Goal: Task Accomplishment & Management: Manage account settings

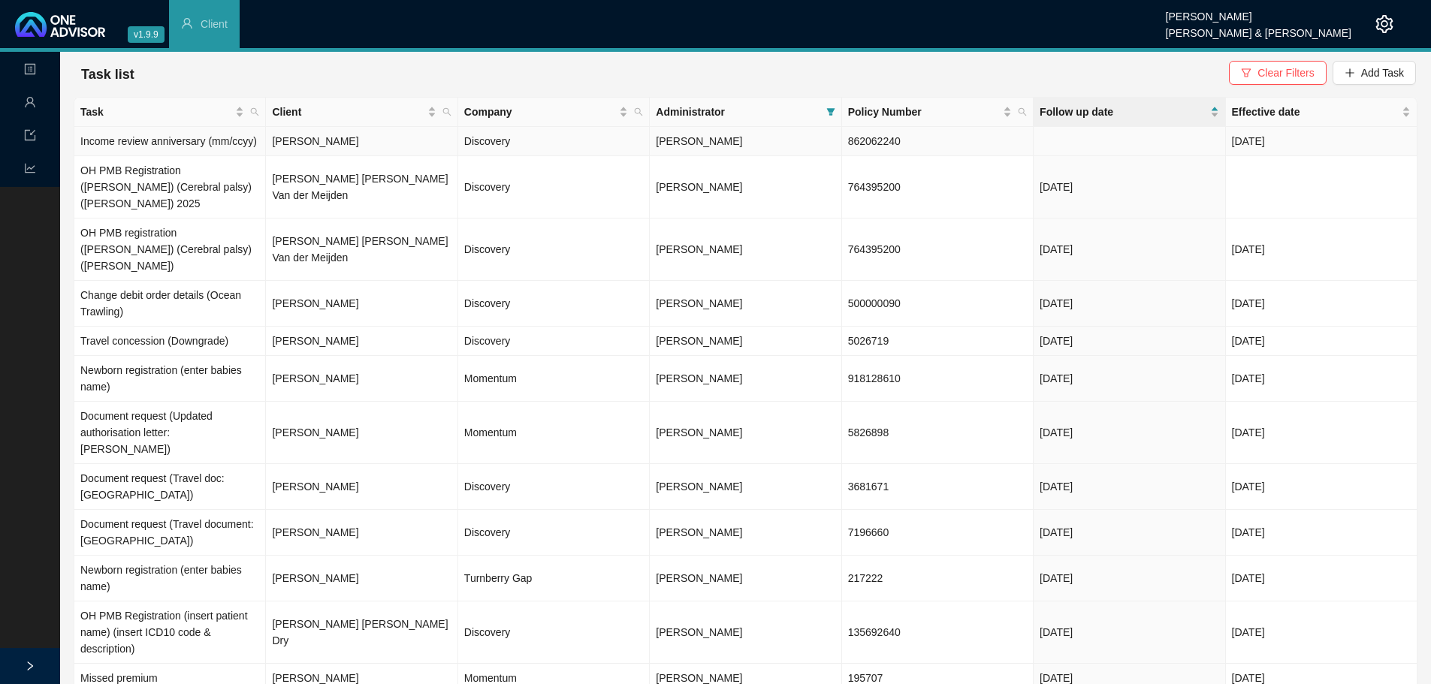
click at [734, 140] on span "[PERSON_NAME]" at bounding box center [699, 141] width 86 height 12
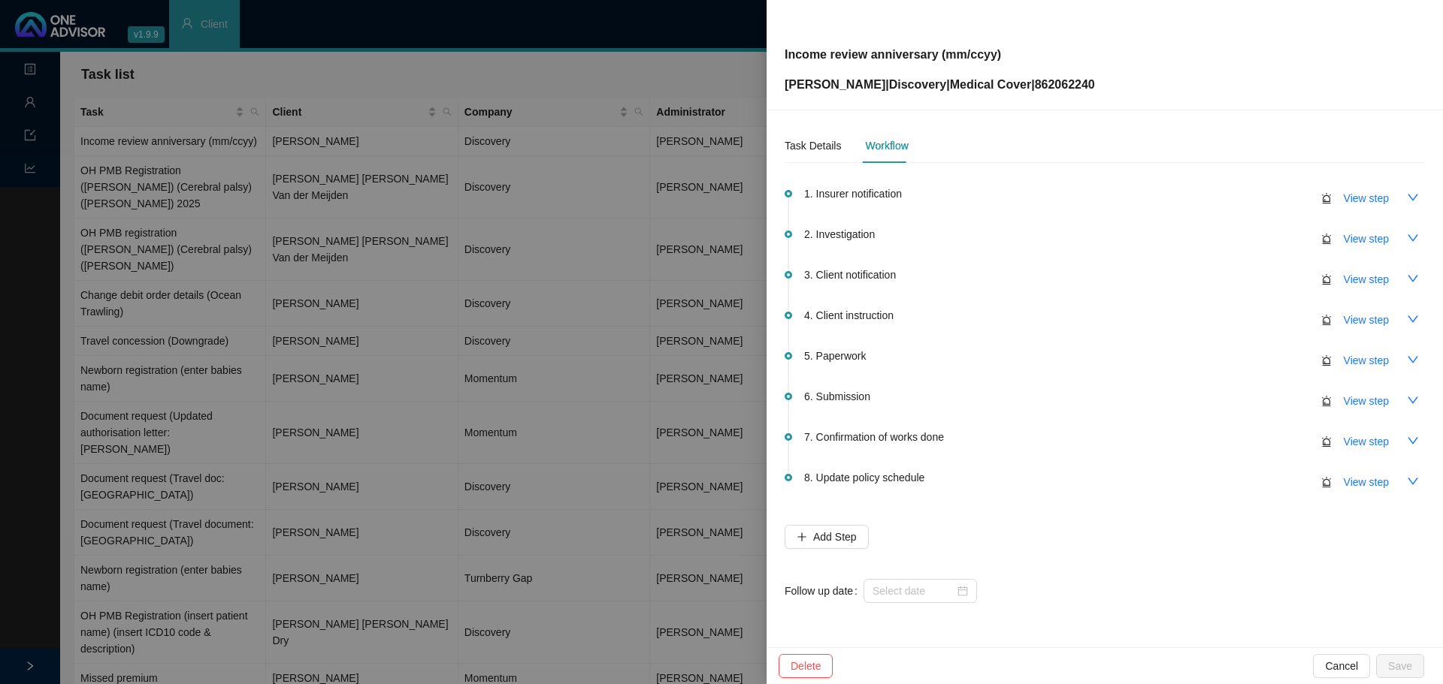
click at [461, 62] on div at bounding box center [721, 342] width 1443 height 684
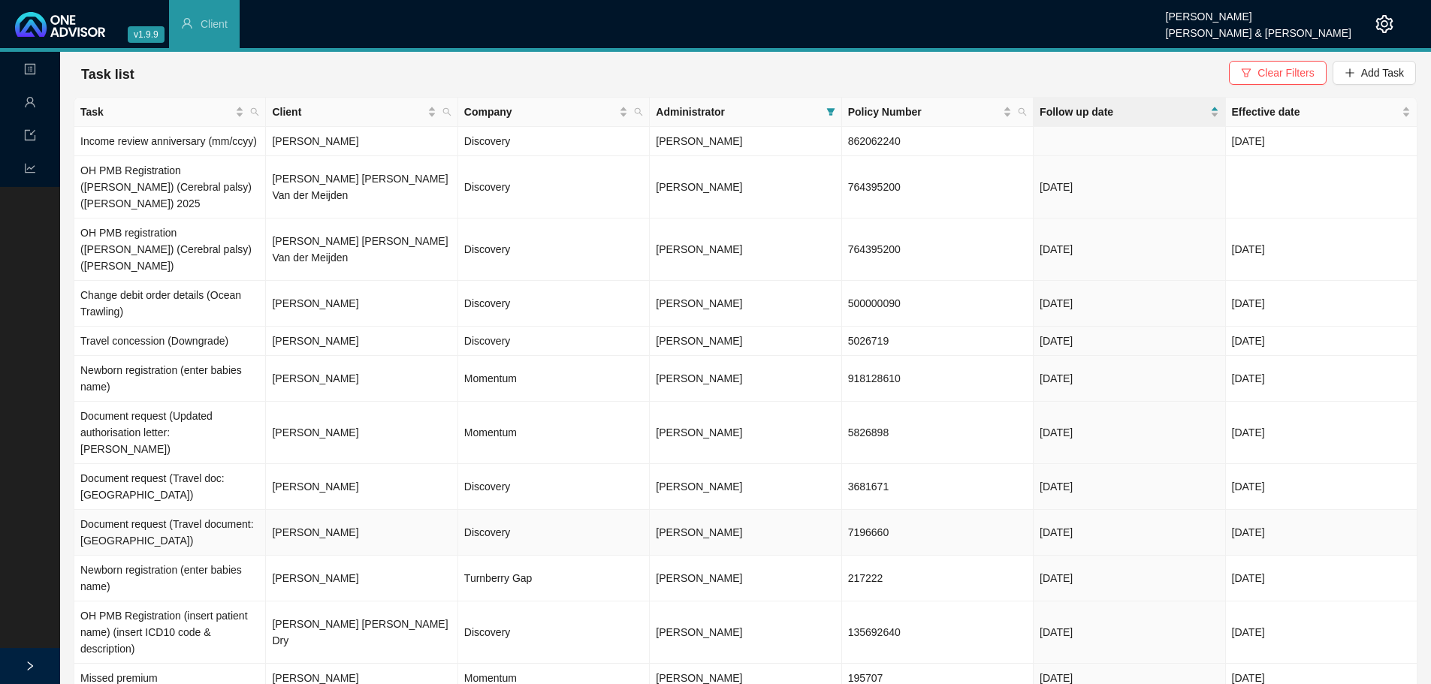
click at [341, 510] on td "[PERSON_NAME]" at bounding box center [362, 533] width 192 height 46
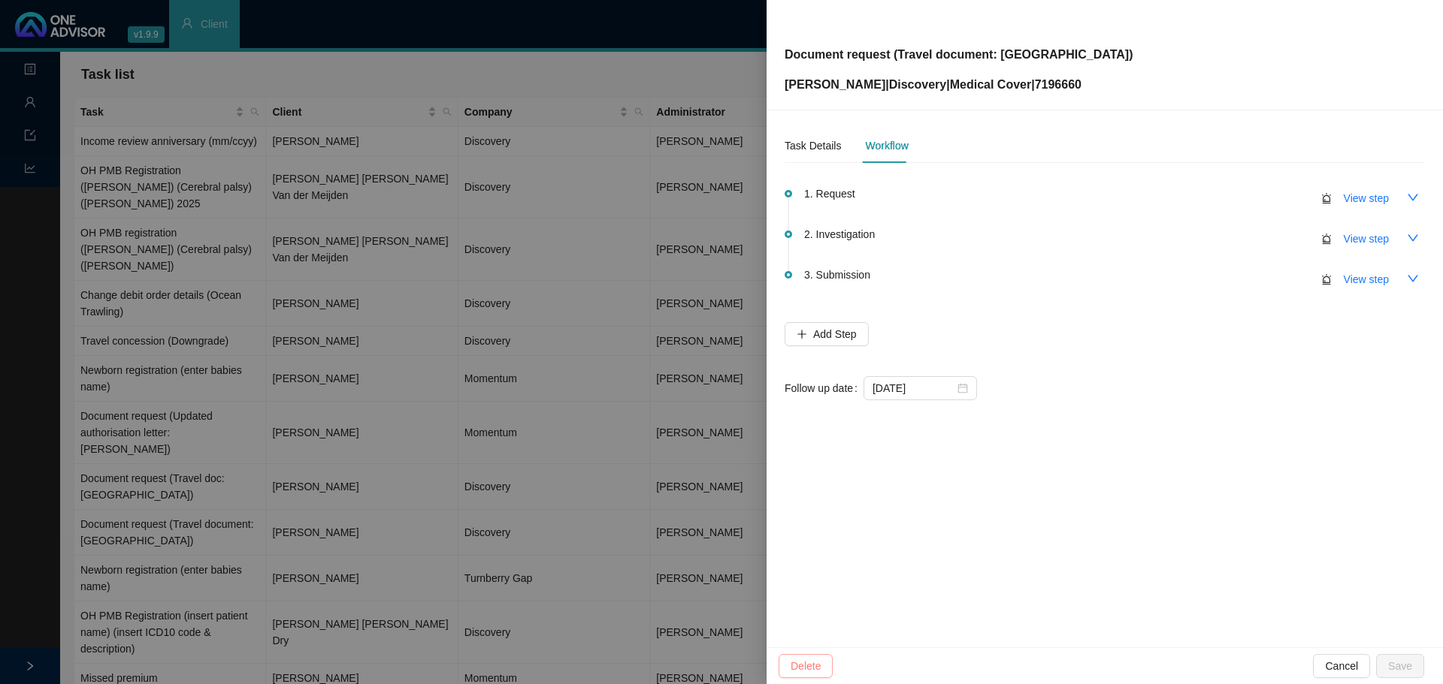
click at [818, 663] on span "Delete" at bounding box center [805, 666] width 30 height 17
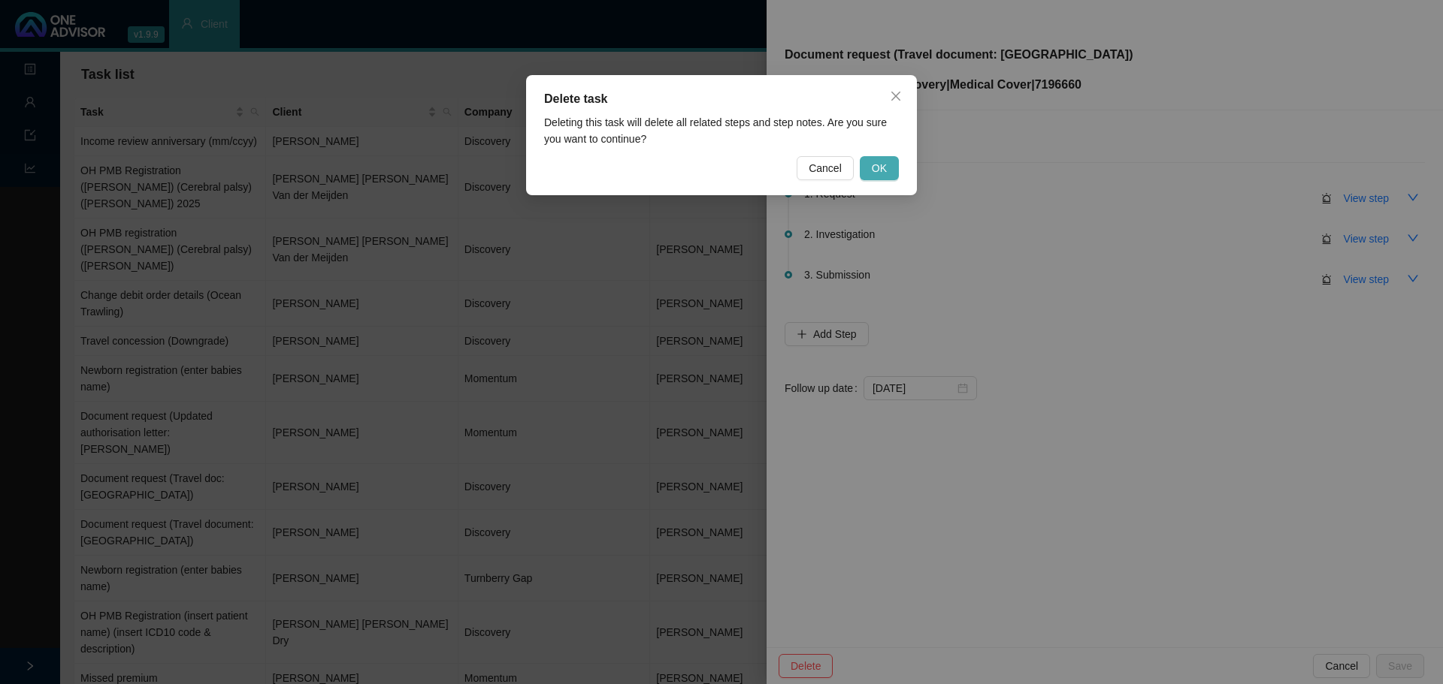
click at [869, 170] on button "OK" at bounding box center [879, 168] width 39 height 24
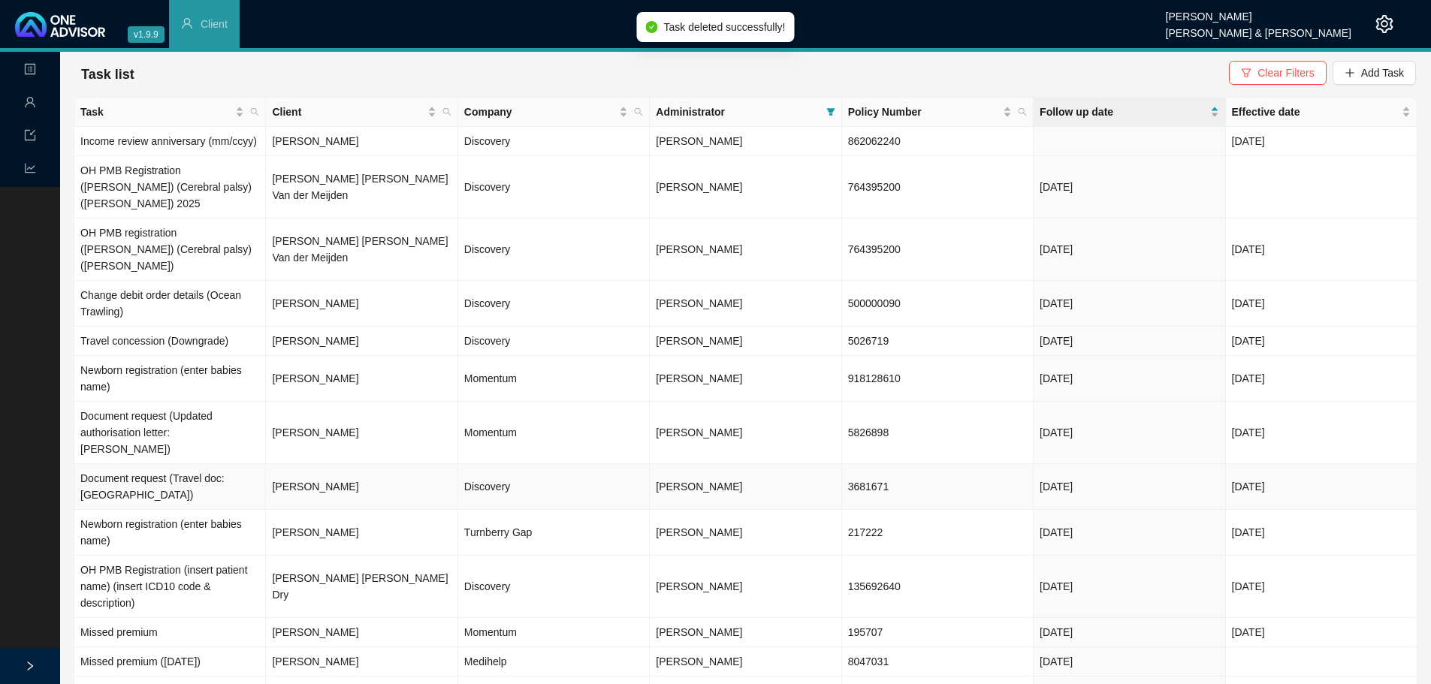
click at [372, 464] on td "Gerhard Petrus Steyn" at bounding box center [362, 487] width 192 height 46
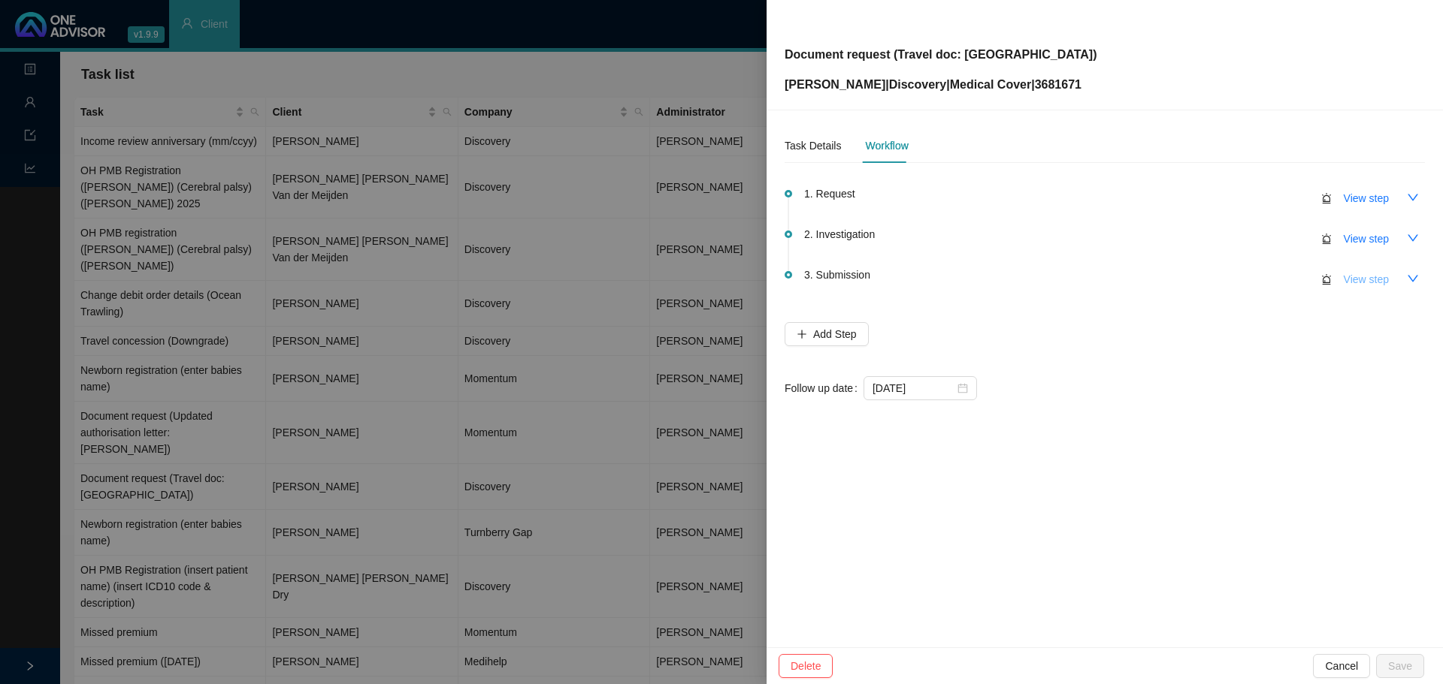
click at [1357, 282] on span "View step" at bounding box center [1365, 279] width 45 height 17
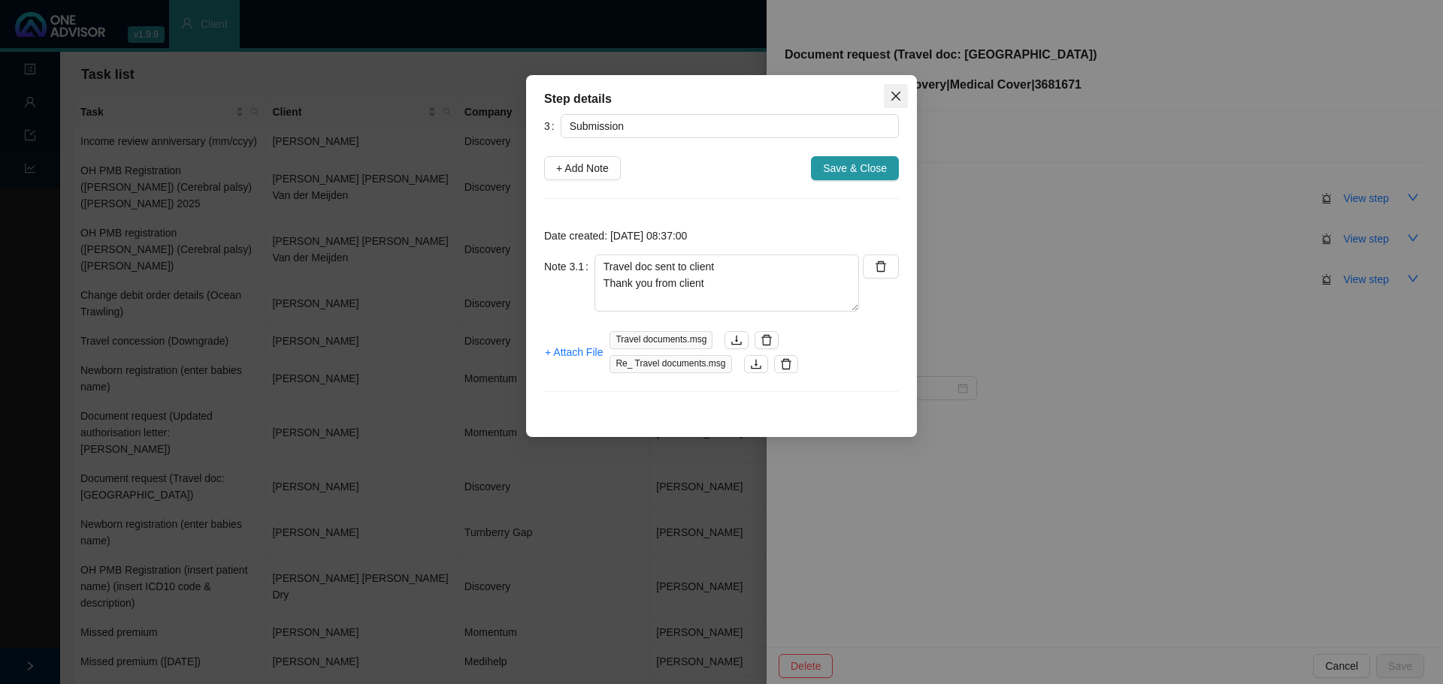
click at [895, 91] on icon "close" at bounding box center [896, 96] width 12 height 12
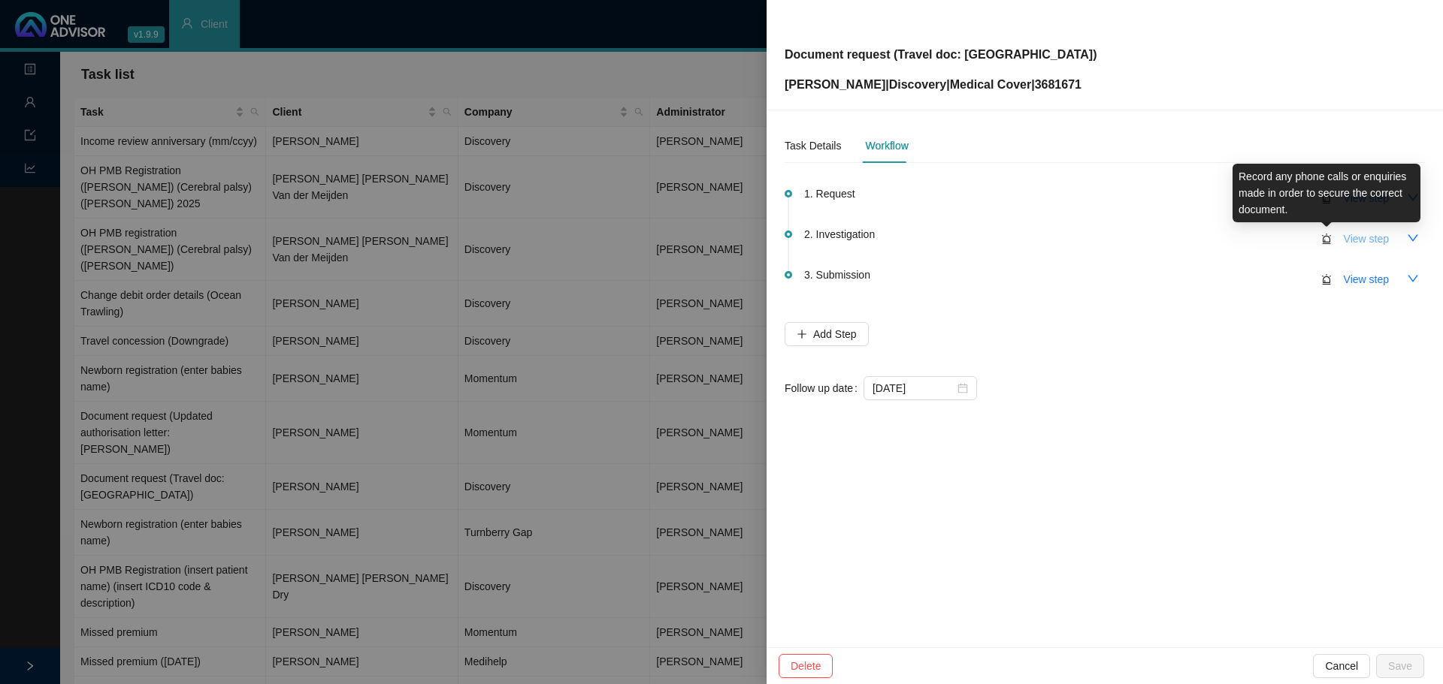
click at [1356, 237] on span "View step" at bounding box center [1365, 239] width 45 height 17
type input "Investigation"
type textarea "DH download"
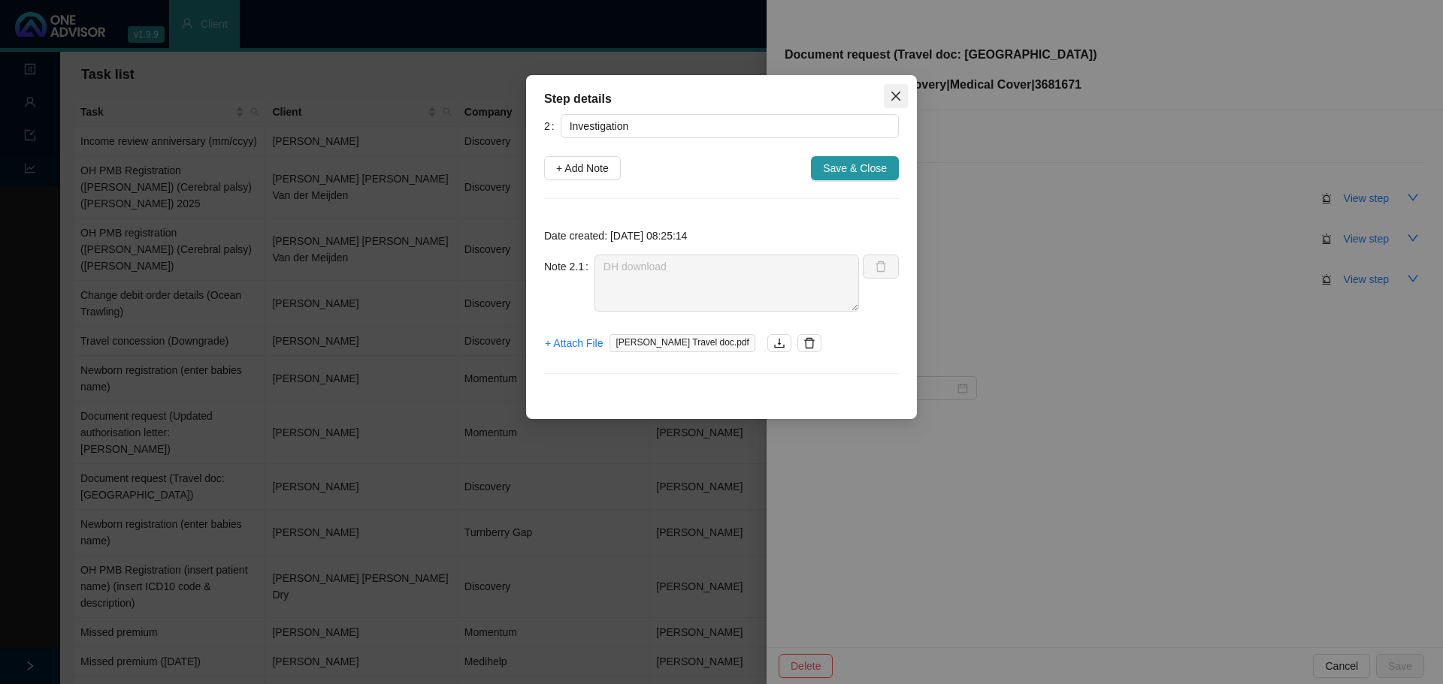
click at [896, 89] on button "Close" at bounding box center [896, 96] width 24 height 24
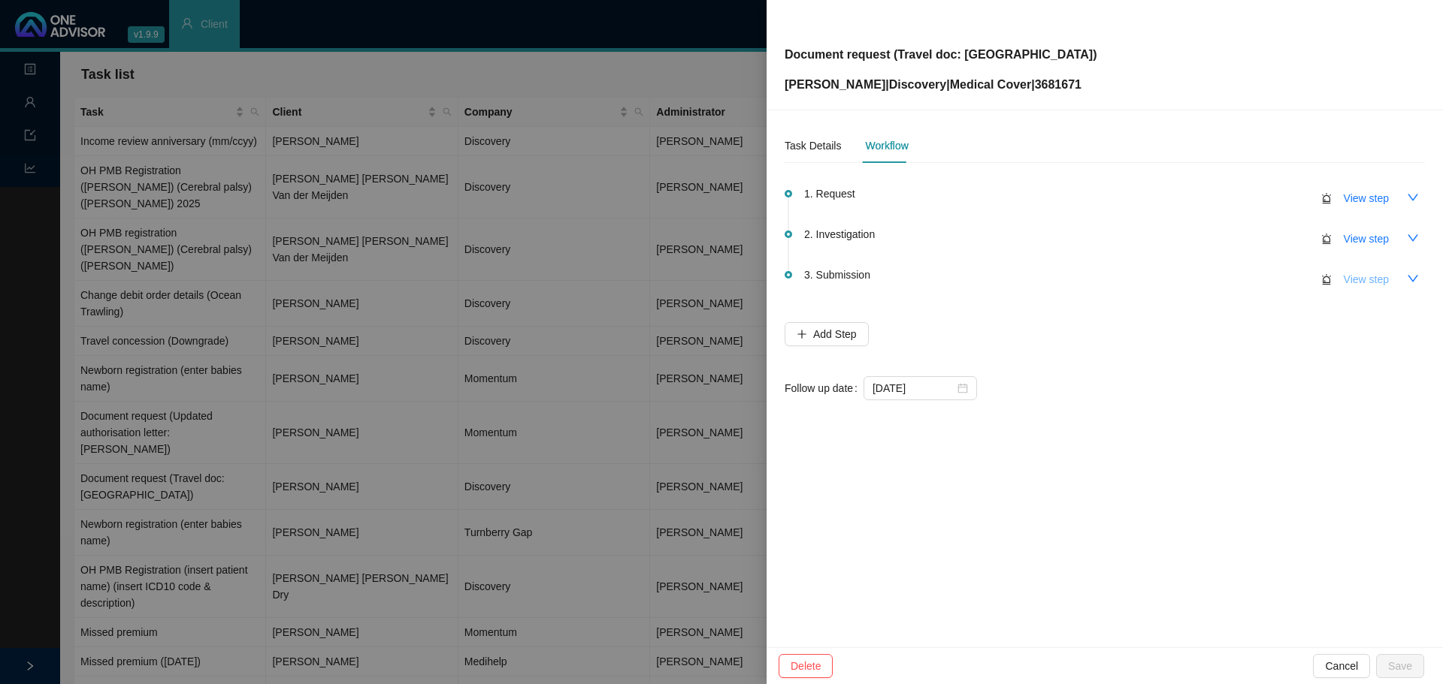
click at [1361, 287] on span "View step" at bounding box center [1365, 279] width 45 height 17
type input "Submission"
type textarea "Travel doc sent to client Thank you from client"
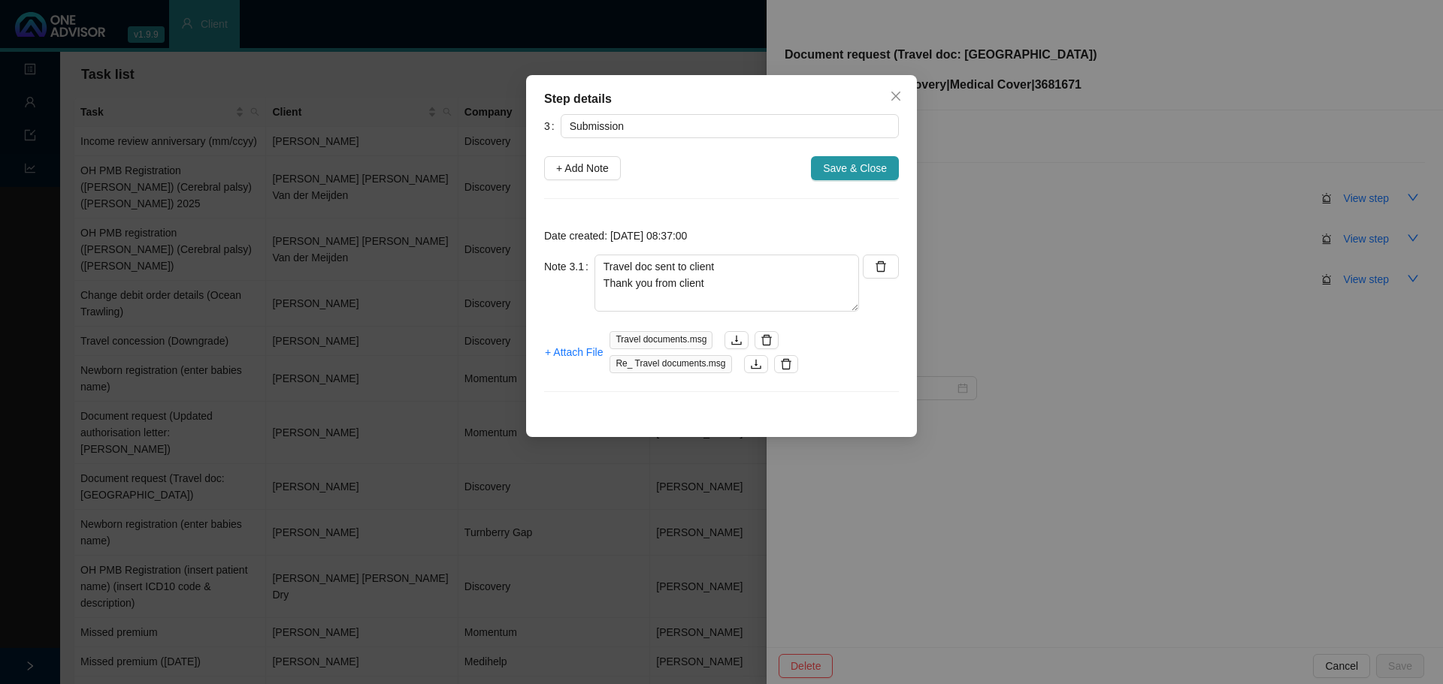
click at [651, 342] on span "Travel documents.msg" at bounding box center [660, 340] width 103 height 18
click at [732, 338] on icon "download" at bounding box center [736, 340] width 12 height 12
click at [766, 340] on icon "delete" at bounding box center [766, 340] width 12 height 12
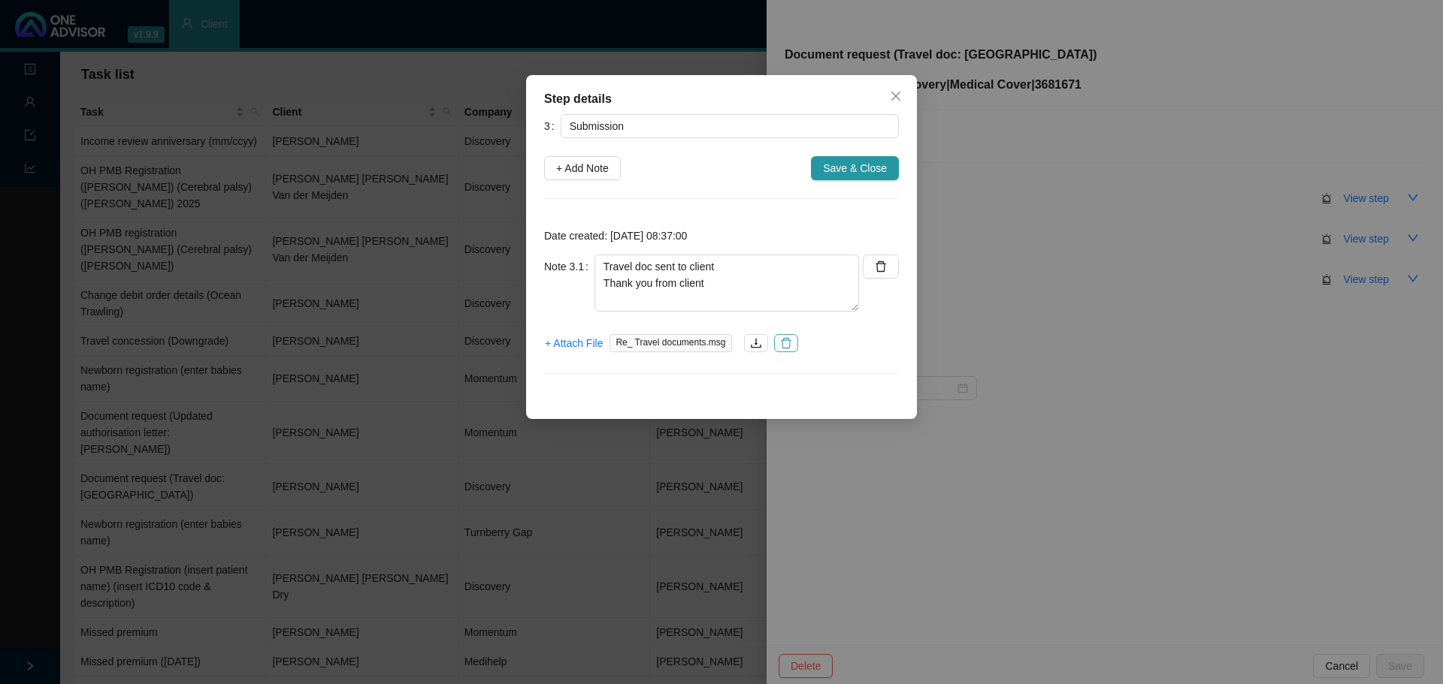
click at [784, 343] on icon "delete" at bounding box center [786, 343] width 12 height 12
click at [555, 345] on span "+ Attach File" at bounding box center [574, 343] width 58 height 17
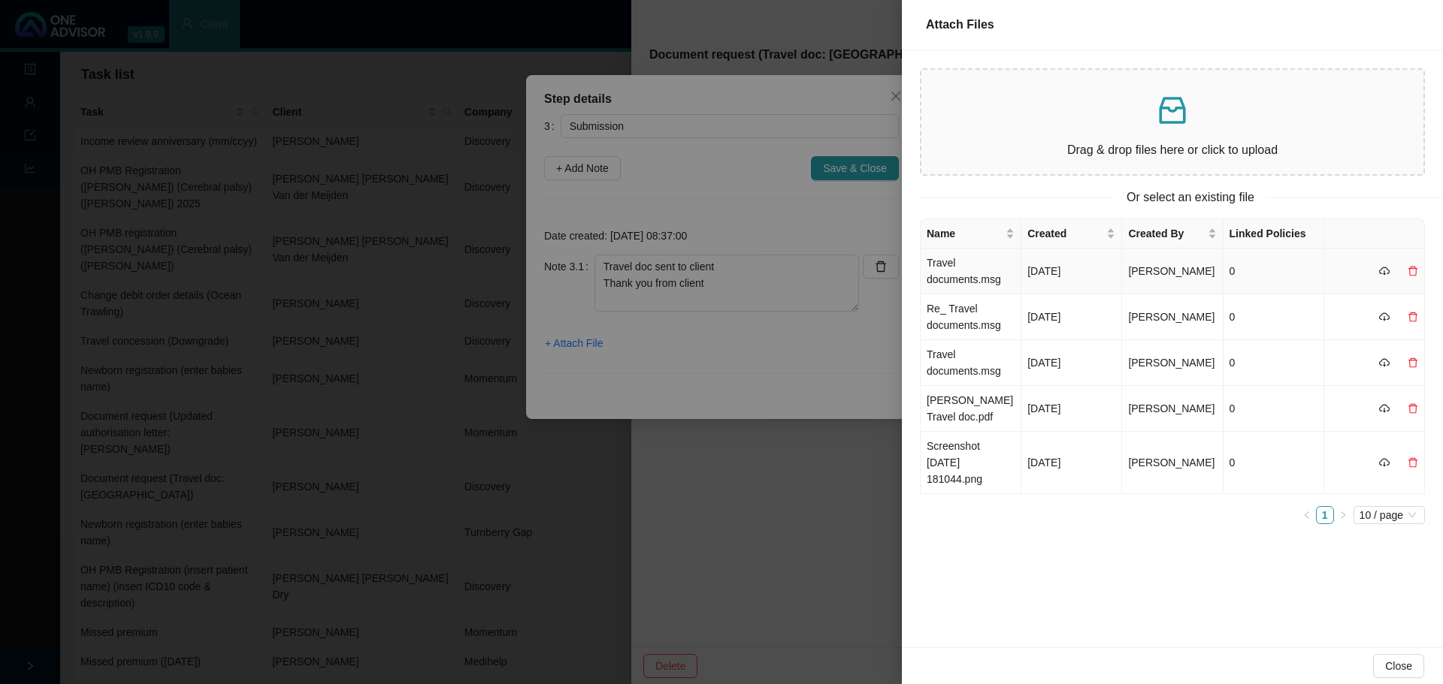
click at [975, 271] on td "Travel documents.msg" at bounding box center [970, 272] width 101 height 46
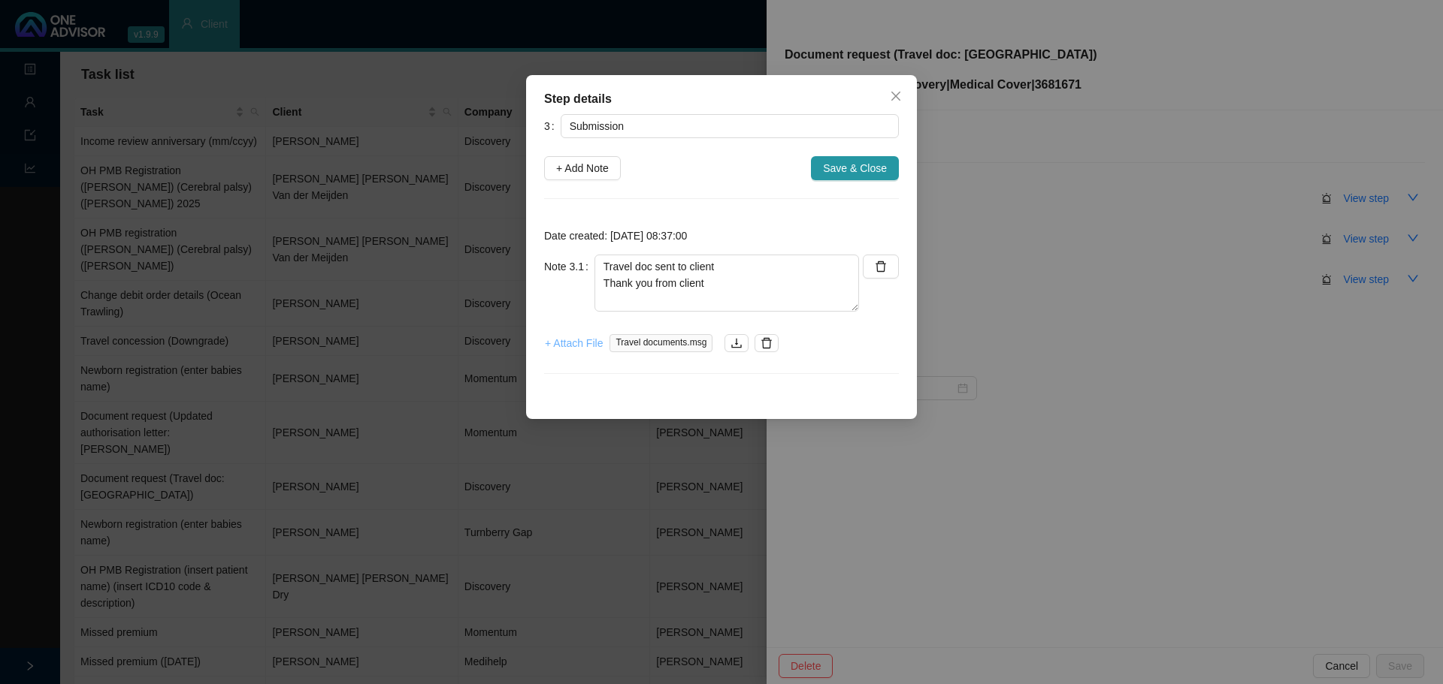
click at [582, 346] on span "+ Attach File" at bounding box center [574, 343] width 58 height 17
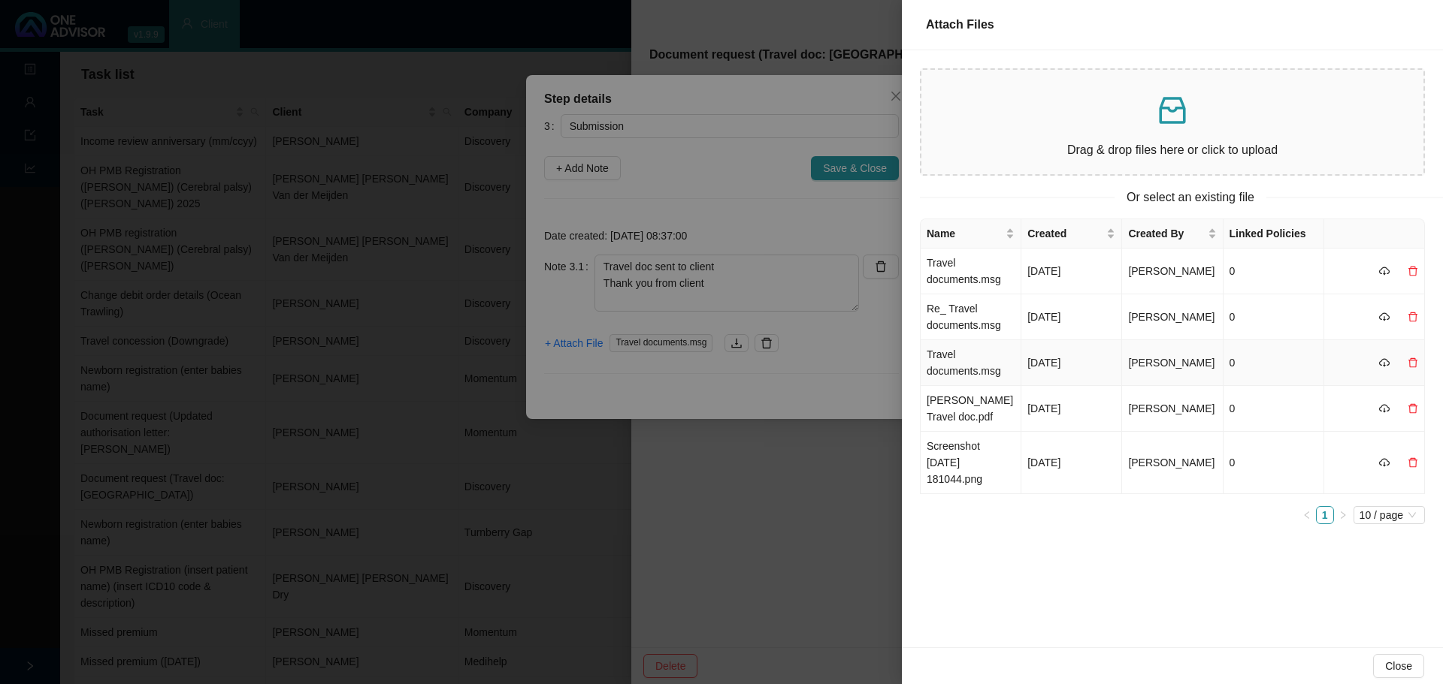
click at [1413, 366] on icon "delete" at bounding box center [1412, 363] width 11 height 11
click at [1422, 328] on span "Yes" at bounding box center [1419, 330] width 17 height 17
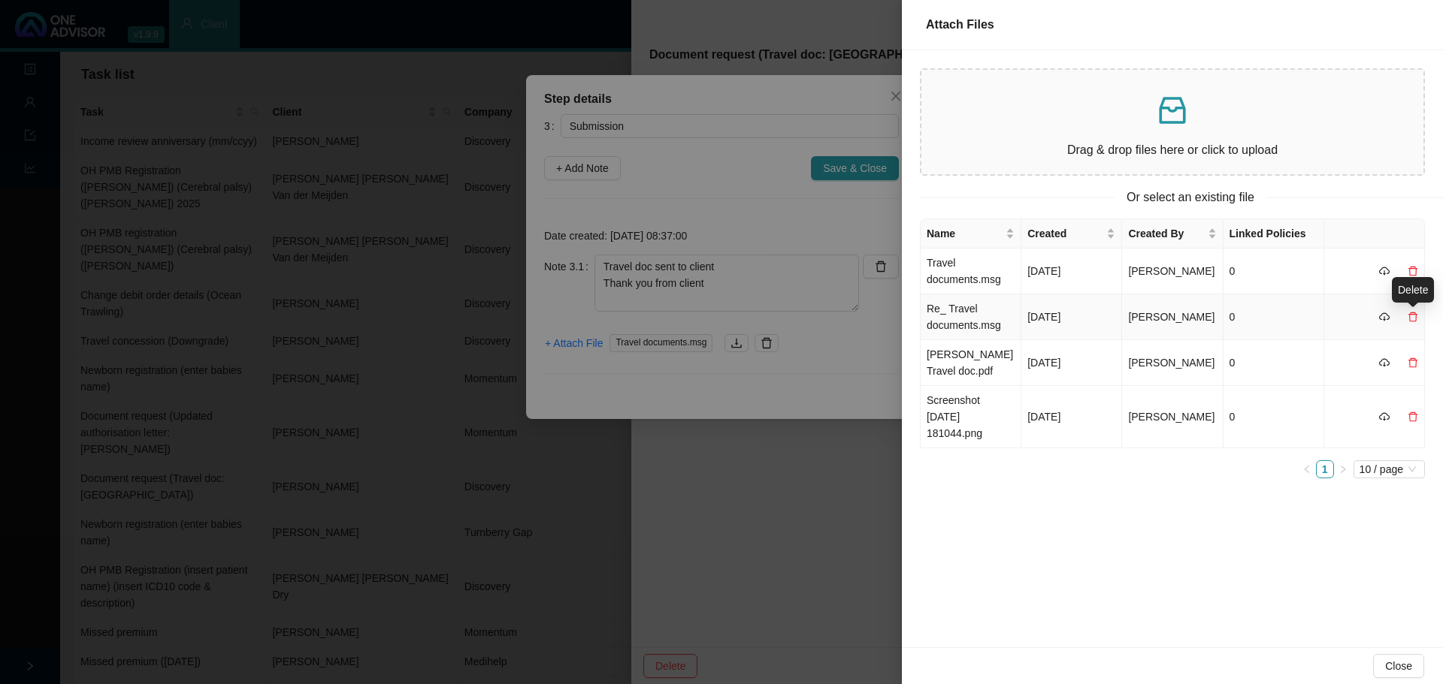
click at [1412, 312] on icon "delete" at bounding box center [1412, 317] width 11 height 11
click at [1418, 281] on span "Yes" at bounding box center [1419, 284] width 17 height 17
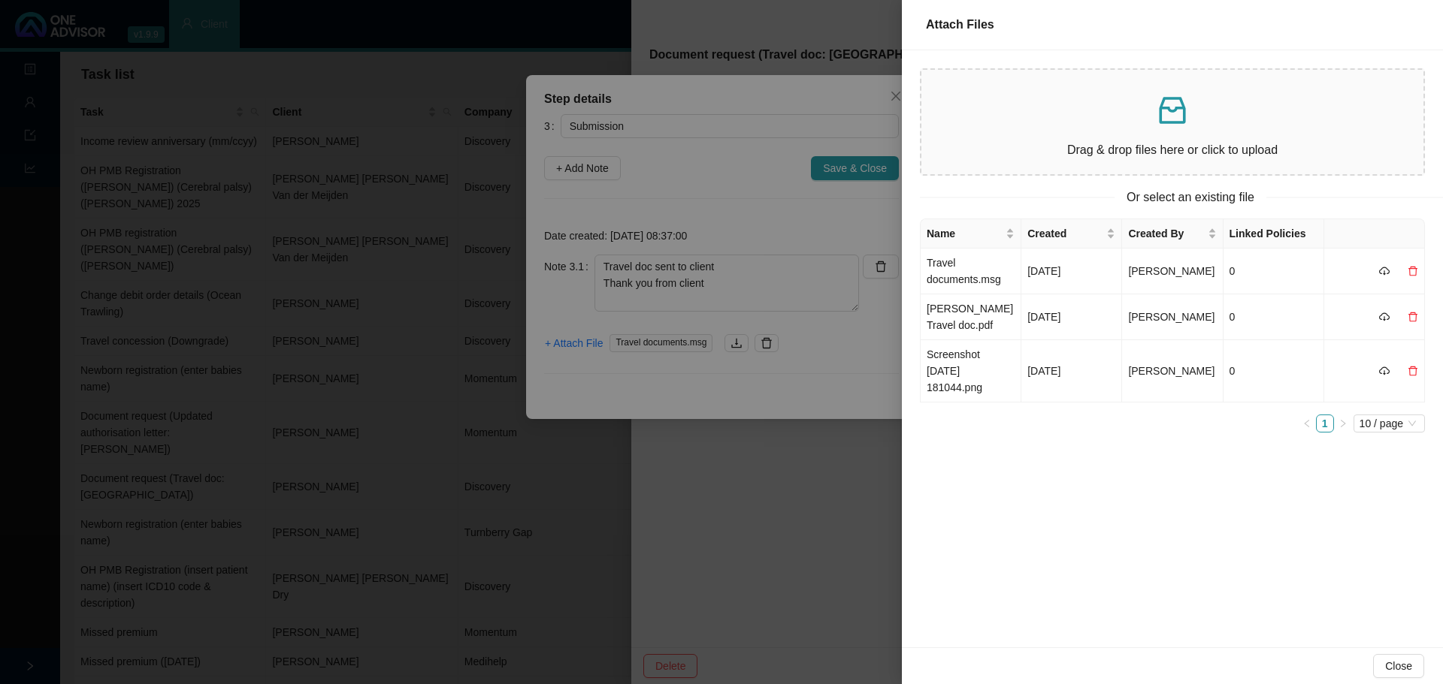
click at [616, 378] on div at bounding box center [721, 342] width 1443 height 684
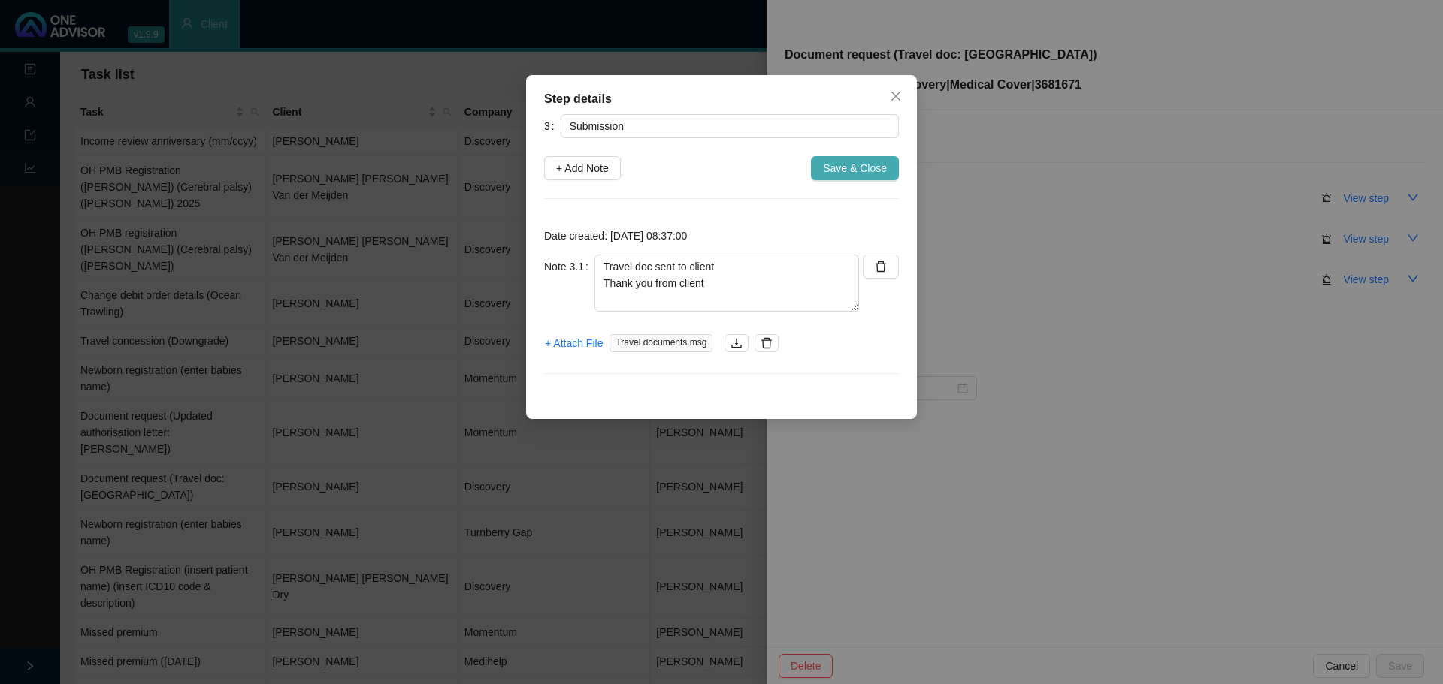
click at [878, 168] on span "Save & Close" at bounding box center [855, 168] width 64 height 17
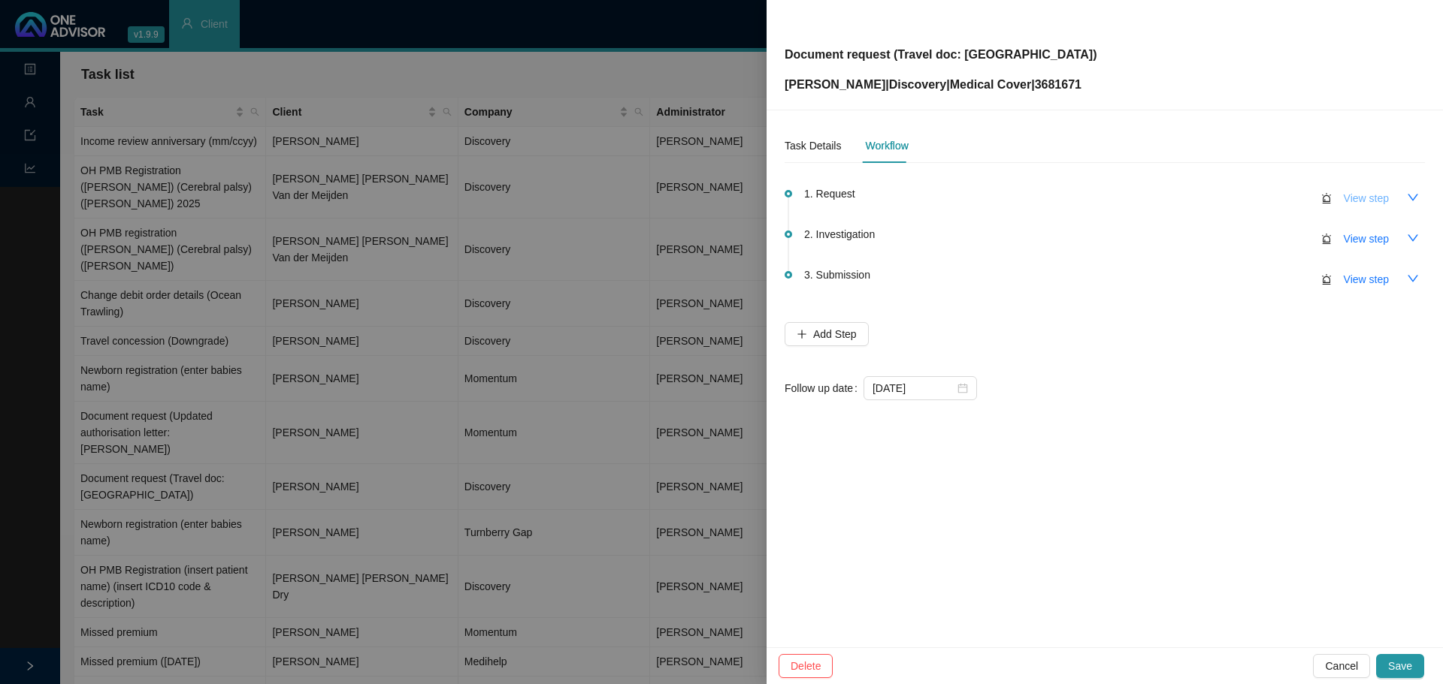
click at [1383, 201] on span "View step" at bounding box center [1365, 198] width 45 height 17
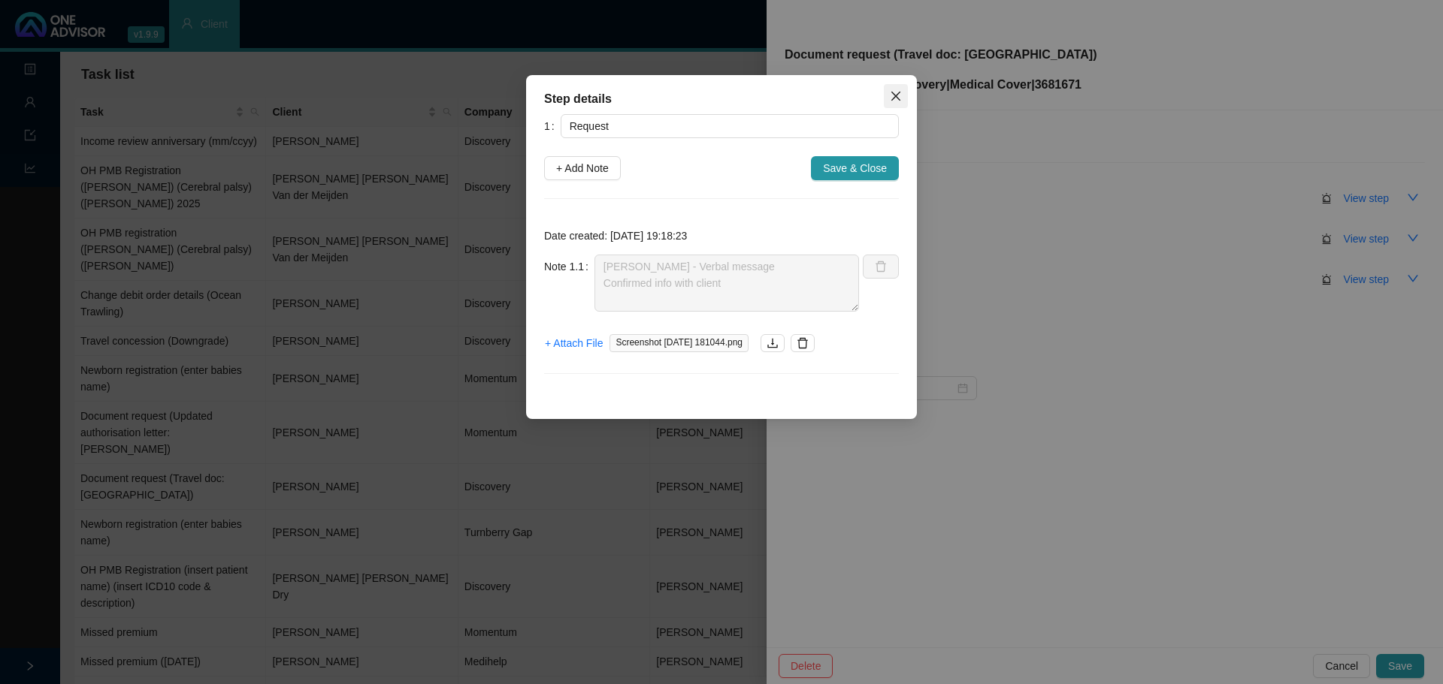
click at [898, 94] on icon "close" at bounding box center [895, 96] width 9 height 9
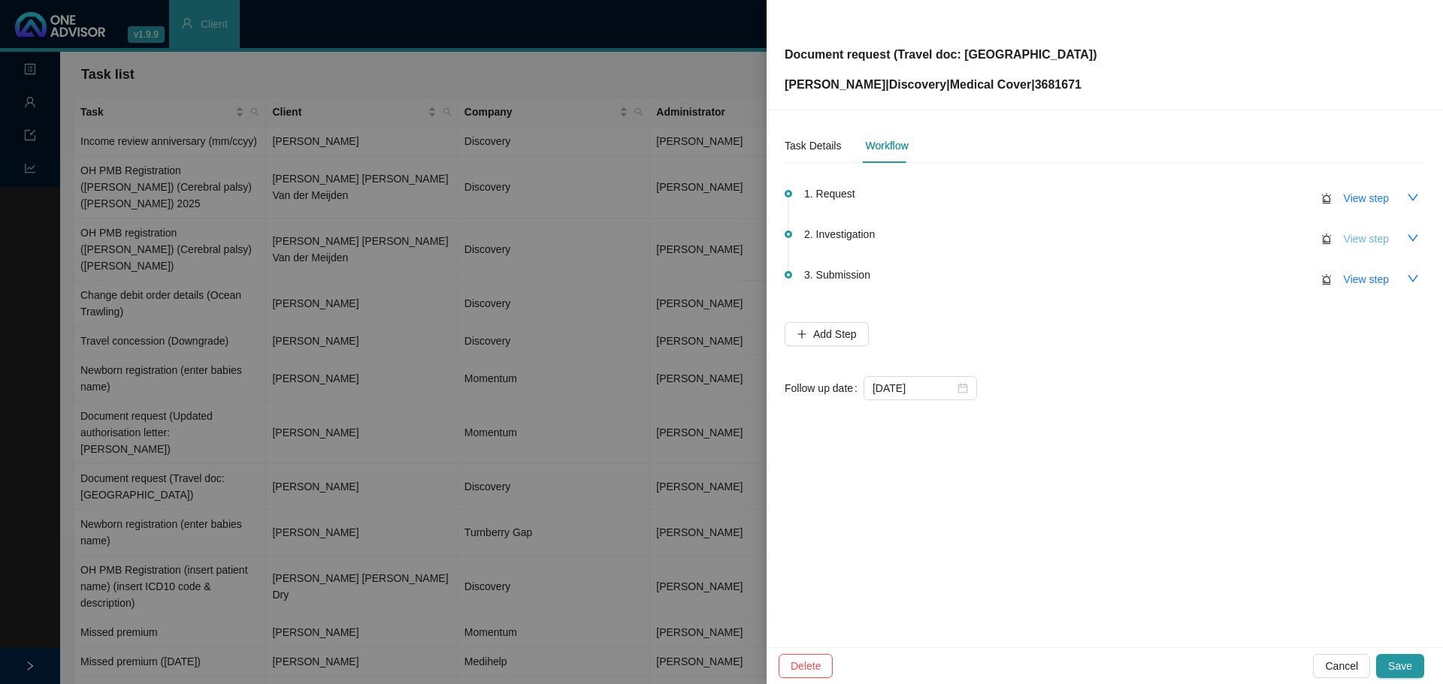
click at [1383, 234] on span "View step" at bounding box center [1365, 239] width 45 height 17
type input "Investigation"
type textarea "DH download"
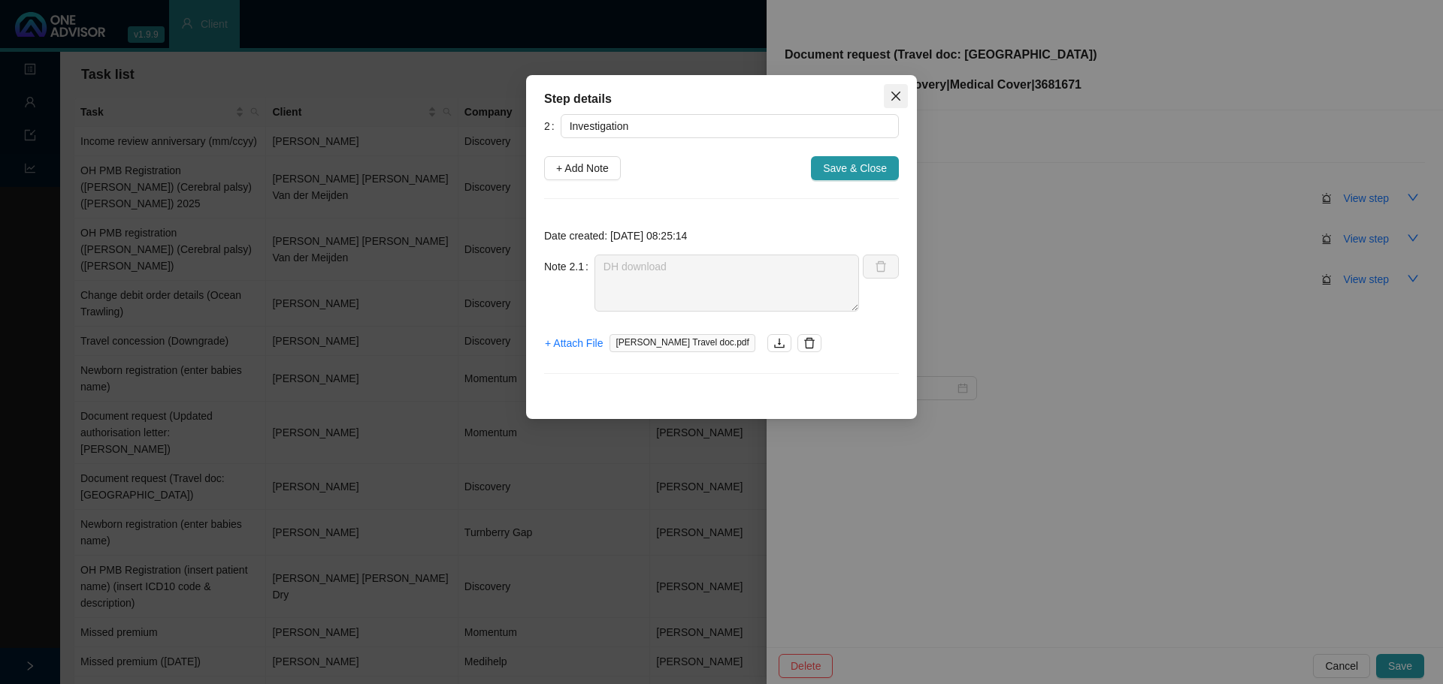
click at [900, 95] on icon "close" at bounding box center [896, 96] width 12 height 12
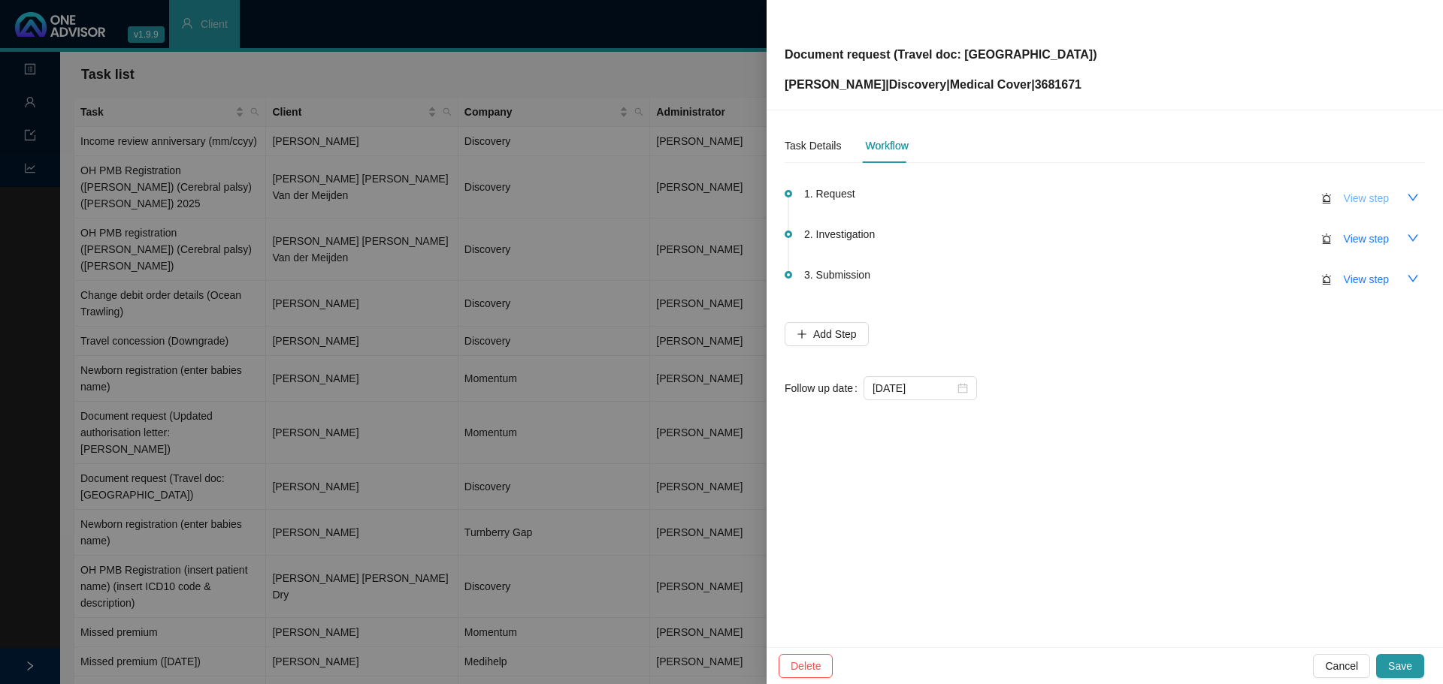
click at [1358, 197] on span "View step" at bounding box center [1365, 198] width 45 height 17
type input "Request"
type textarea "Marc B - Verbal message Confirmed info with client"
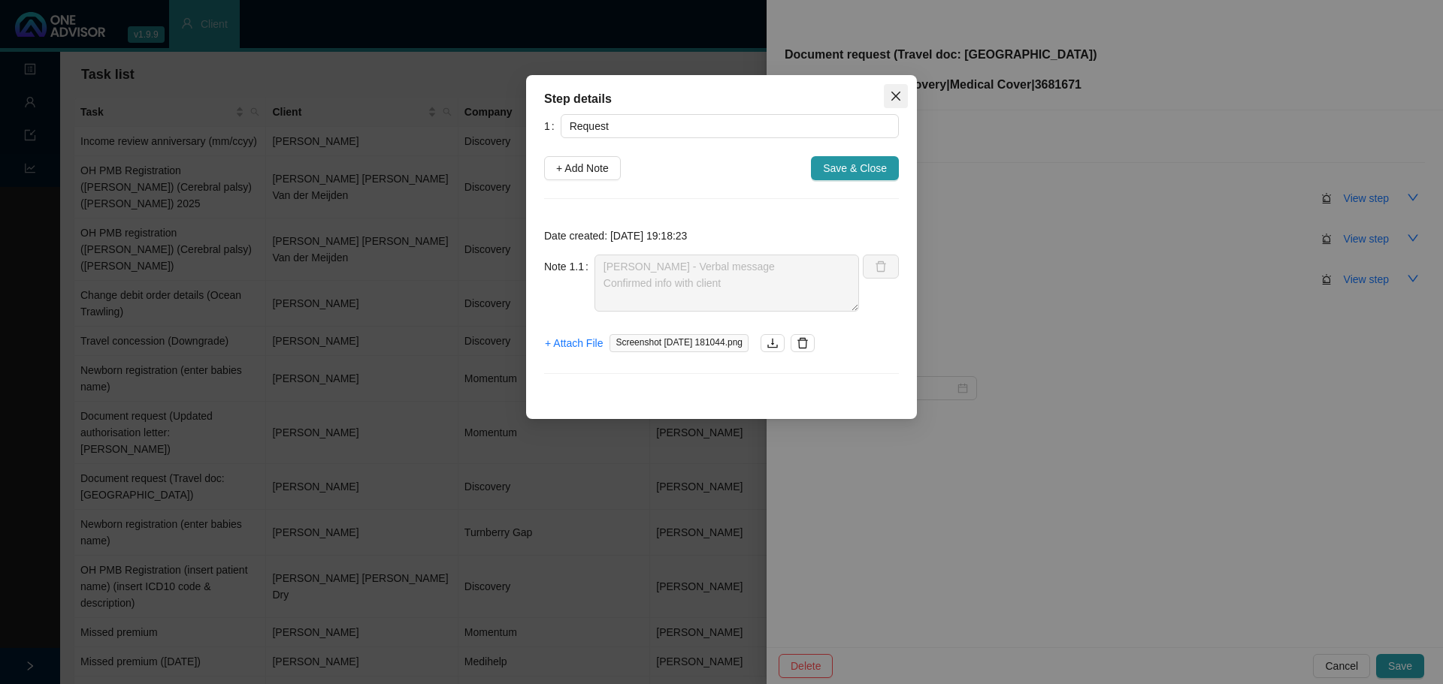
click at [895, 95] on icon "close" at bounding box center [895, 96] width 9 height 9
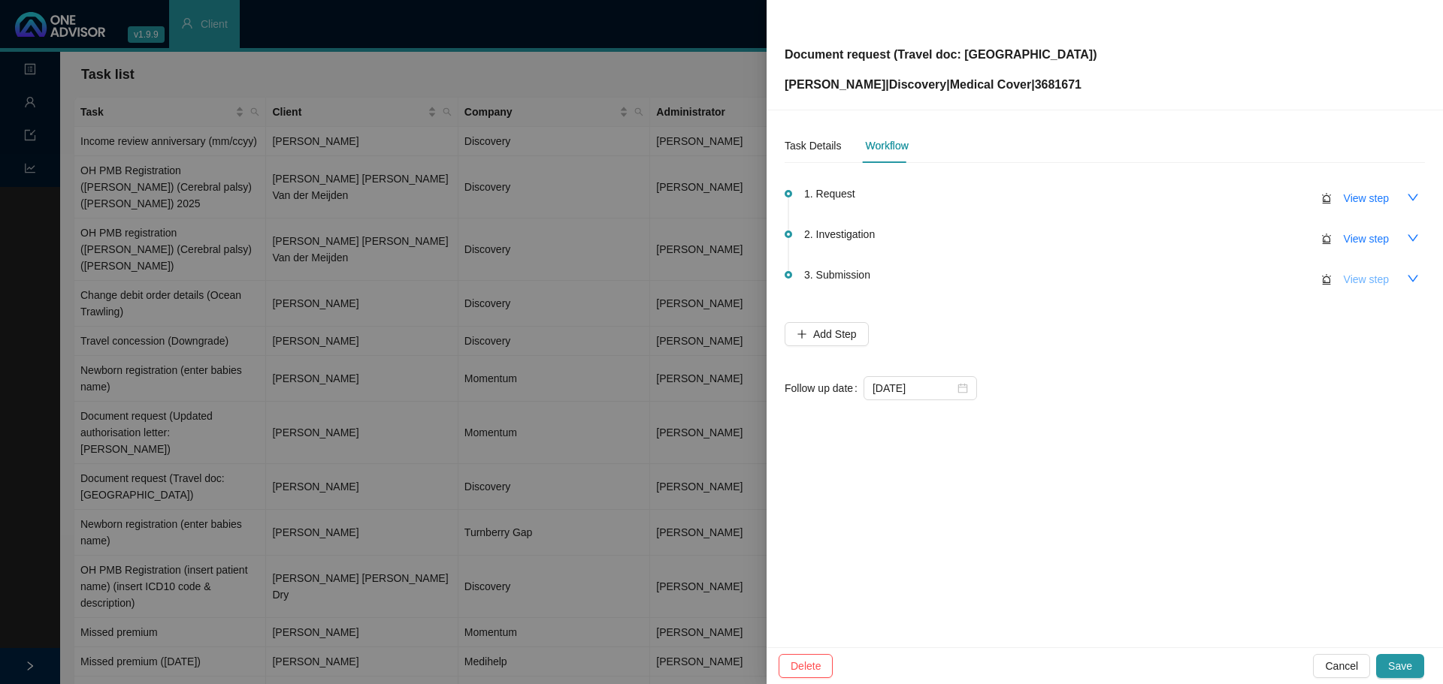
click at [1387, 286] on span "View step" at bounding box center [1365, 279] width 45 height 17
type input "Submission"
type textarea "Travel doc sent to client Thank you from client"
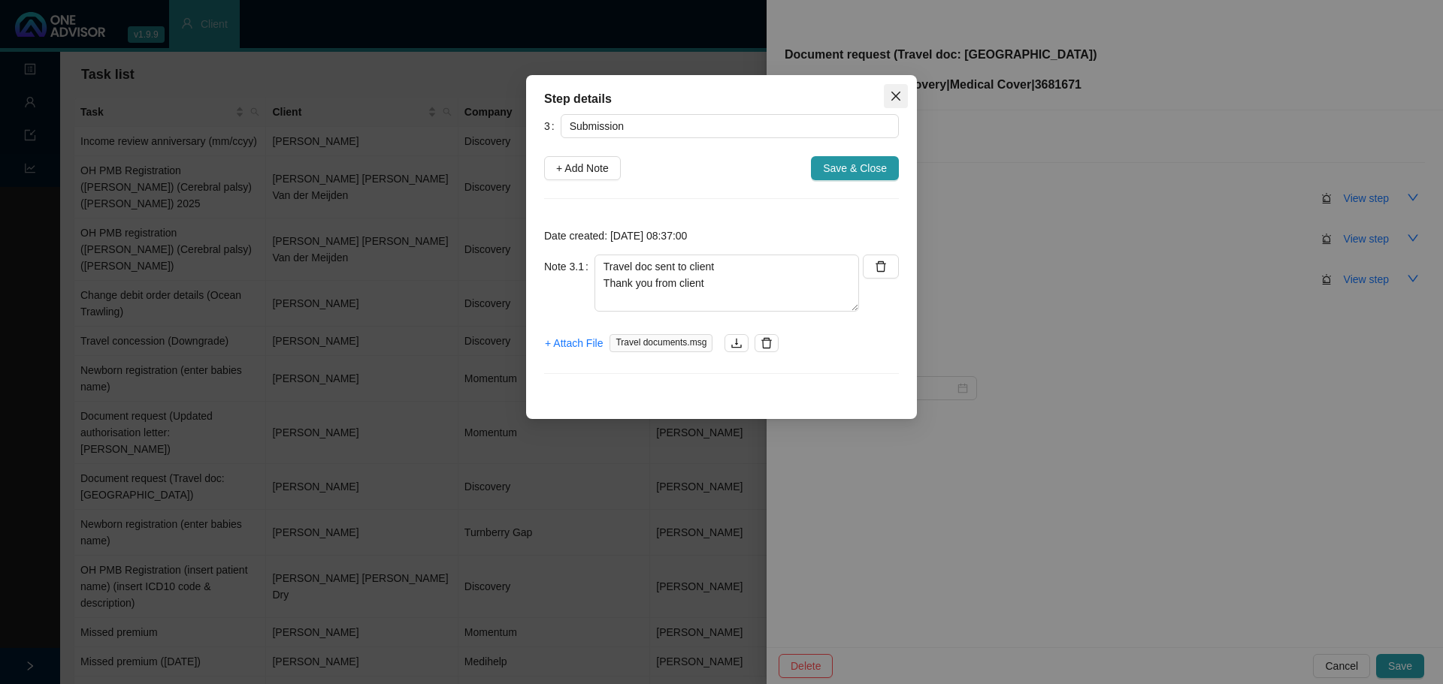
click at [902, 92] on span "Close" at bounding box center [896, 96] width 24 height 12
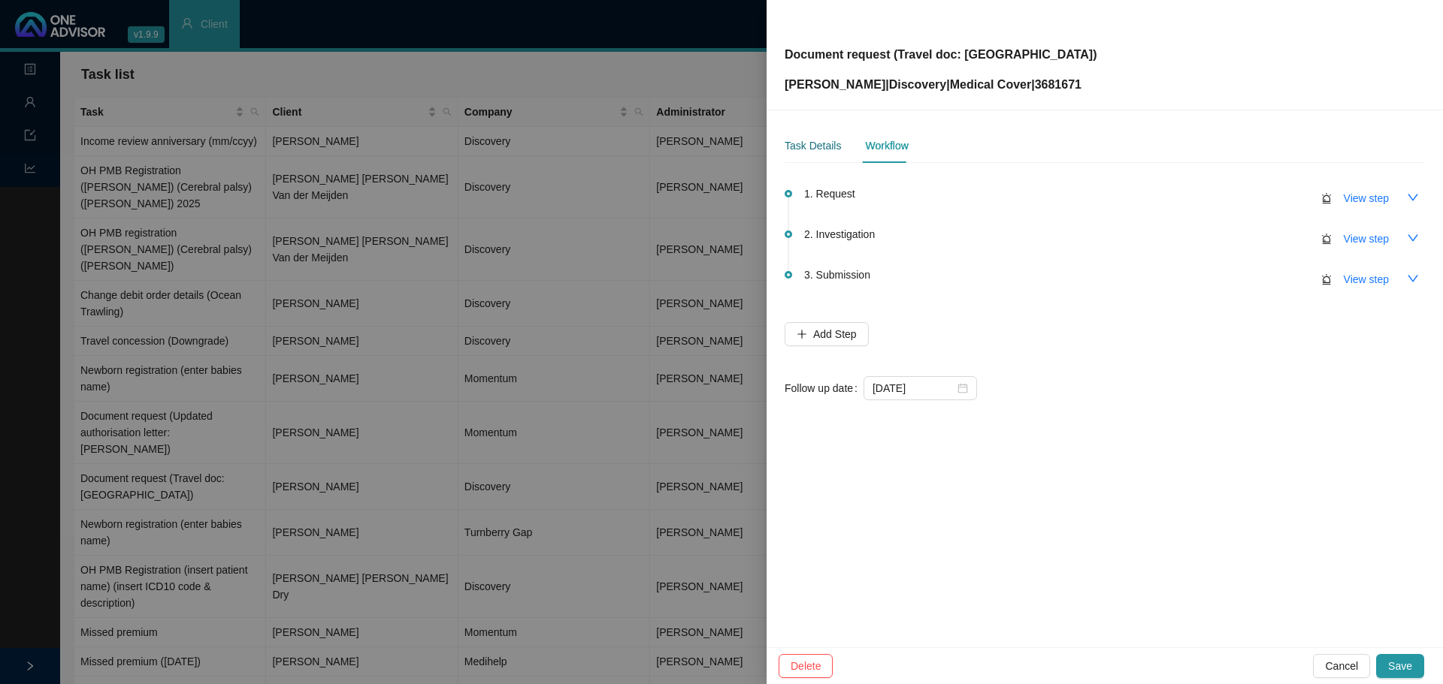
click at [814, 151] on div "Task Details" at bounding box center [812, 145] width 56 height 17
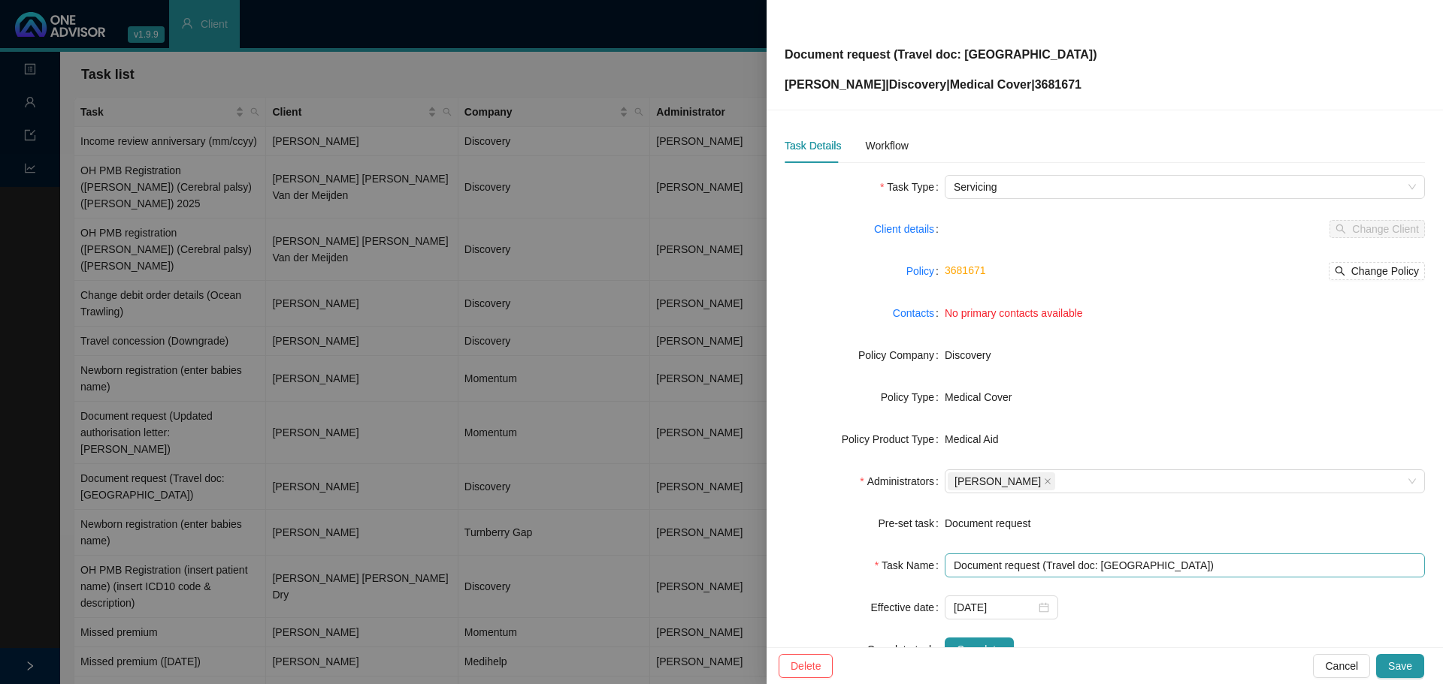
scroll to position [50, 0]
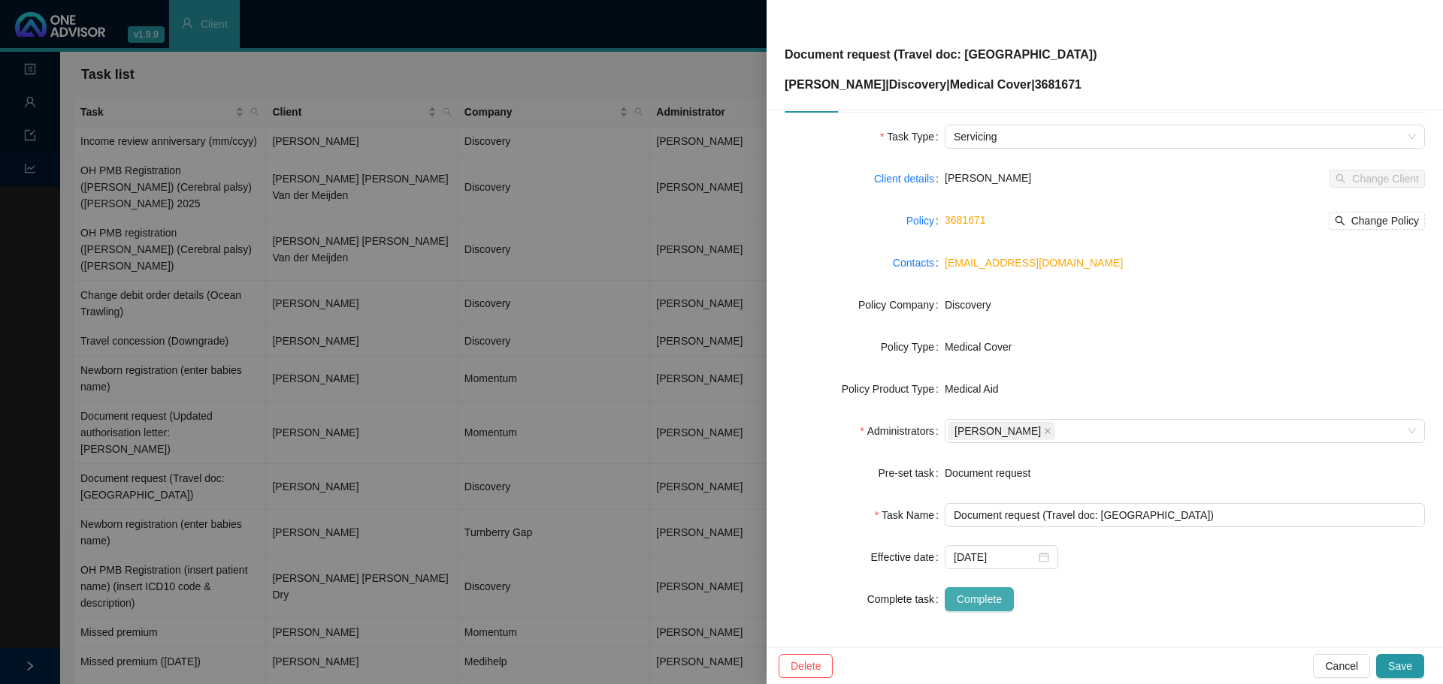
click at [971, 600] on span "Complete" at bounding box center [978, 599] width 45 height 17
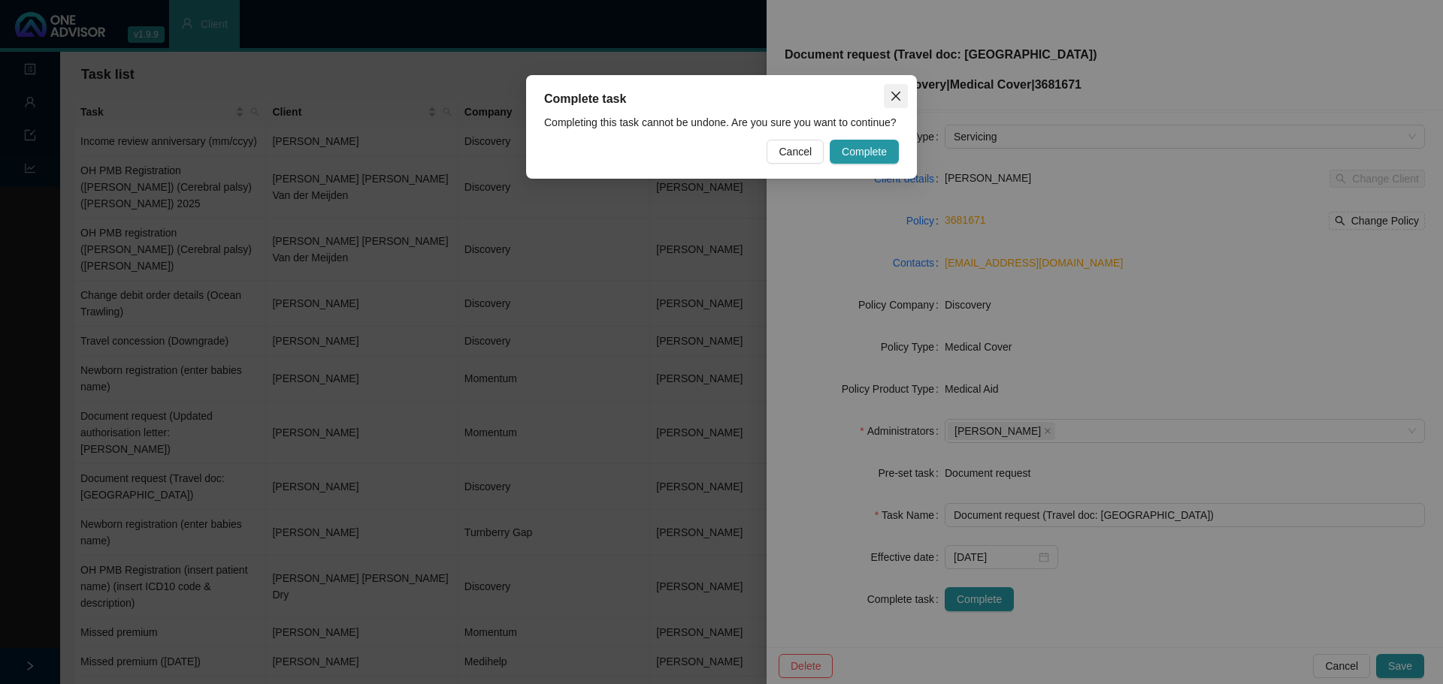
click at [898, 101] on icon "close" at bounding box center [896, 96] width 12 height 12
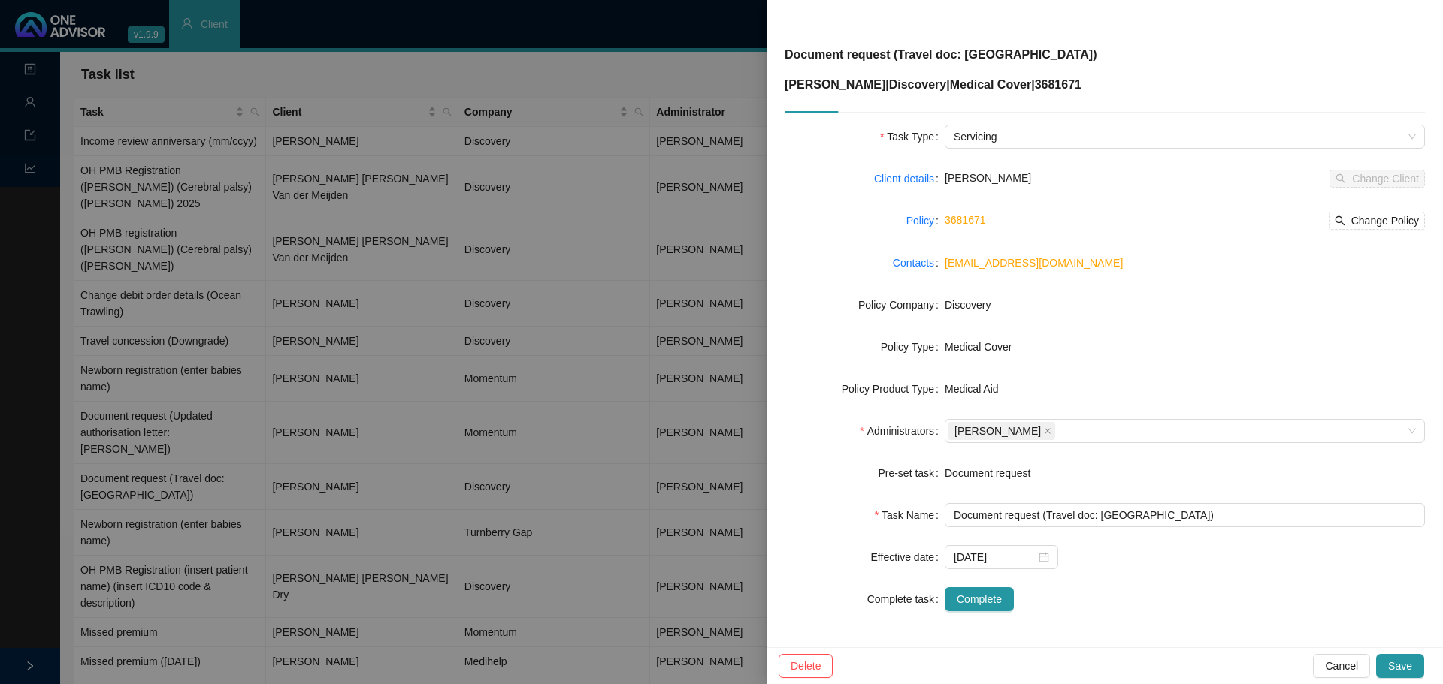
click at [1345, 173] on div "Gerhard Petrus Steyn Change Client" at bounding box center [1184, 179] width 480 height 24
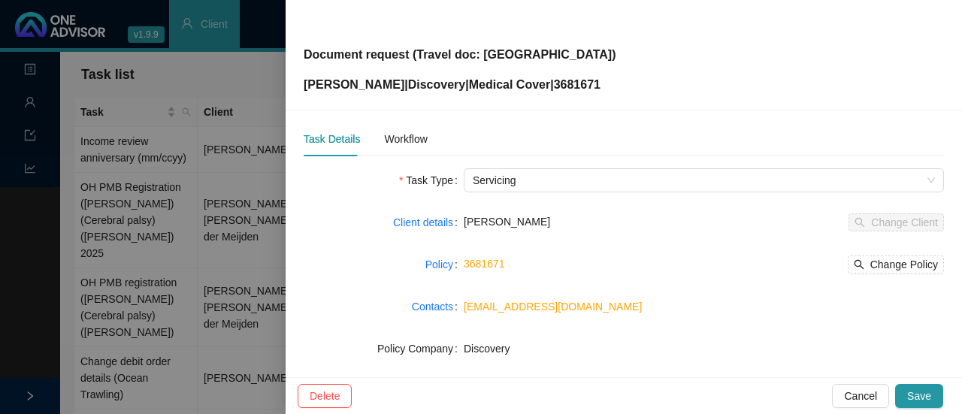
scroll to position [0, 0]
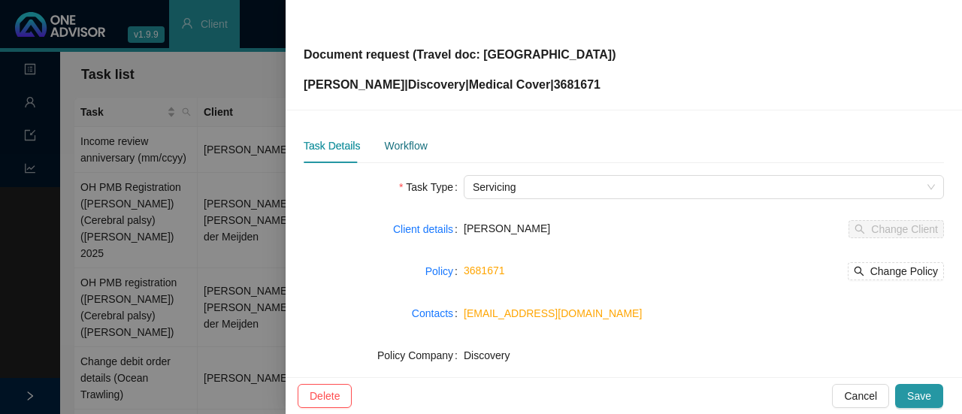
click at [414, 146] on div "Workflow" at bounding box center [405, 145] width 43 height 17
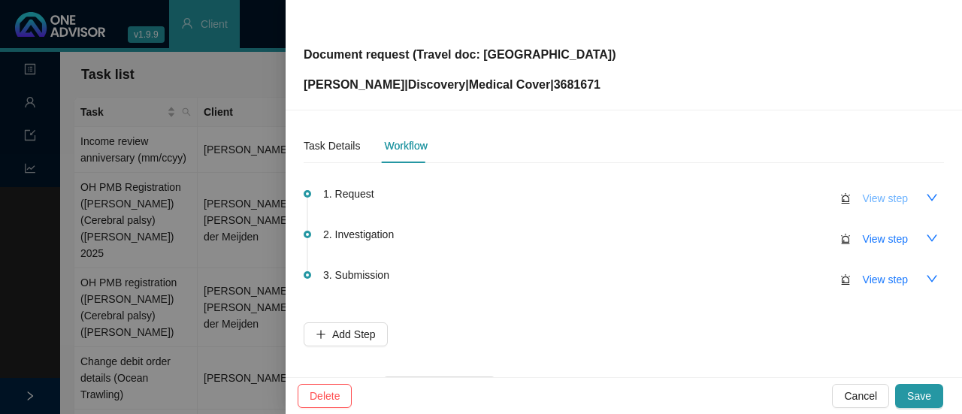
click at [881, 201] on span "View step" at bounding box center [885, 198] width 45 height 17
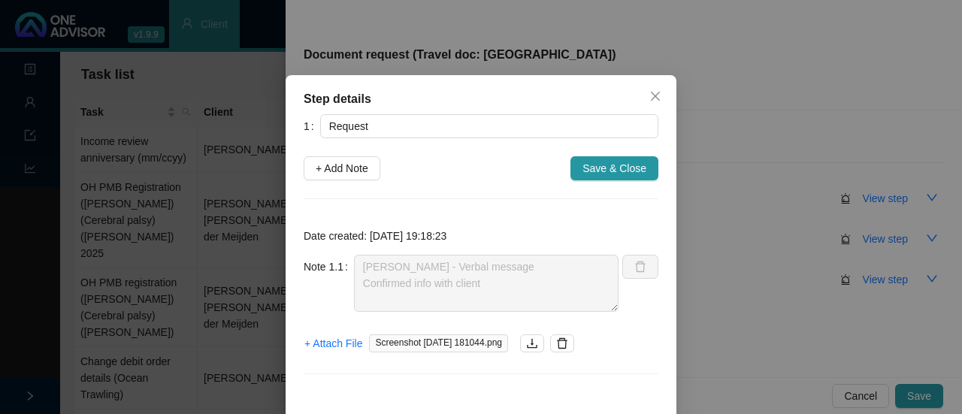
click at [325, 255] on div "Note 1.1 Marc B - Verbal message Confirmed info with client" at bounding box center [461, 283] width 315 height 57
click at [489, 370] on div "Date created: 2025-09-22 19:18:23 Note 1.1 Marc B - Verbal message Confirmed in…" at bounding box center [481, 304] width 355 height 175
click at [538, 340] on icon "download" at bounding box center [532, 343] width 12 height 12
click at [645, 101] on button "Close" at bounding box center [655, 96] width 24 height 24
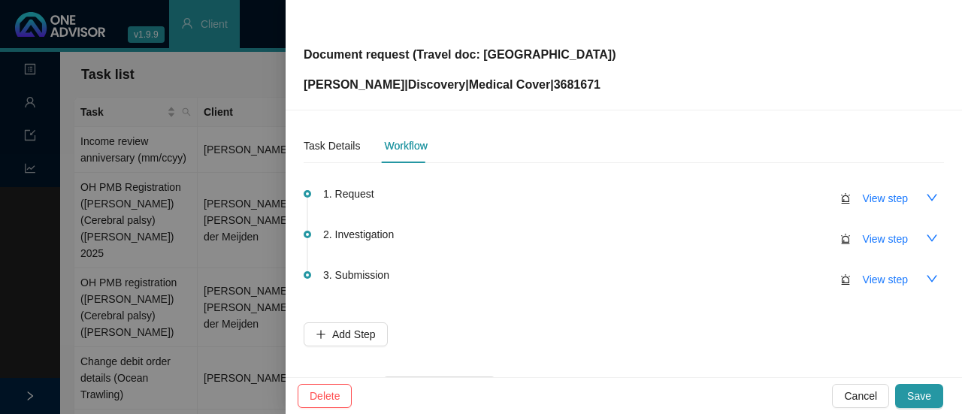
drag, startPoint x: 873, startPoint y: 237, endPoint x: 783, endPoint y: 235, distance: 90.2
click at [873, 238] on span "View step" at bounding box center [885, 239] width 45 height 17
type input "Investigation"
type textarea "DH download"
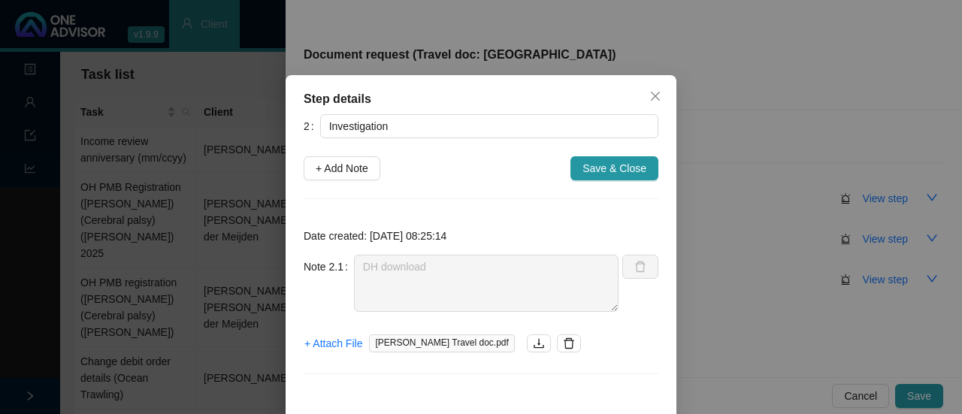
scroll to position [22, 0]
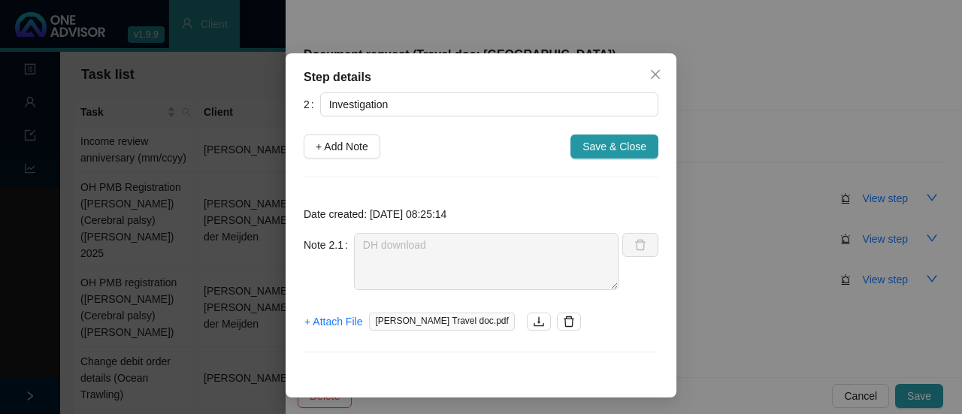
click at [339, 246] on div "Note 2.1 DH download" at bounding box center [461, 261] width 315 height 57
click at [649, 70] on icon "close" at bounding box center [655, 74] width 12 height 12
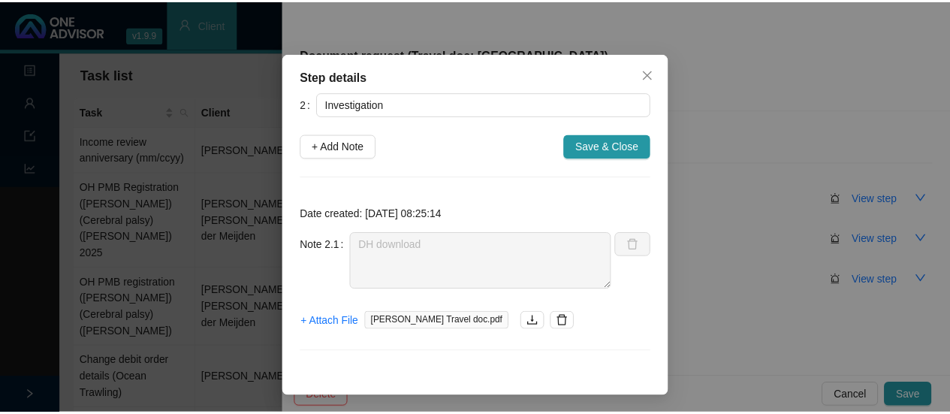
scroll to position [0, 0]
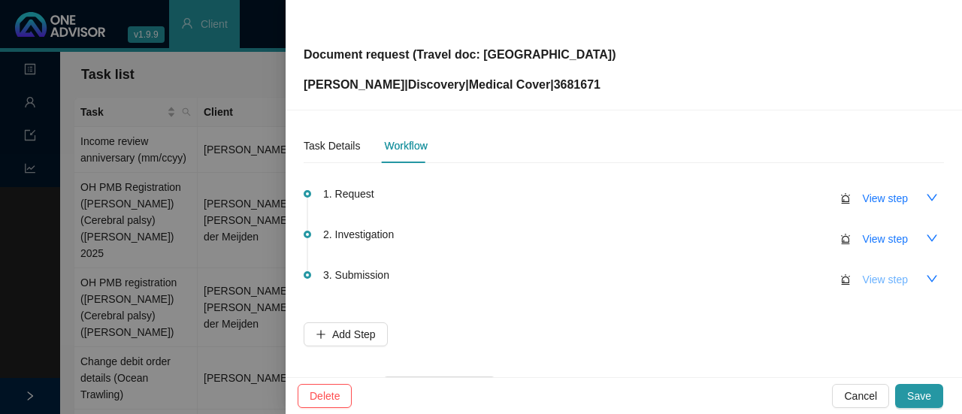
click at [866, 277] on span "View step" at bounding box center [885, 279] width 45 height 17
type input "Submission"
type textarea "Travel doc sent to client Thank you from client"
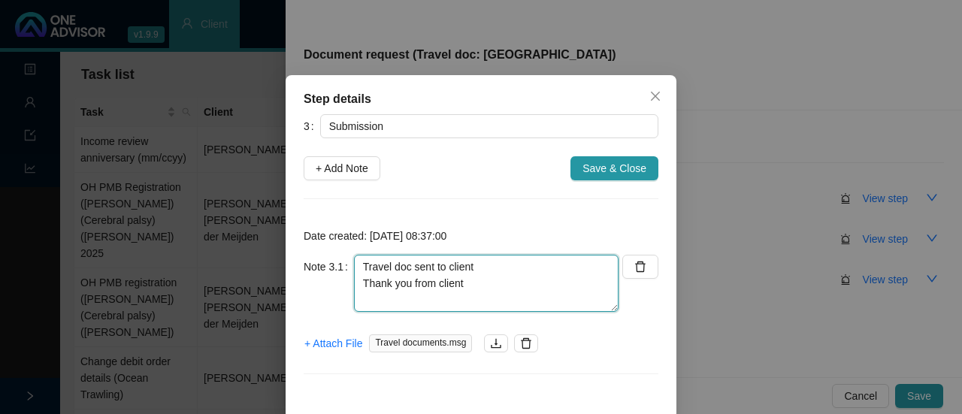
drag, startPoint x: 506, startPoint y: 301, endPoint x: 222, endPoint y: 258, distance: 286.6
click at [222, 258] on div "Step details 3 Submission + Add Note Save & Close Date created: 2025-09-23 08:3…" at bounding box center [481, 207] width 962 height 414
click at [445, 290] on textarea "Travel doc sent to client Thank you from client" at bounding box center [486, 283] width 264 height 57
click at [488, 282] on textarea "Travel doc sent to client Thank you from client" at bounding box center [486, 283] width 264 height 57
click at [470, 281] on textarea "Travel doc sent to client Thank you from client" at bounding box center [486, 283] width 264 height 57
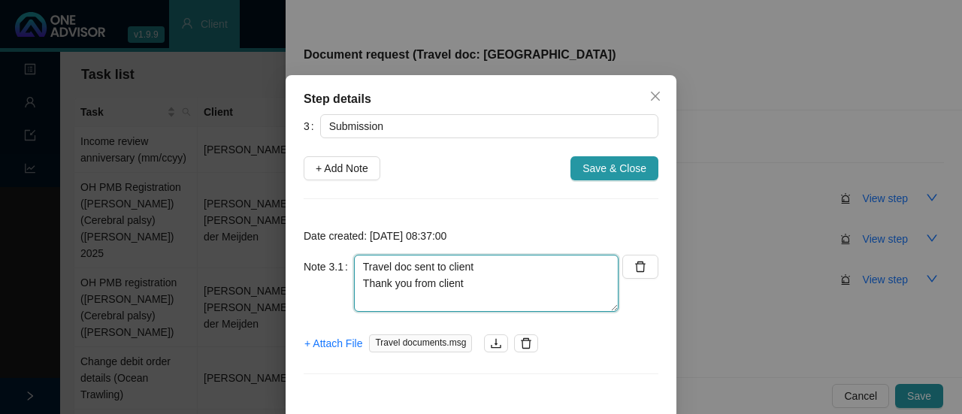
click at [473, 256] on textarea "Travel doc sent to client Thank you from client" at bounding box center [486, 283] width 264 height 57
click at [481, 270] on textarea "Travel doc sent to client Thank you from client" at bounding box center [486, 283] width 264 height 57
click at [452, 267] on textarea "Travel doc sent to client Thank you from client" at bounding box center [486, 283] width 264 height 57
drag, startPoint x: 405, startPoint y: 263, endPoint x: 252, endPoint y: 263, distance: 152.5
click at [286, 263] on div "Step details 3 Submission + Add Note Save & Close Date created: 2025-09-23 08:3…" at bounding box center [481, 247] width 391 height 344
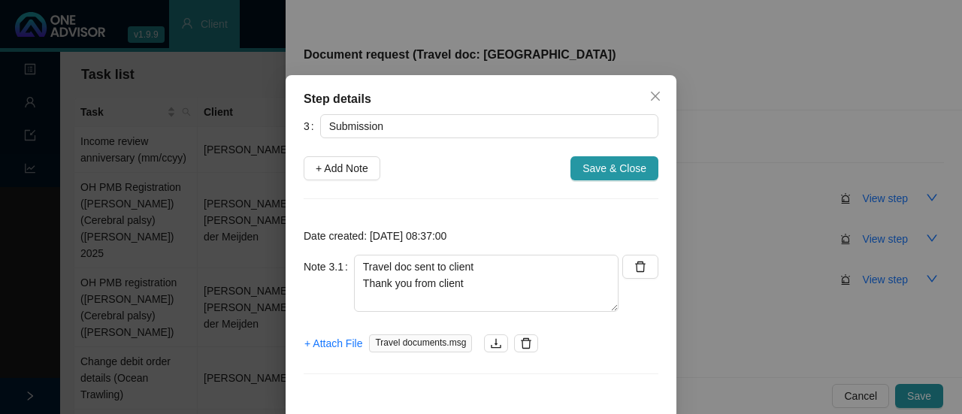
drag, startPoint x: 600, startPoint y: 171, endPoint x: 607, endPoint y: 169, distance: 7.7
click at [600, 171] on span "Save & Close" at bounding box center [614, 168] width 64 height 17
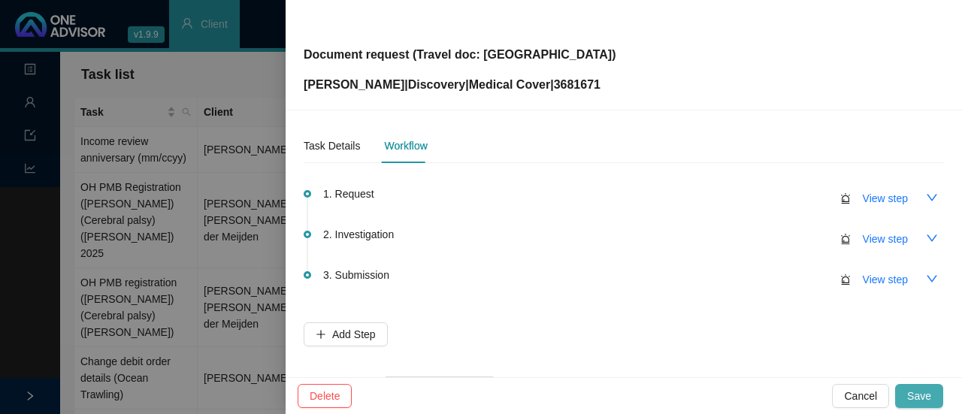
click at [932, 393] on button "Save" at bounding box center [919, 396] width 48 height 24
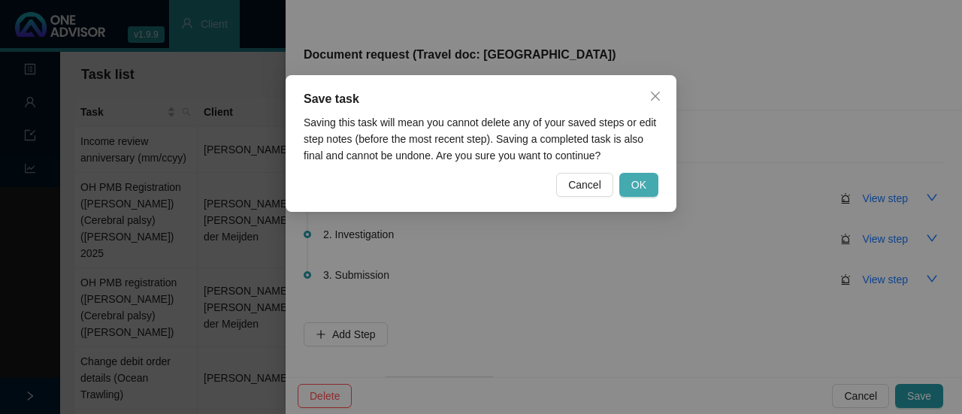
click at [637, 175] on button "OK" at bounding box center [638, 185] width 39 height 24
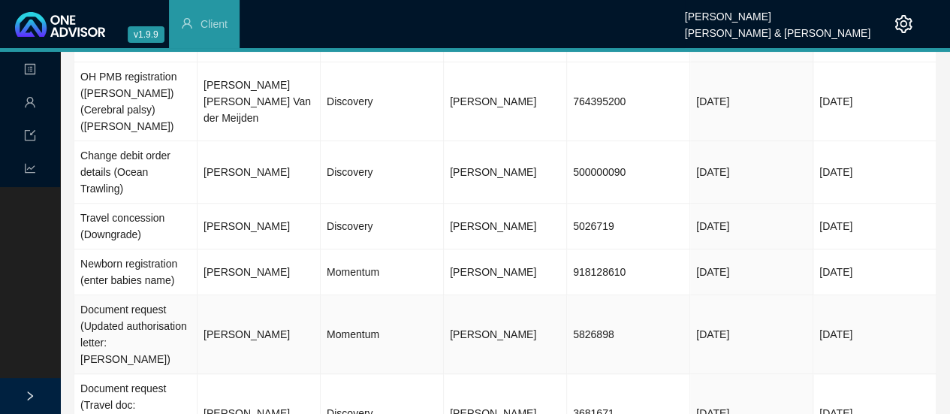
scroll to position [225, 0]
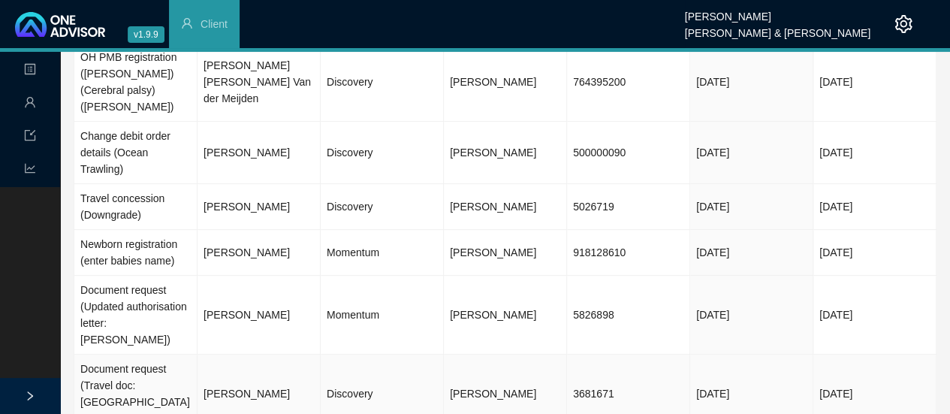
click at [319, 355] on td "Gerhard Petrus Steyn" at bounding box center [259, 394] width 123 height 79
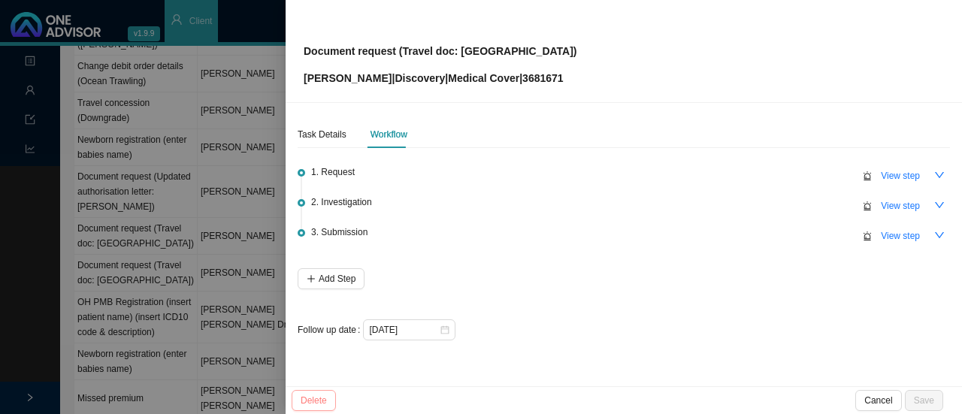
click at [301, 396] on span "Delete" at bounding box center [314, 400] width 26 height 15
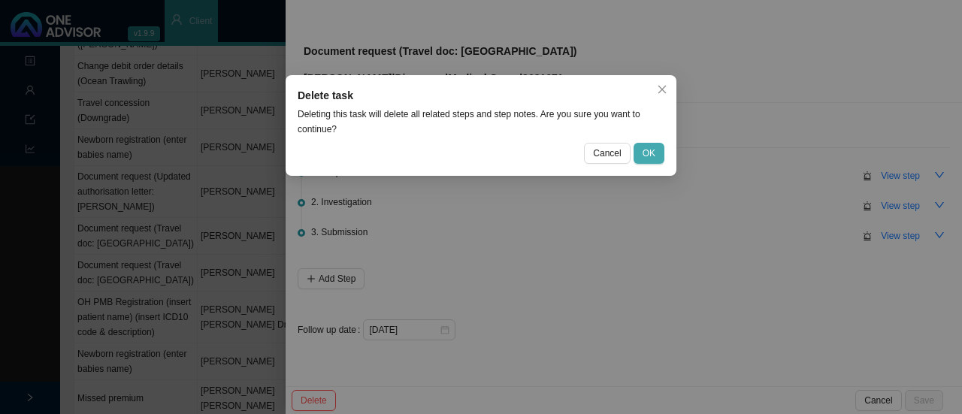
click at [648, 154] on span "OK" at bounding box center [648, 153] width 13 height 15
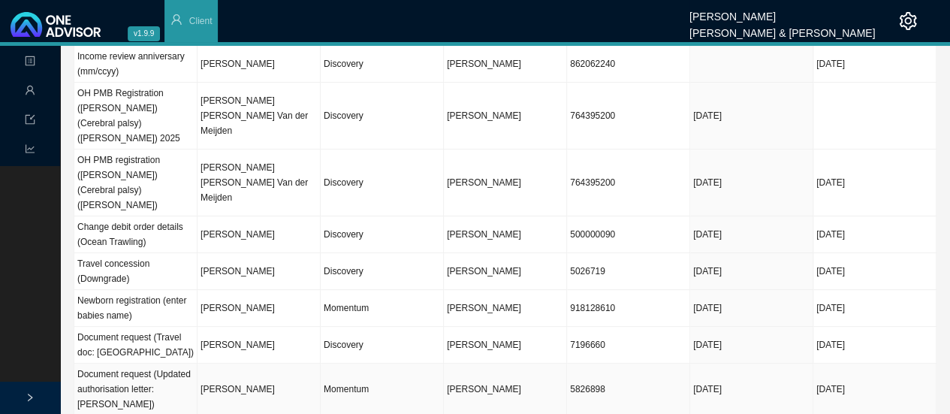
scroll to position [0, 0]
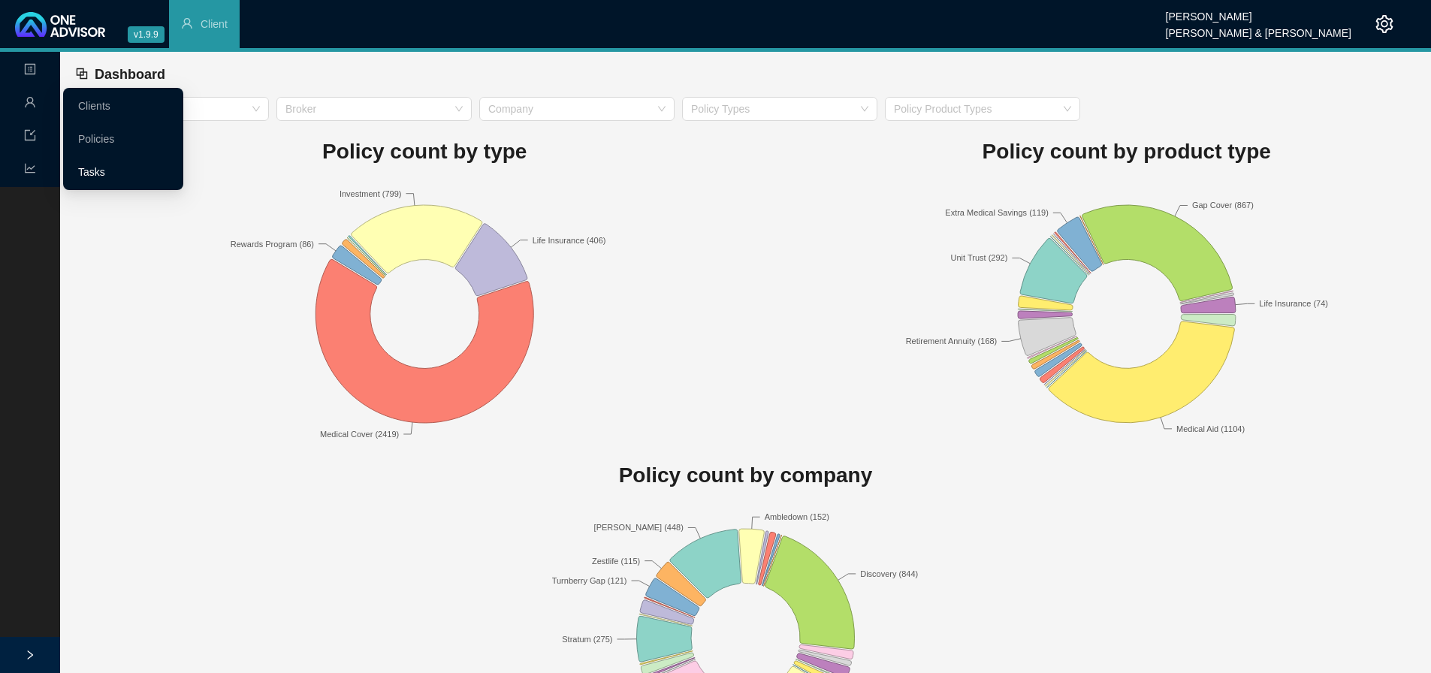
click at [105, 170] on link "Tasks" at bounding box center [91, 172] width 27 height 12
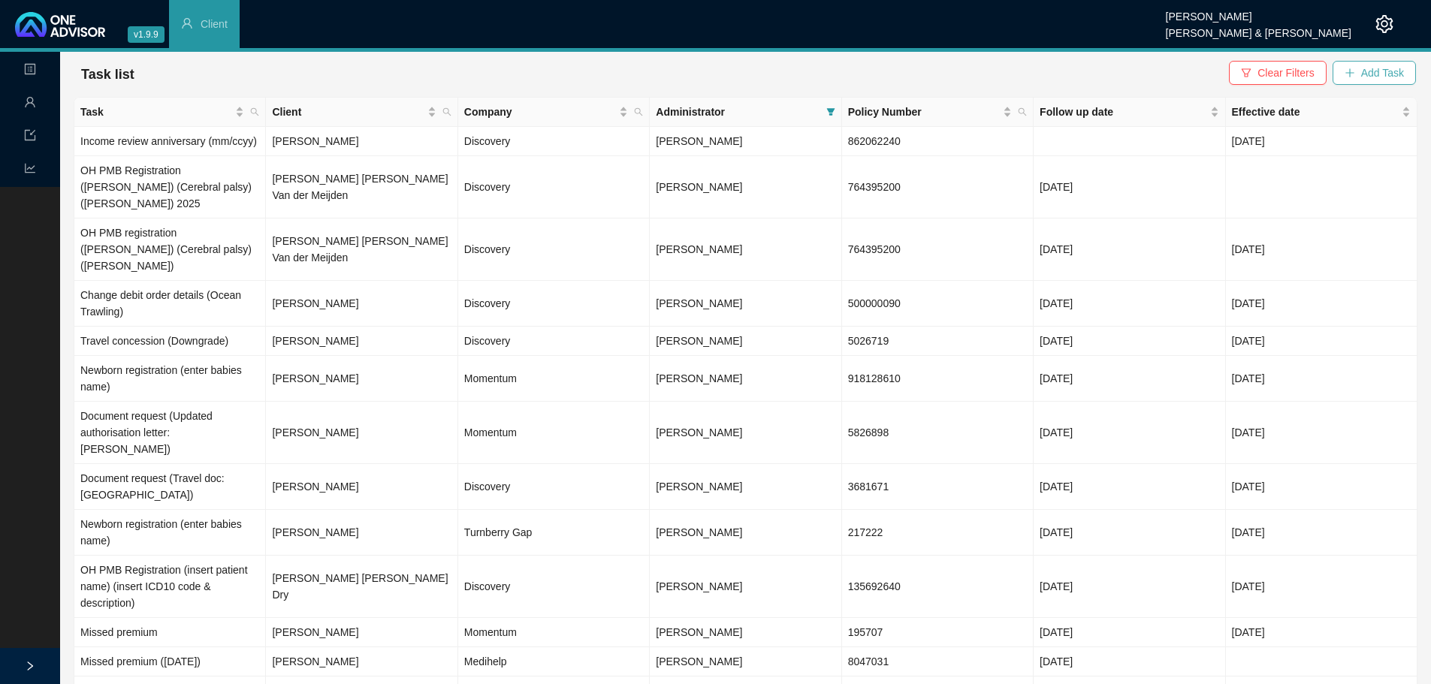
click at [1364, 77] on span "Add Task" at bounding box center [1382, 73] width 43 height 17
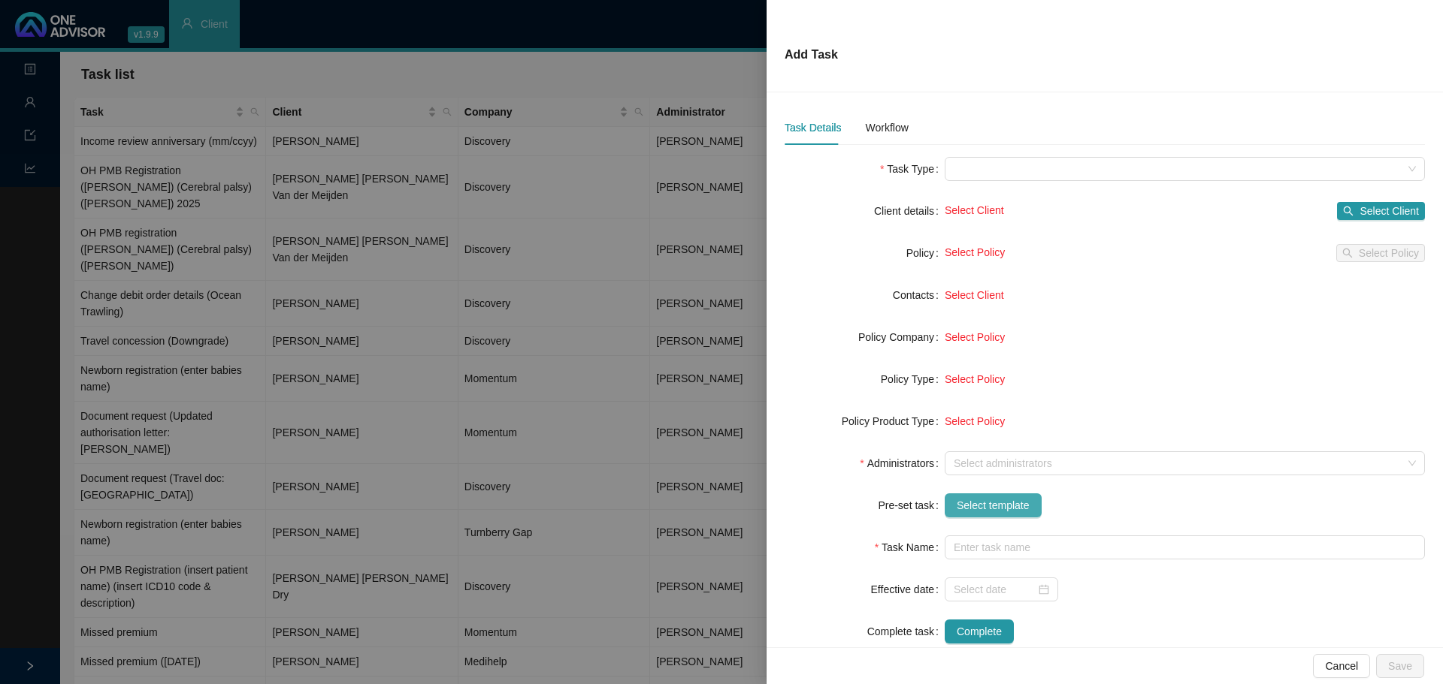
click at [971, 508] on span "Select template" at bounding box center [992, 505] width 73 height 17
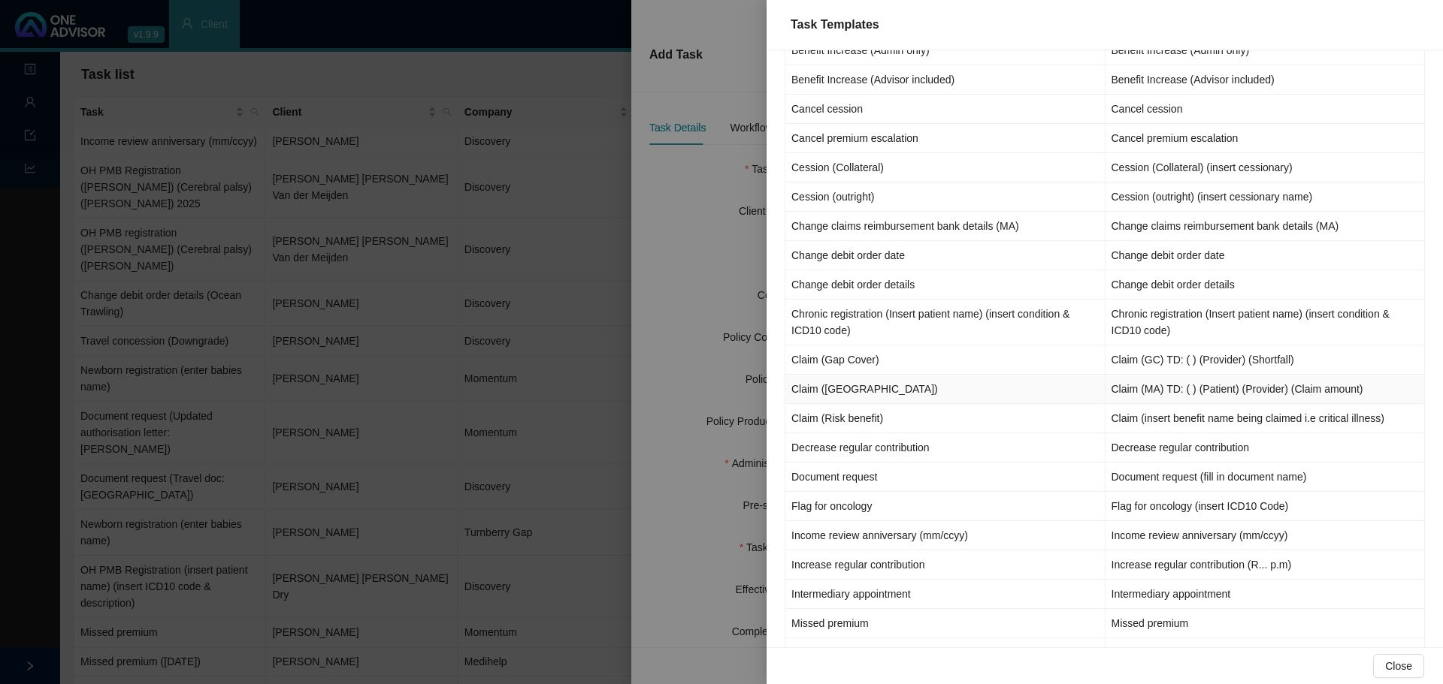
scroll to position [301, 0]
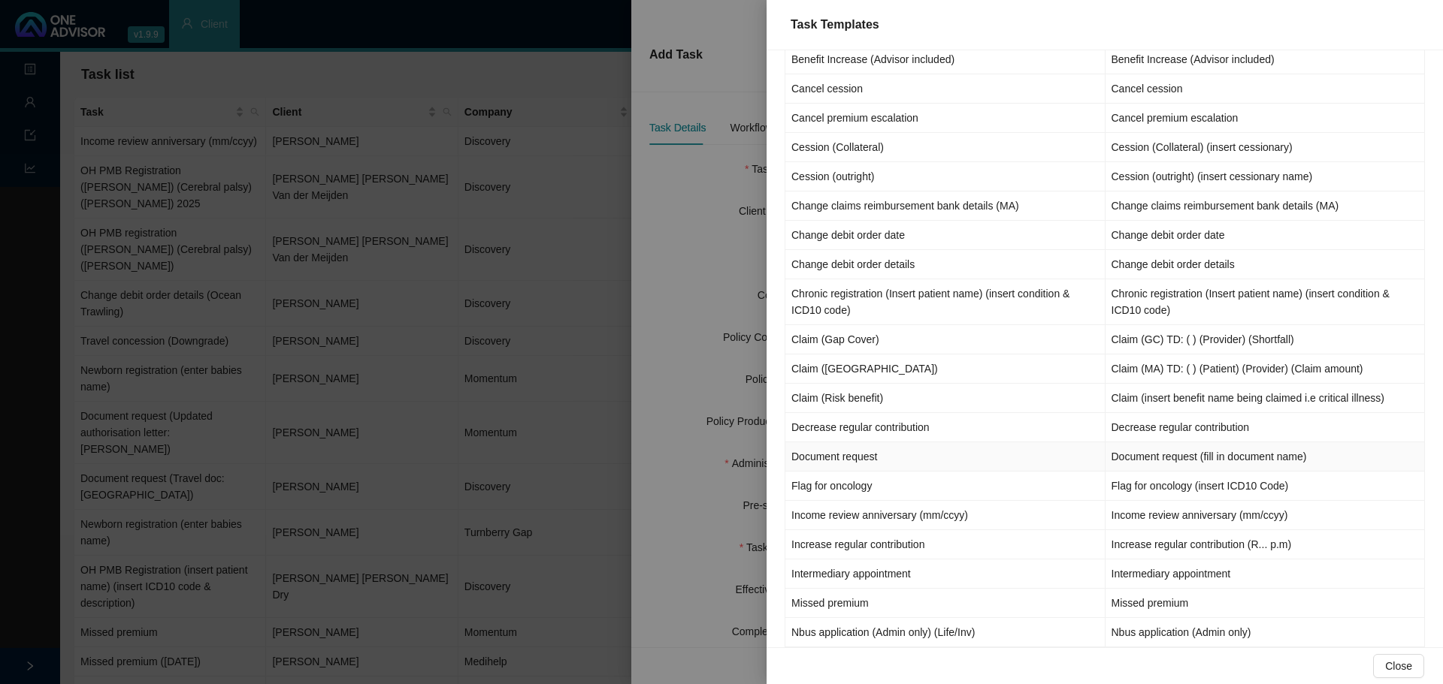
click at [850, 452] on td "Document request" at bounding box center [945, 457] width 320 height 29
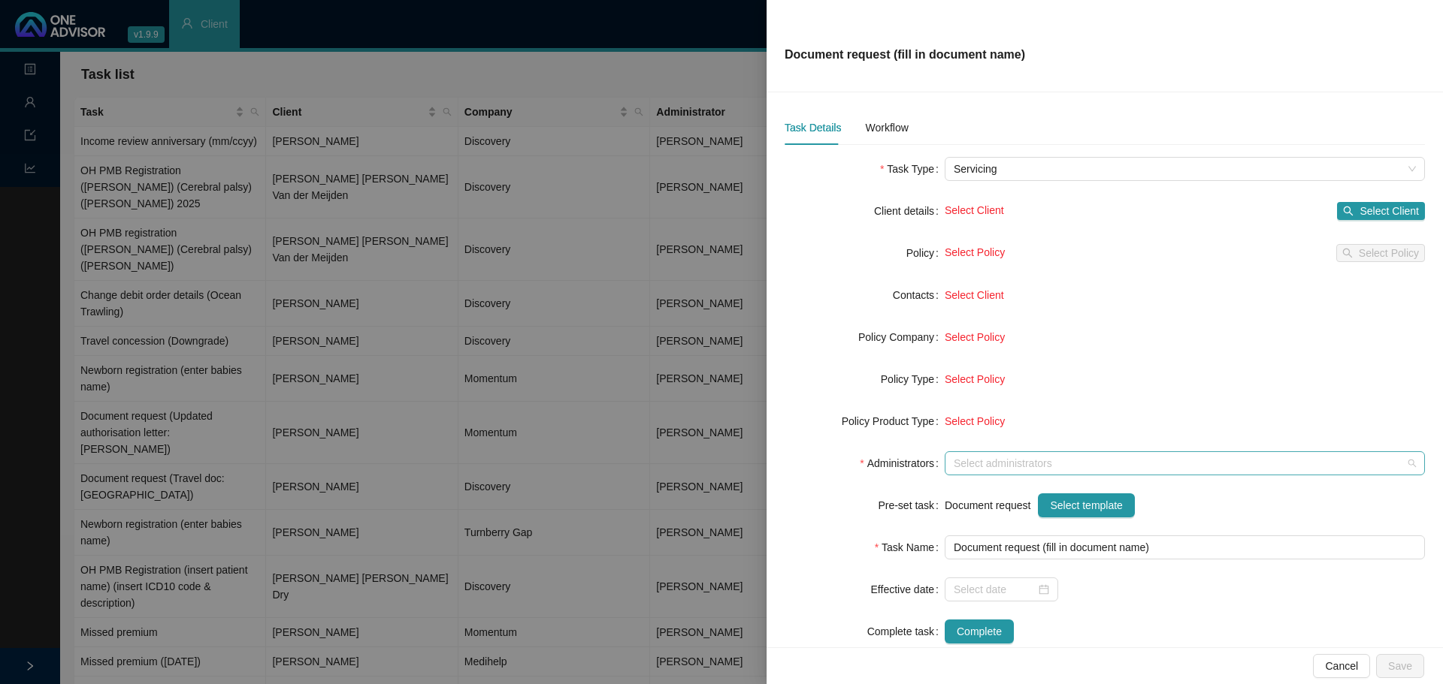
click at [953, 458] on input "search" at bounding box center [954, 463] width 3 height 11
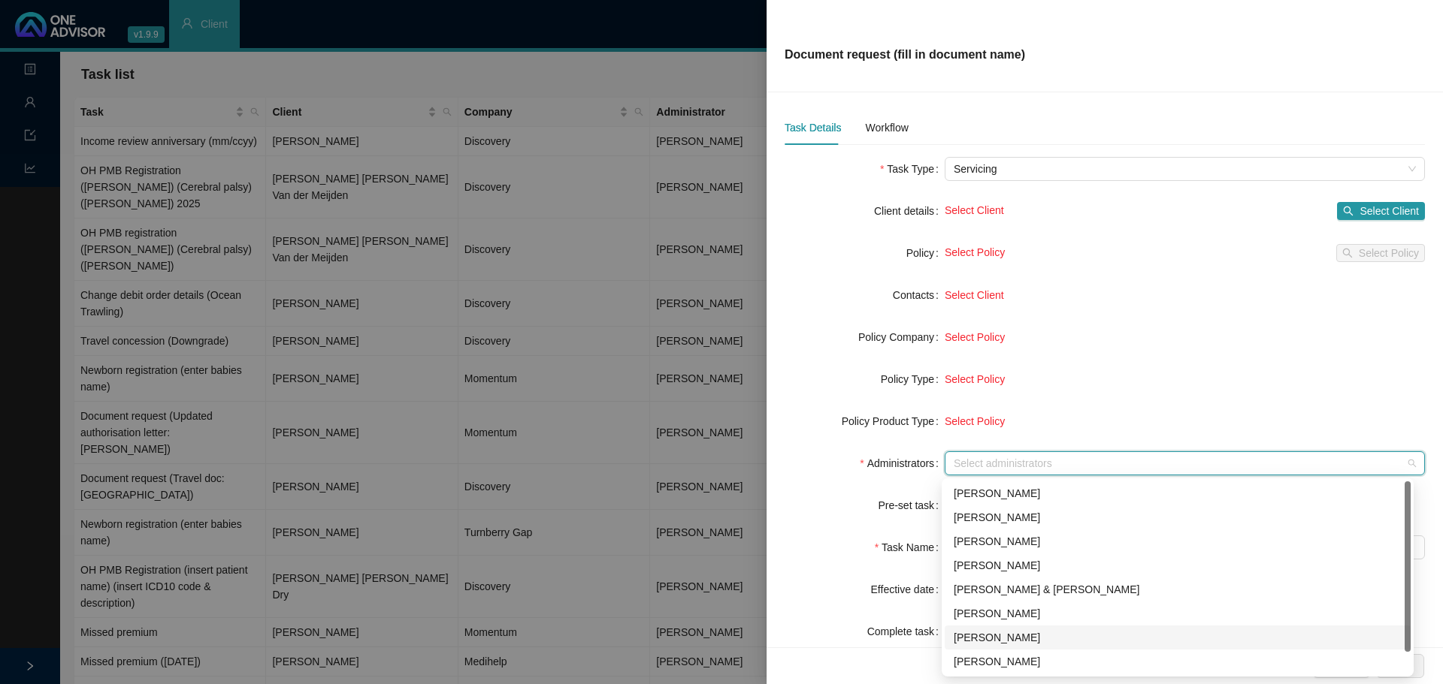
click at [978, 637] on div "[PERSON_NAME]" at bounding box center [1177, 638] width 448 height 17
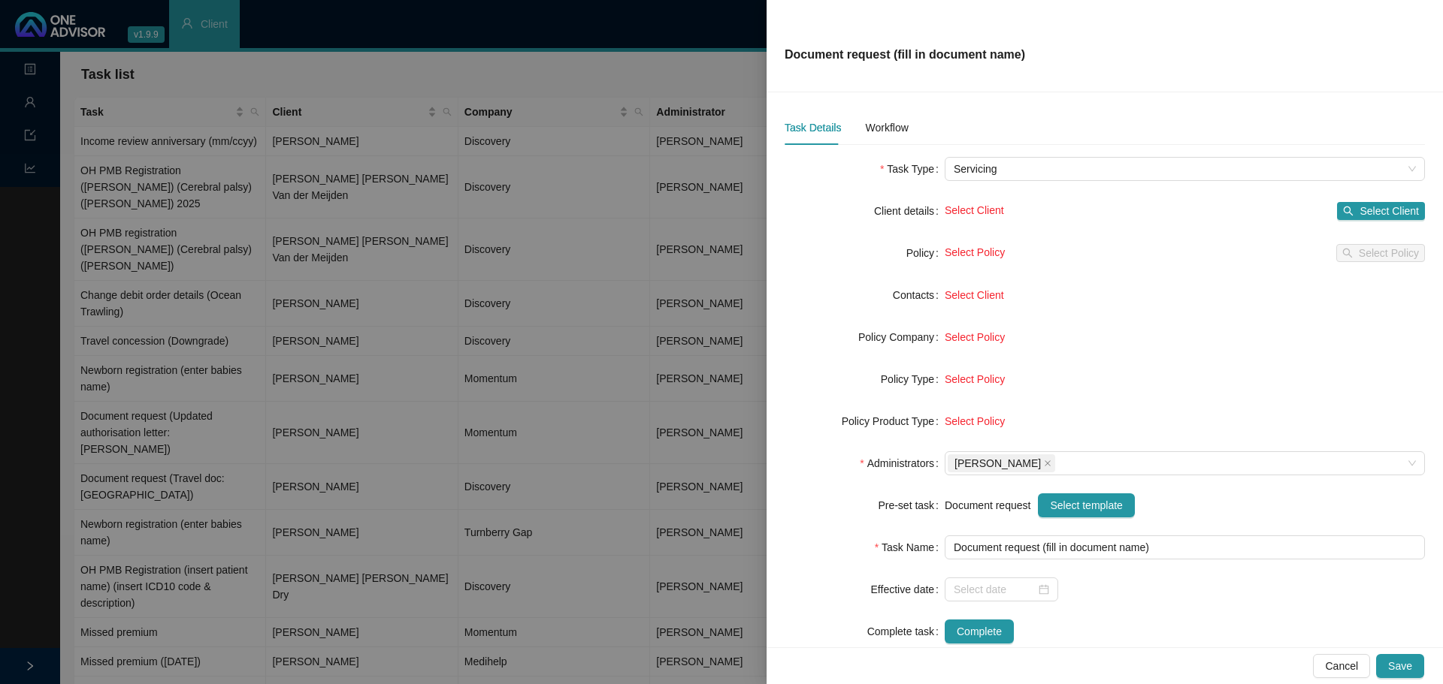
click at [1083, 327] on div "Select Policy" at bounding box center [1184, 337] width 480 height 24
click at [1001, 551] on input "Document request (fill in document name)" at bounding box center [1184, 548] width 480 height 24
click at [1147, 548] on input "Document request (fill in document name)" at bounding box center [1184, 548] width 480 height 24
click at [1144, 546] on input "Document request (fill in document name)" at bounding box center [1184, 548] width 480 height 24
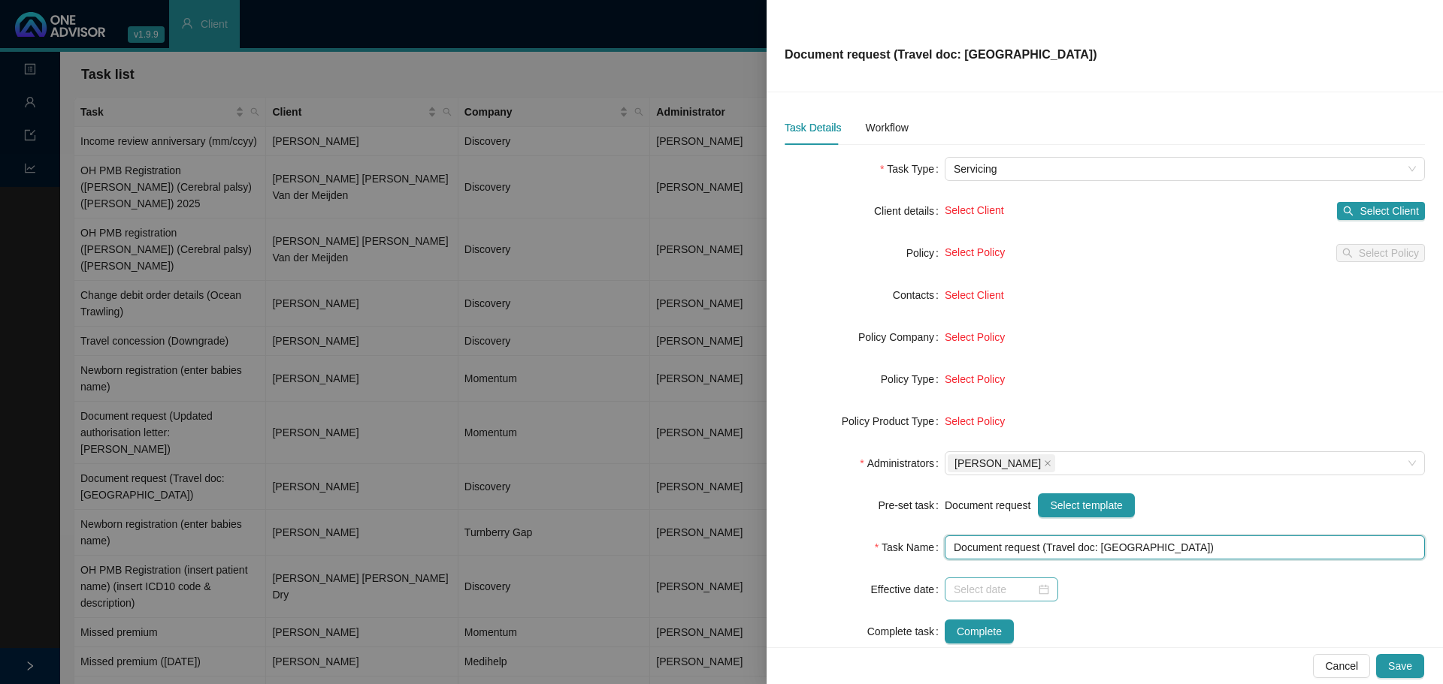
click at [1046, 586] on div at bounding box center [1000, 590] width 113 height 24
type input "Document request (Travel doc: [GEOGRAPHIC_DATA])"
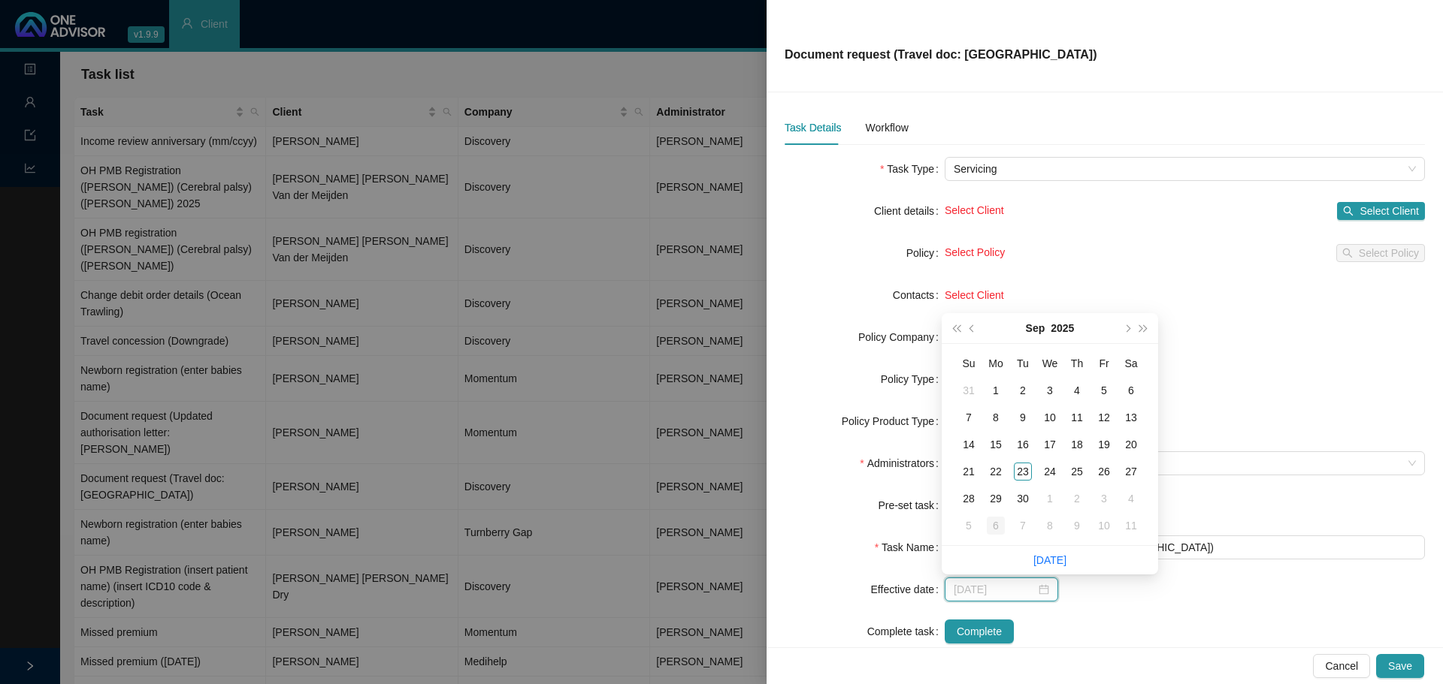
type input "2025-10-06"
click at [1001, 522] on div "6" at bounding box center [996, 526] width 18 height 18
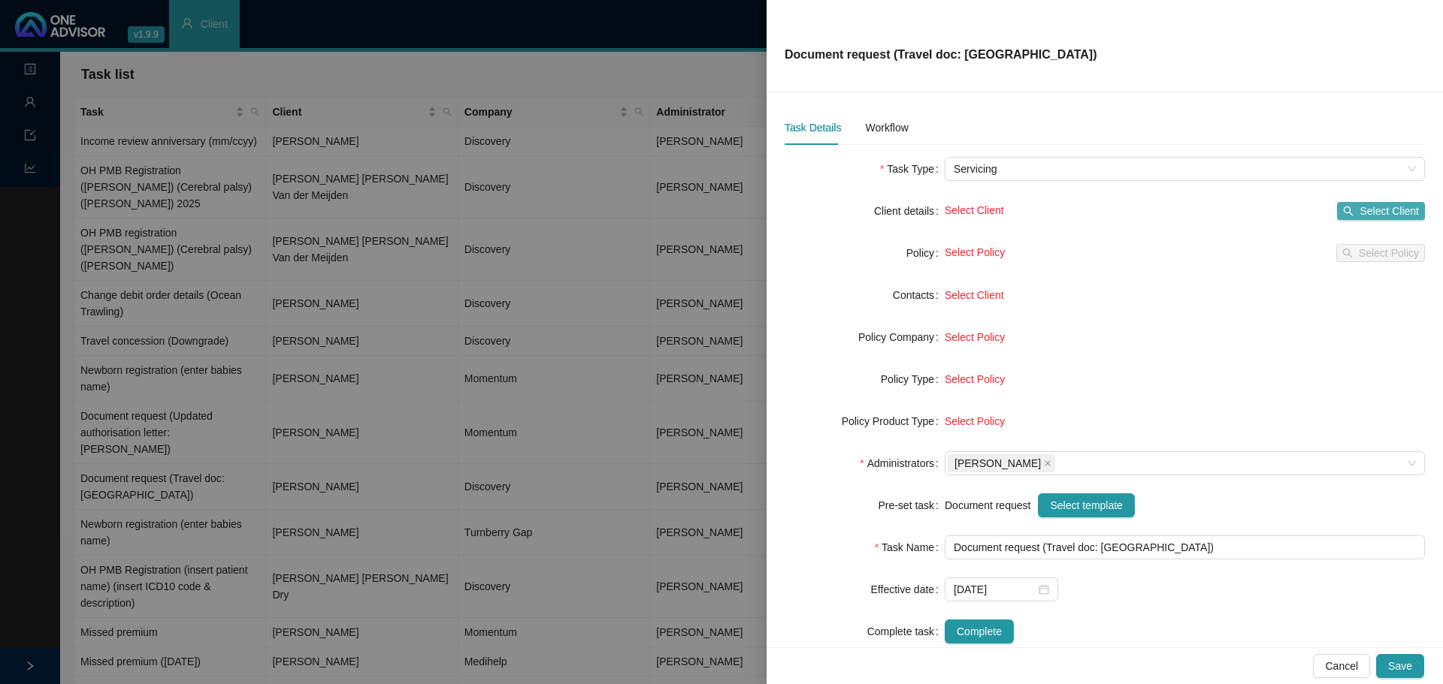
click at [1359, 205] on span "Select Client" at bounding box center [1388, 211] width 59 height 17
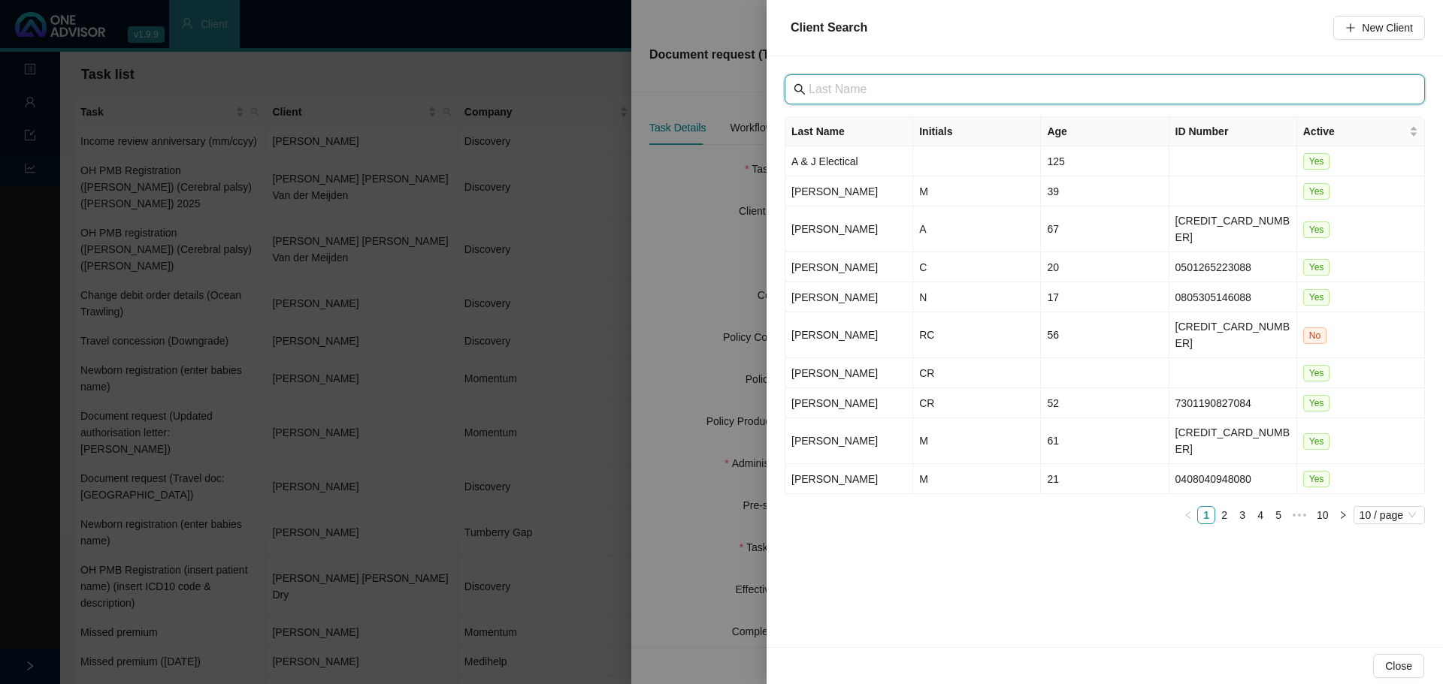
click at [867, 98] on input "text" at bounding box center [1105, 89] width 595 height 18
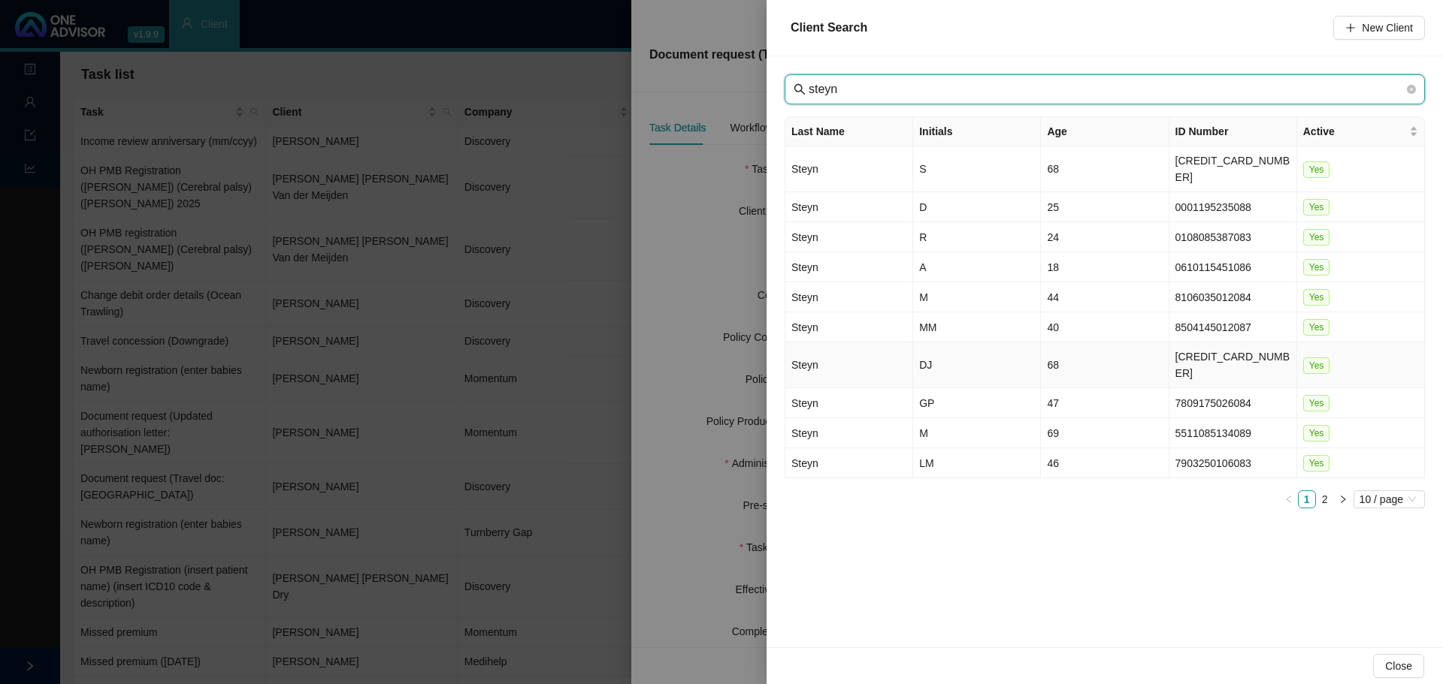
type input "steyn"
click at [959, 343] on td "DJ" at bounding box center [977, 366] width 128 height 46
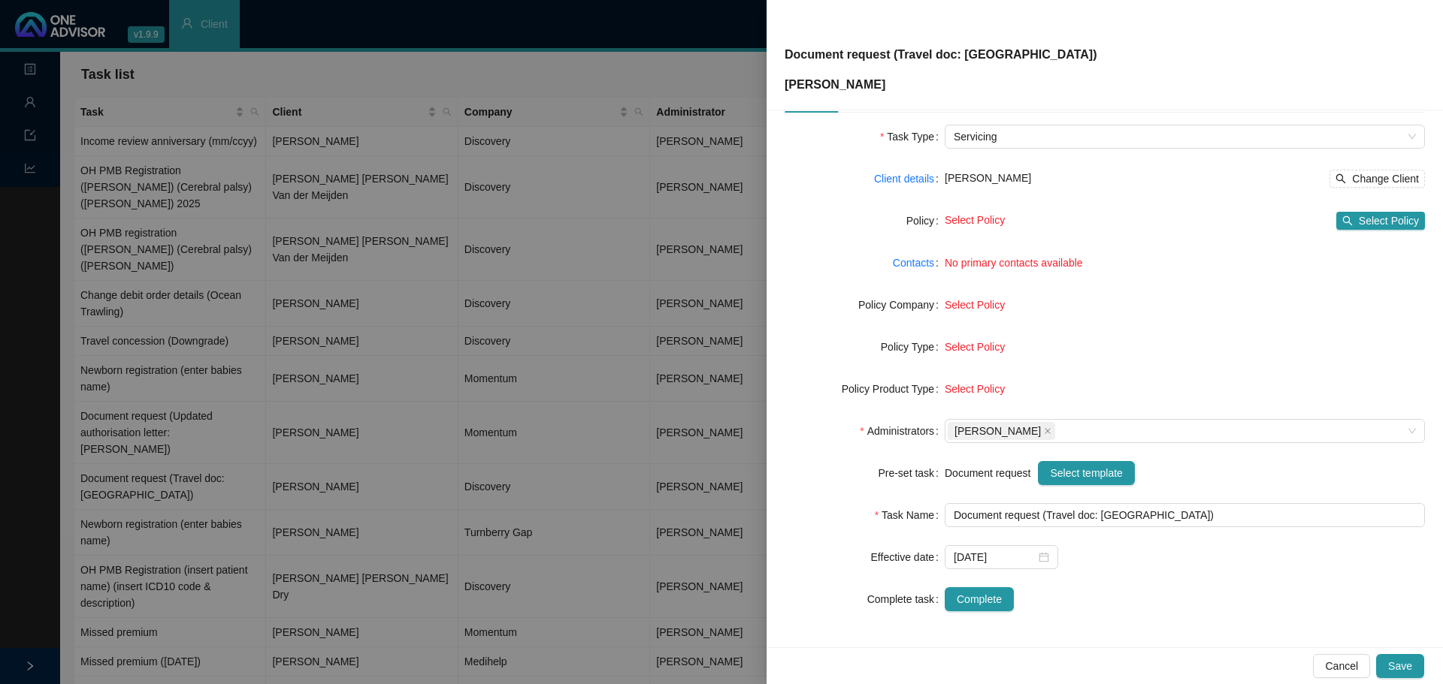
scroll to position [0, 0]
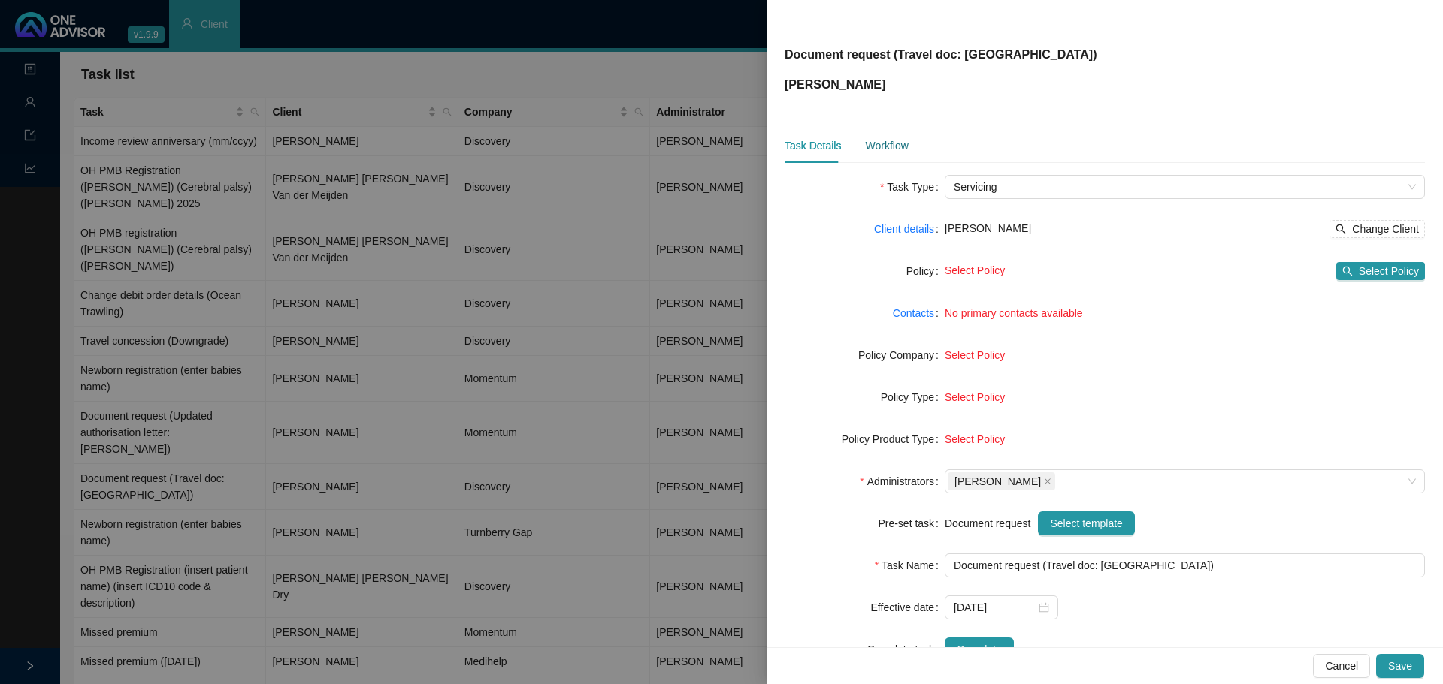
click at [881, 148] on div "Workflow" at bounding box center [886, 145] width 43 height 17
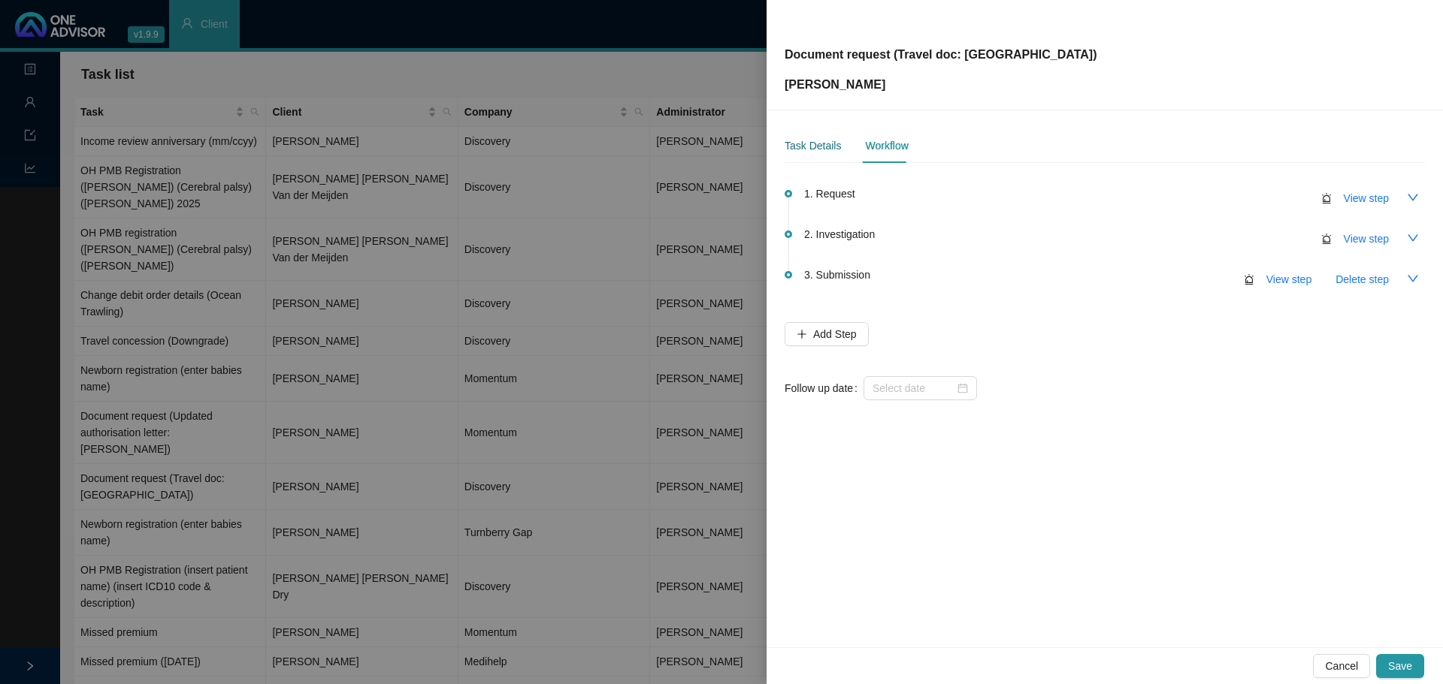
click at [805, 143] on div "Task Details" at bounding box center [812, 145] width 56 height 17
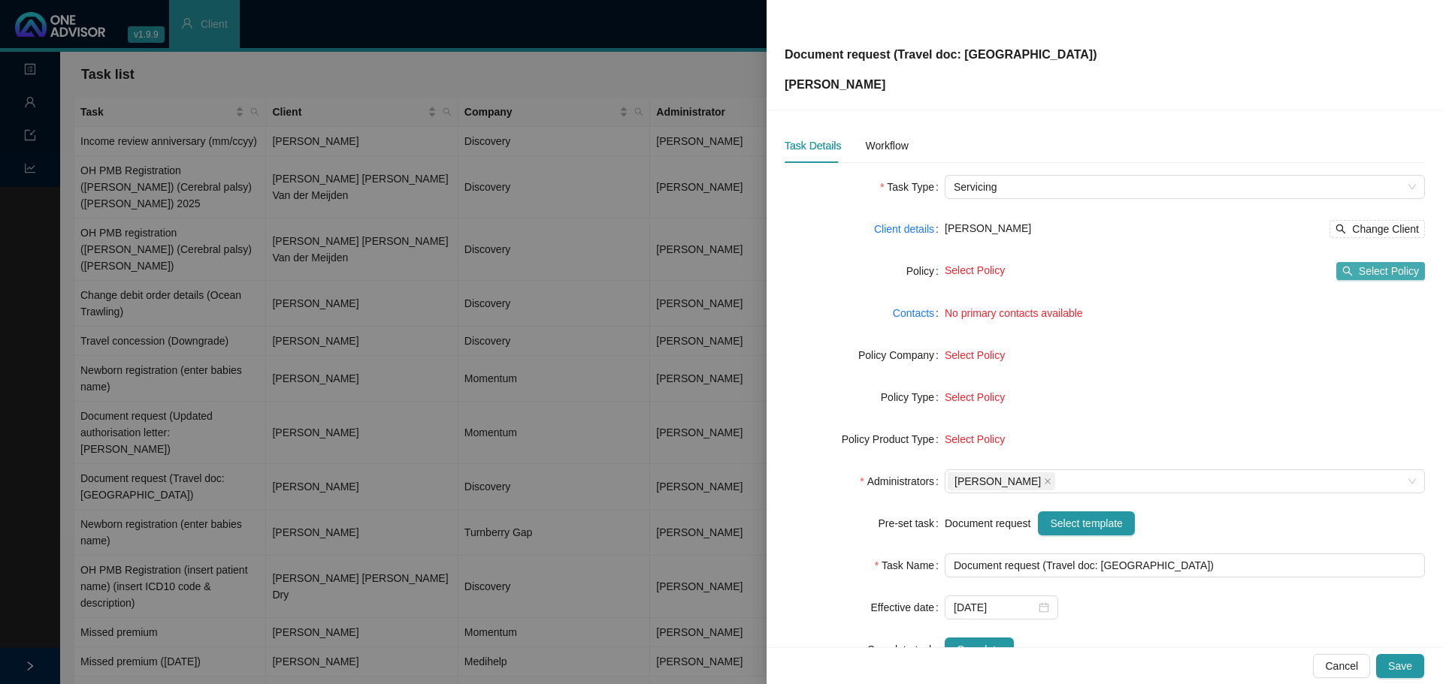
click at [1372, 267] on span "Select Policy" at bounding box center [1388, 271] width 60 height 17
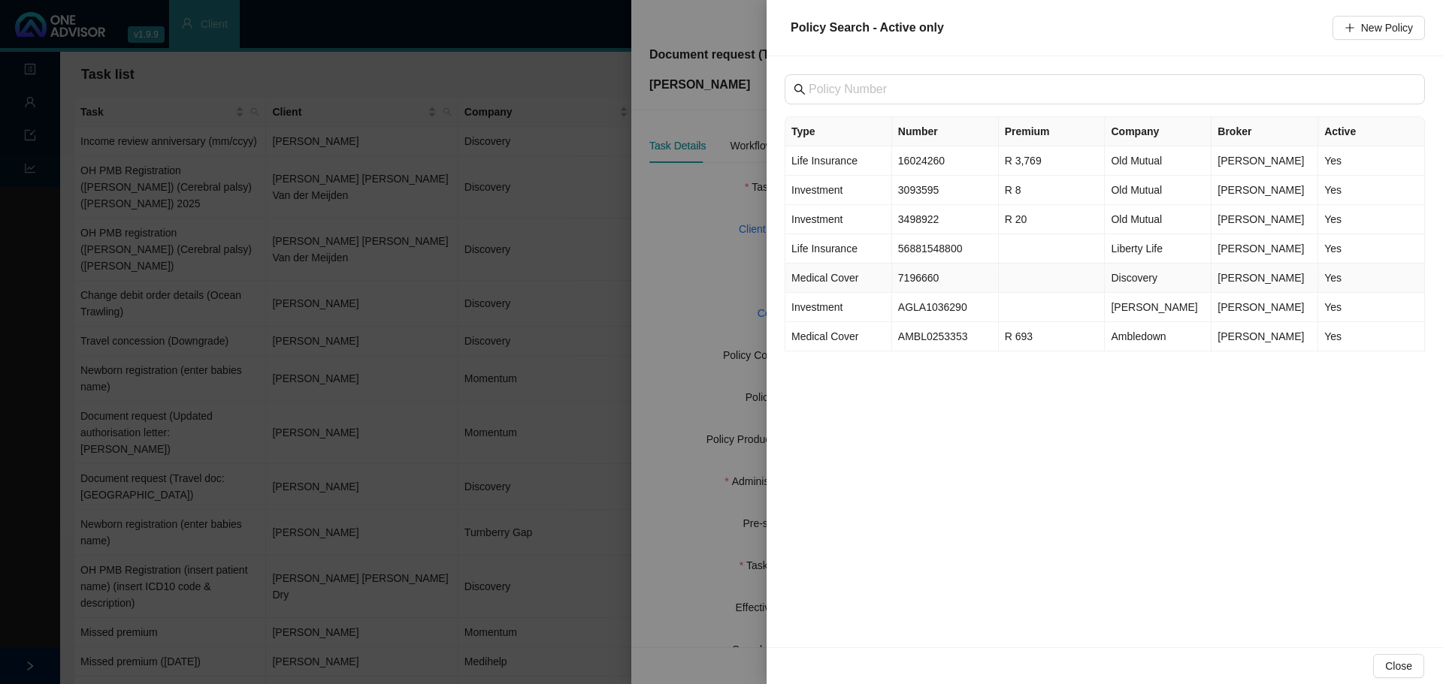
click at [944, 278] on td "7196660" at bounding box center [945, 278] width 107 height 29
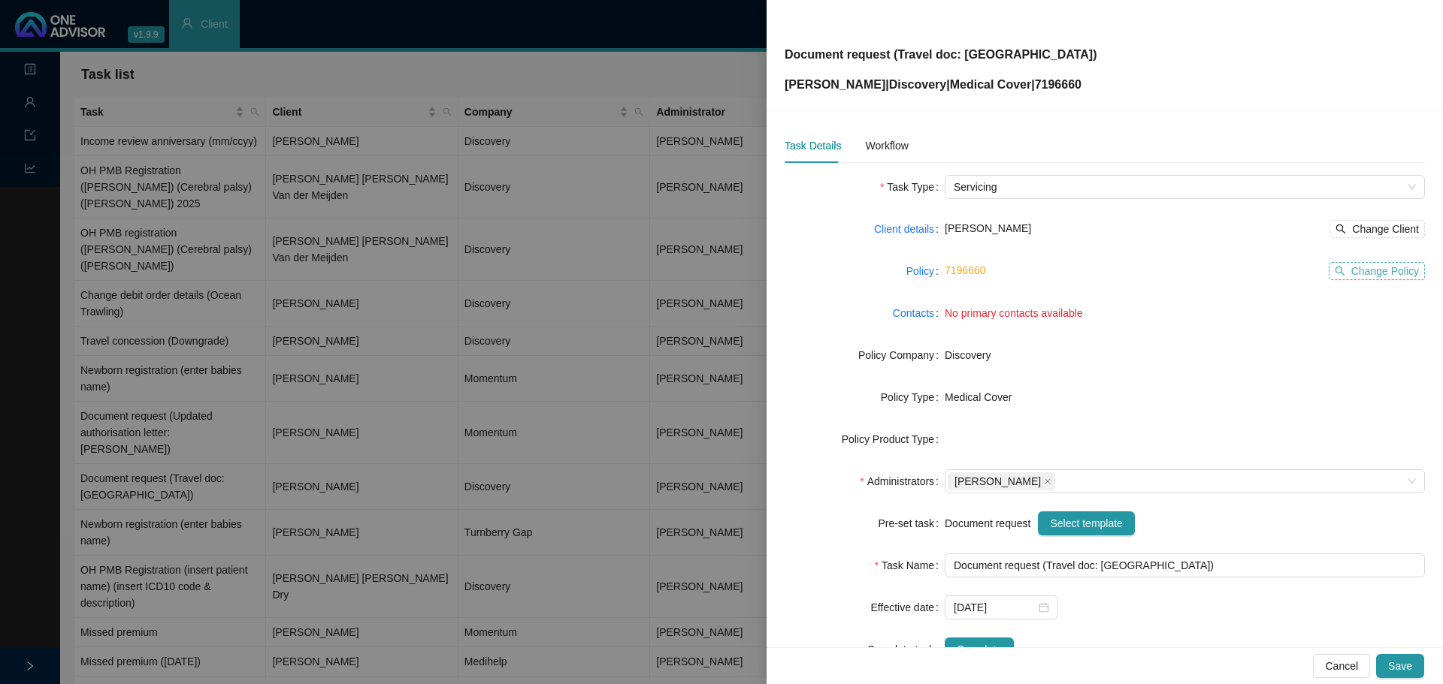
click at [1370, 272] on span "Change Policy" at bounding box center [1385, 271] width 68 height 17
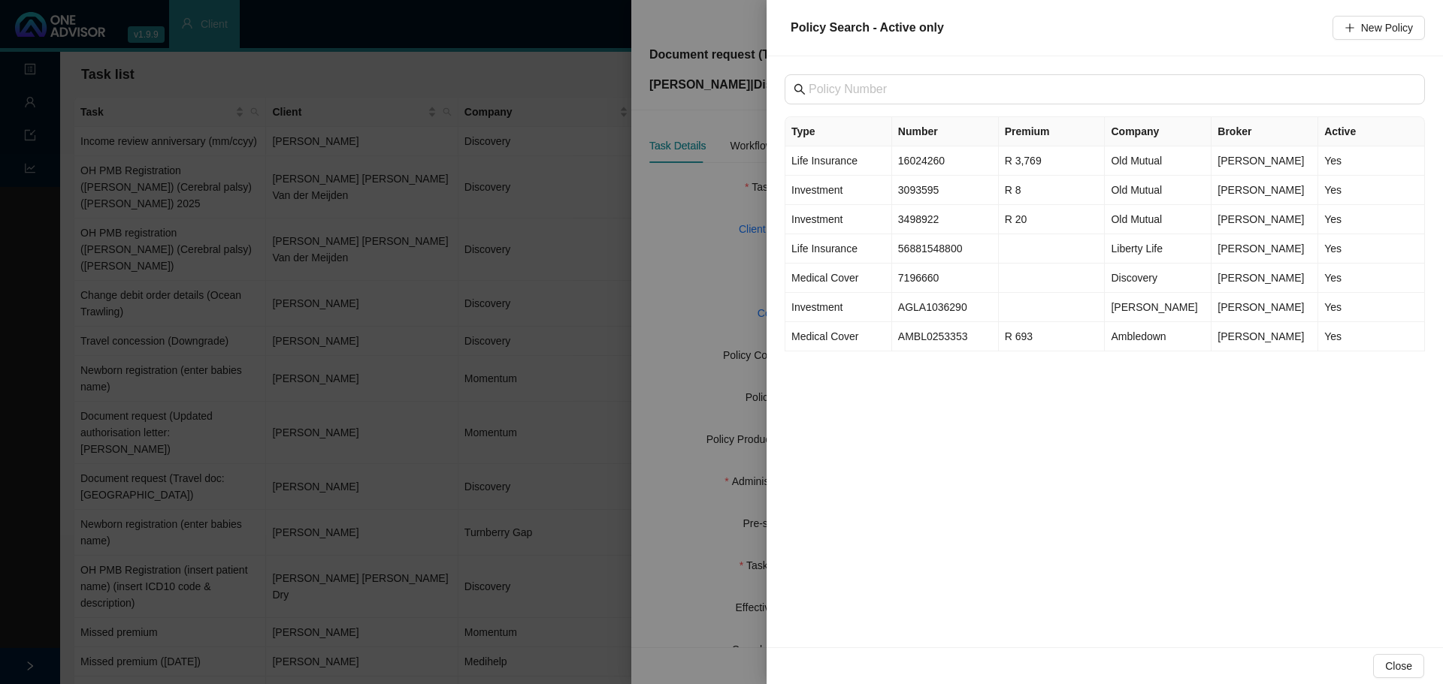
click at [1129, 473] on div "Type Number Premium Company Broker Active Life Insurance 16024260 R 3,769 Old M…" at bounding box center [1104, 351] width 676 height 591
click at [680, 258] on div at bounding box center [721, 342] width 1443 height 684
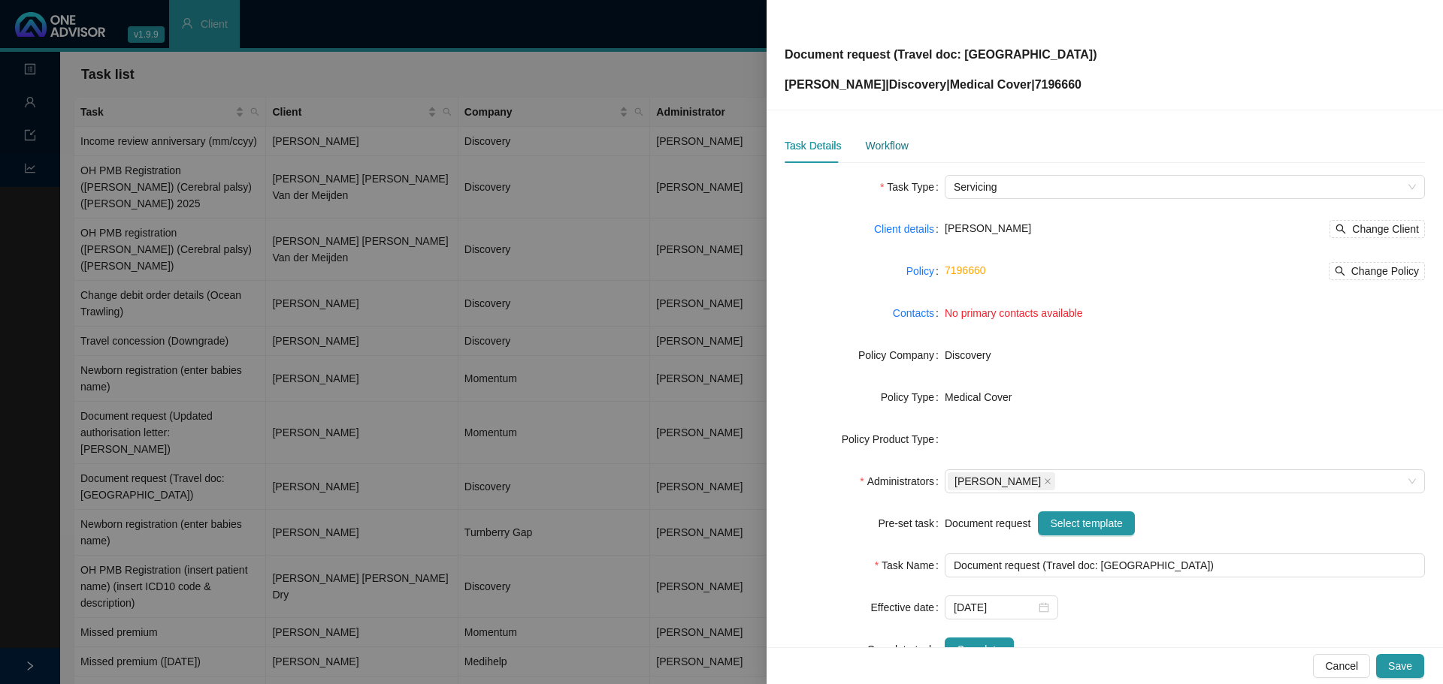
click at [896, 153] on div "Workflow" at bounding box center [886, 145] width 43 height 17
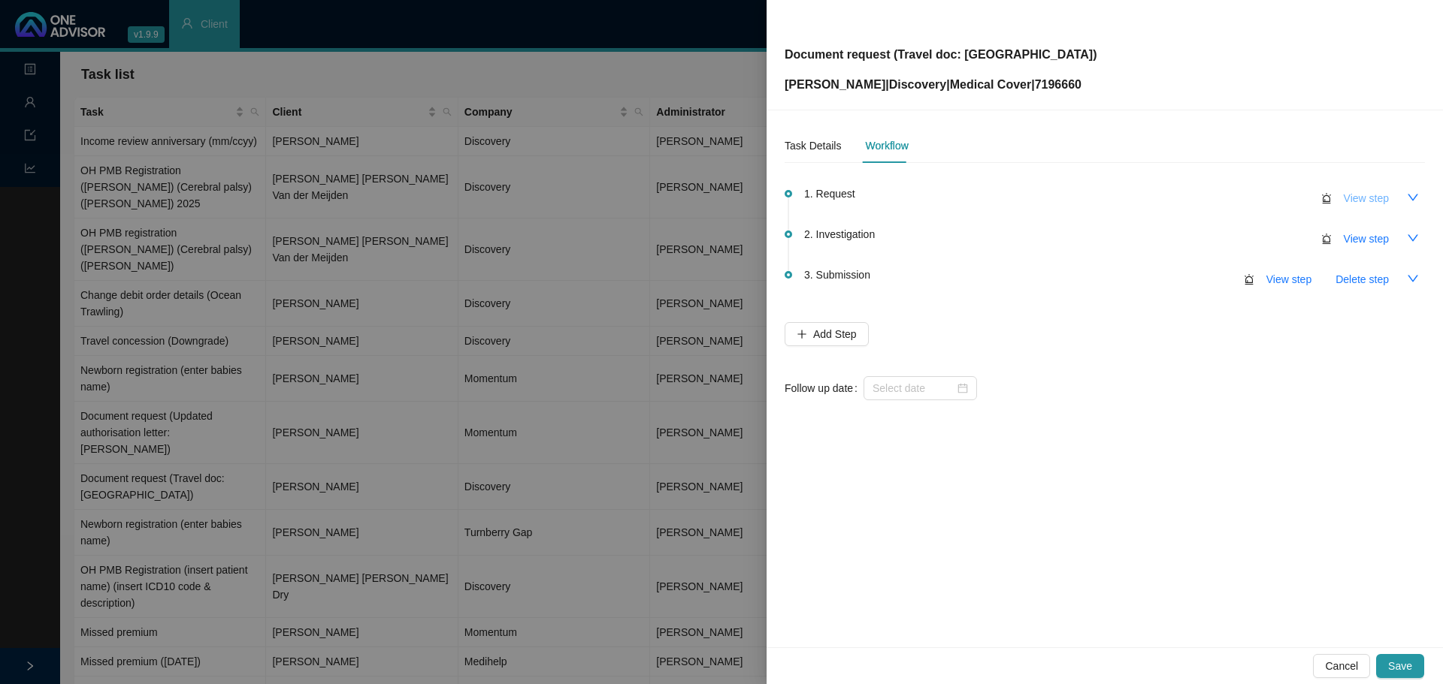
click at [1349, 197] on span "View step" at bounding box center [1365, 198] width 45 height 17
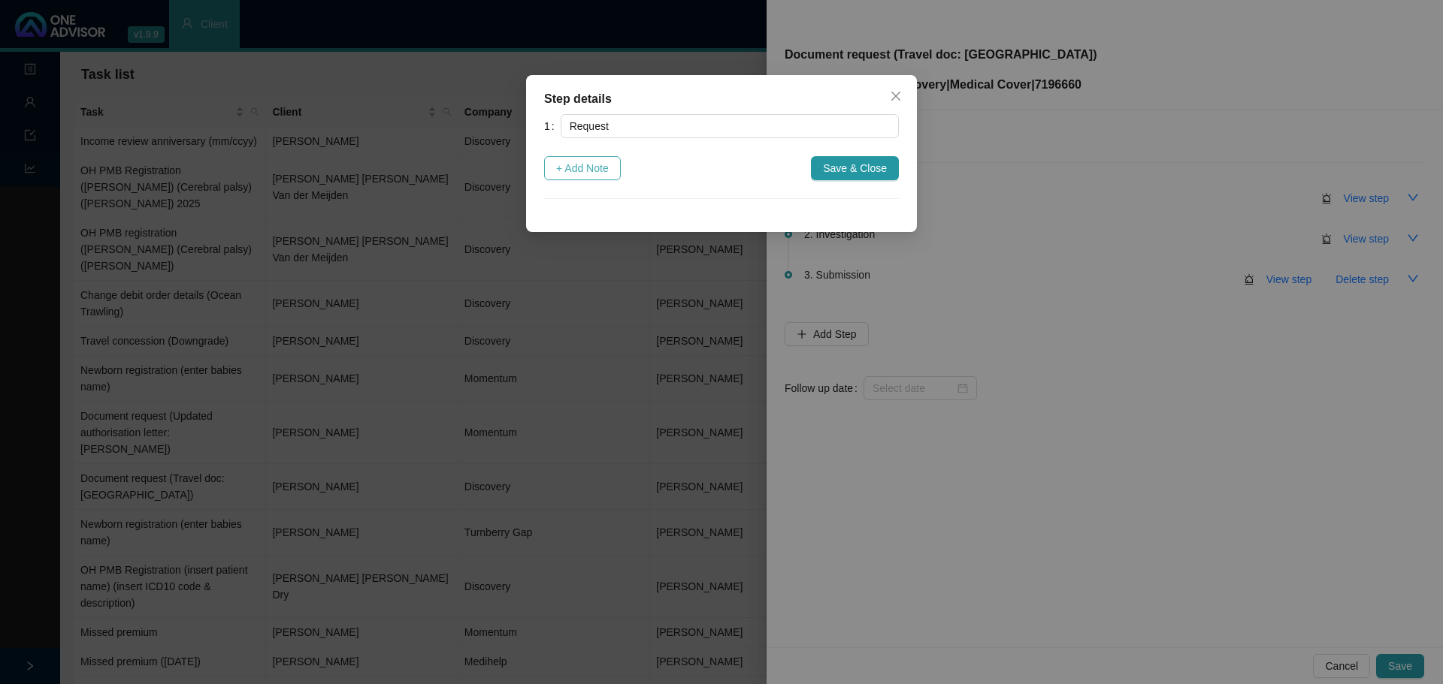
click at [585, 175] on span "+ Add Note" at bounding box center [582, 168] width 53 height 17
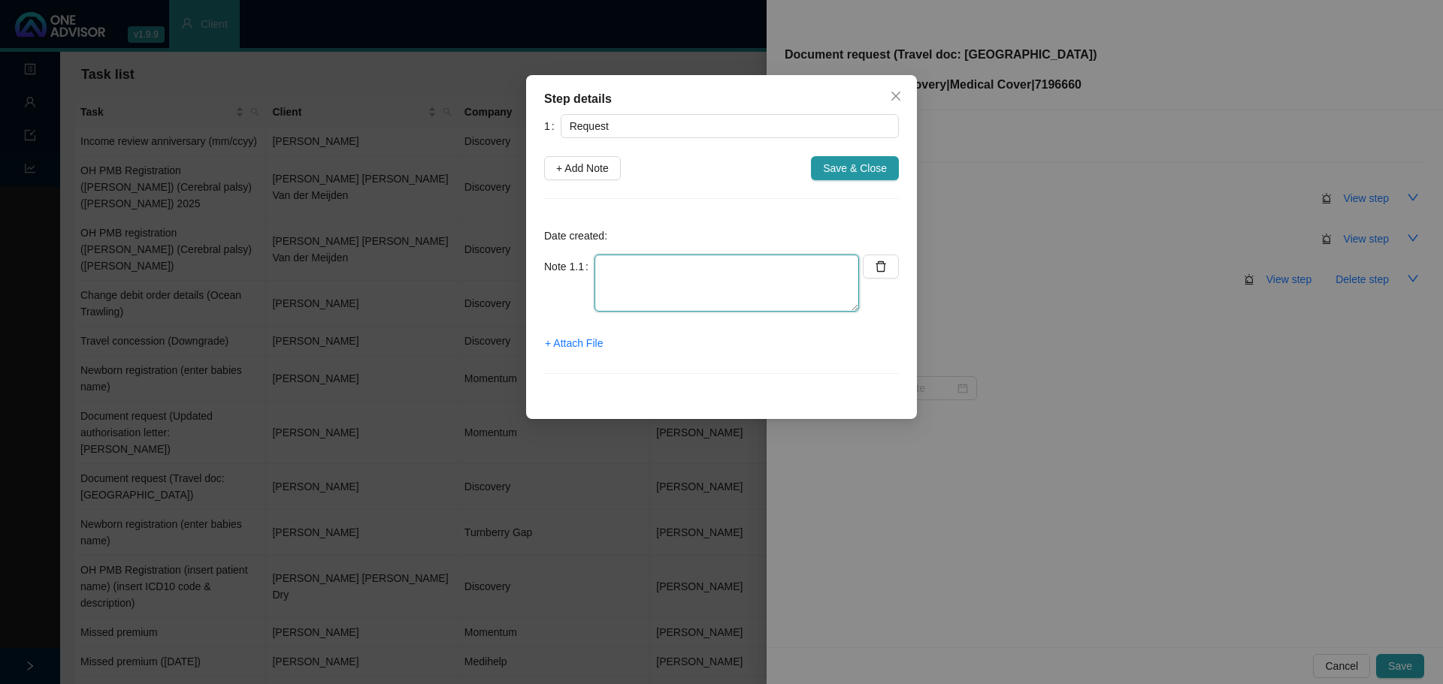
click at [656, 278] on textarea at bounding box center [726, 283] width 264 height 57
paste textarea "Marc B - Verbal message Confirmed info with client"
type textarea "Marc B - Verbal message Confirmed info with client"
click at [573, 346] on span "+ Attach File" at bounding box center [574, 343] width 58 height 17
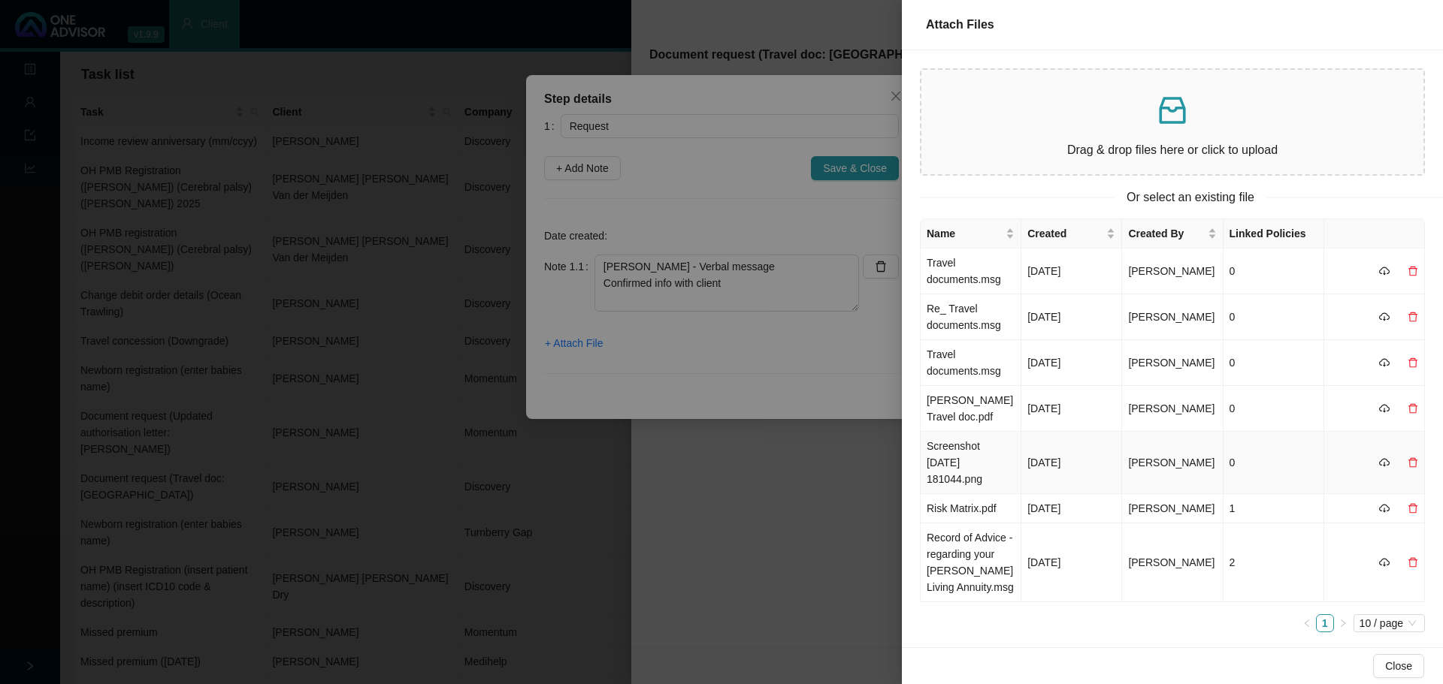
click at [1256, 464] on td "0" at bounding box center [1273, 463] width 101 height 62
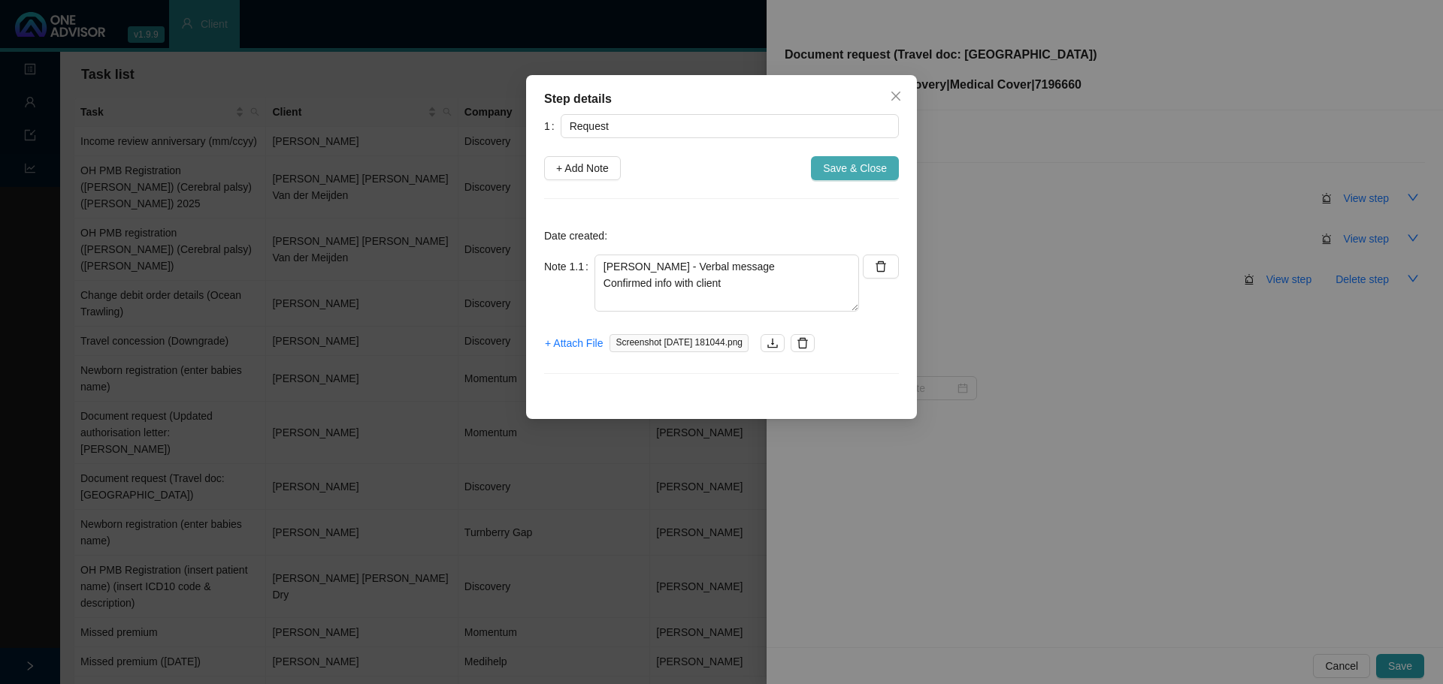
click at [844, 180] on button "Save & Close" at bounding box center [855, 168] width 88 height 24
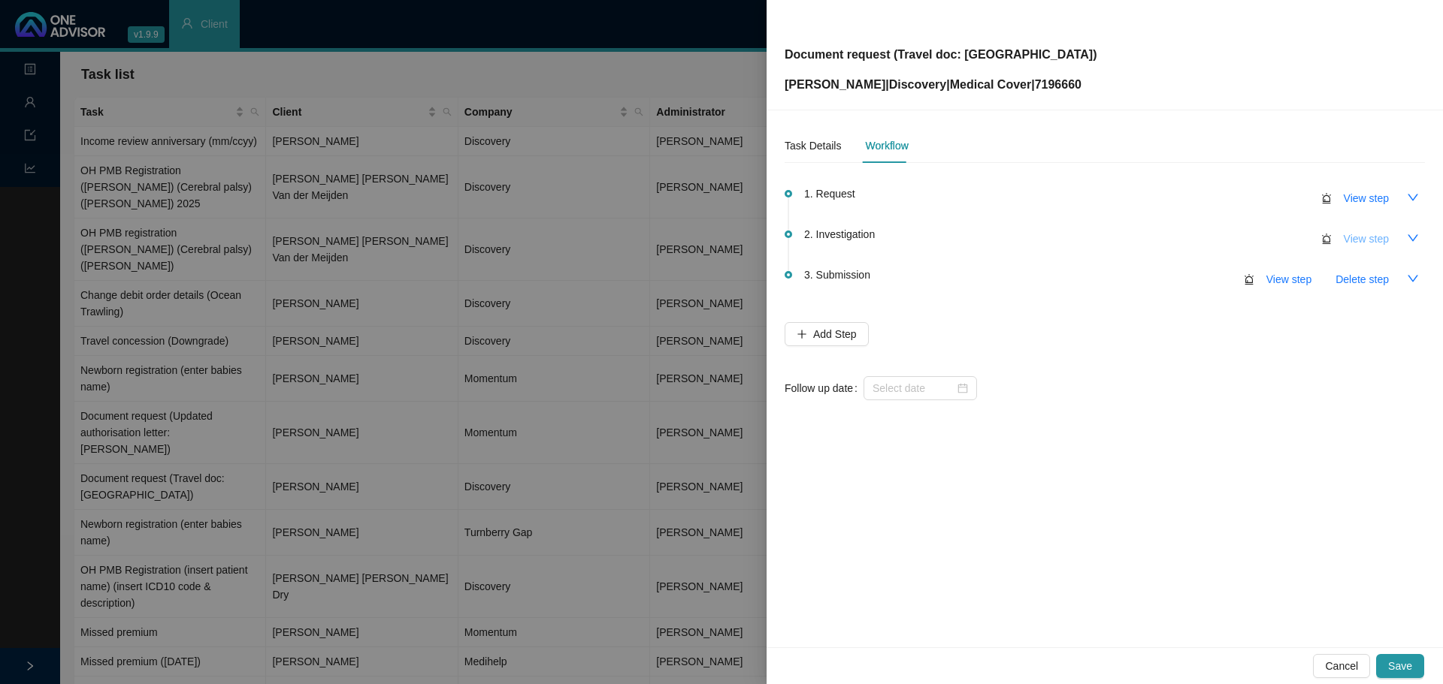
click at [1367, 237] on span "View step" at bounding box center [1365, 239] width 45 height 17
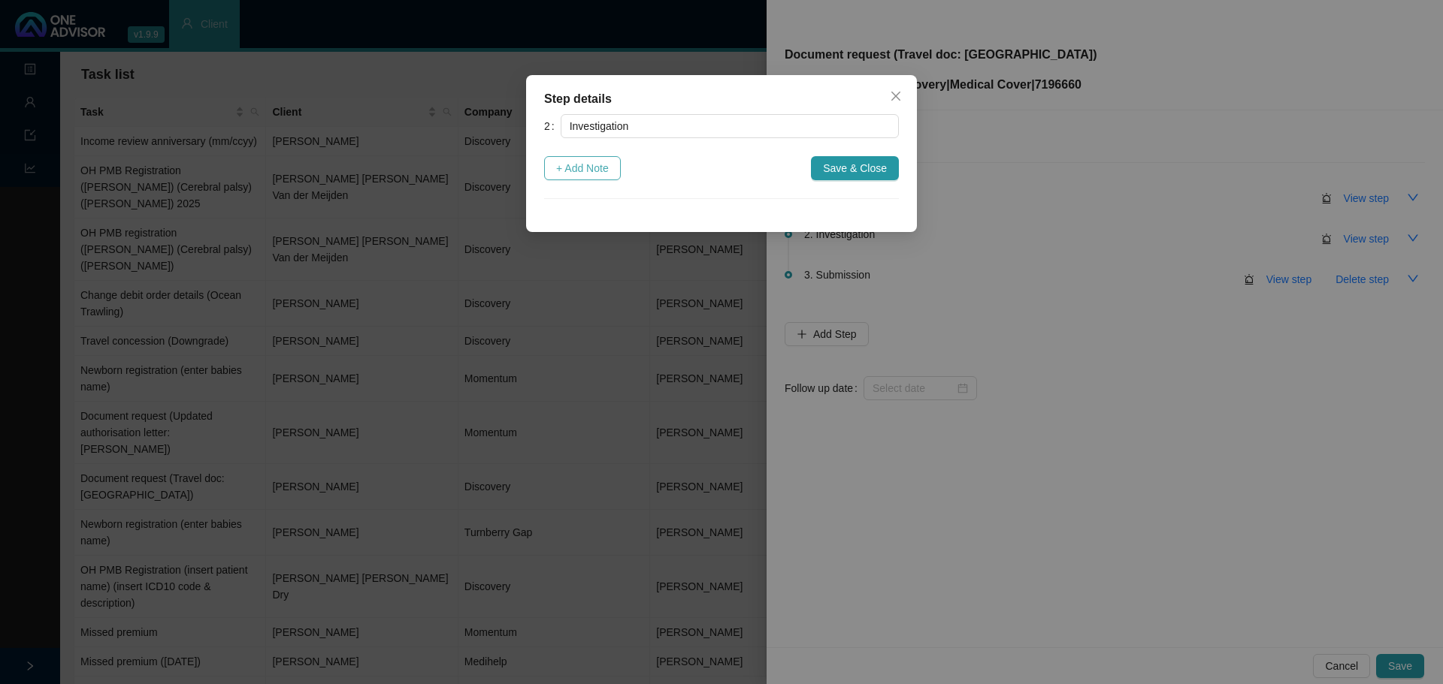
click at [588, 171] on span "+ Add Note" at bounding box center [582, 168] width 53 height 17
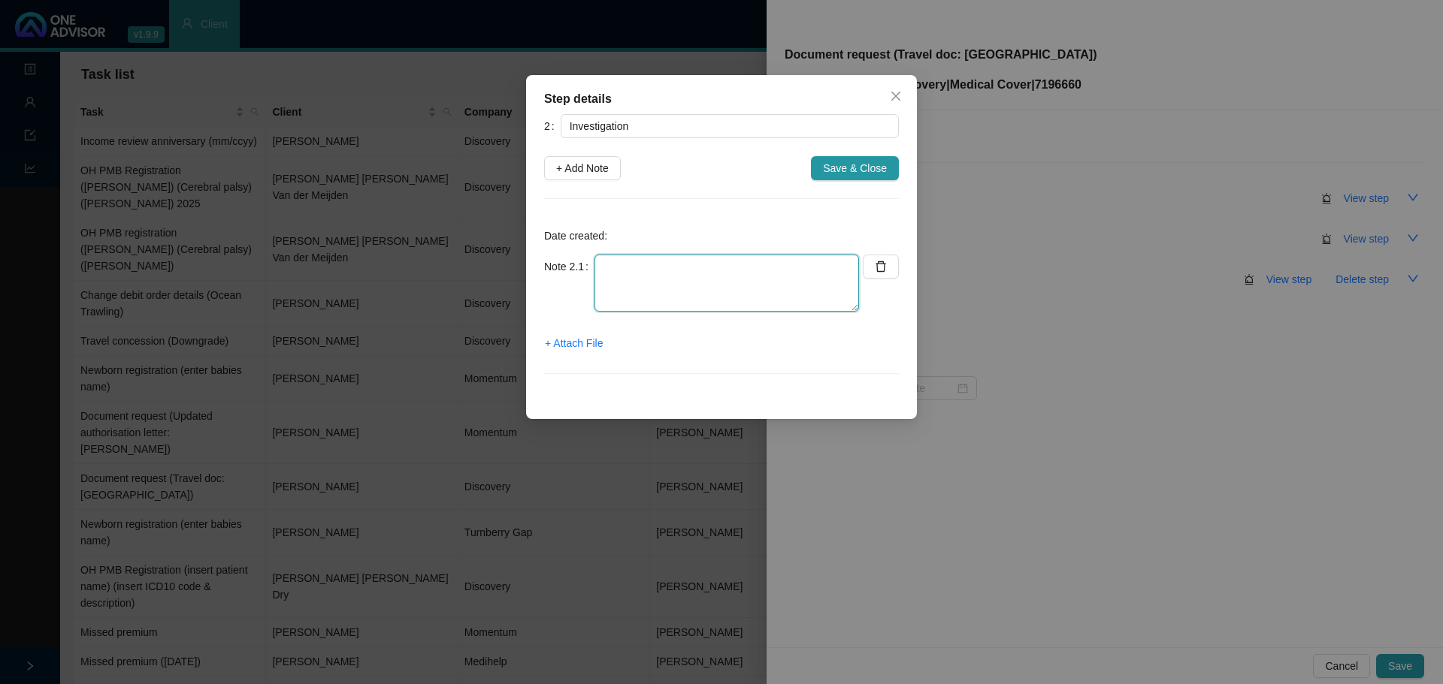
click at [629, 288] on textarea at bounding box center [726, 283] width 264 height 57
paste textarea "DH download"
type textarea "DH download"
click at [571, 340] on span "+ Attach File" at bounding box center [574, 343] width 58 height 17
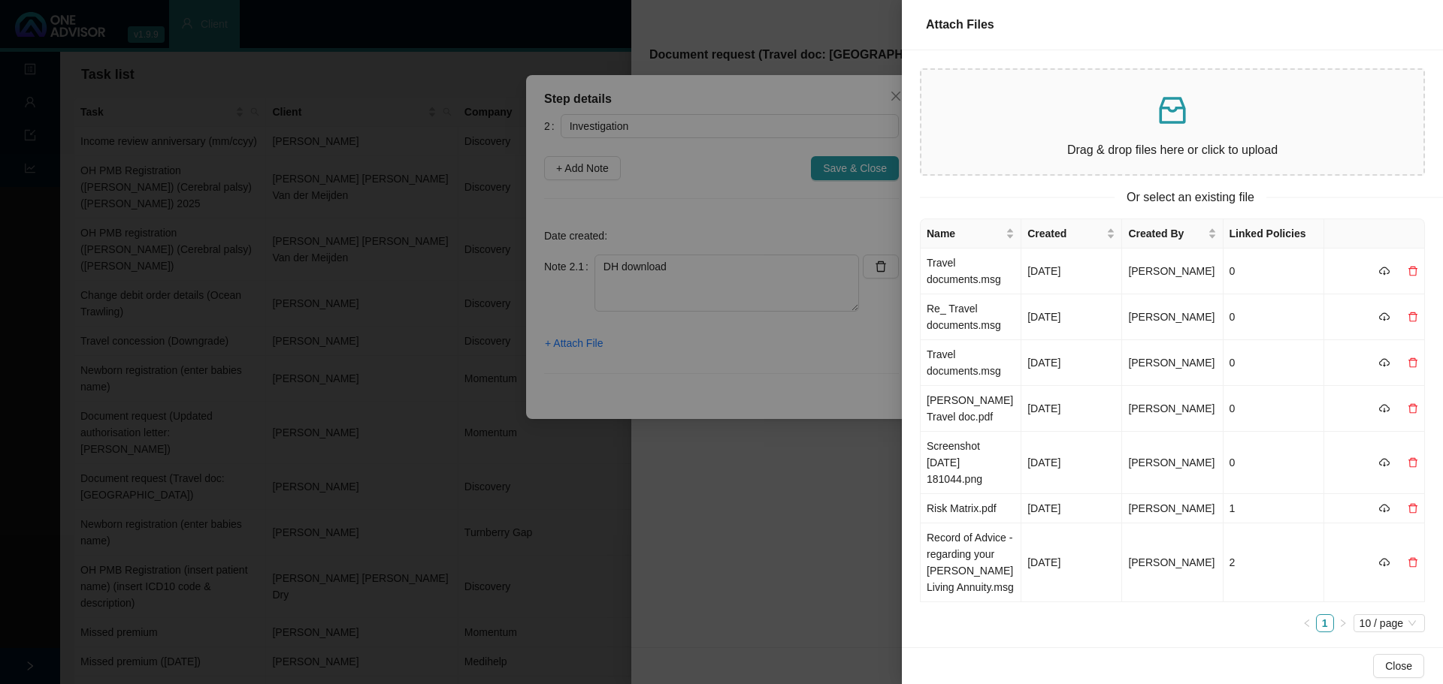
click at [1170, 131] on div "Drag & drop files here or click to upload" at bounding box center [1172, 122] width 478 height 80
click at [966, 402] on td "Daniel Travel doc.pdf" at bounding box center [970, 409] width 101 height 46
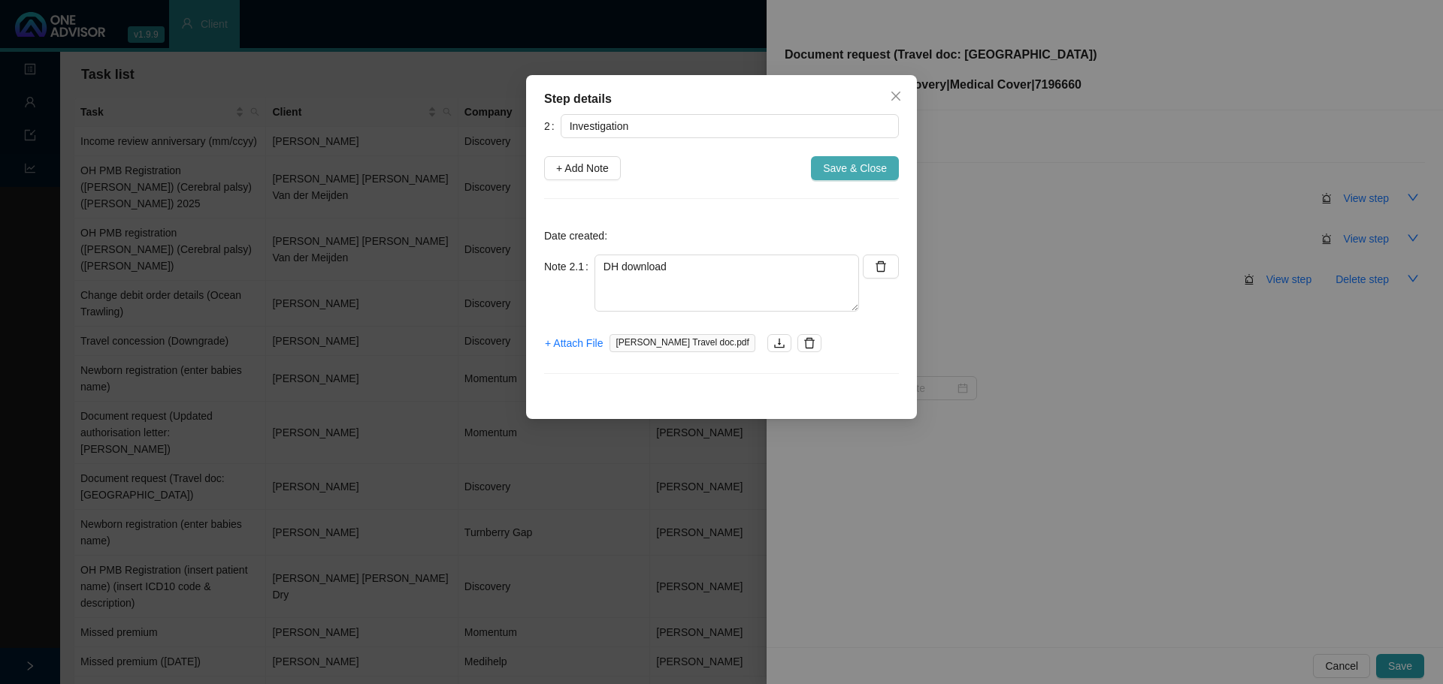
click at [862, 168] on span "Save & Close" at bounding box center [855, 168] width 64 height 17
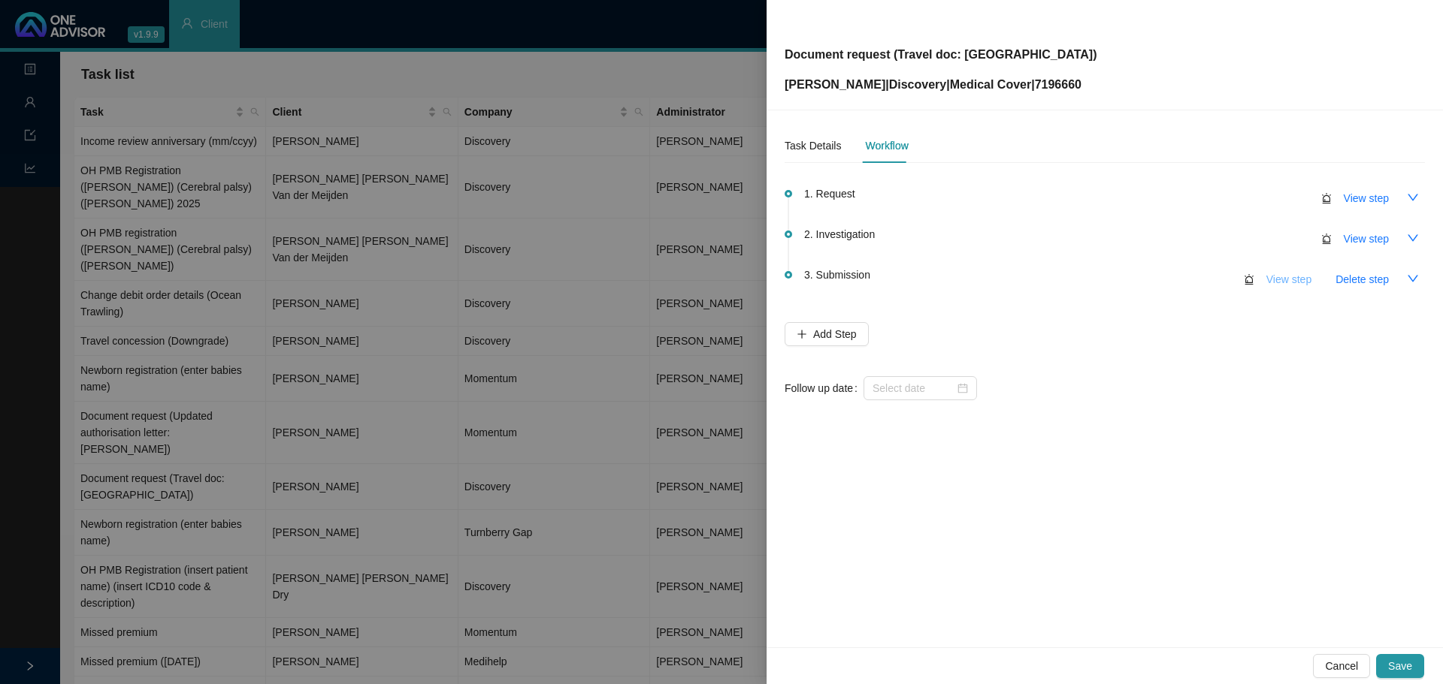
click at [1277, 283] on span "View step" at bounding box center [1288, 279] width 45 height 17
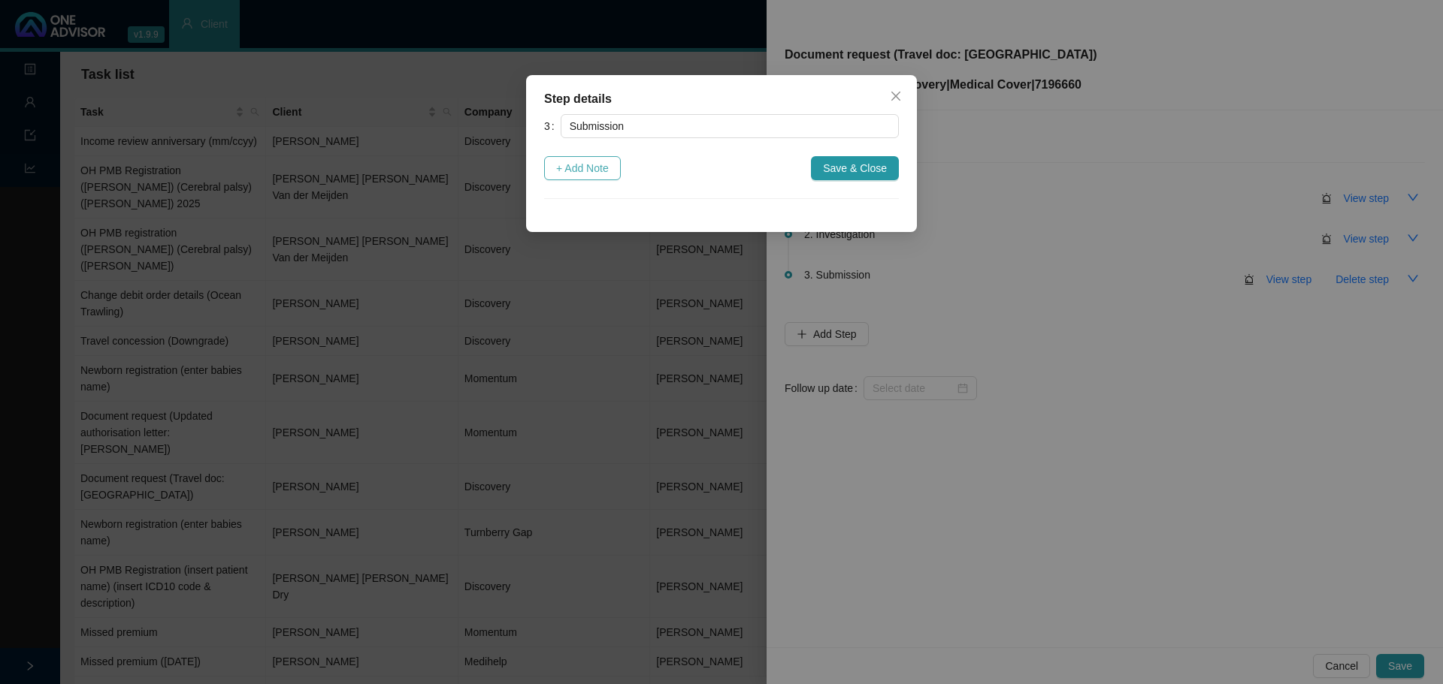
click at [595, 168] on span "+ Add Note" at bounding box center [582, 168] width 53 height 17
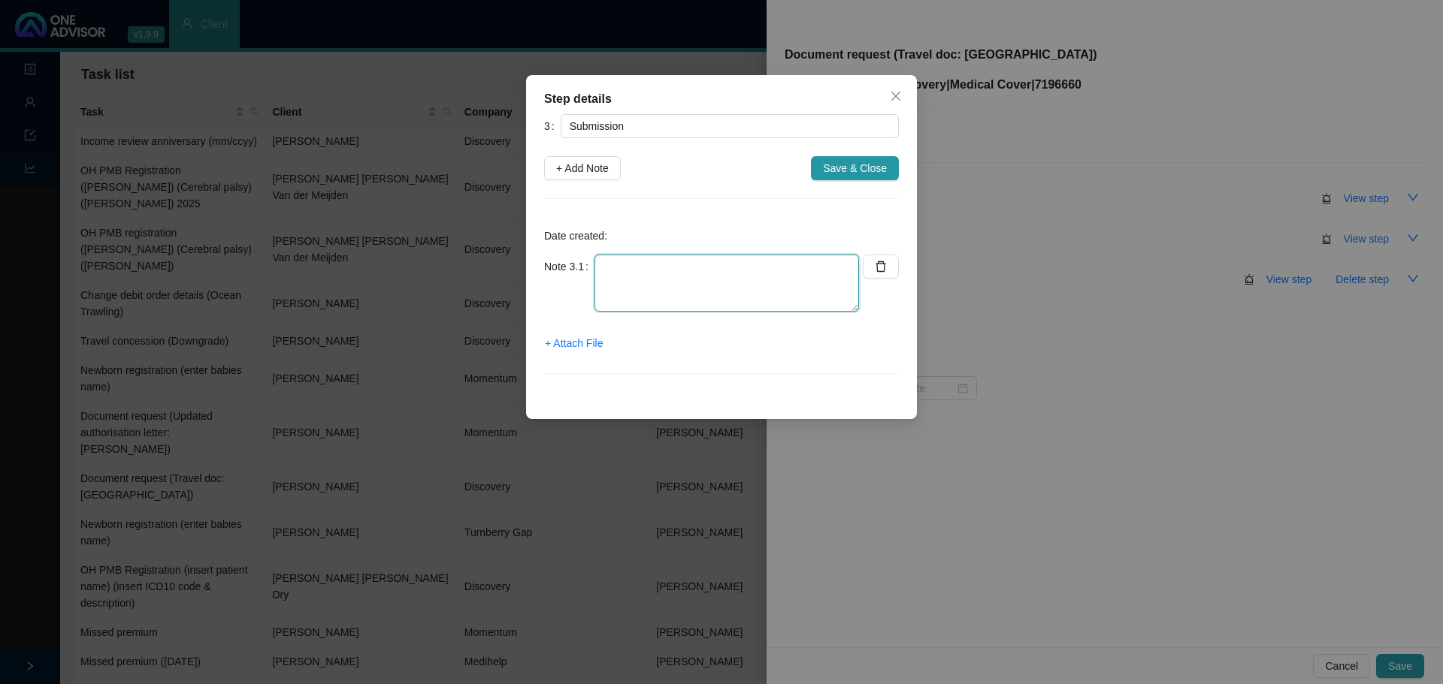
click at [627, 307] on textarea at bounding box center [726, 283] width 264 height 57
paste textarea "Travel doc sent to client"
type textarea "Travel doc sent to client"
click at [585, 343] on span "+ Attach File" at bounding box center [574, 343] width 58 height 17
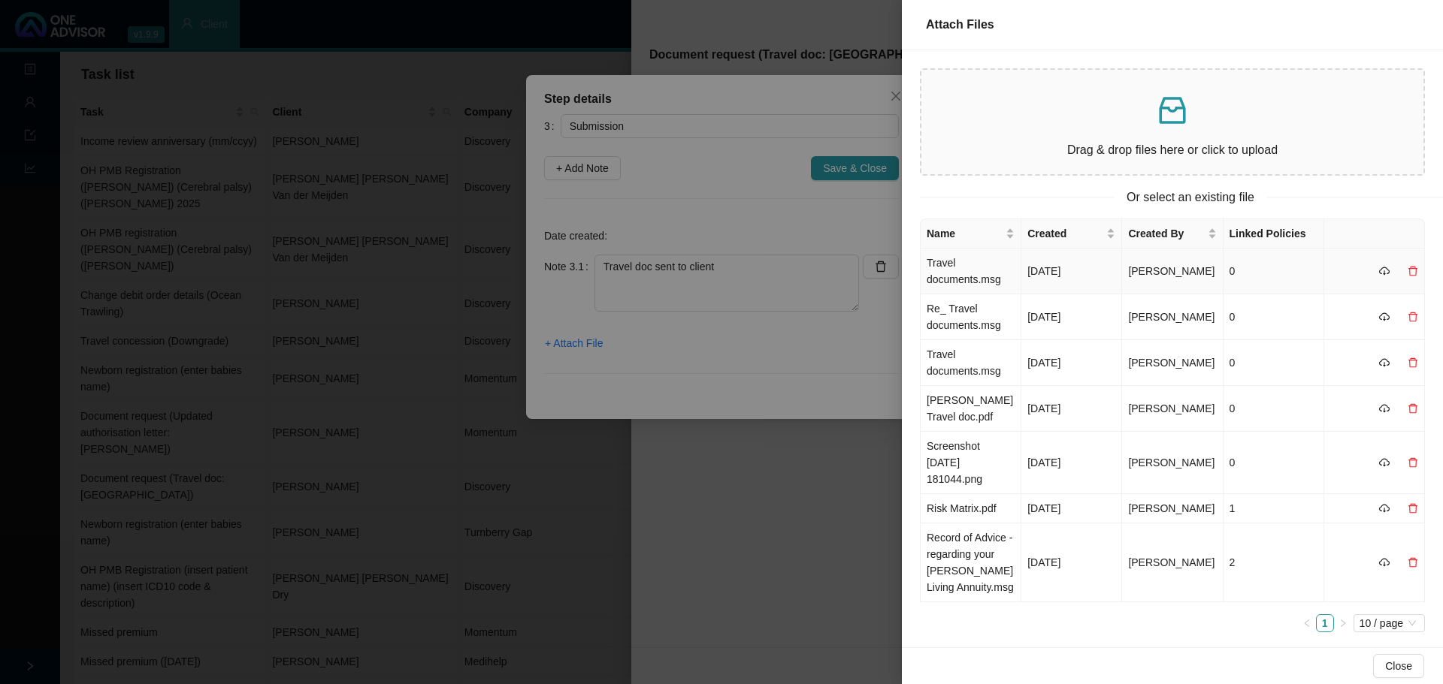
click at [975, 269] on td "Travel documents.msg" at bounding box center [970, 272] width 101 height 46
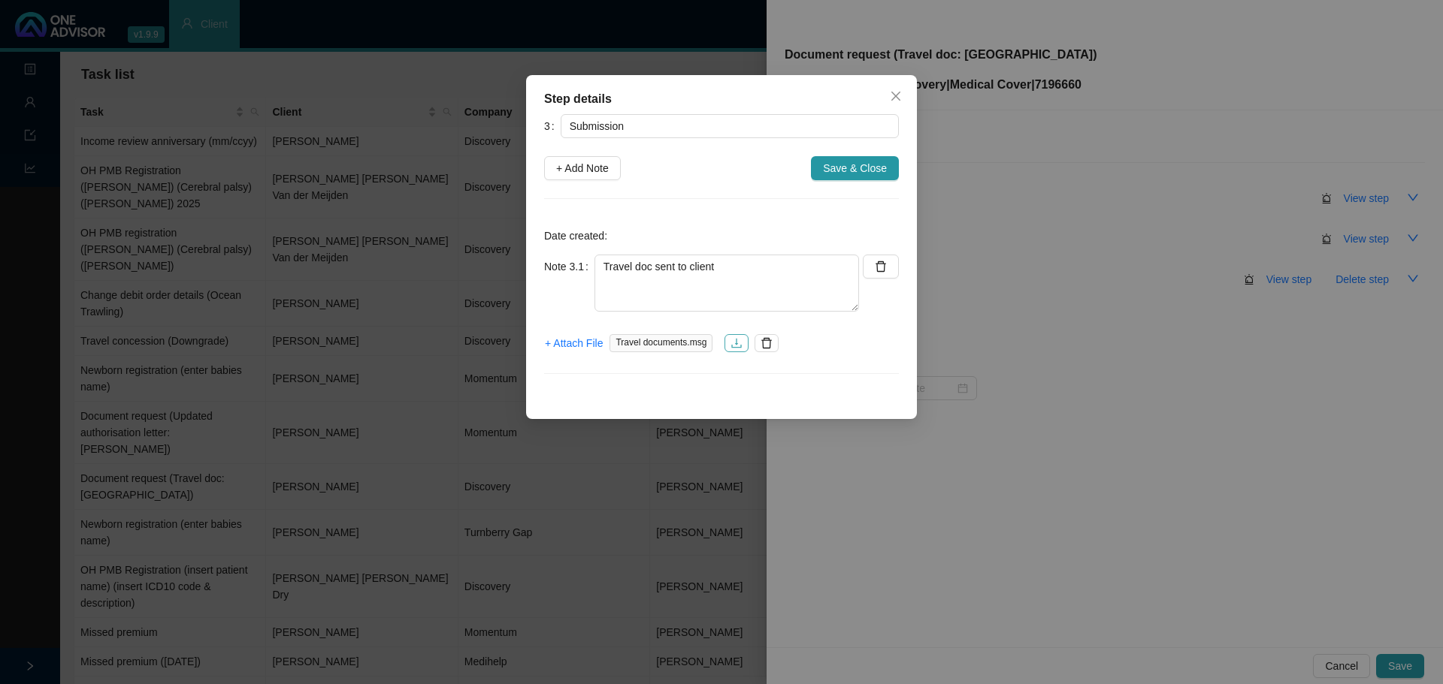
click at [733, 349] on button "button" at bounding box center [736, 343] width 24 height 18
click at [851, 173] on span "Save & Close" at bounding box center [855, 168] width 64 height 17
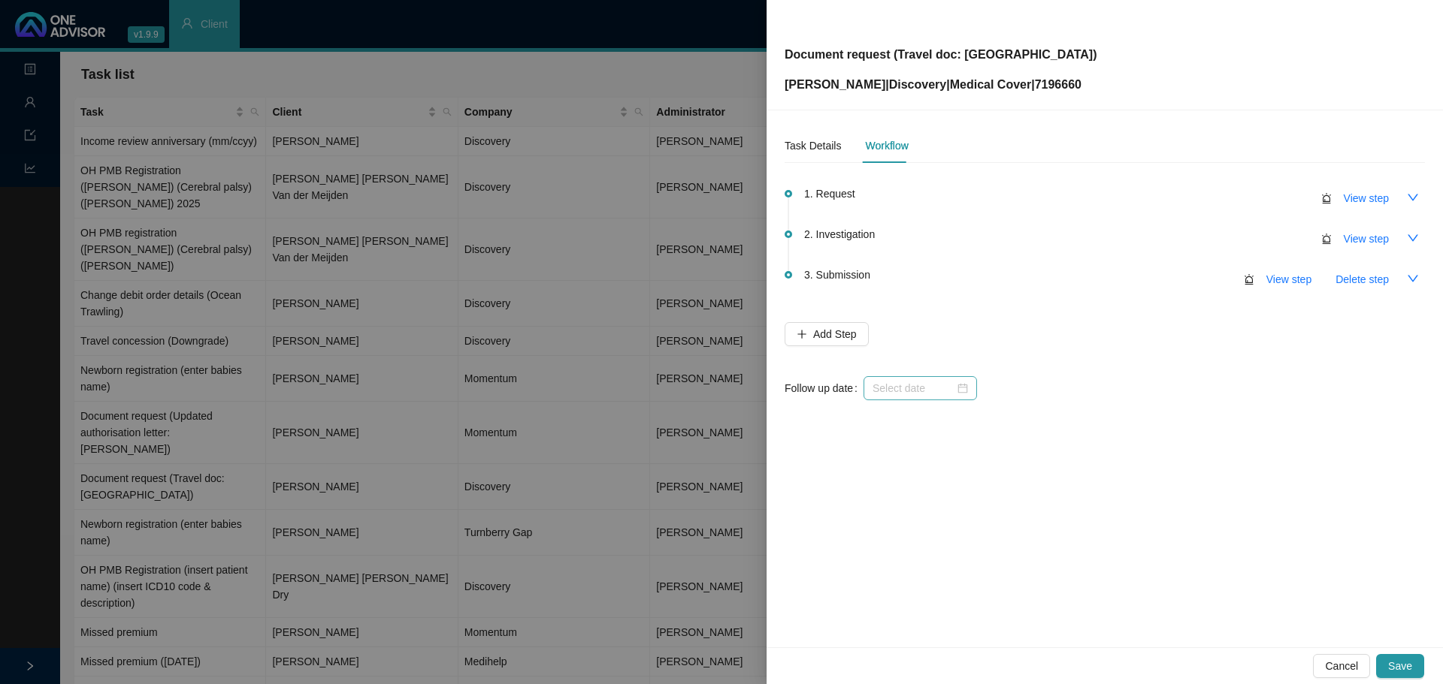
click at [956, 390] on div at bounding box center [919, 388] width 95 height 17
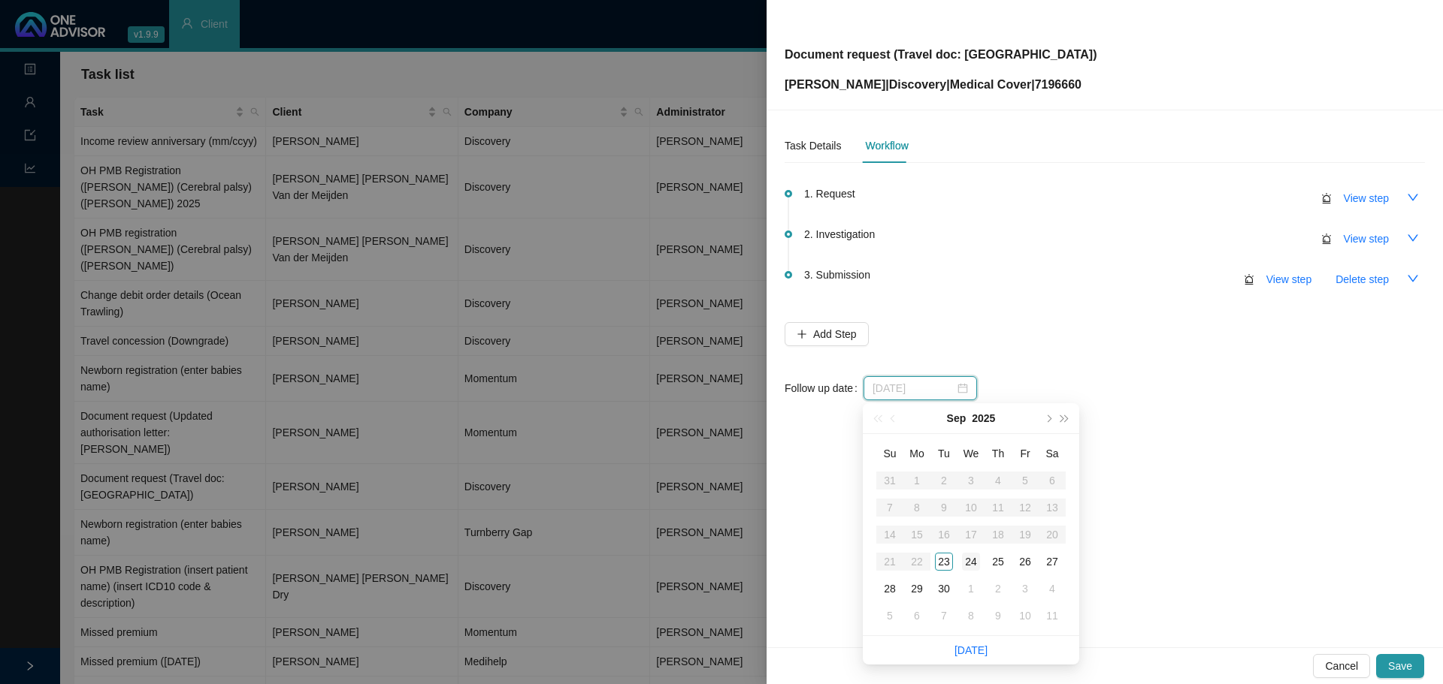
type input "2025-09-24"
drag, startPoint x: 967, startPoint y: 560, endPoint x: 1056, endPoint y: 506, distance: 104.1
click at [968, 559] on div "24" at bounding box center [971, 562] width 18 height 18
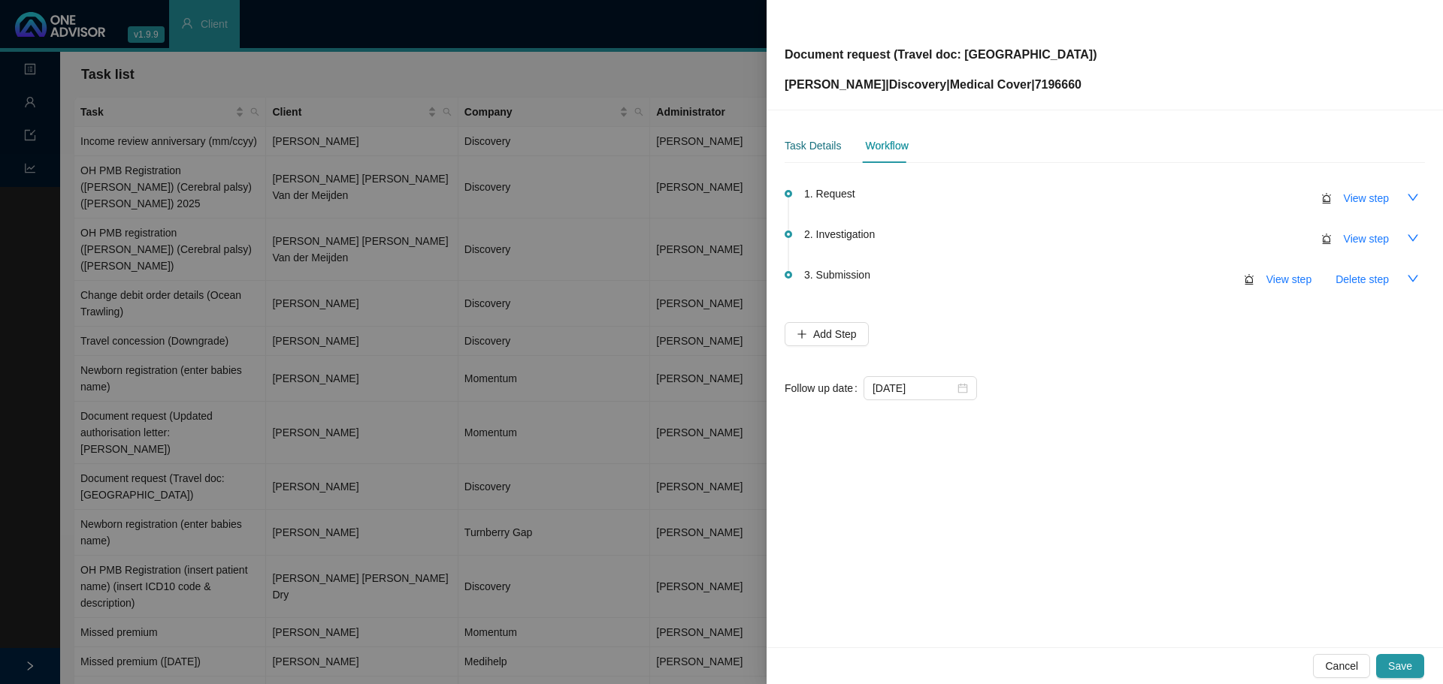
click at [801, 145] on div "Task Details" at bounding box center [812, 145] width 56 height 17
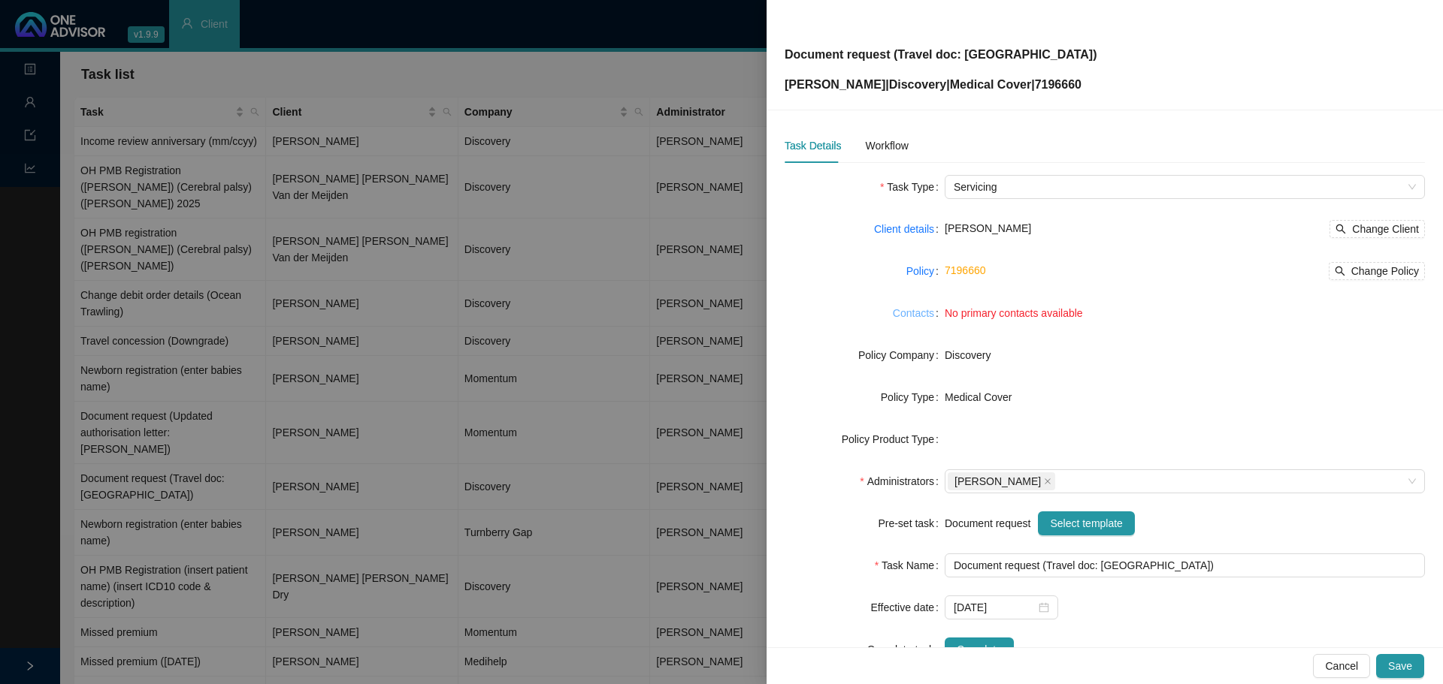
click at [920, 315] on link "Contacts" at bounding box center [913, 313] width 41 height 17
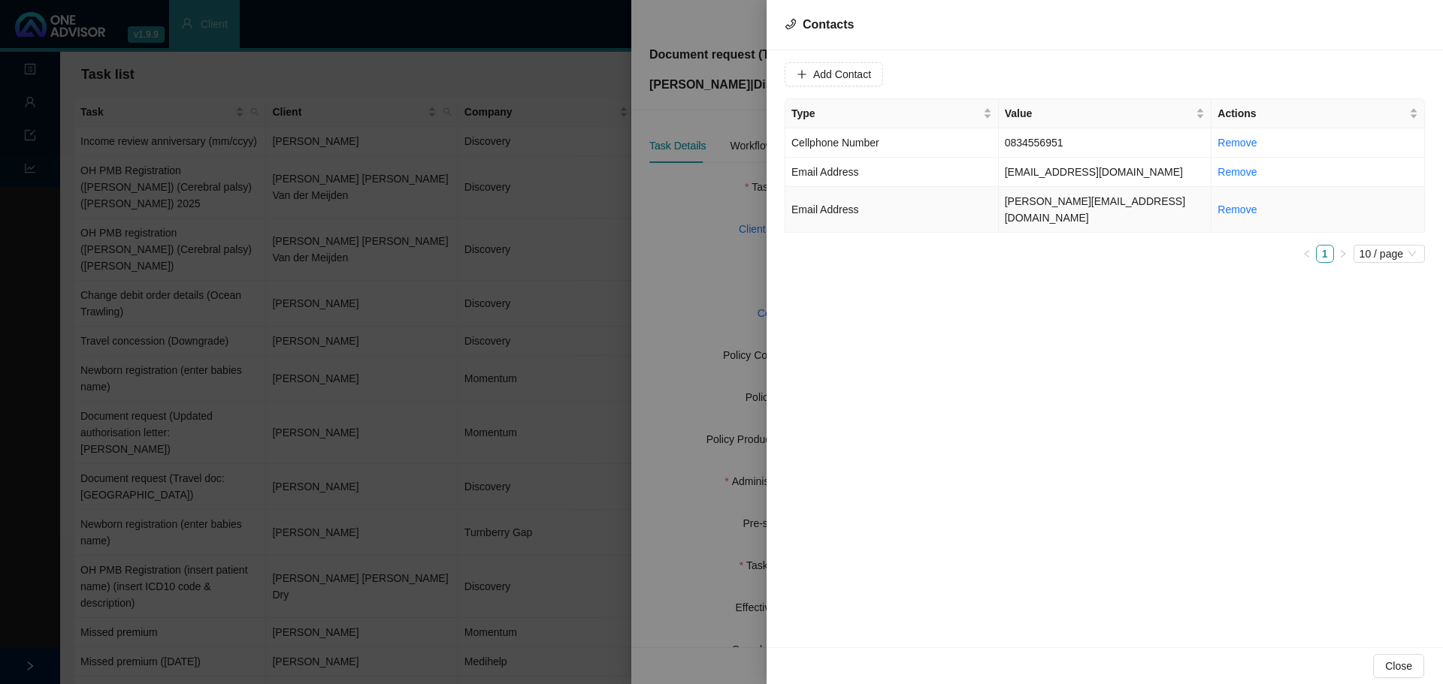
click at [1063, 197] on td "gerda.steyn@statuspb.co.za" at bounding box center [1105, 210] width 213 height 46
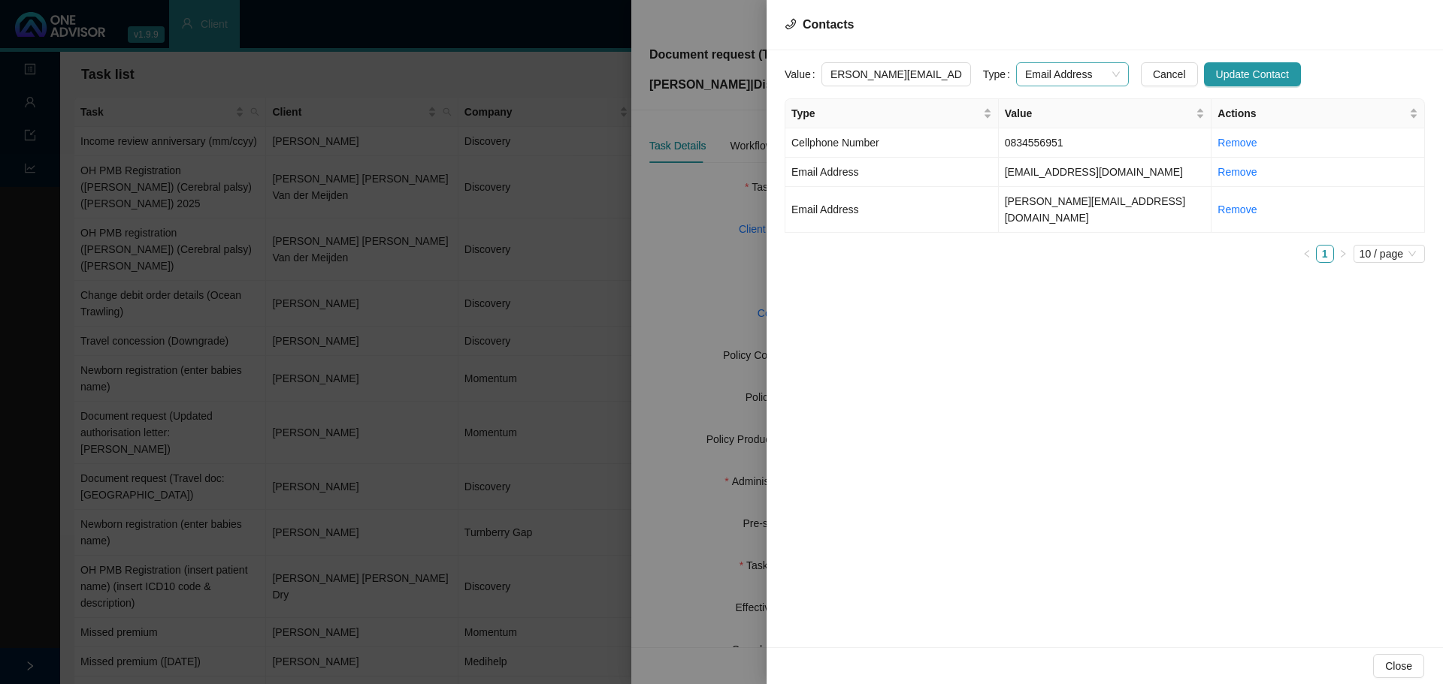
click at [1034, 68] on span "Email Address" at bounding box center [1072, 74] width 95 height 23
click at [1035, 171] on div "Primary Email Address" at bounding box center [1056, 176] width 89 height 17
click at [1240, 71] on span "Update Contact" at bounding box center [1252, 74] width 73 height 17
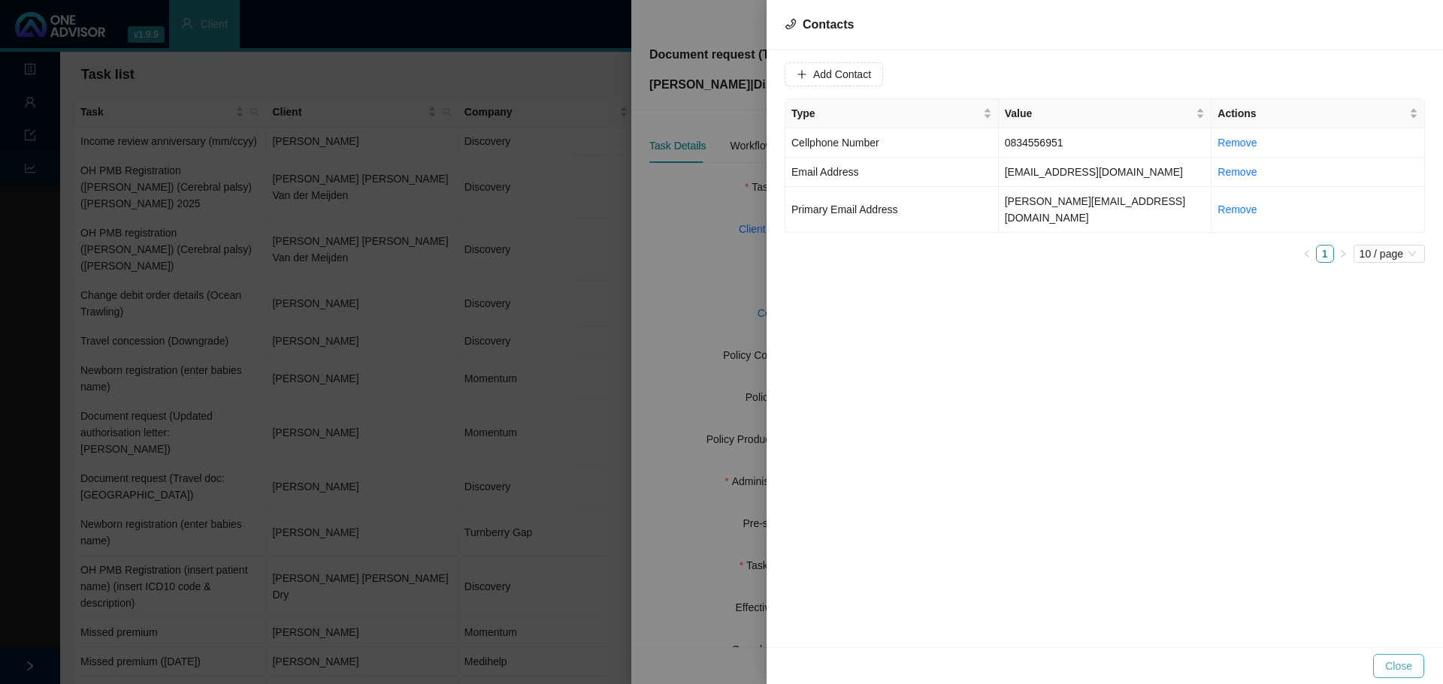
click at [1395, 663] on span "Close" at bounding box center [1398, 666] width 27 height 17
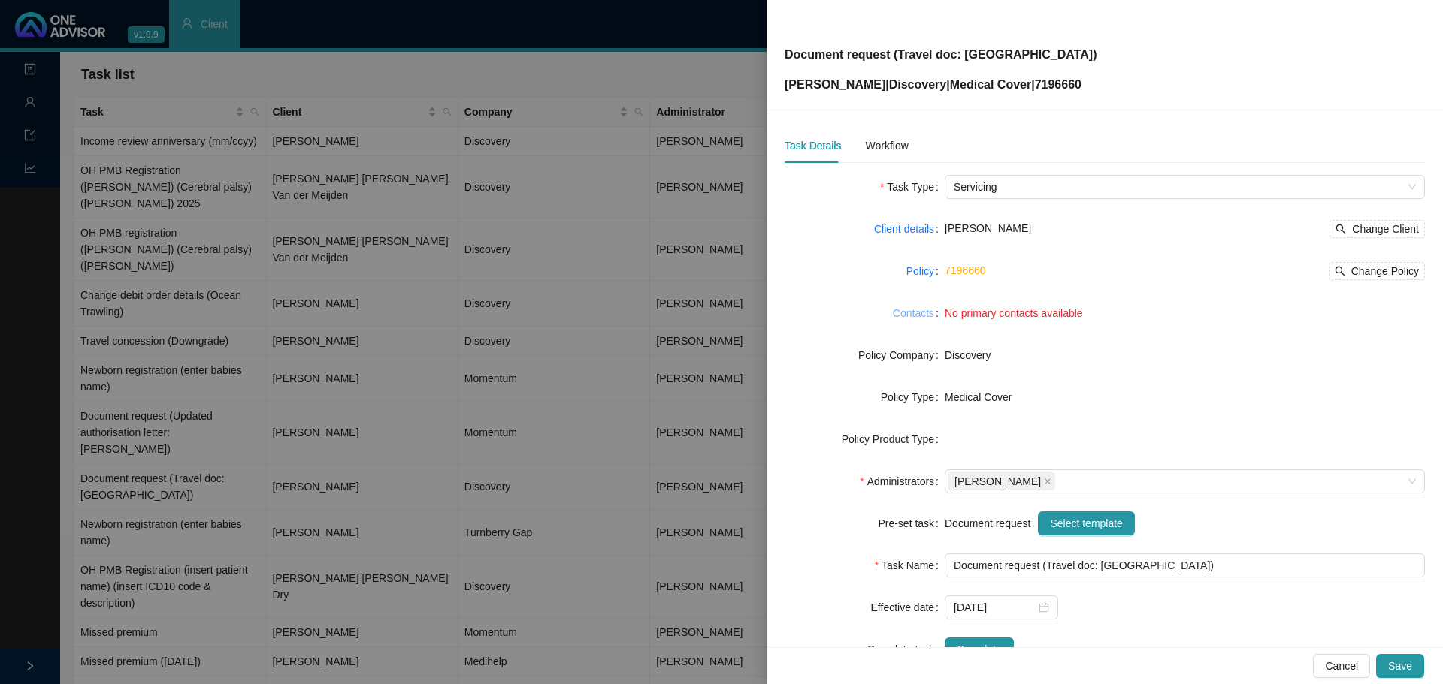
click at [921, 312] on link "Contacts" at bounding box center [913, 313] width 41 height 17
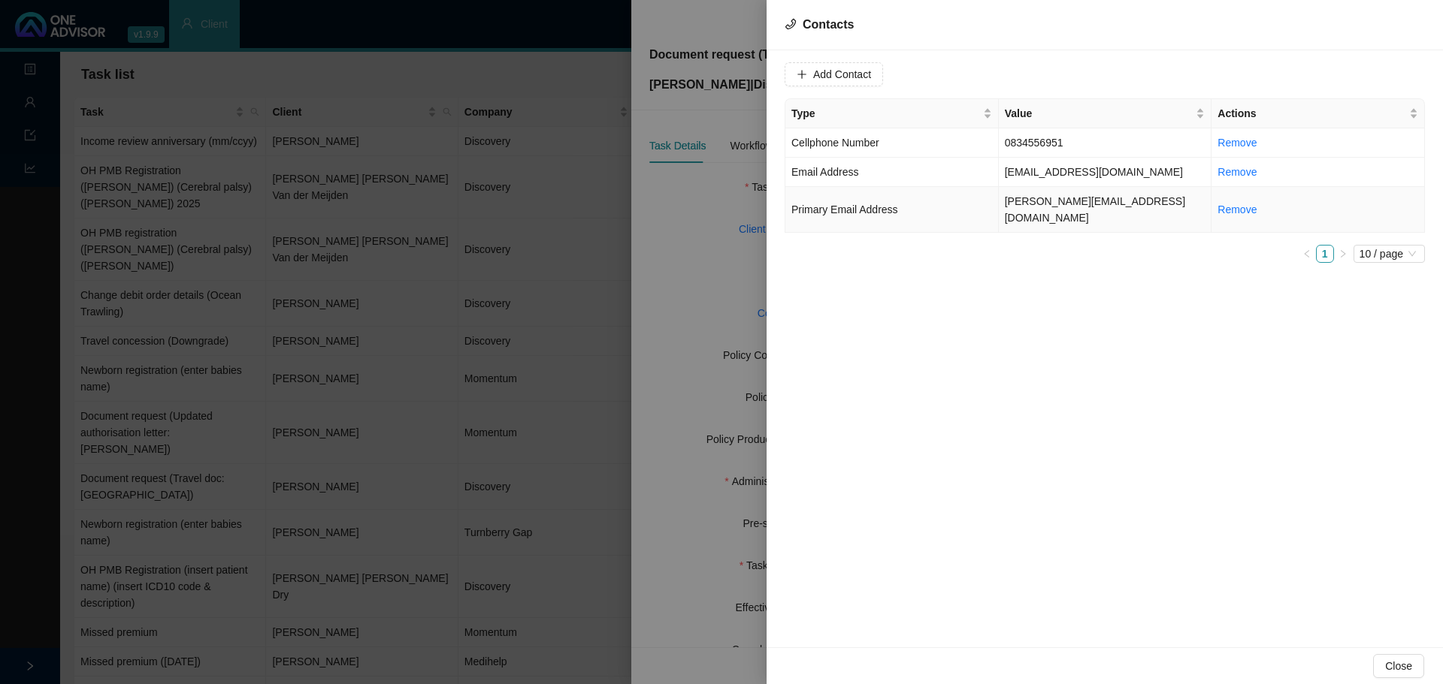
click at [1048, 199] on td "gerda.steyn@statuspb.co.za" at bounding box center [1105, 210] width 213 height 46
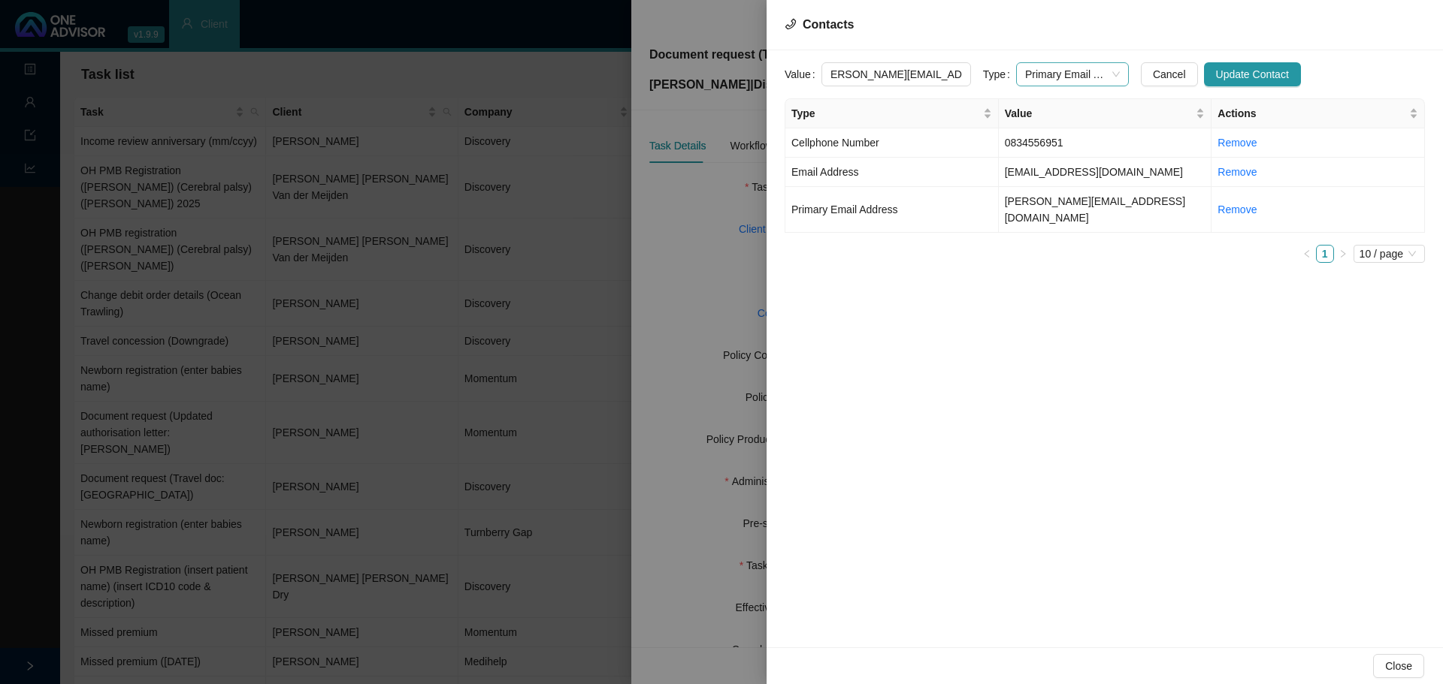
click at [1044, 71] on span "Primary Email Address" at bounding box center [1072, 74] width 95 height 23
click at [1216, 66] on span "Update Contact" at bounding box center [1252, 74] width 73 height 17
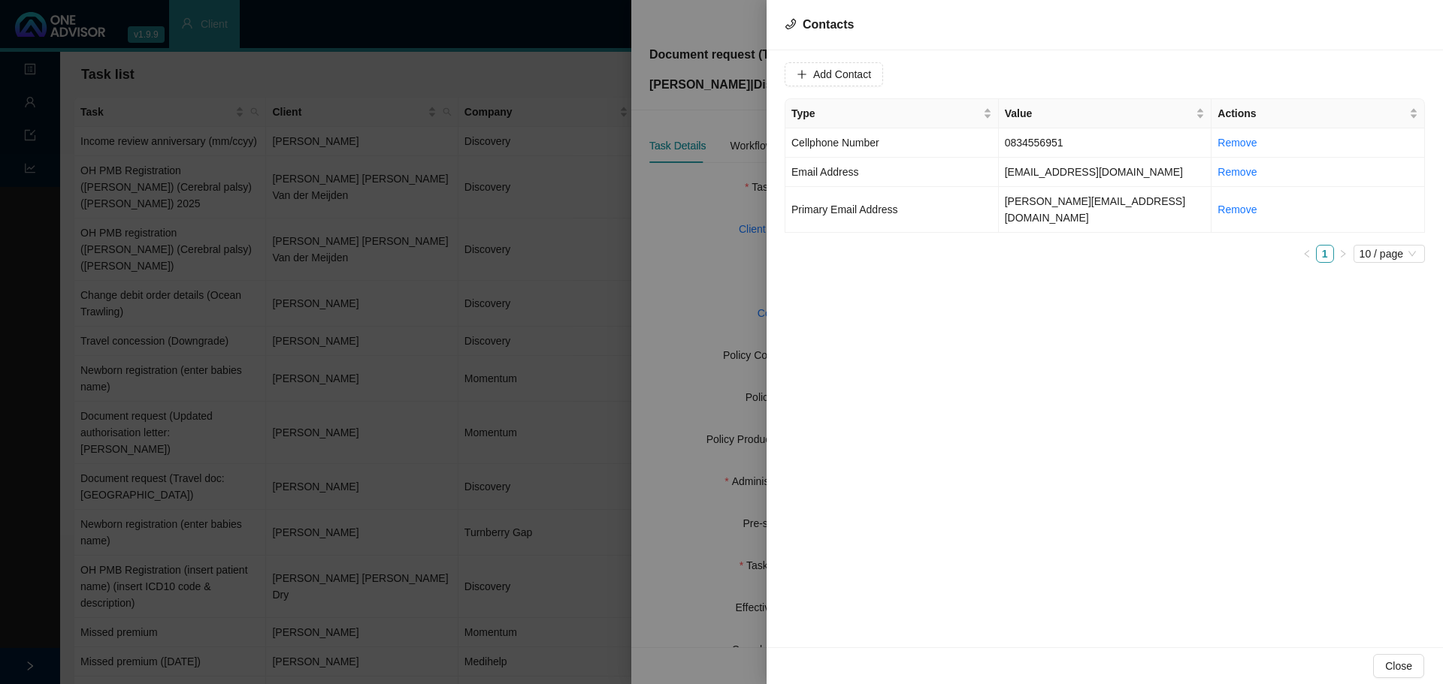
click at [724, 259] on div at bounding box center [721, 342] width 1443 height 684
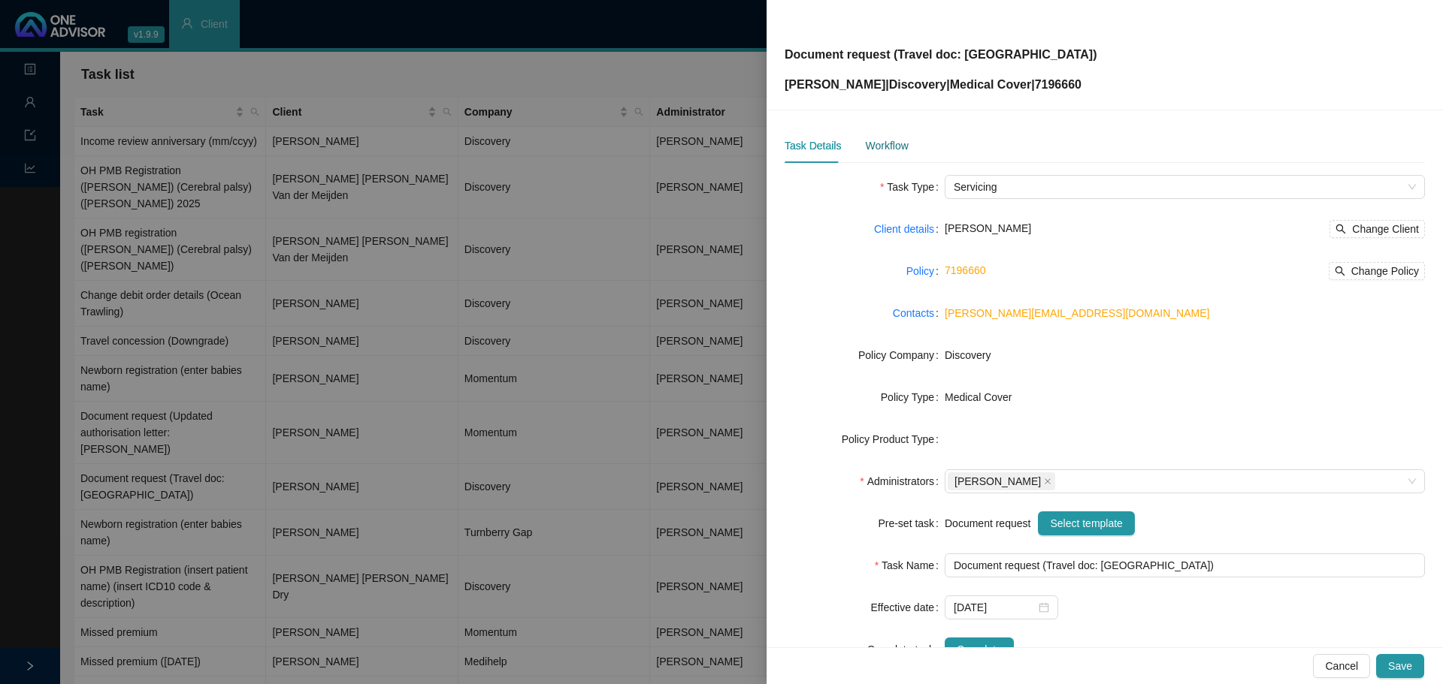
click at [885, 137] on div "Workflow" at bounding box center [886, 145] width 43 height 17
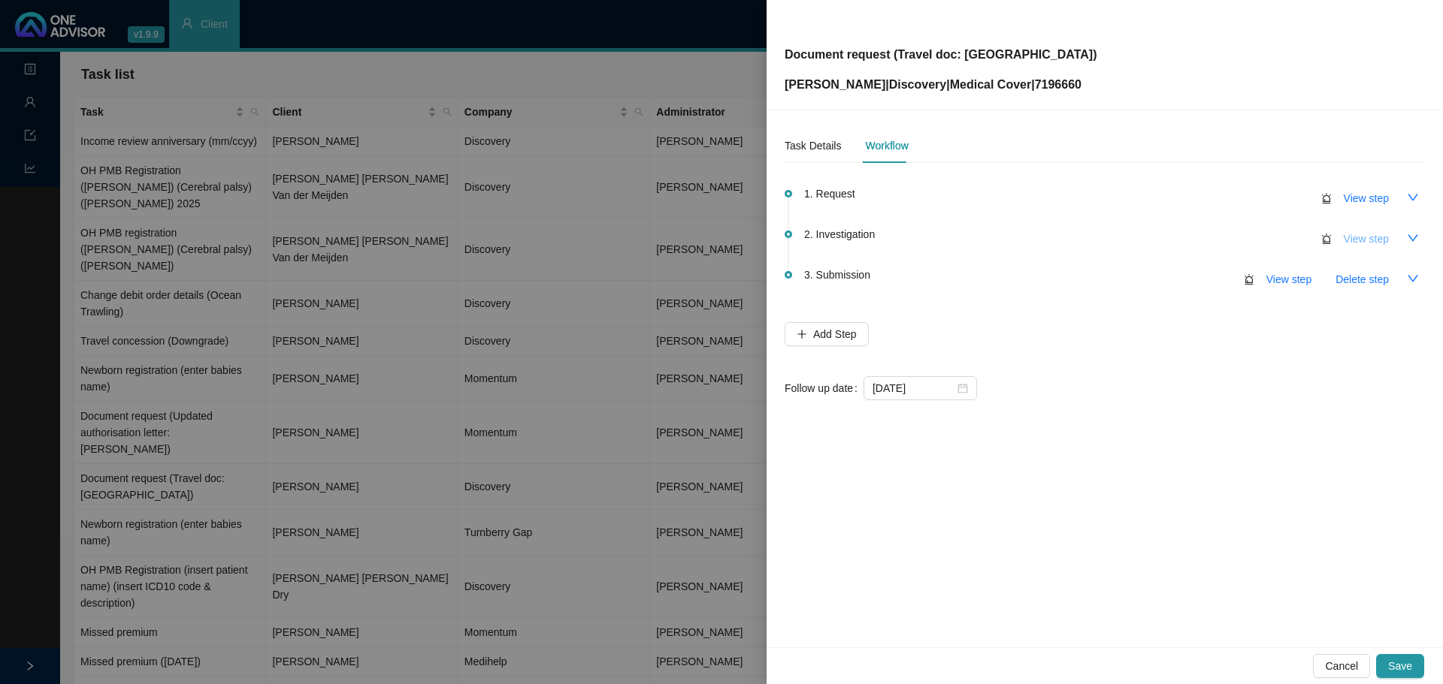
click at [1370, 240] on span "View step" at bounding box center [1365, 239] width 45 height 17
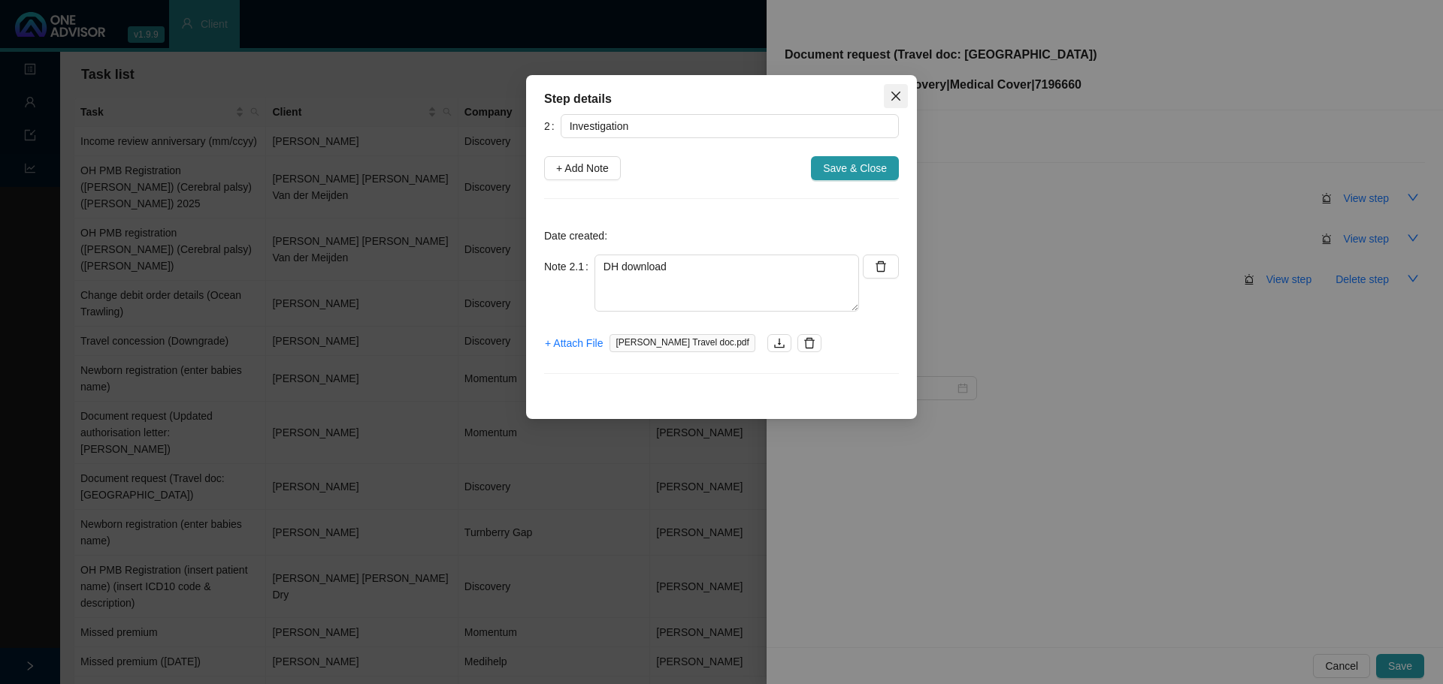
click at [892, 95] on icon "close" at bounding box center [896, 96] width 12 height 12
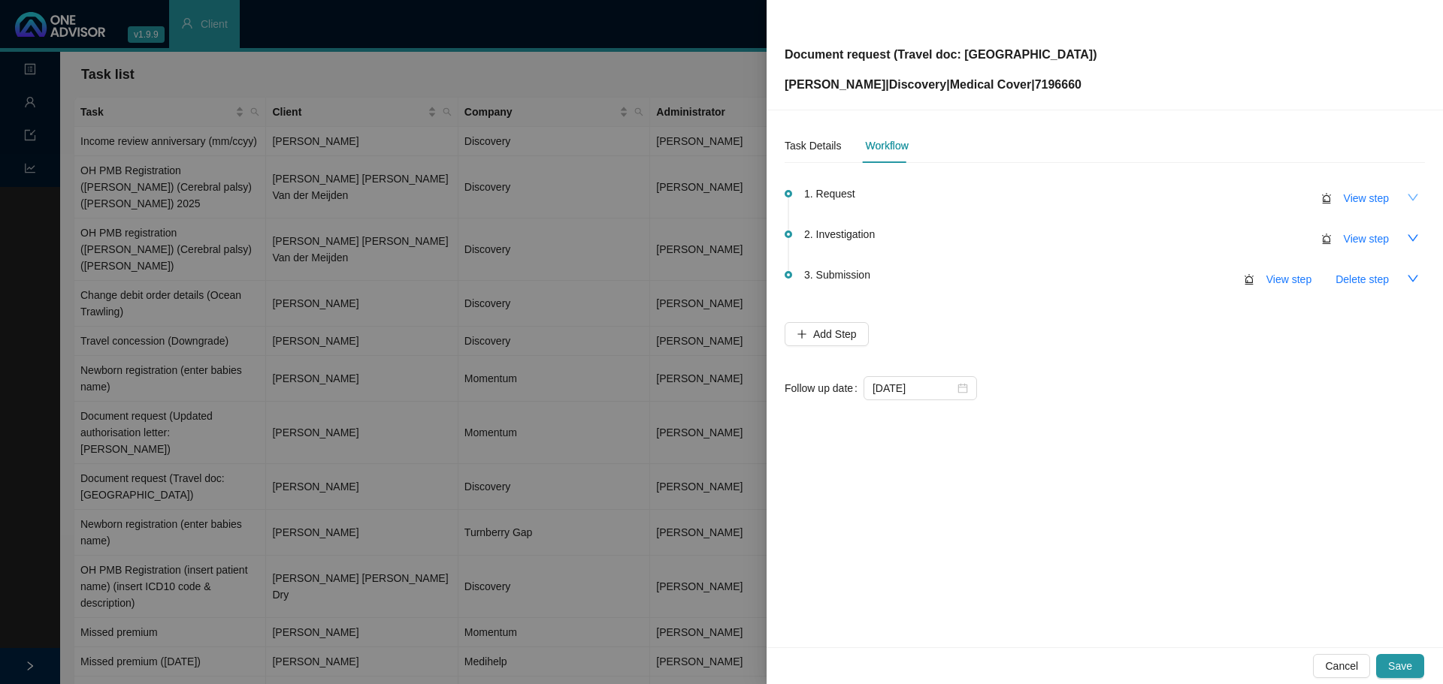
click at [1413, 199] on icon "down" at bounding box center [1412, 197] width 11 height 7
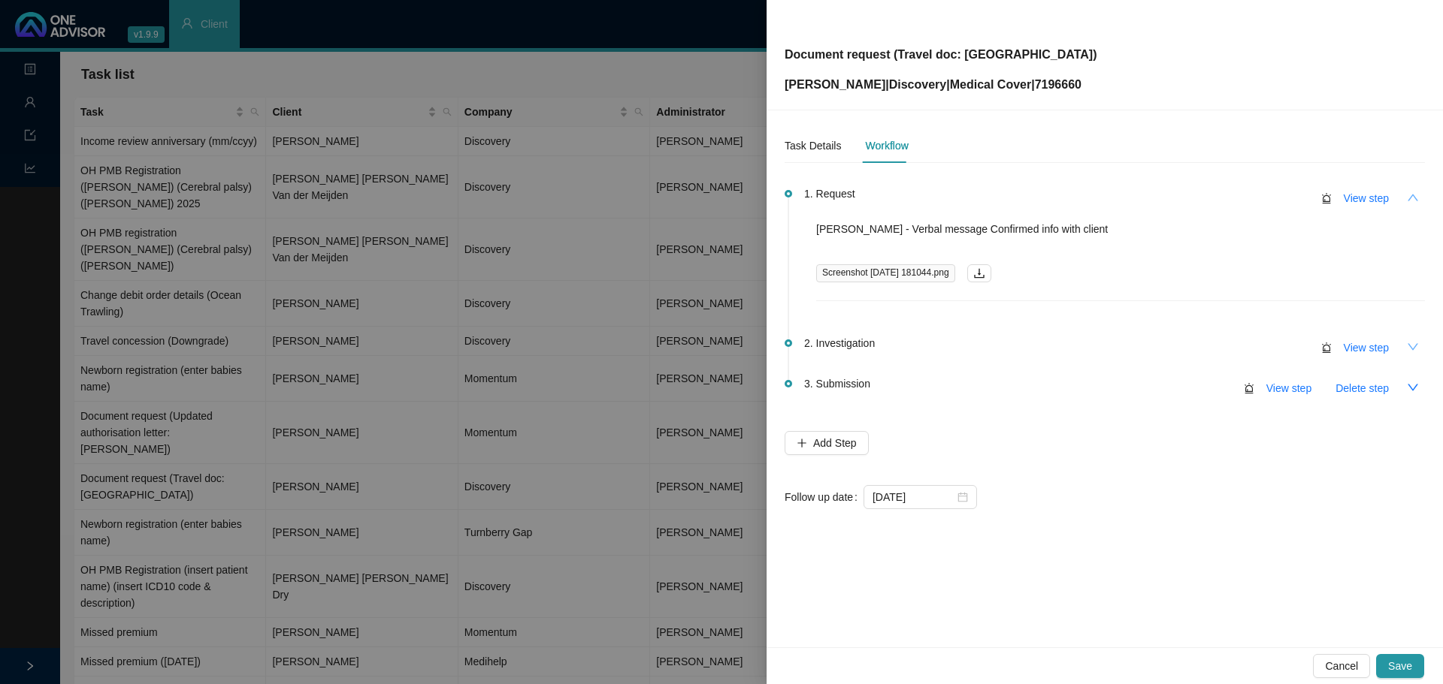
click at [1410, 346] on icon "down" at bounding box center [1413, 347] width 12 height 12
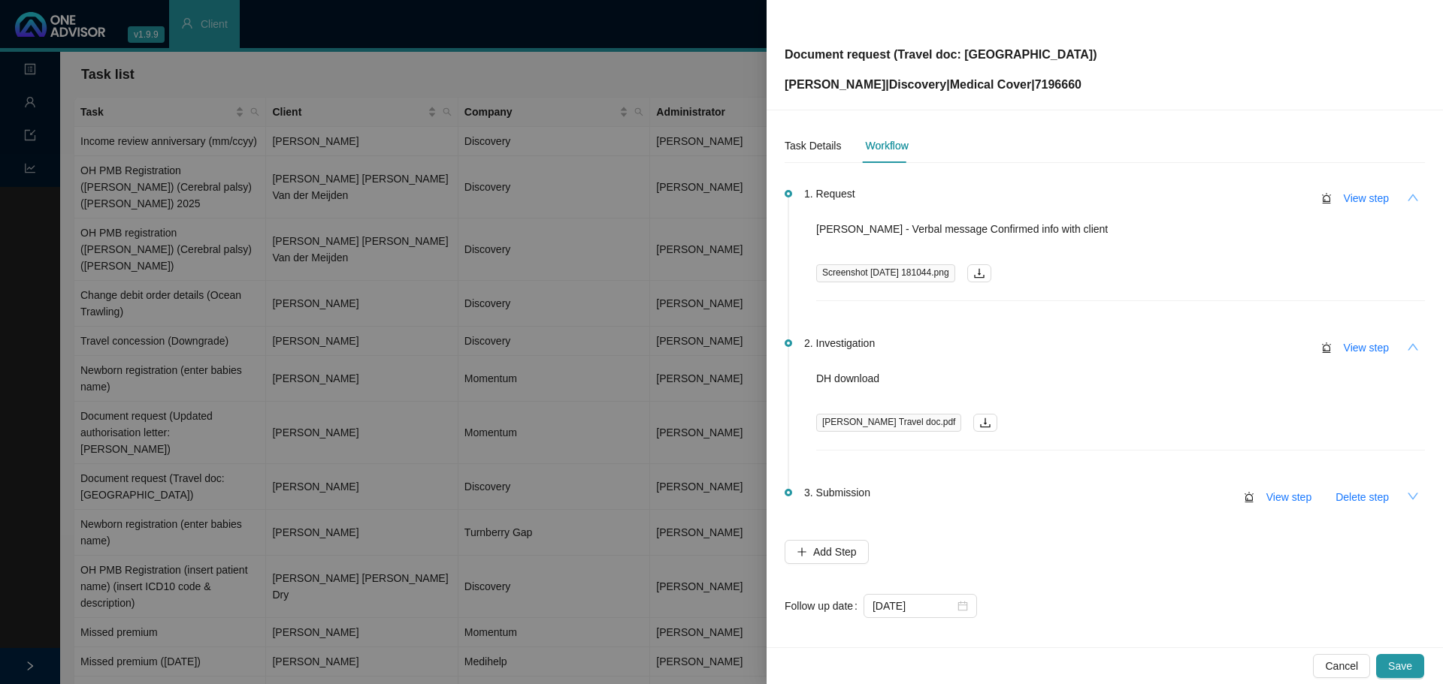
click at [1407, 502] on icon "down" at bounding box center [1413, 497] width 12 height 12
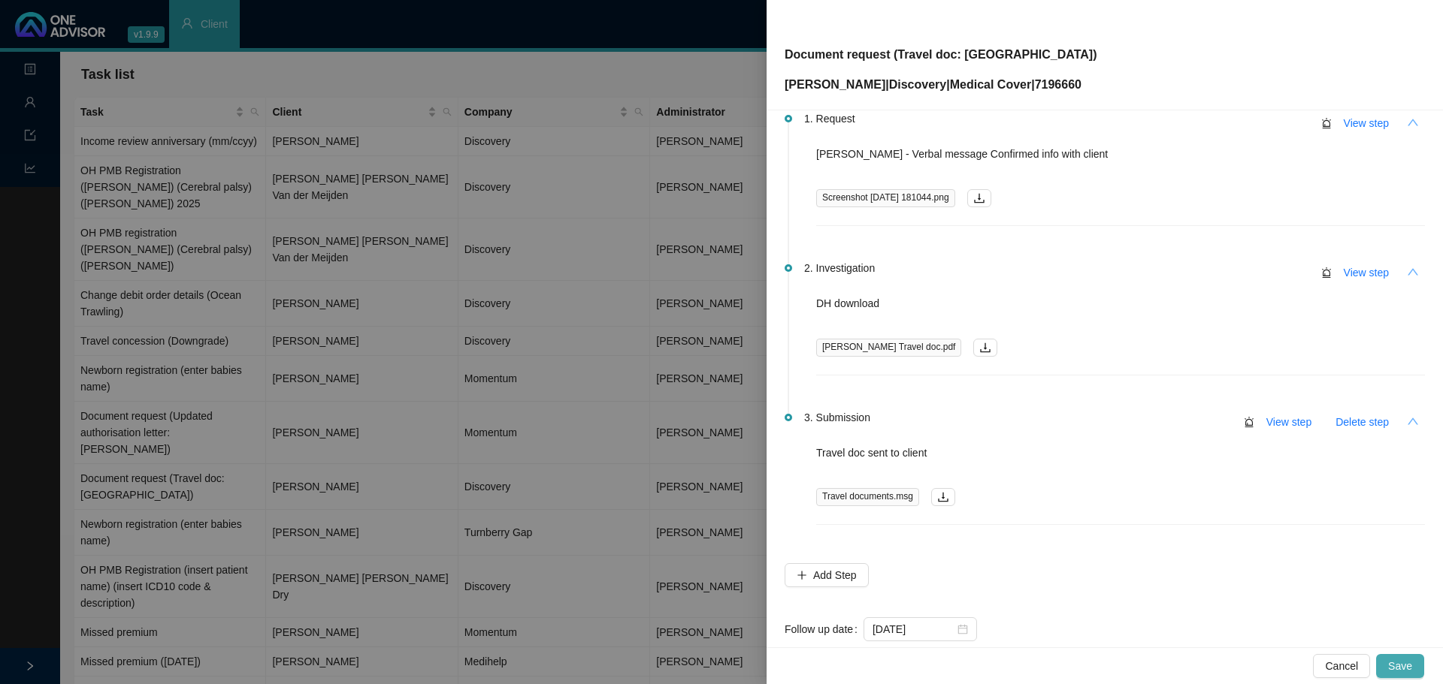
click at [1407, 665] on span "Save" at bounding box center [1400, 666] width 24 height 17
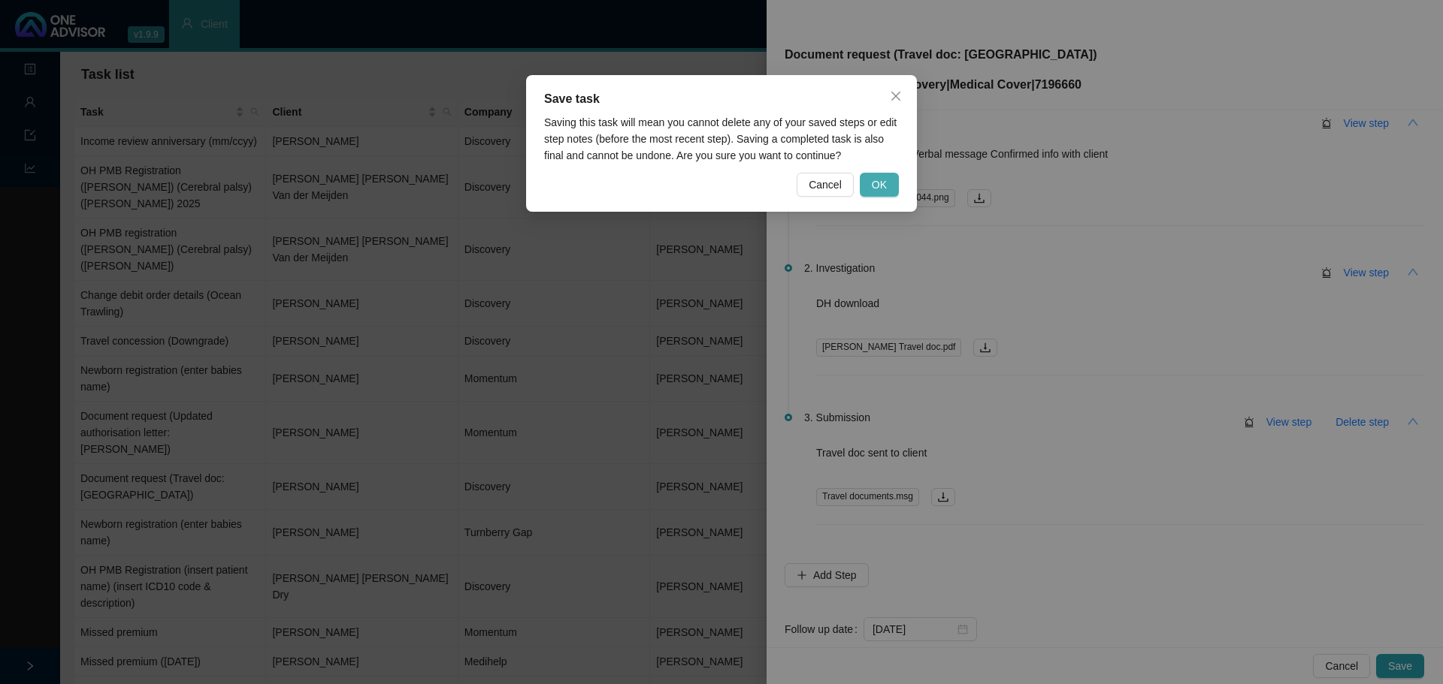
click at [874, 178] on span "OK" at bounding box center [879, 185] width 15 height 17
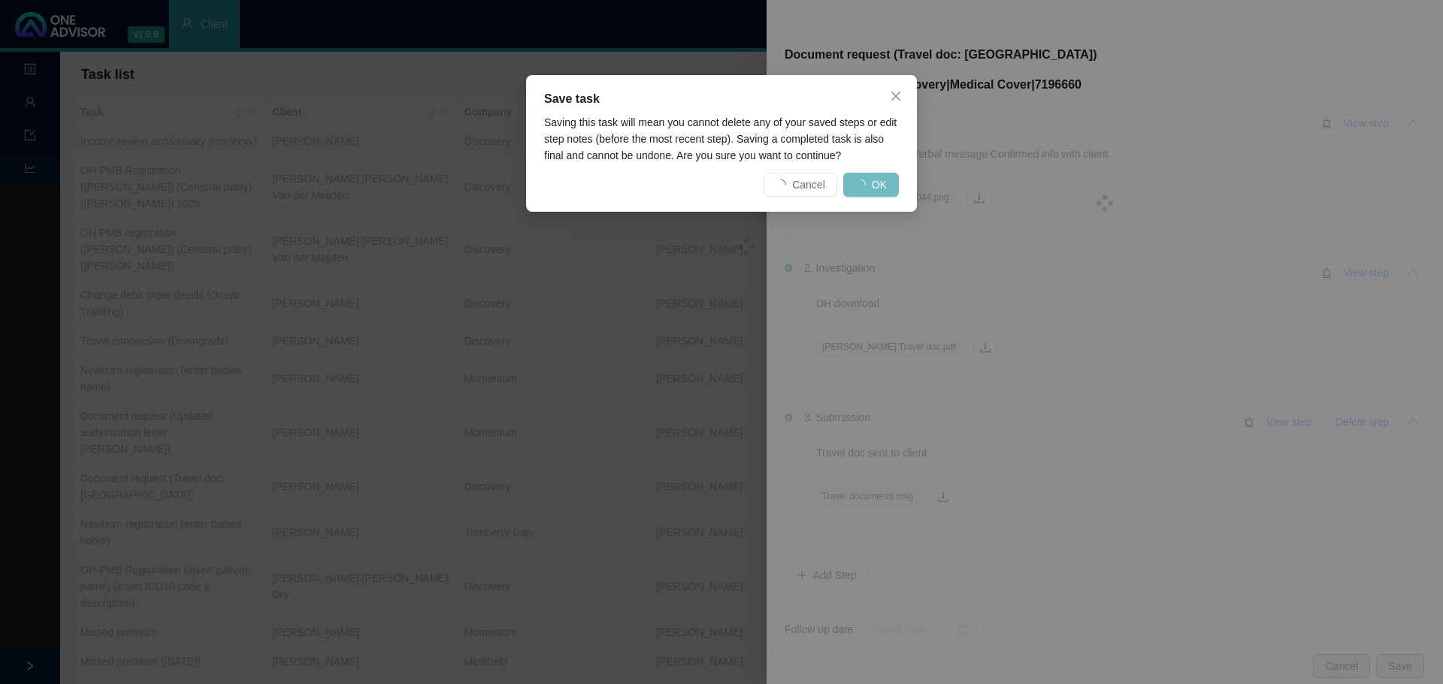
scroll to position [0, 0]
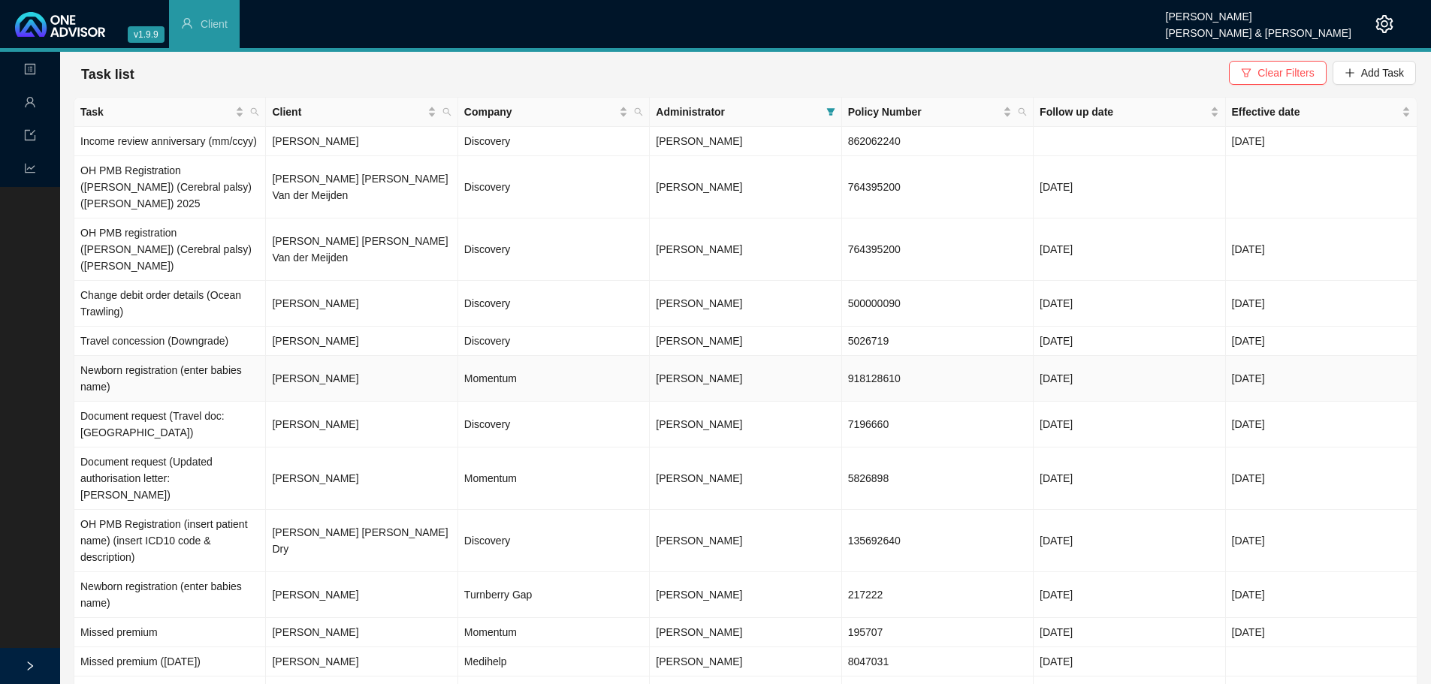
click at [475, 356] on td "Momentum" at bounding box center [554, 379] width 192 height 46
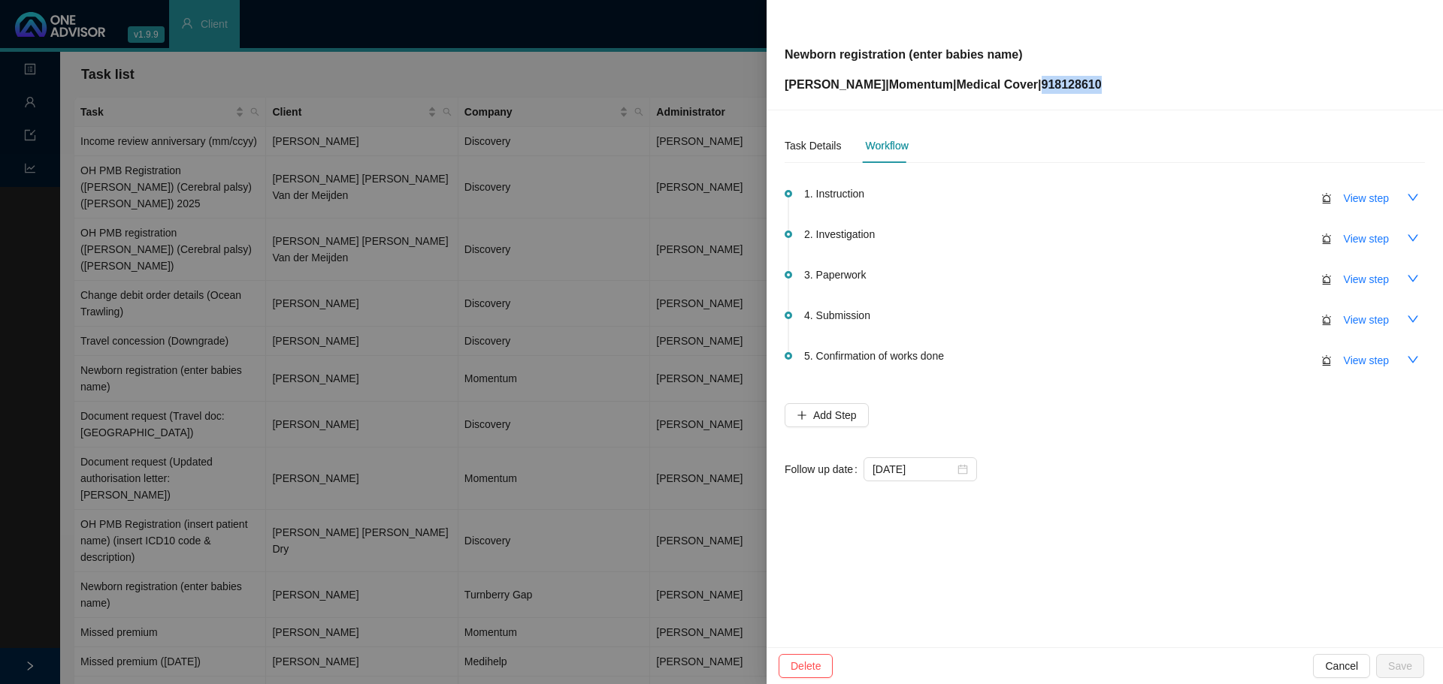
drag, startPoint x: 1065, startPoint y: 86, endPoint x: 1026, endPoint y: 86, distance: 39.1
click at [1026, 86] on div "Newborn registration (enter babies name) Tegan Young | Momentum | Medical Cover…" at bounding box center [1104, 55] width 640 height 78
copy p "918128610"
click at [1381, 274] on span "View step" at bounding box center [1365, 279] width 45 height 17
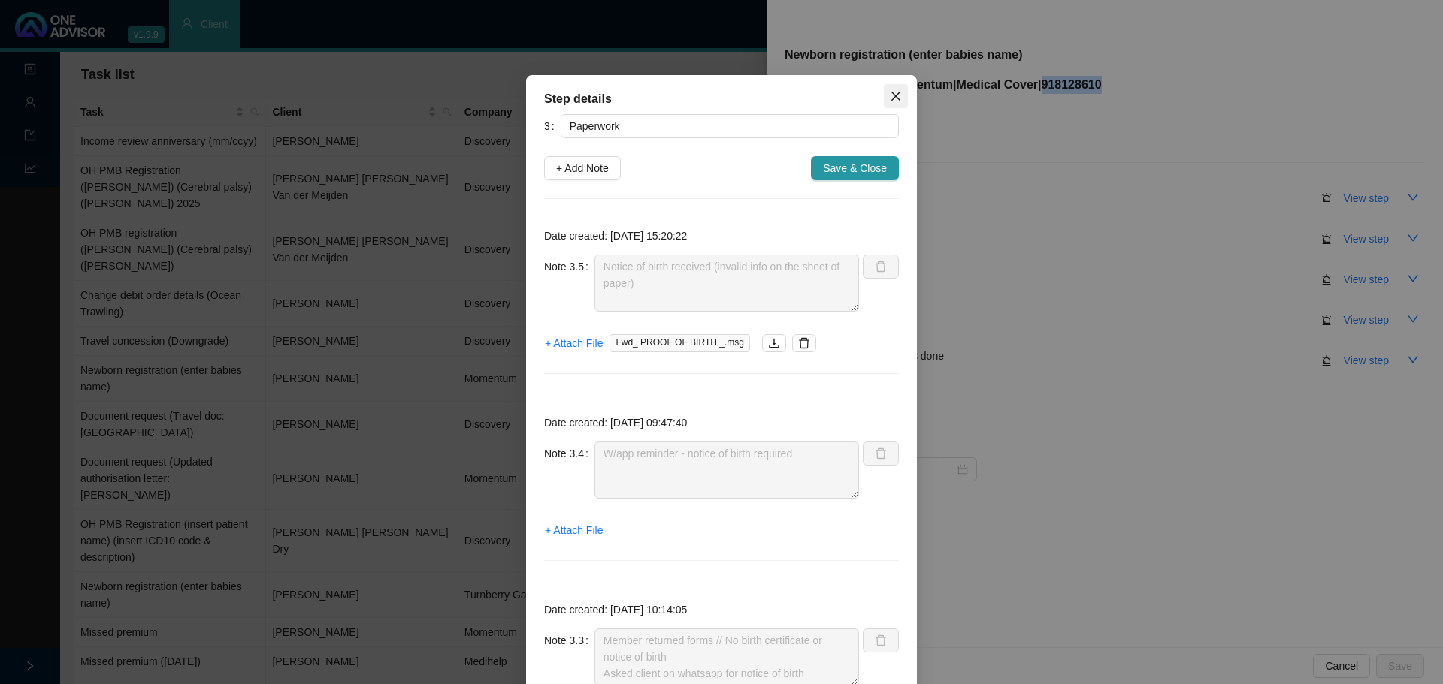
click at [891, 93] on icon "close" at bounding box center [896, 96] width 12 height 12
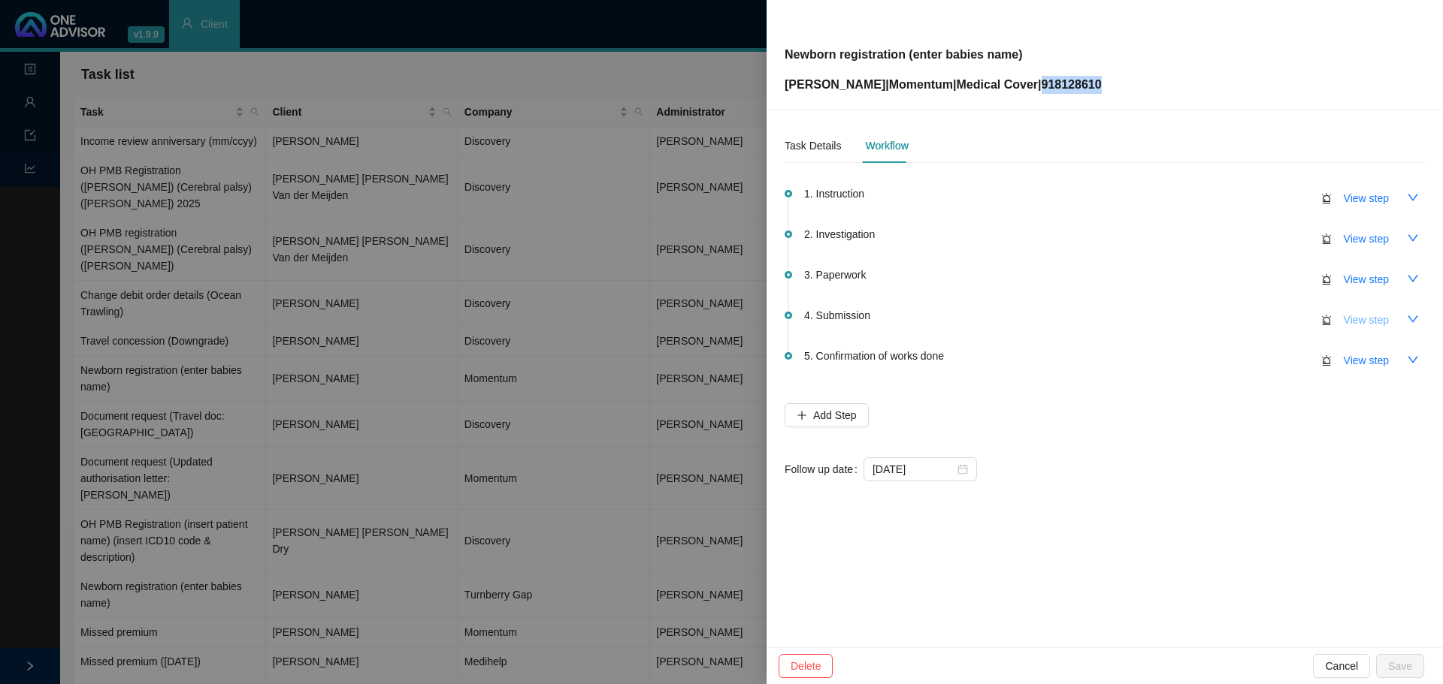
click at [1371, 319] on span "View step" at bounding box center [1365, 320] width 45 height 17
type input "Submission"
type textarea "Sent form & notice of birth to MH // Autoreply ref number: 699078543"
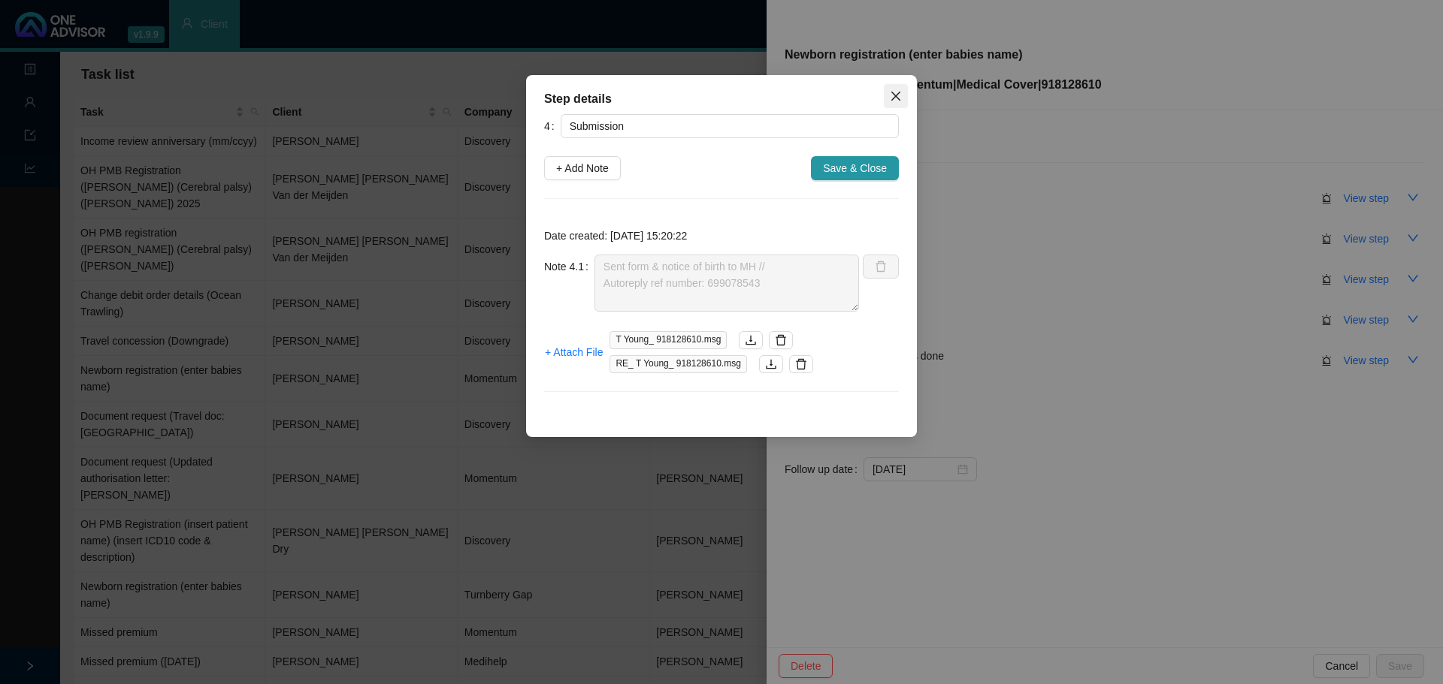
click at [899, 98] on icon "close" at bounding box center [896, 96] width 12 height 12
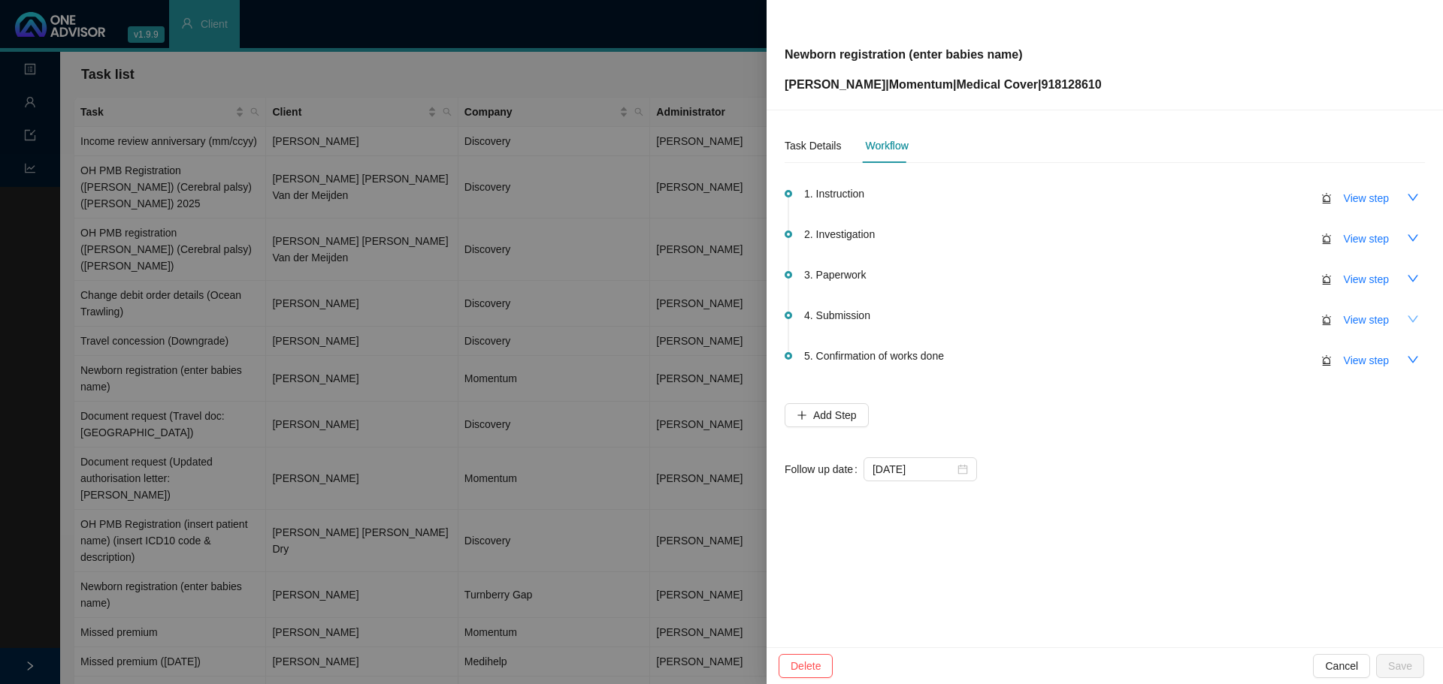
click at [1417, 322] on icon "down" at bounding box center [1413, 319] width 12 height 12
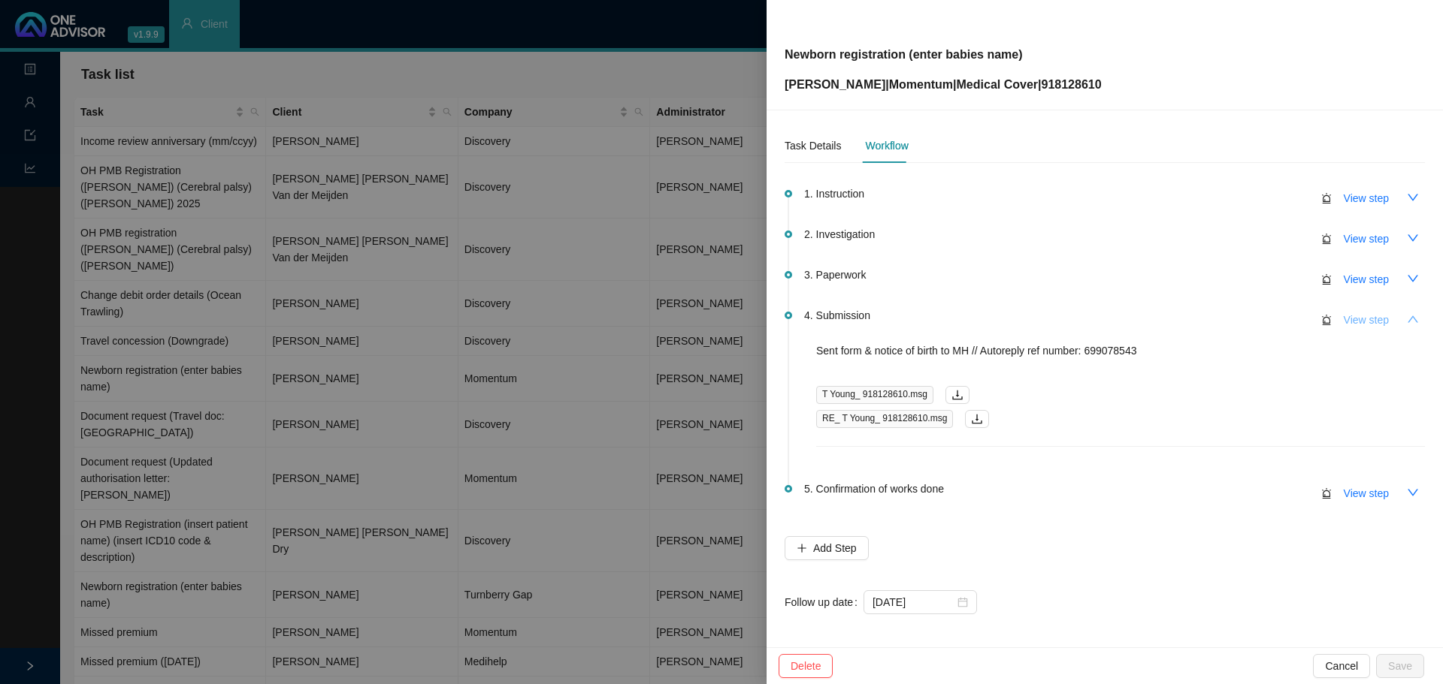
click at [1364, 319] on span "View step" at bounding box center [1365, 320] width 45 height 17
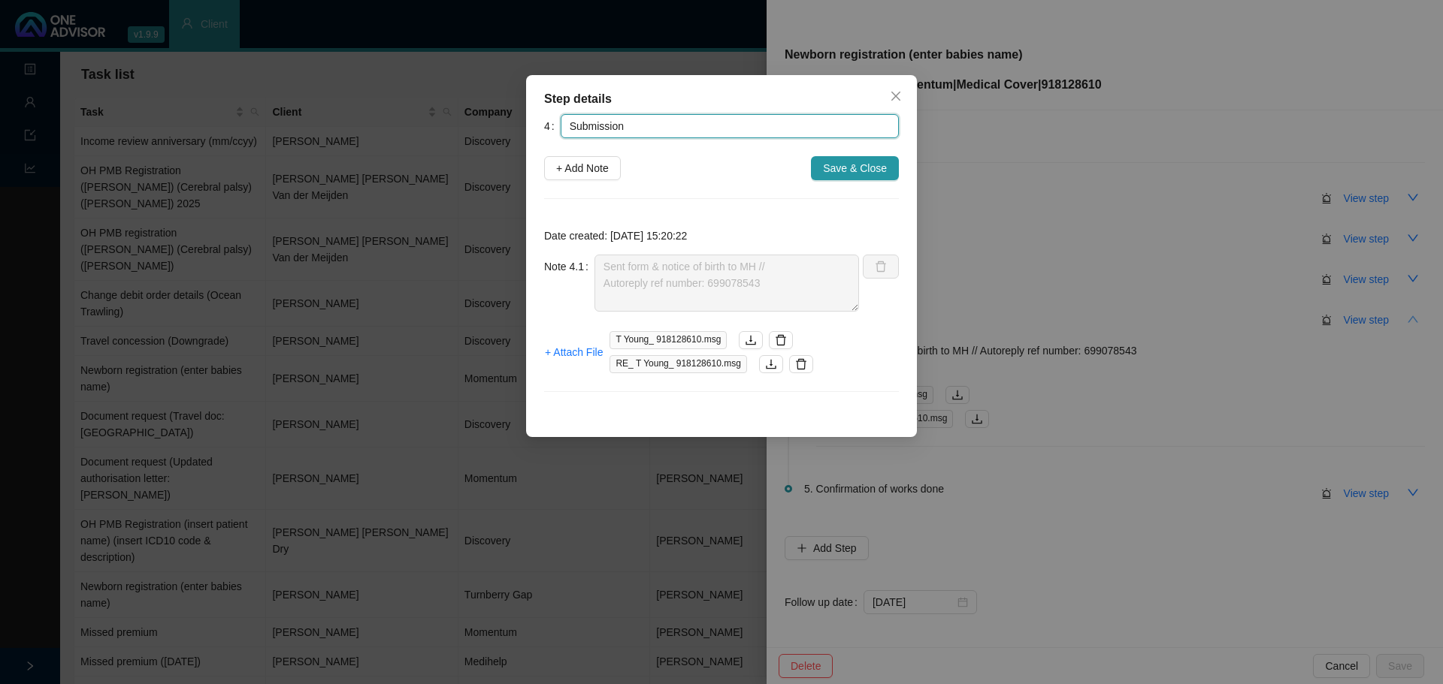
click at [603, 118] on input "Submission" at bounding box center [730, 126] width 338 height 24
click at [584, 174] on span "+ Add Note" at bounding box center [582, 168] width 53 height 17
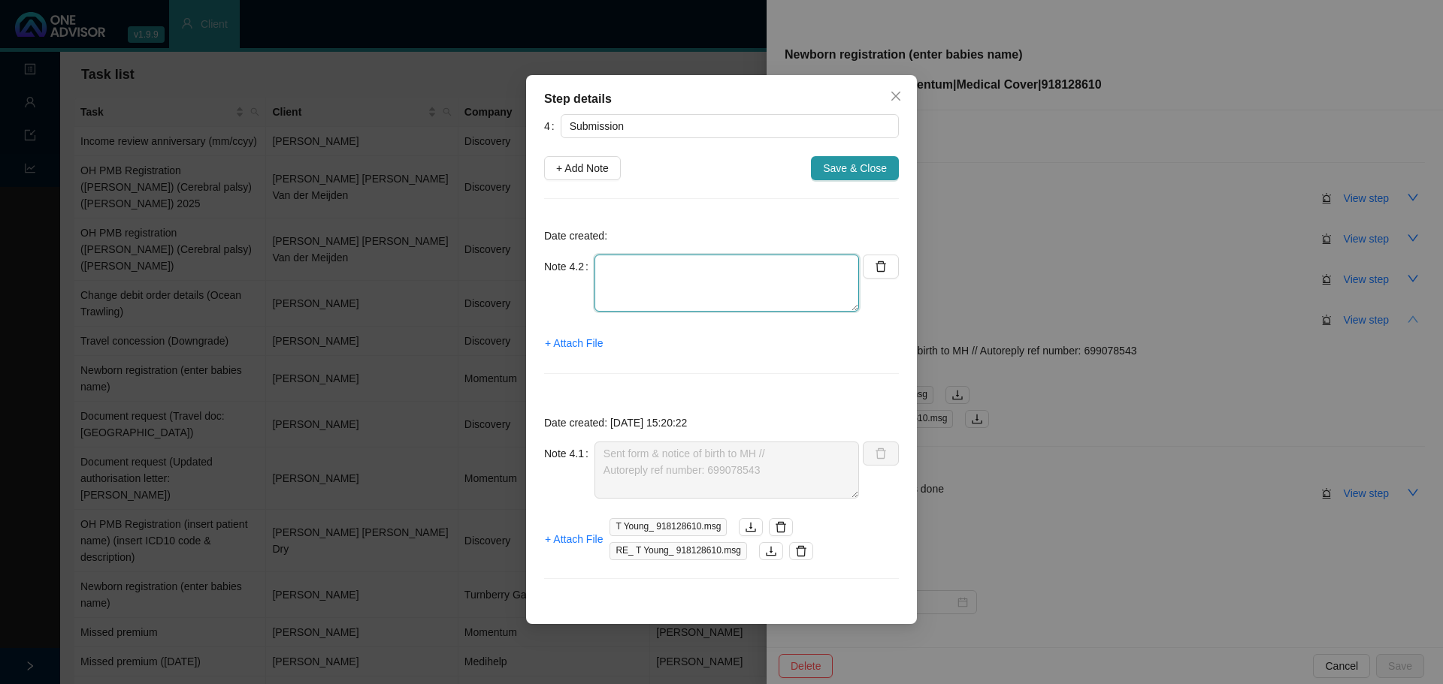
click at [627, 292] on textarea at bounding box center [726, 283] width 264 height 57
paste textarea "699371162"
type textarea "Contacted MH // still in progress Ref: 699371162"
drag, startPoint x: 851, startPoint y: 172, endPoint x: 860, endPoint y: 201, distance: 30.7
click at [851, 171] on span "Save & Close" at bounding box center [855, 168] width 64 height 17
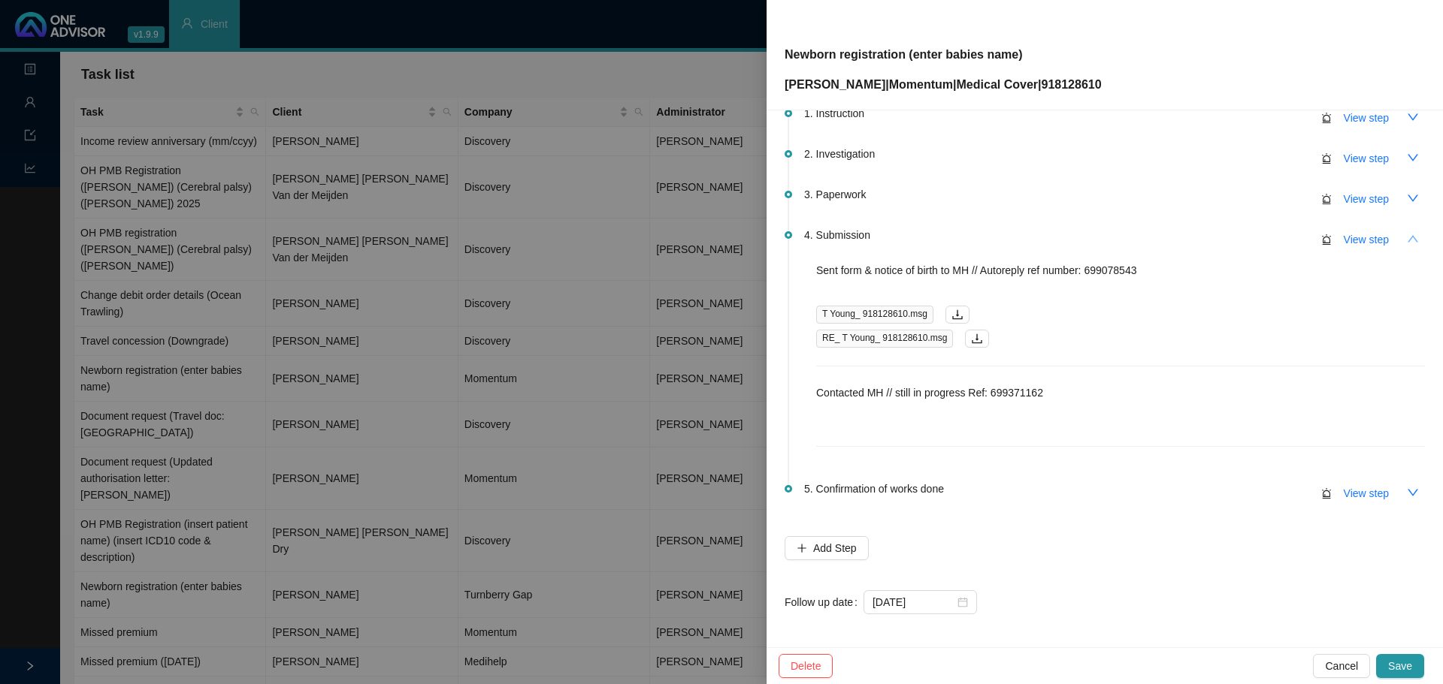
scroll to position [83, 0]
click at [957, 595] on icon "close-circle" at bounding box center [962, 599] width 11 height 11
click at [959, 601] on div at bounding box center [919, 599] width 95 height 17
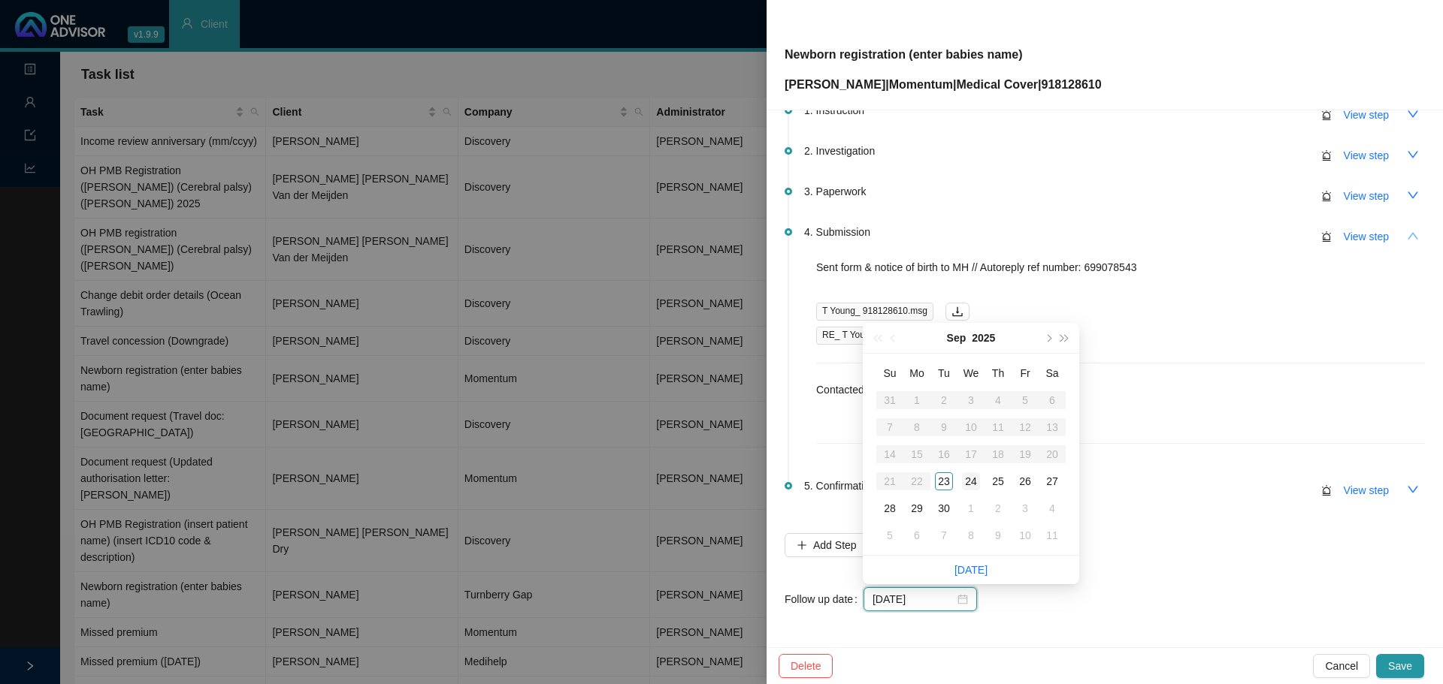
type input "2025-09-24"
type input "2025-09-25"
click at [993, 481] on div "25" at bounding box center [998, 482] width 18 height 18
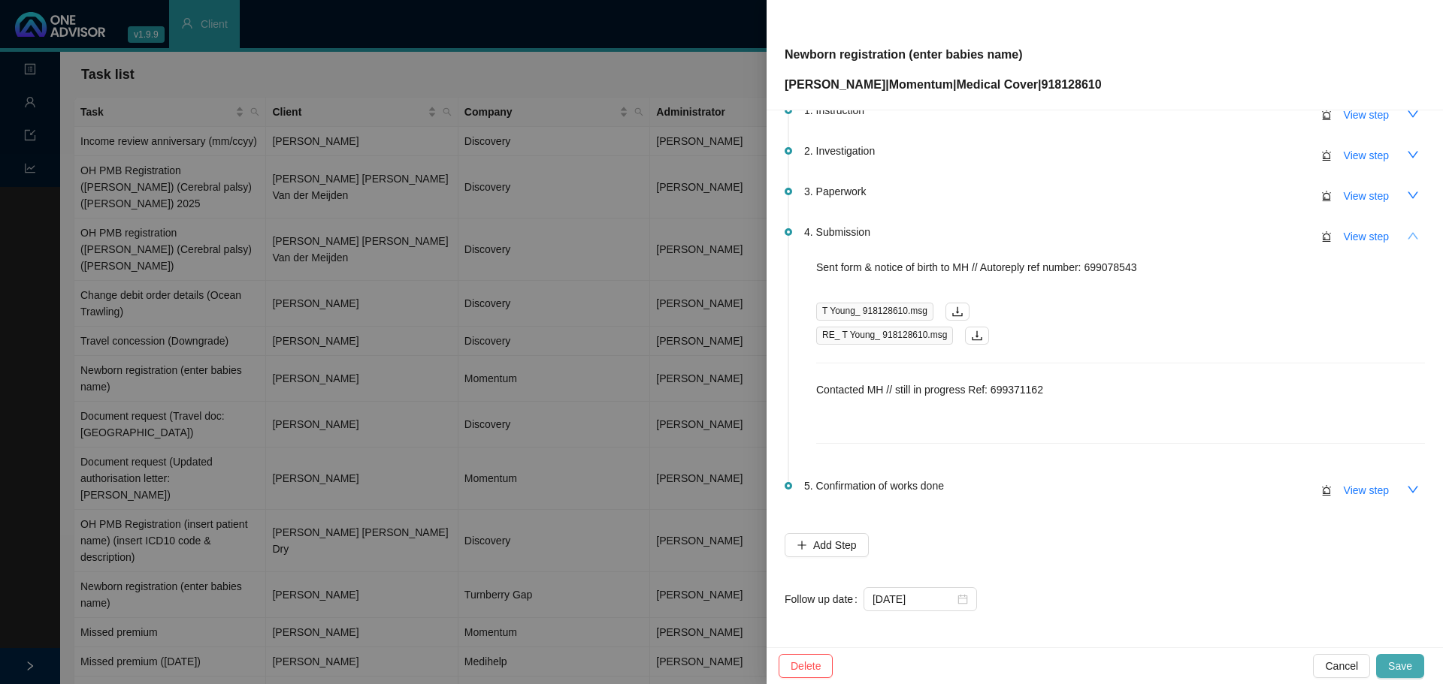
click at [1398, 660] on span "Save" at bounding box center [1400, 666] width 24 height 17
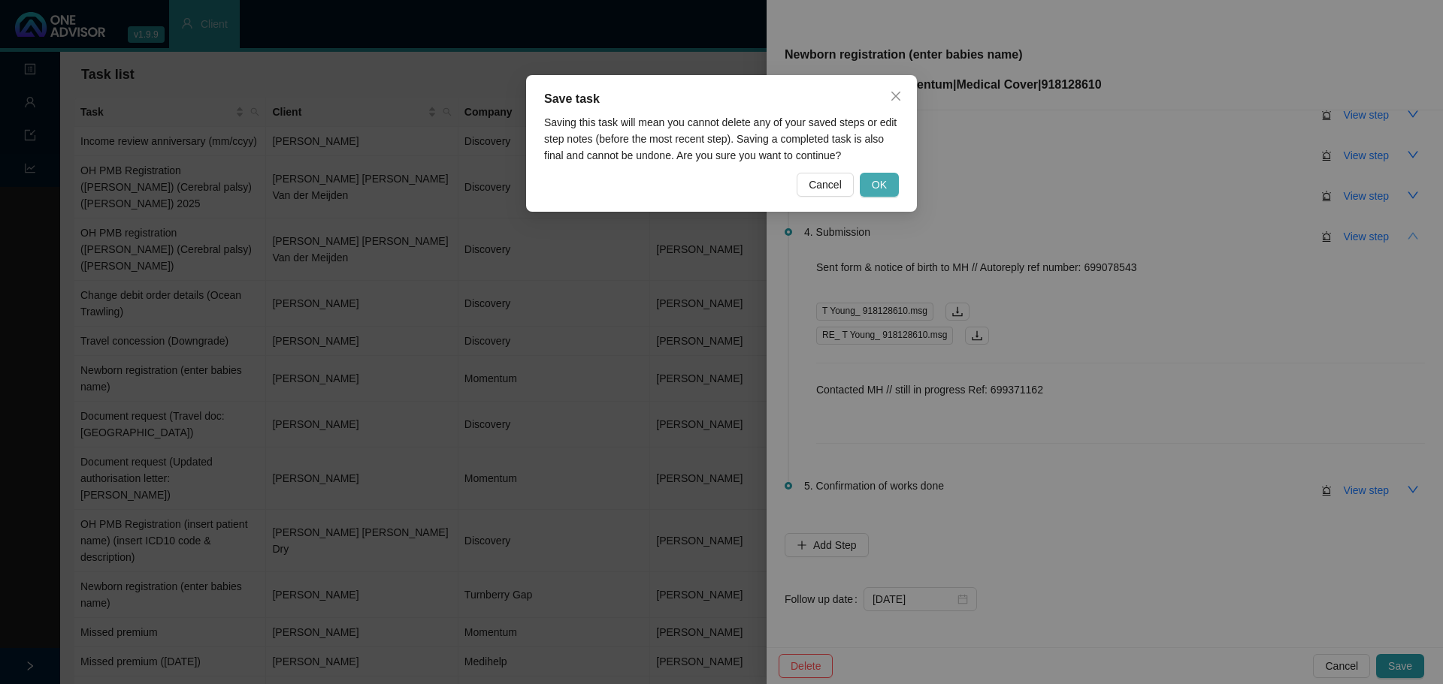
click at [873, 184] on span "OK" at bounding box center [879, 185] width 15 height 17
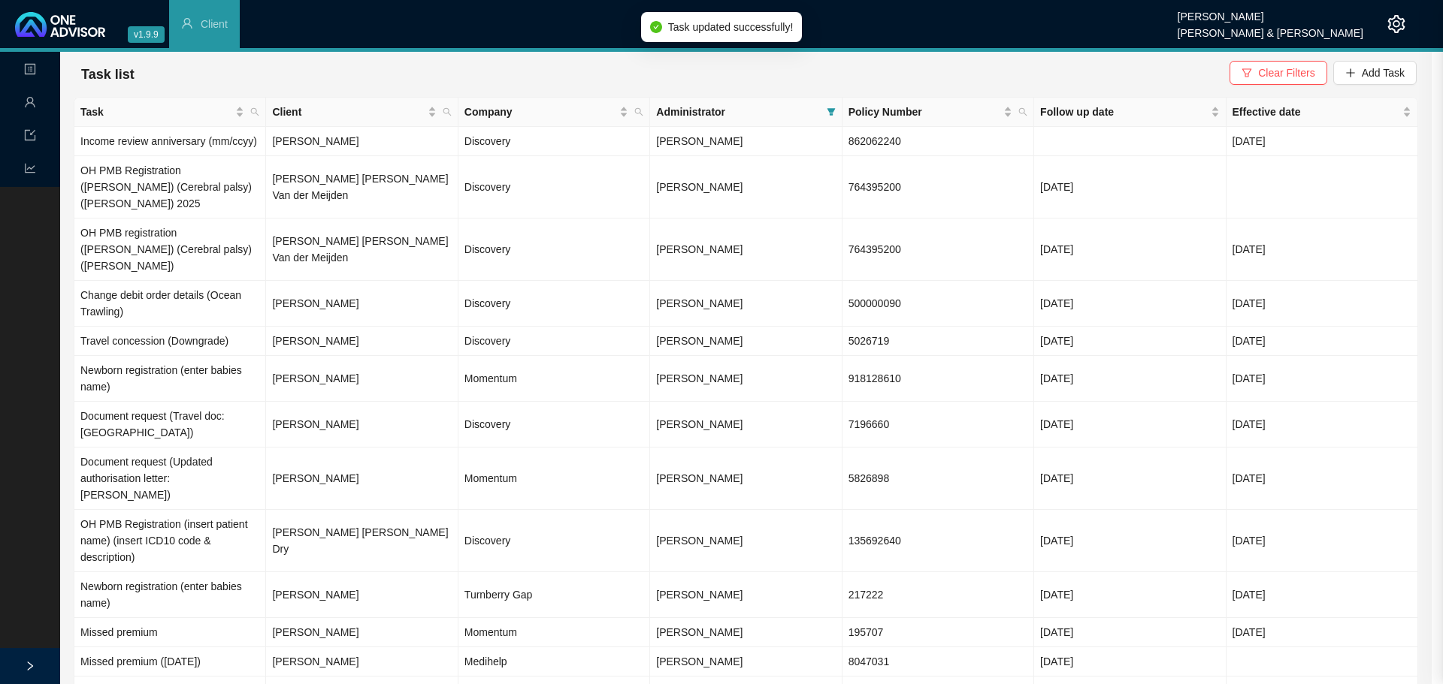
scroll to position [0, 0]
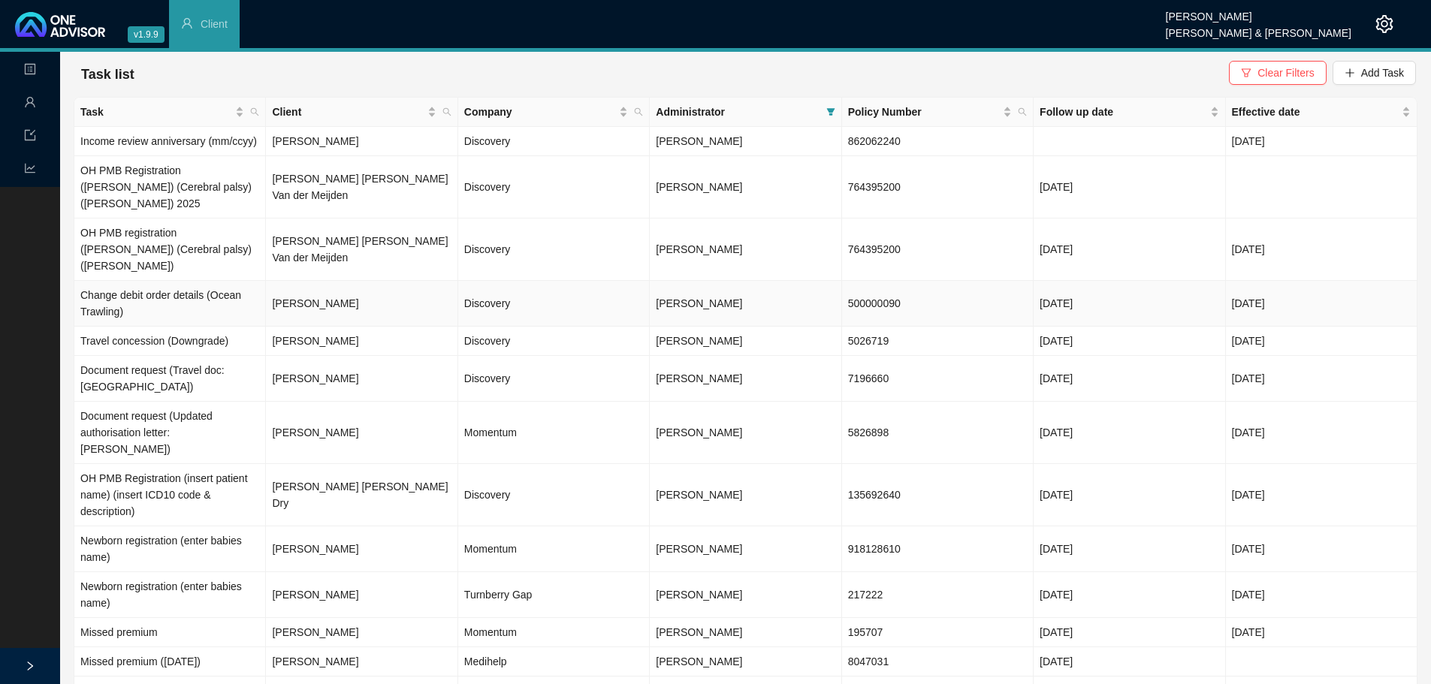
click at [500, 281] on td "Discovery" at bounding box center [554, 304] width 192 height 46
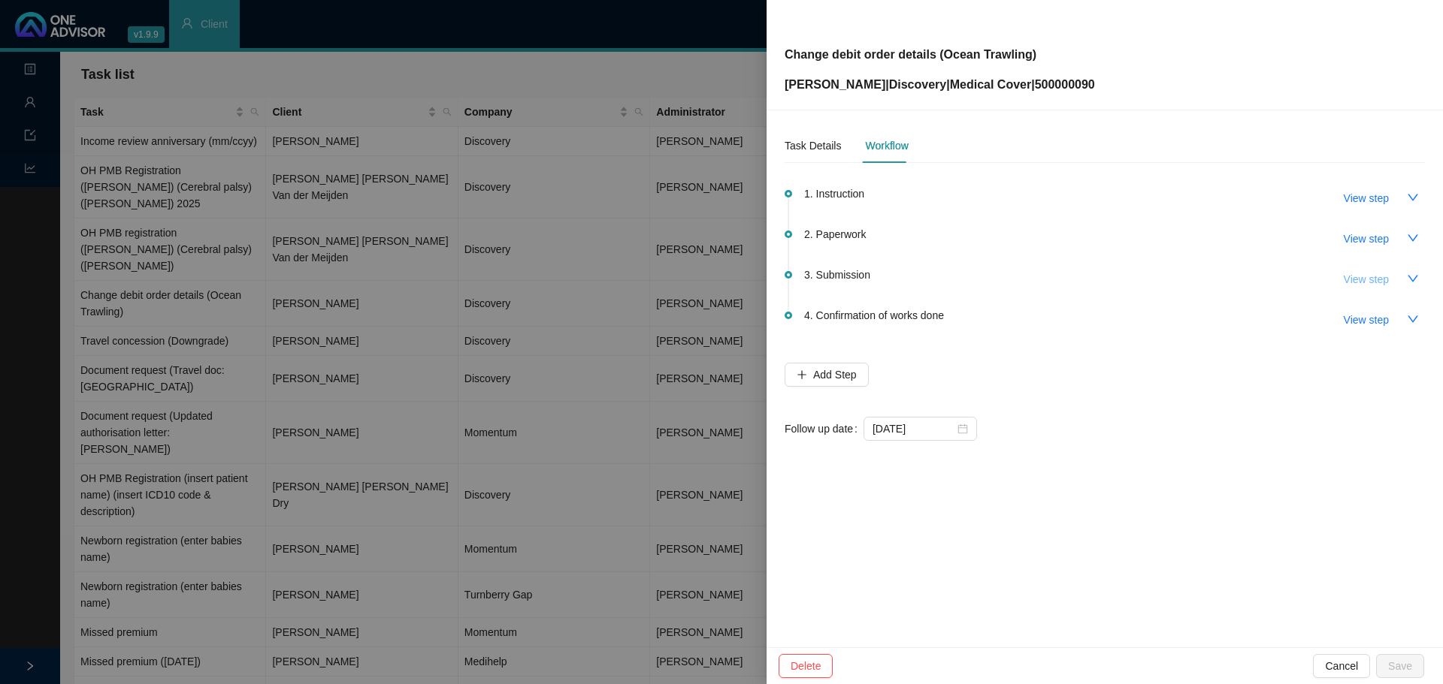
click at [1370, 279] on span "View step" at bounding box center [1365, 279] width 45 height 17
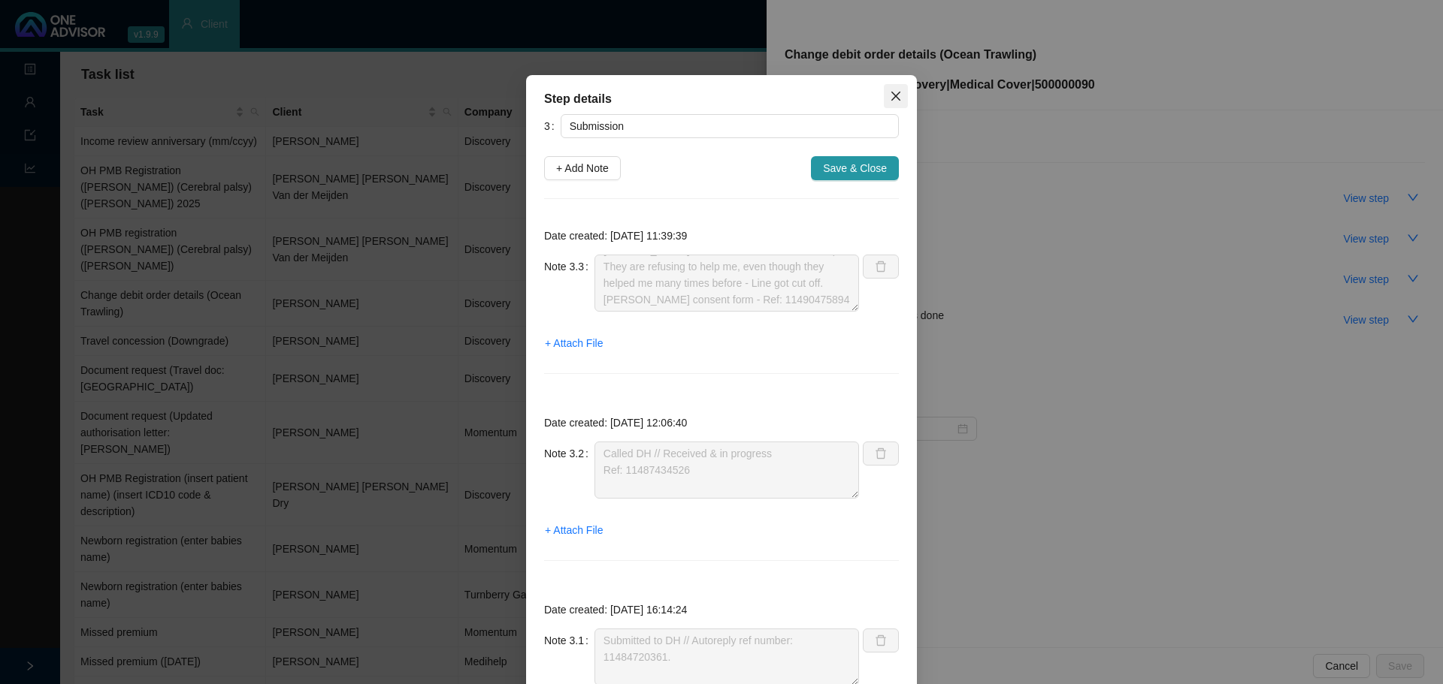
click at [892, 92] on icon "close" at bounding box center [896, 96] width 12 height 12
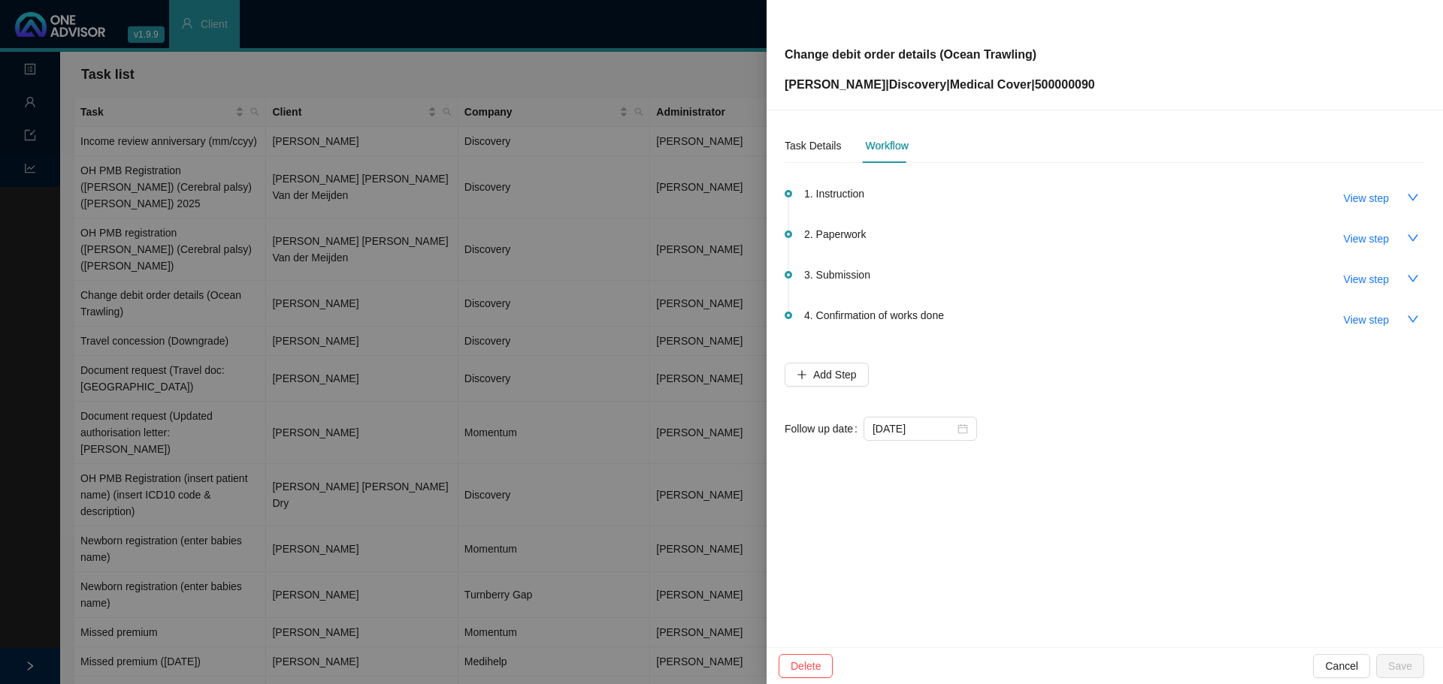
drag, startPoint x: 330, startPoint y: 141, endPoint x: 379, endPoint y: 133, distance: 49.5
click at [329, 141] on div at bounding box center [721, 342] width 1443 height 684
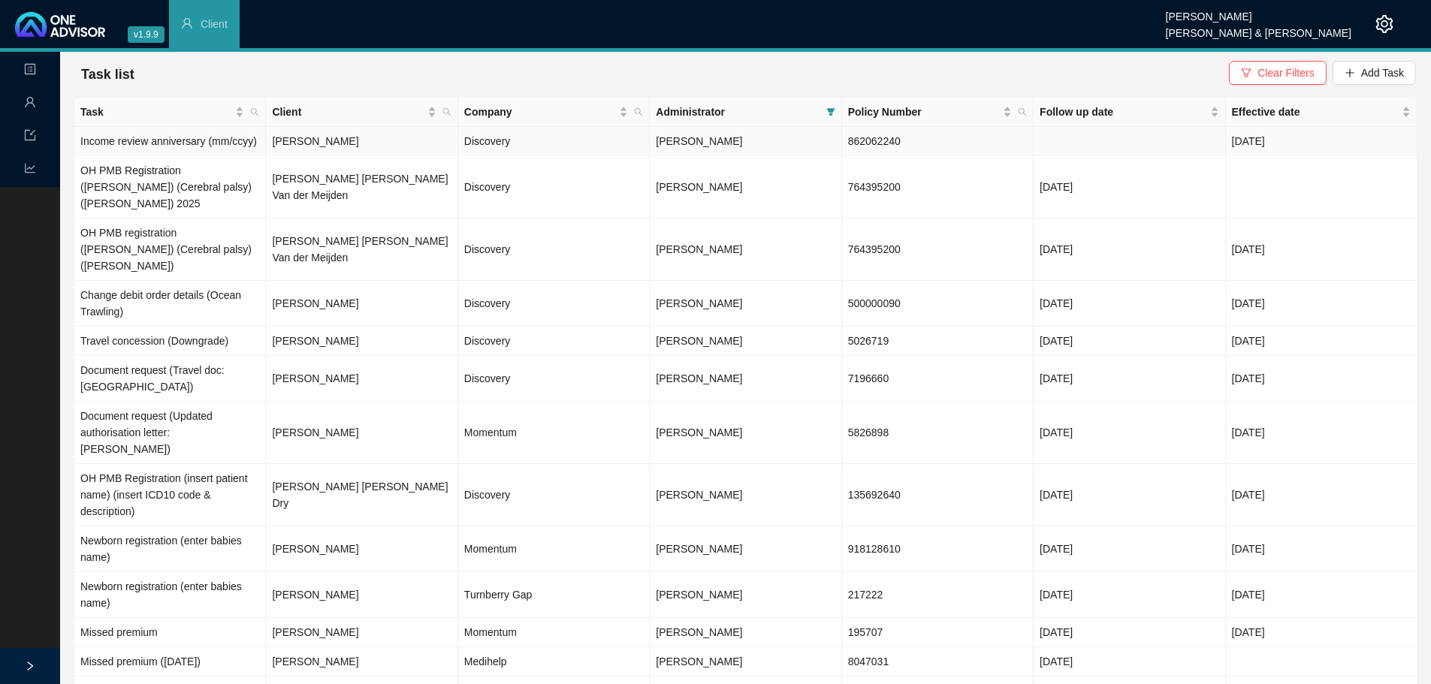
click at [320, 145] on td "[PERSON_NAME]" at bounding box center [362, 141] width 192 height 29
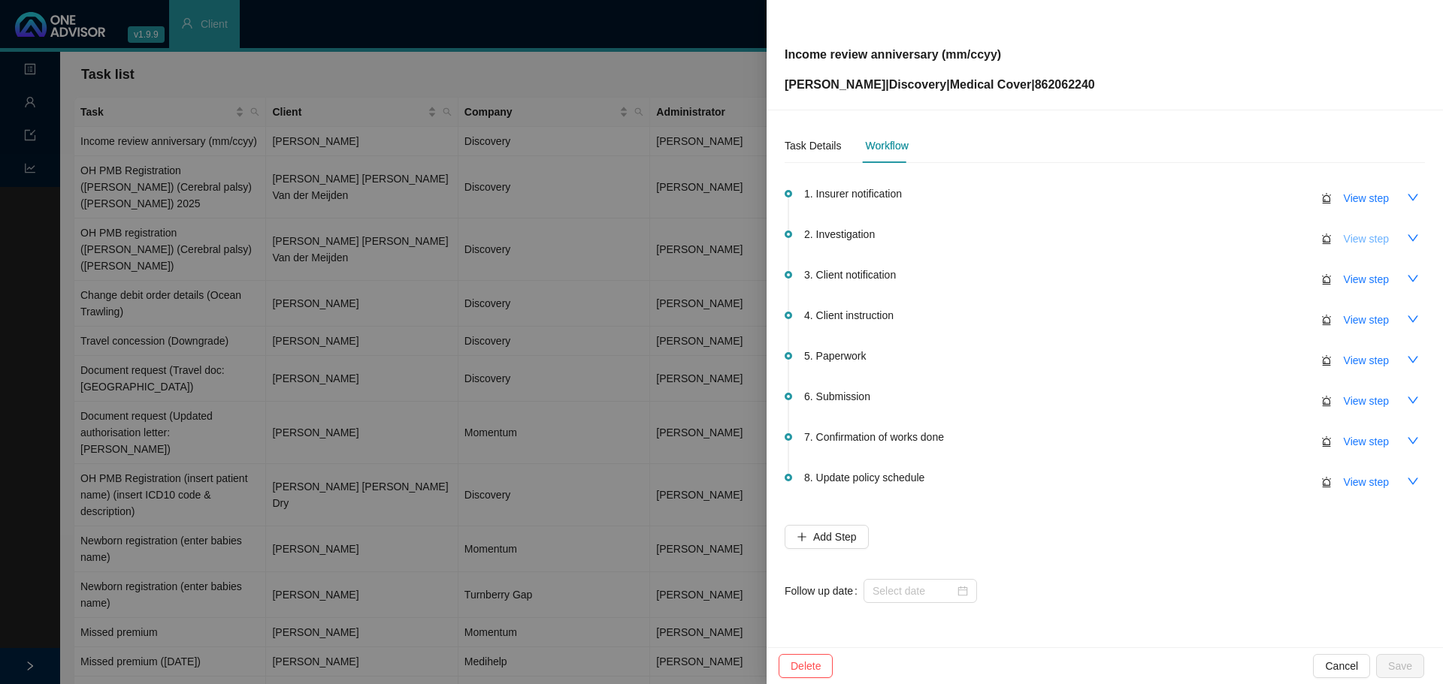
click at [1366, 241] on span "View step" at bounding box center [1365, 239] width 45 height 17
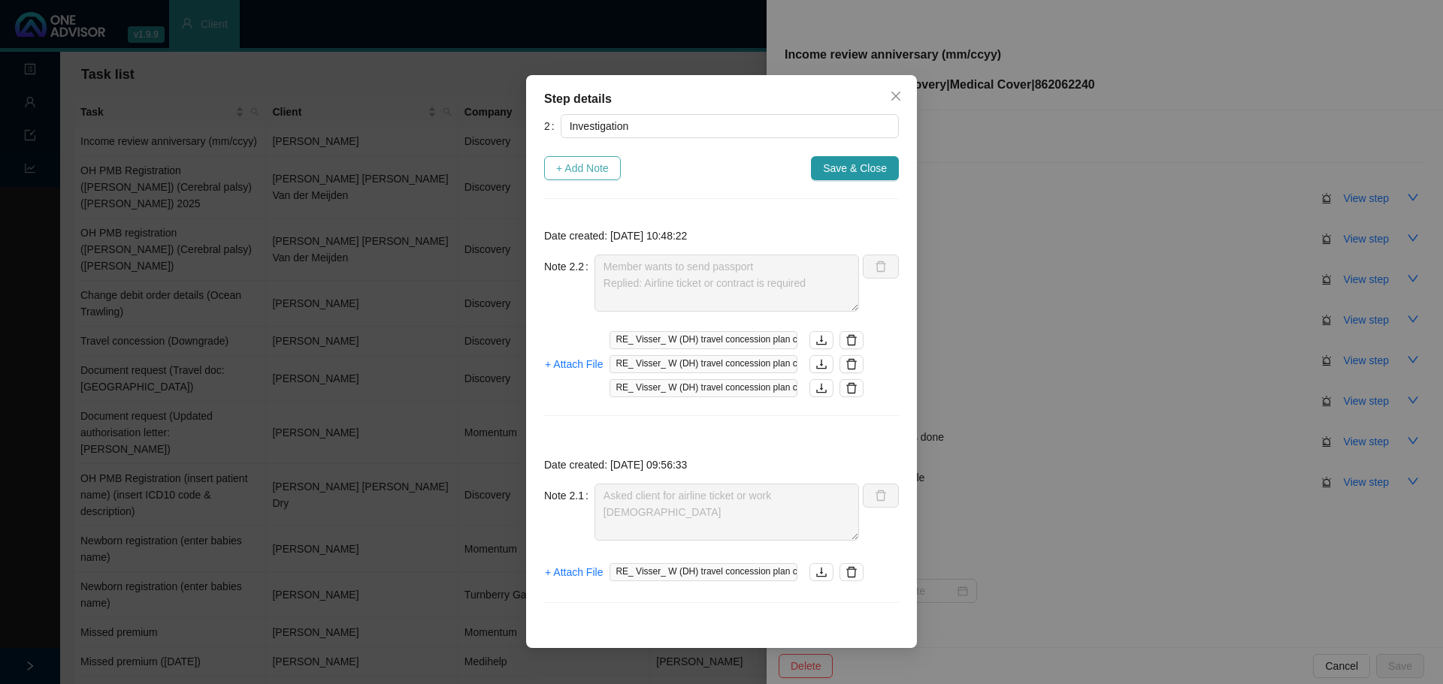
click at [579, 165] on span "+ Add Note" at bounding box center [582, 168] width 53 height 17
type textarea "Member wants to send passport Replied: Airline ticket or contract is required"
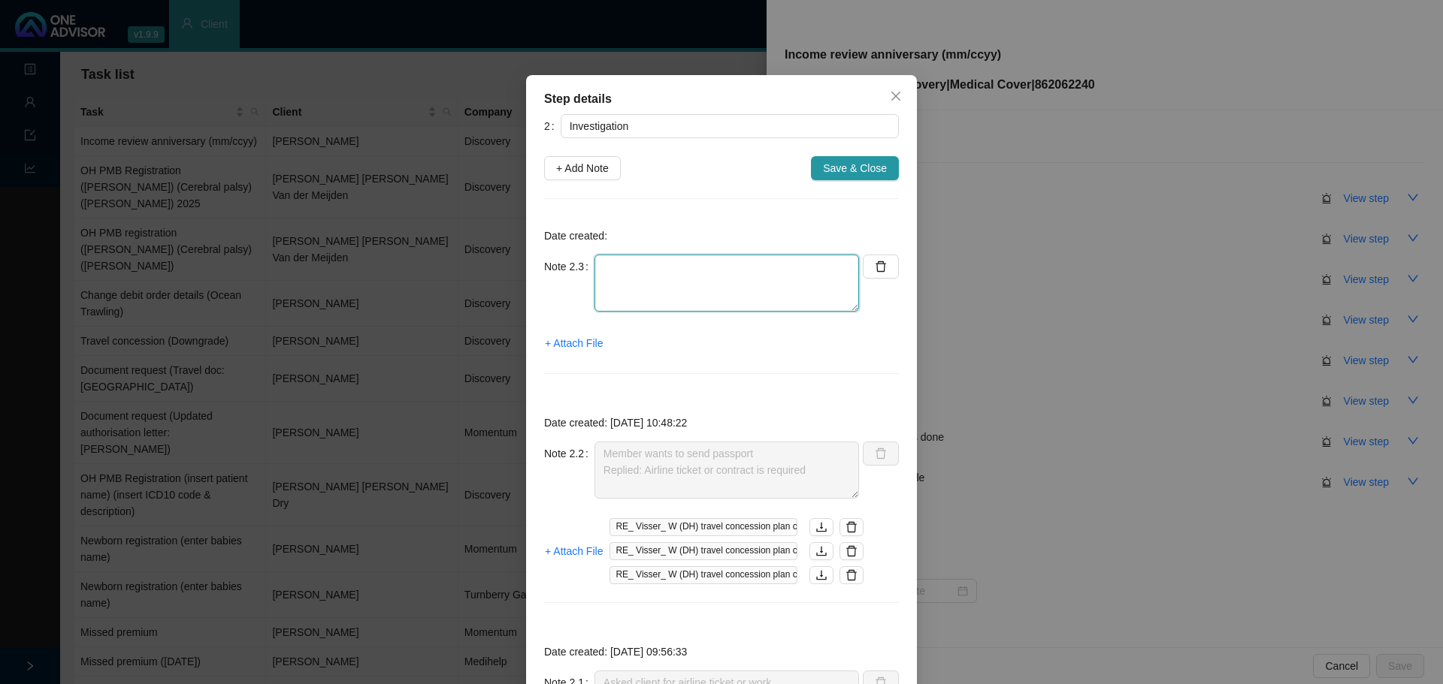
click at [610, 264] on textarea at bounding box center [726, 283] width 264 height 57
click at [699, 267] on textarea "Called DH //" at bounding box center [726, 283] width 264 height 57
click at [813, 268] on textarea "Called DH // Sent through copy of passport, itinery and airline ticket" at bounding box center [726, 283] width 264 height 57
drag, startPoint x: 813, startPoint y: 268, endPoint x: 805, endPoint y: 276, distance: 11.2
click at [790, 275] on textarea "Called DH // Sent through copy of passport, itinery and airline ticket" at bounding box center [726, 283] width 264 height 57
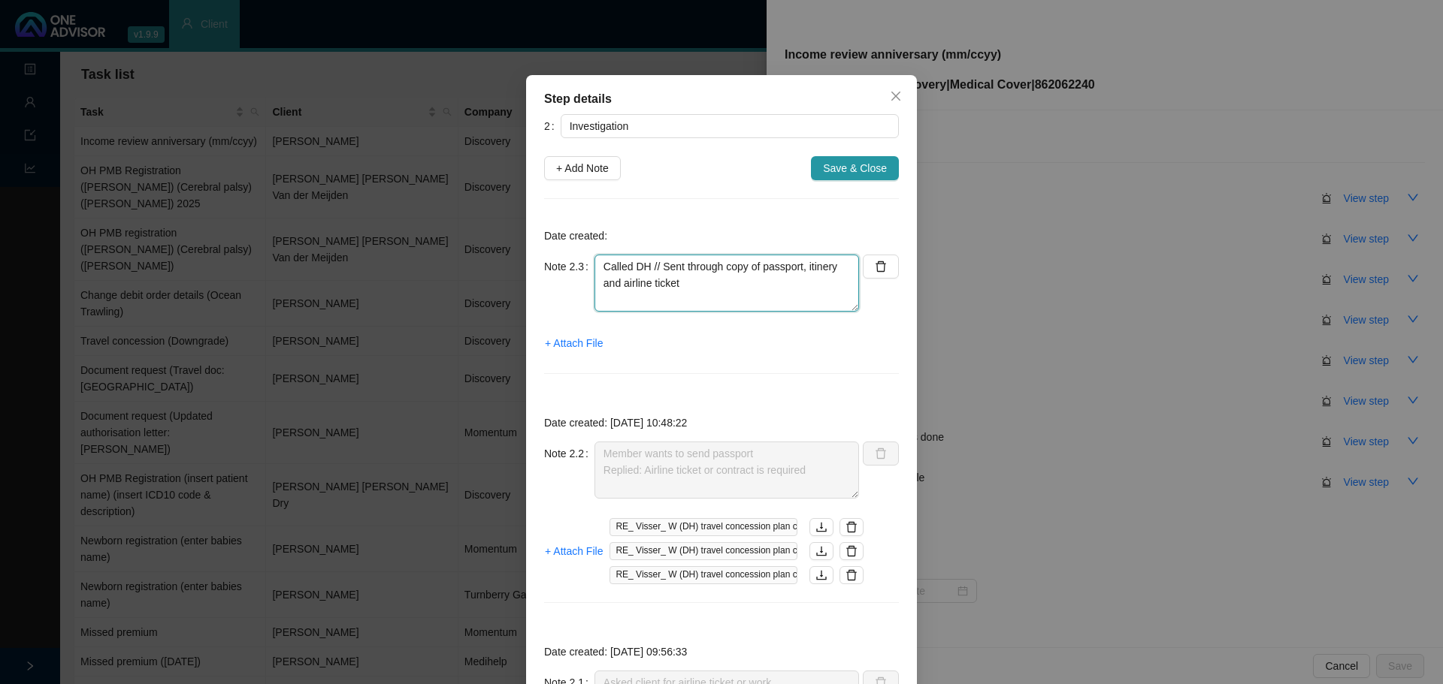
click at [814, 267] on textarea "Called DH // Sent through copy of passport, itinery and airline ticket" at bounding box center [726, 283] width 264 height 57
click at [832, 270] on textarea "Called DH // Sent through copy of passport, itinery and airline ticket" at bounding box center [726, 283] width 264 height 57
click at [823, 267] on textarea "Called DH // Sent through copy of passport, itinery and airline ticket" at bounding box center [726, 283] width 264 height 57
click at [796, 278] on textarea "Called DH // Sent through copy of passport, itinarry and airline ticket" at bounding box center [726, 283] width 264 height 57
click at [837, 269] on textarea "Called DH // Sent through copy of passport, itinarry and airline ticket" at bounding box center [726, 283] width 264 height 57
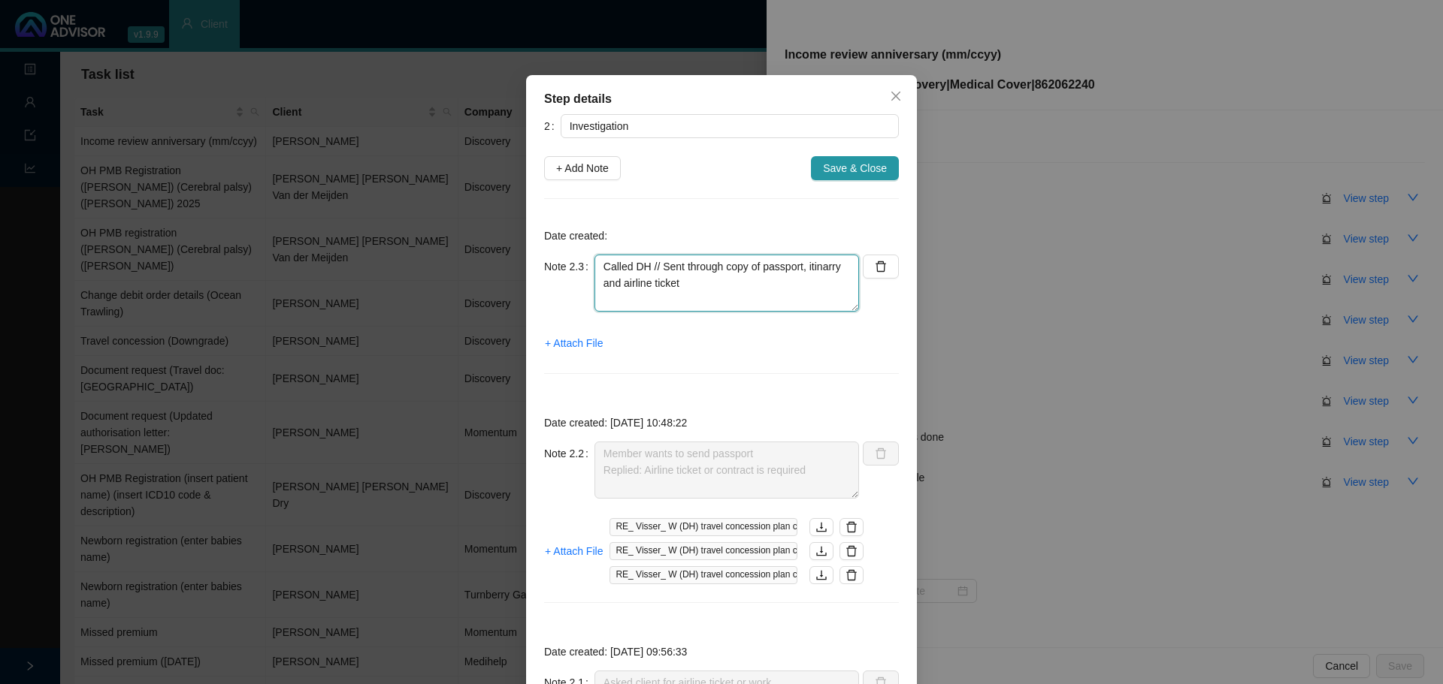
drag, startPoint x: 837, startPoint y: 269, endPoint x: 805, endPoint y: 262, distance: 33.0
click at [805, 262] on textarea "Called DH // Sent through copy of passport, itinarry and airline ticket" at bounding box center [726, 283] width 264 height 57
drag, startPoint x: 645, startPoint y: 283, endPoint x: 669, endPoint y: 283, distance: 23.3
click at [647, 284] on textarea "Called DH // Sent through copy of passport, contract and airline ticket" at bounding box center [726, 283] width 264 height 57
click at [614, 279] on textarea "Called DH // Sent through copy of passport, contract and airline ticket" at bounding box center [726, 283] width 264 height 57
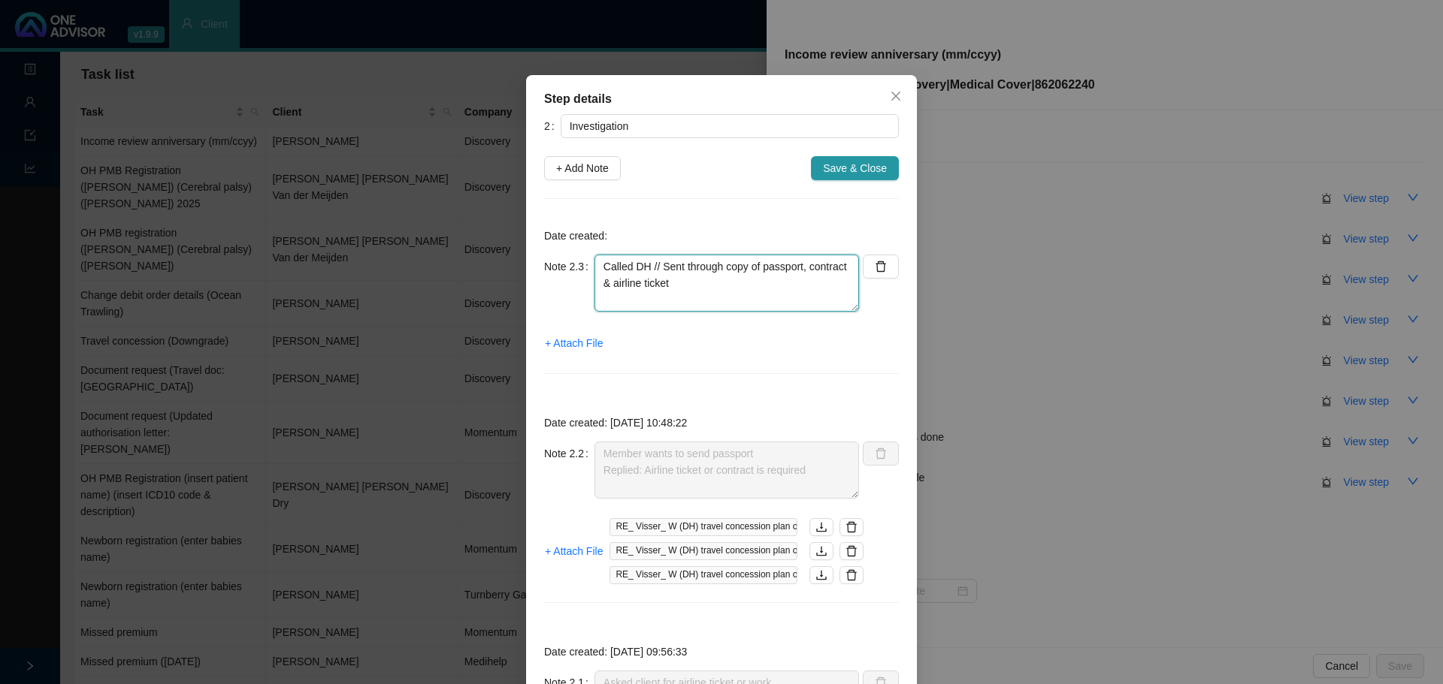
click at [687, 285] on textarea "Called DH // Sent through copy of passport, contract & airline ticket" at bounding box center [726, 283] width 264 height 57
click at [622, 304] on textarea "Called DH // Sent through copy of passport, contract & airline ticket. Ref:" at bounding box center [726, 283] width 264 height 57
click at [624, 303] on textarea "Called DH // Sent through copy of passport, contract & airline ticket. Ref:" at bounding box center [726, 283] width 264 height 57
type textarea "Called DH // Sent through copy of passport, contract & airline ticket. Ref: 114…"
click at [846, 168] on span "Save & Close" at bounding box center [855, 168] width 64 height 17
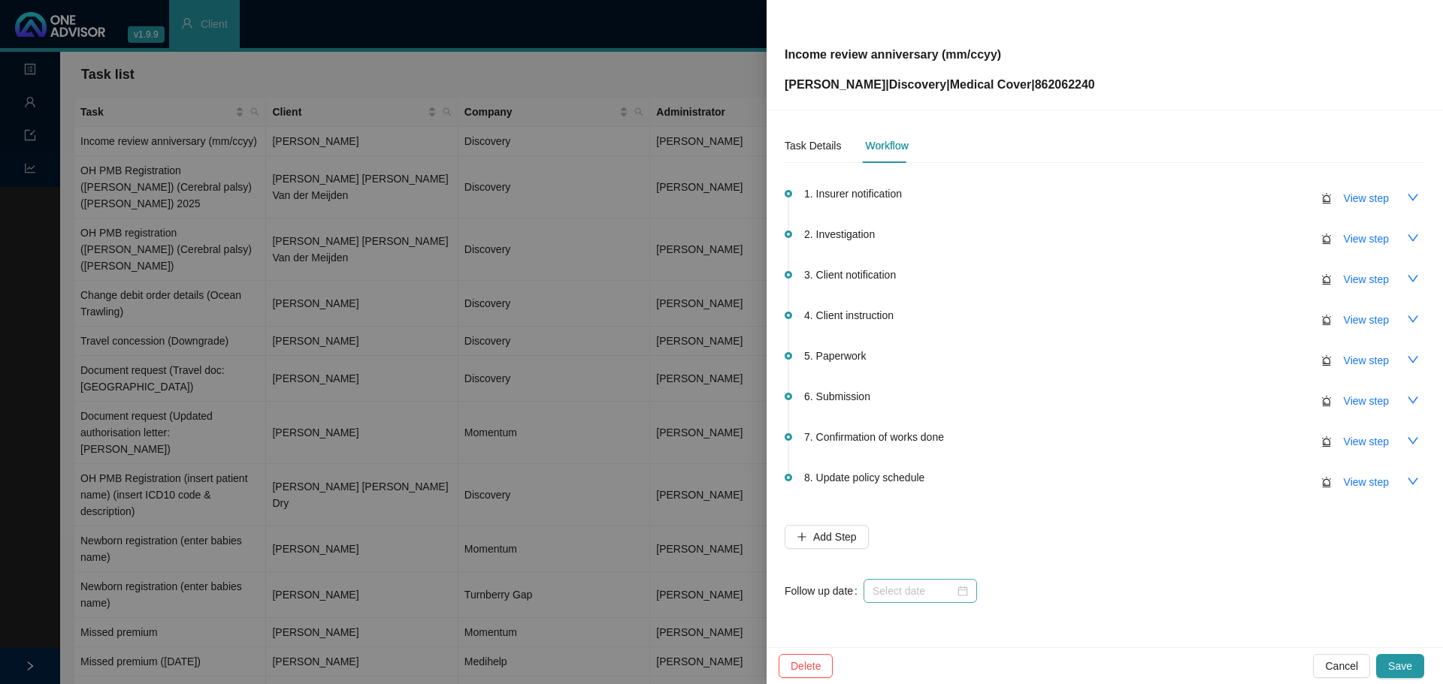
click at [960, 593] on div at bounding box center [919, 591] width 95 height 17
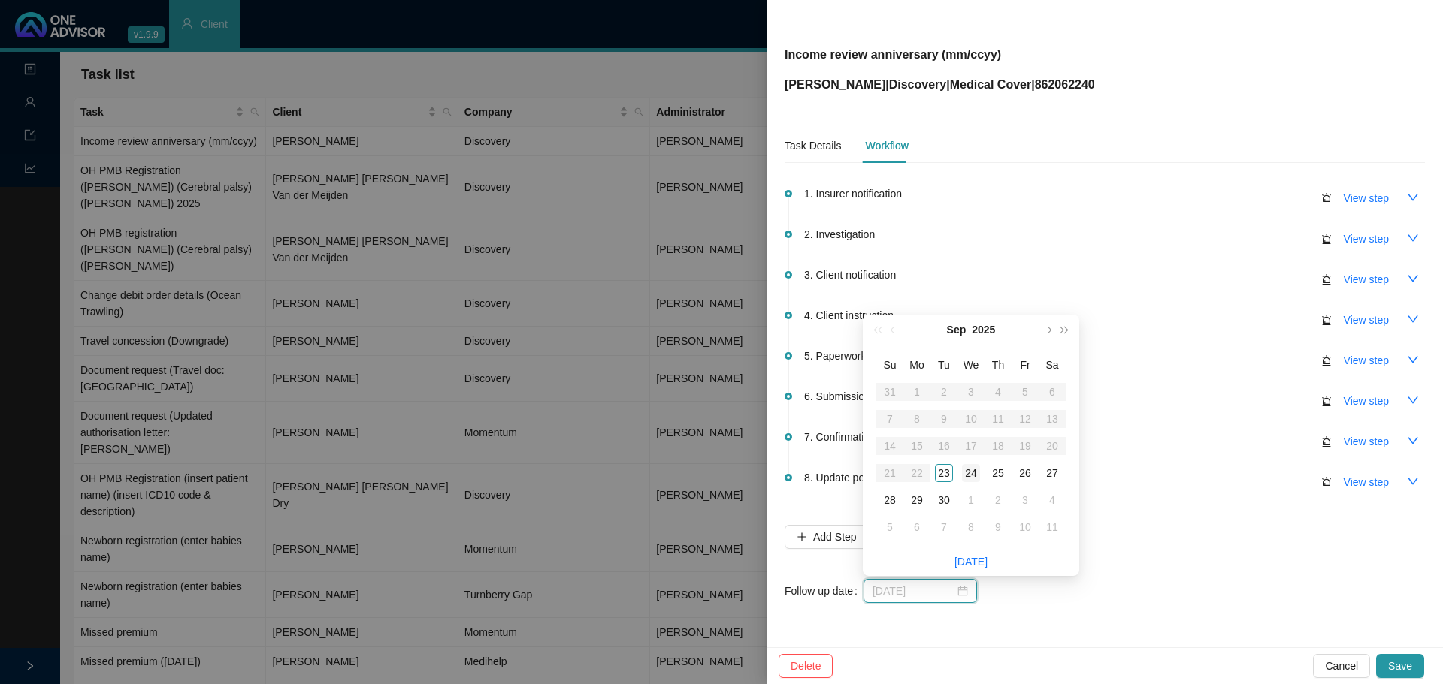
type input "2025-09-24"
click at [971, 470] on div "24" at bounding box center [971, 473] width 18 height 18
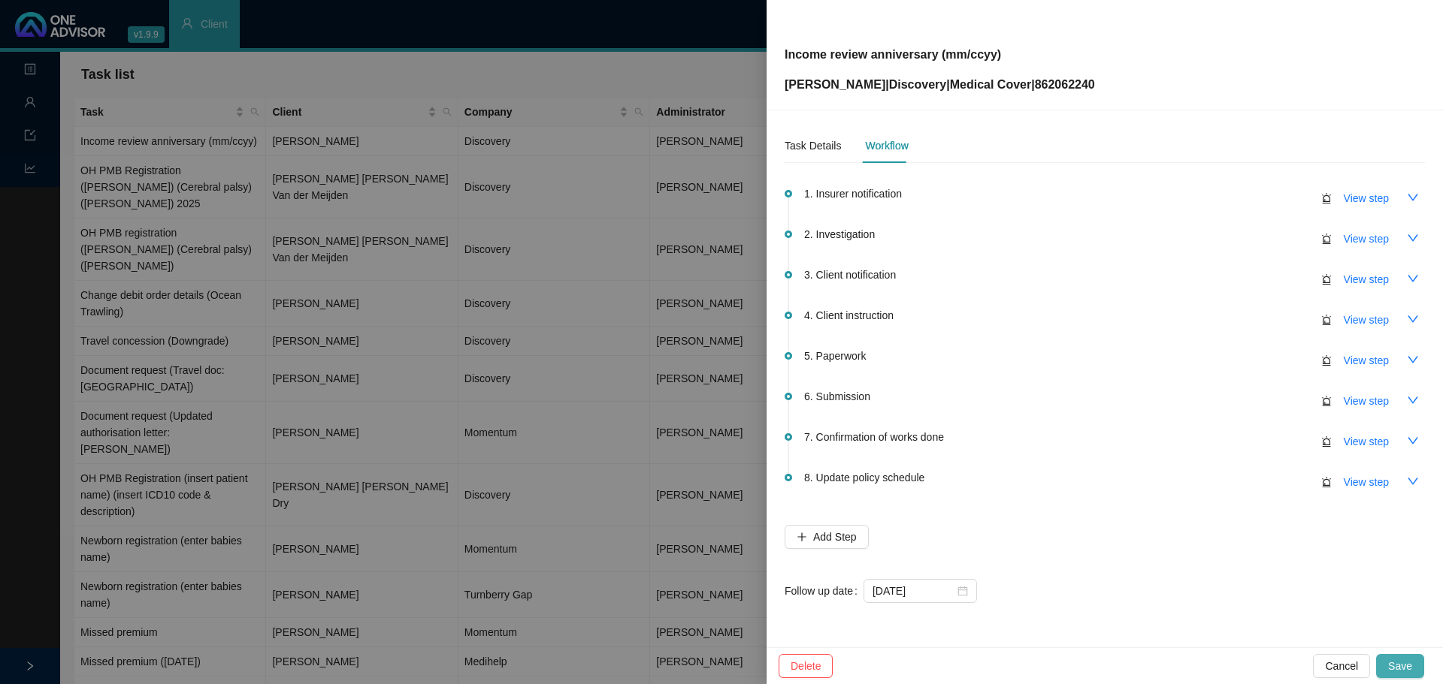
click at [1407, 666] on span "Save" at bounding box center [1400, 666] width 24 height 17
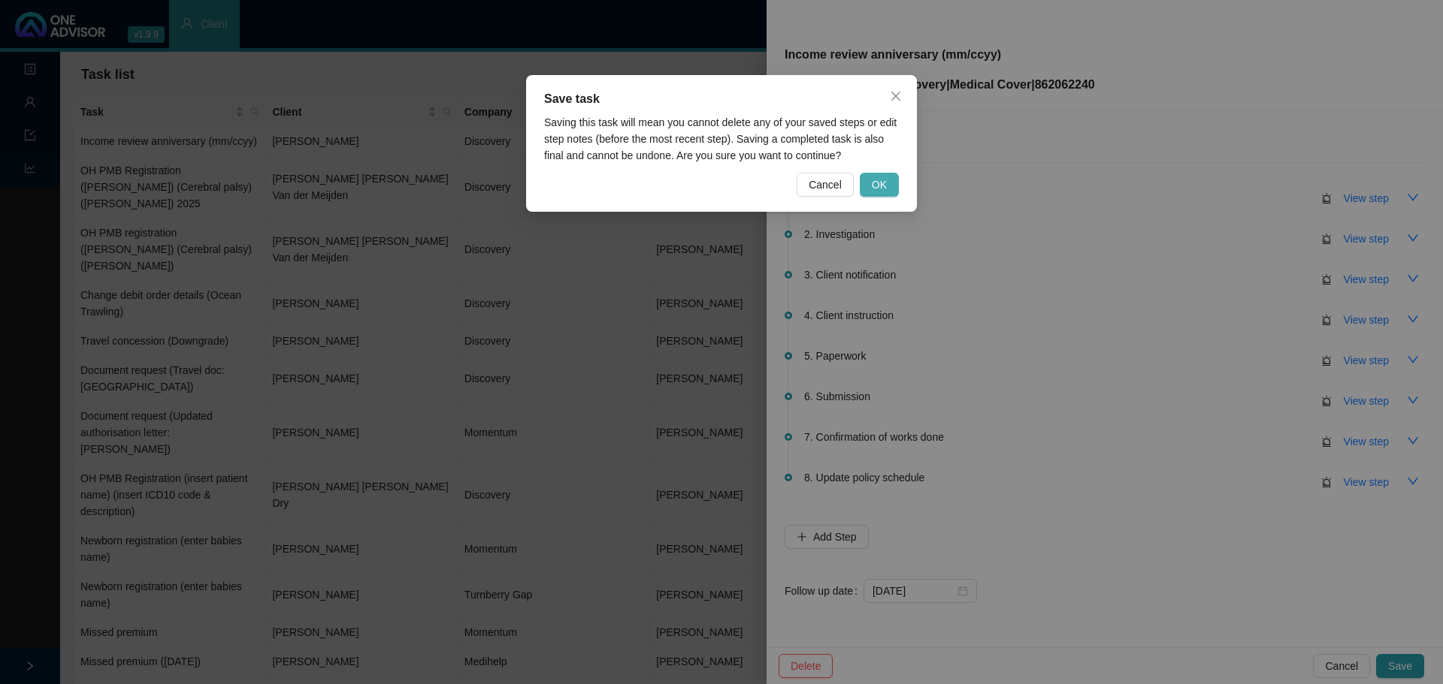
click at [888, 184] on button "OK" at bounding box center [879, 185] width 39 height 24
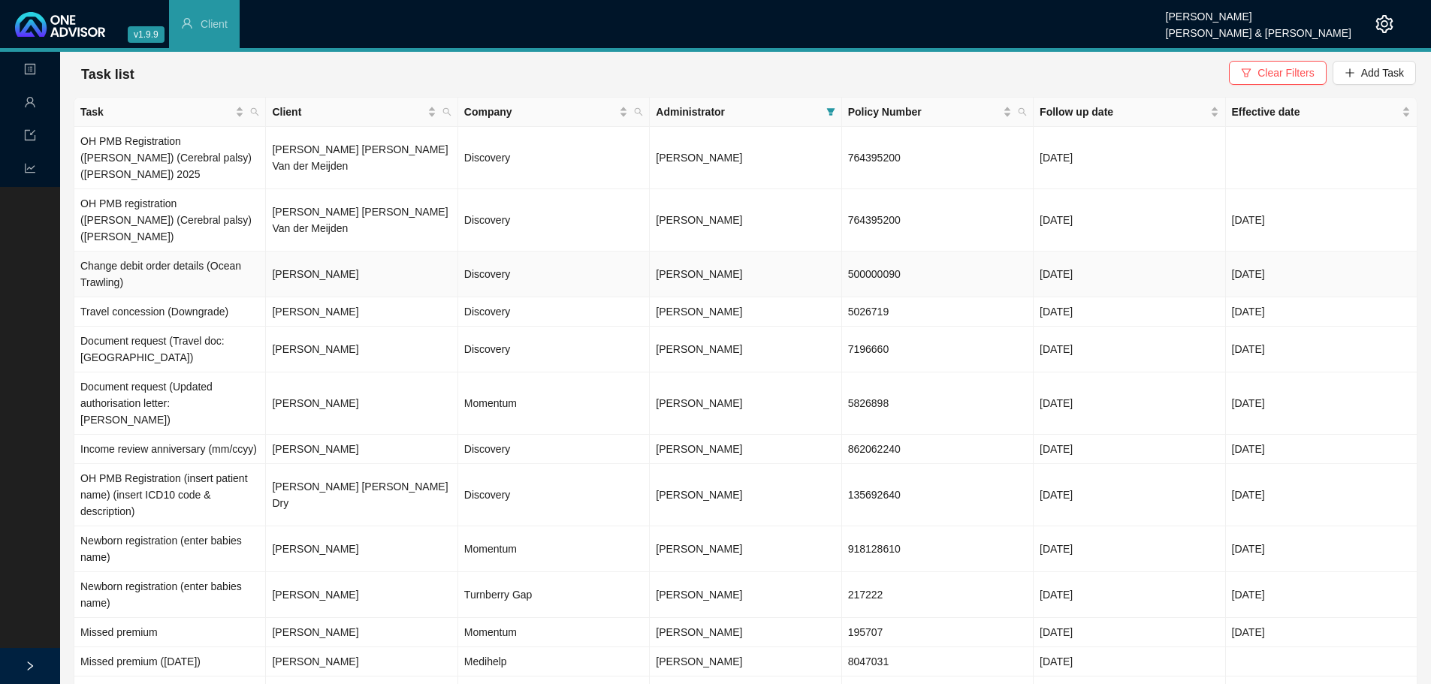
click at [920, 252] on td "500000090" at bounding box center [938, 275] width 192 height 46
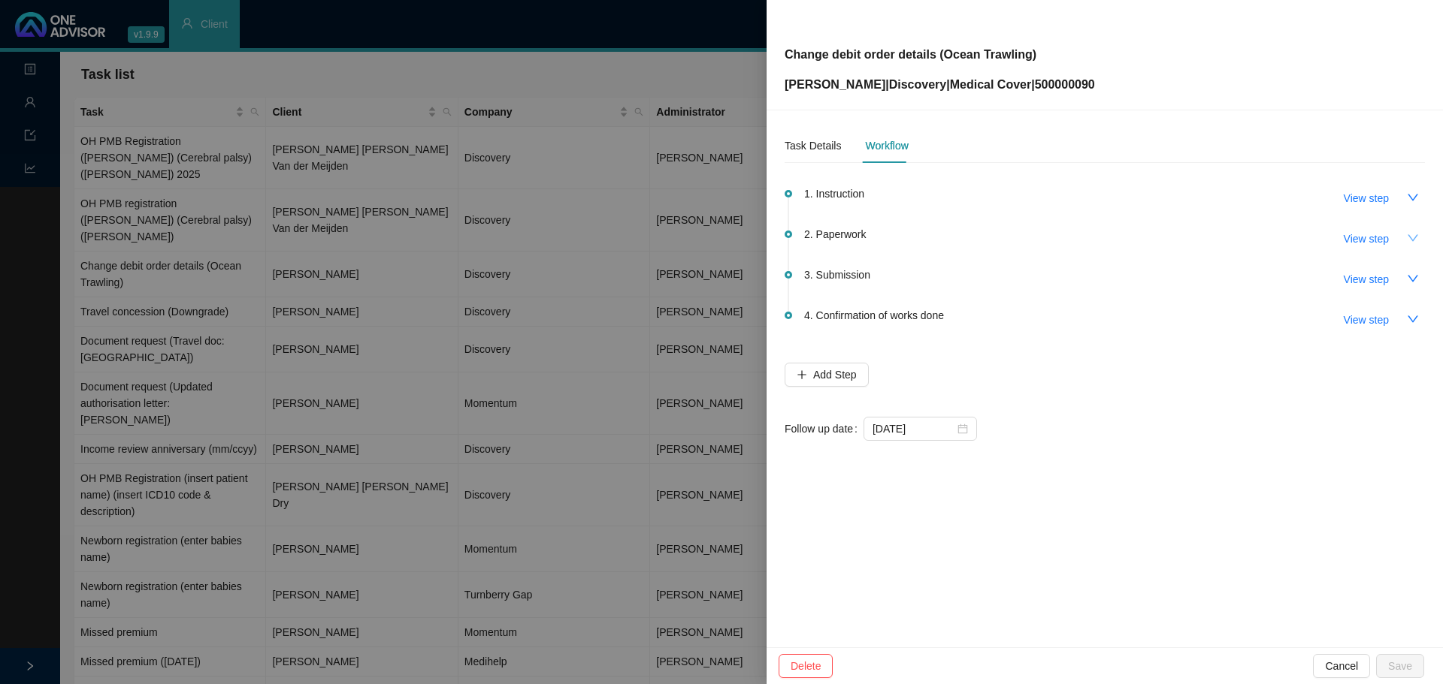
click at [1411, 236] on icon "down" at bounding box center [1413, 238] width 12 height 12
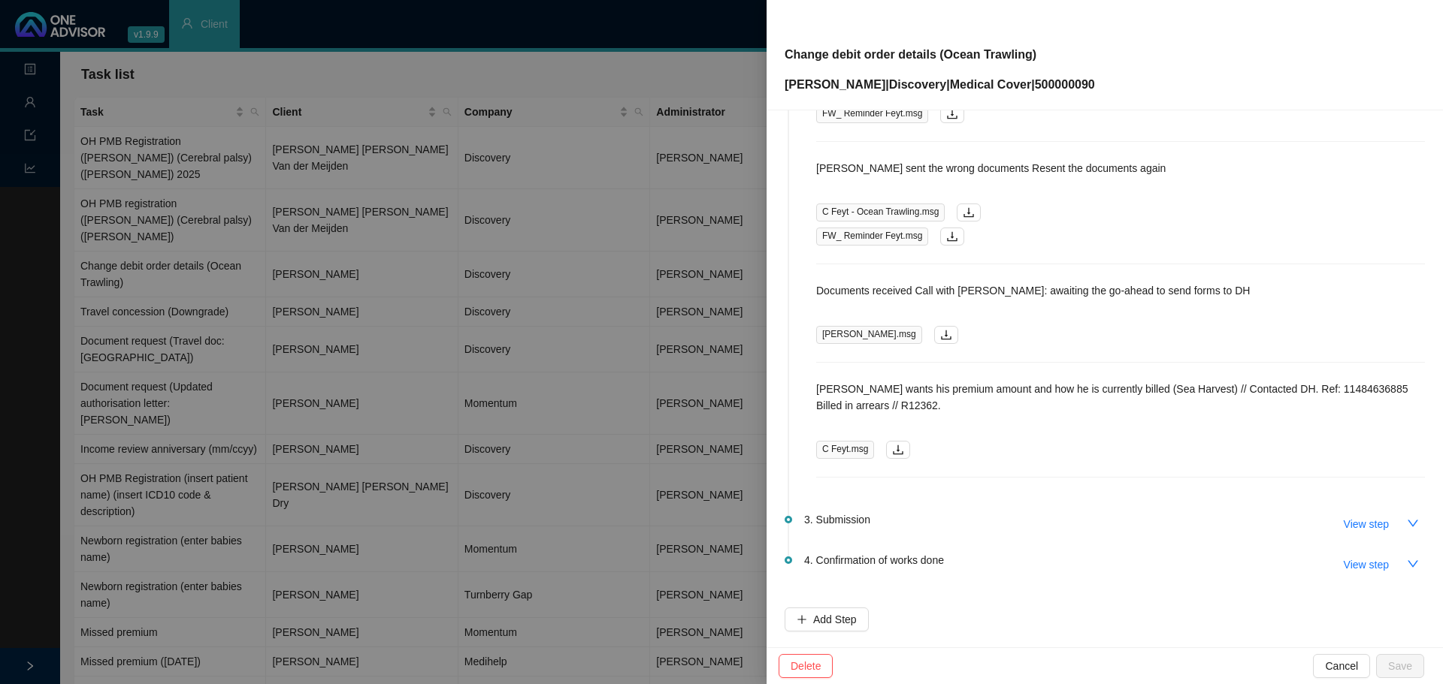
scroll to position [1202, 0]
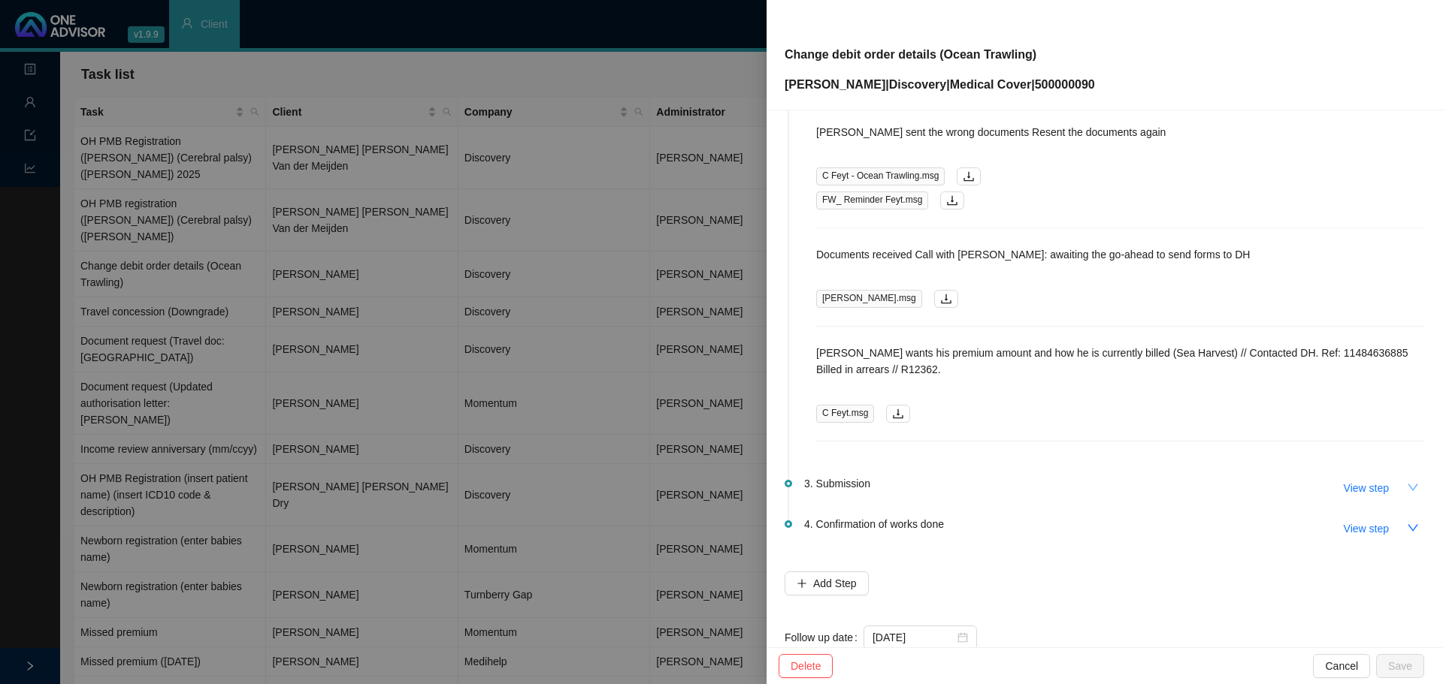
click at [1407, 486] on icon "down" at bounding box center [1412, 487] width 11 height 7
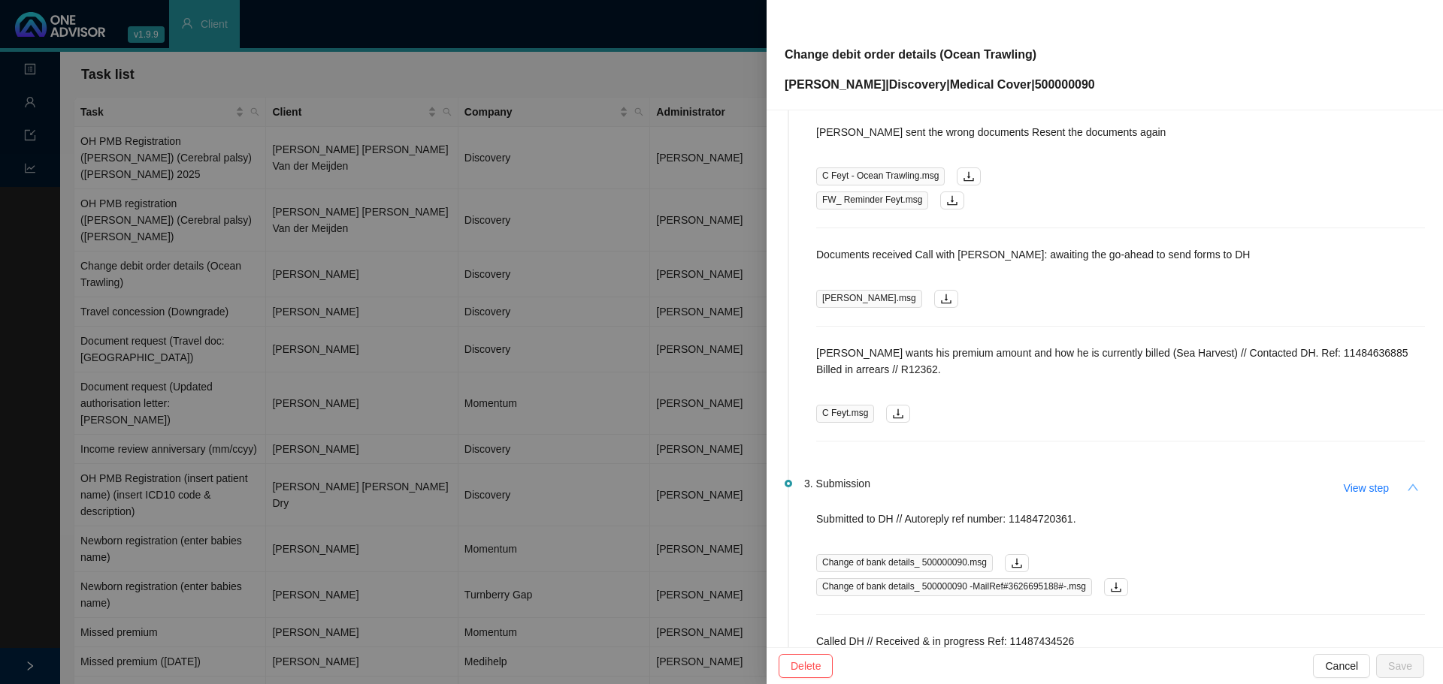
scroll to position [1277, 0]
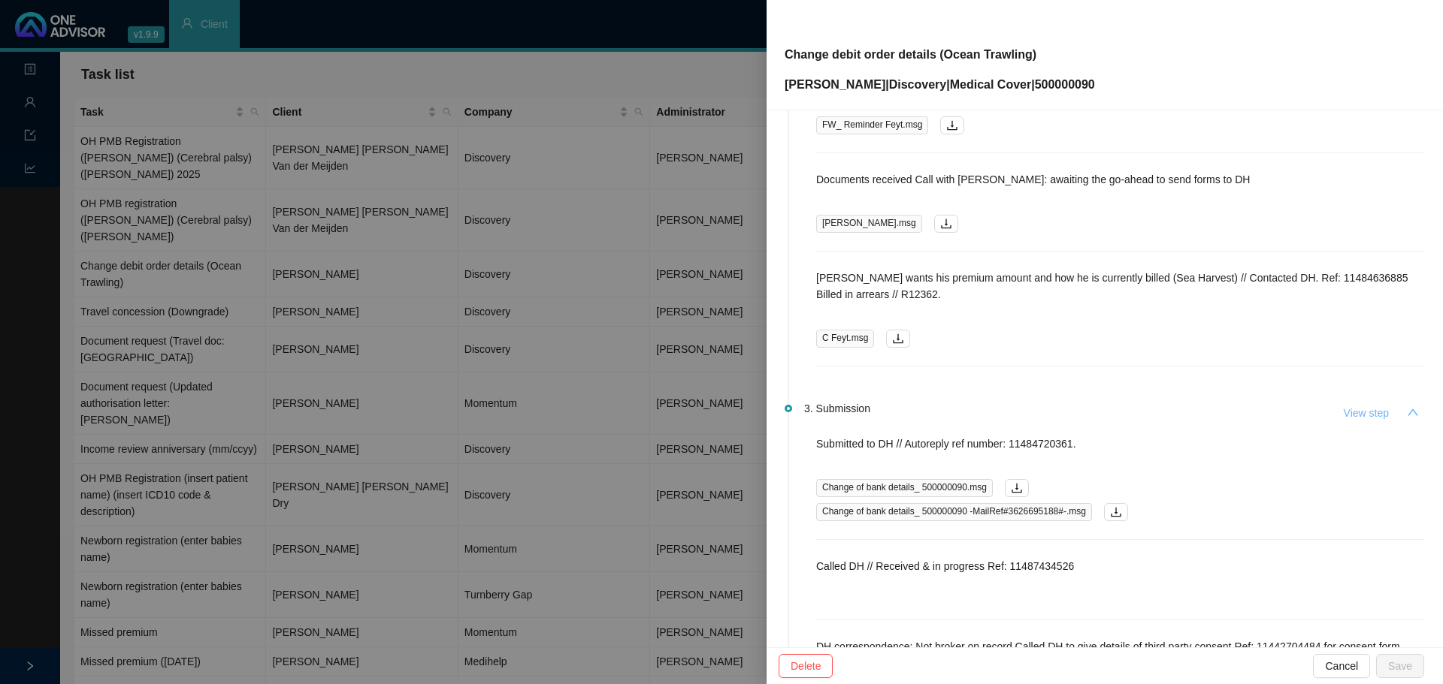
click at [1355, 412] on span "View step" at bounding box center [1365, 413] width 45 height 17
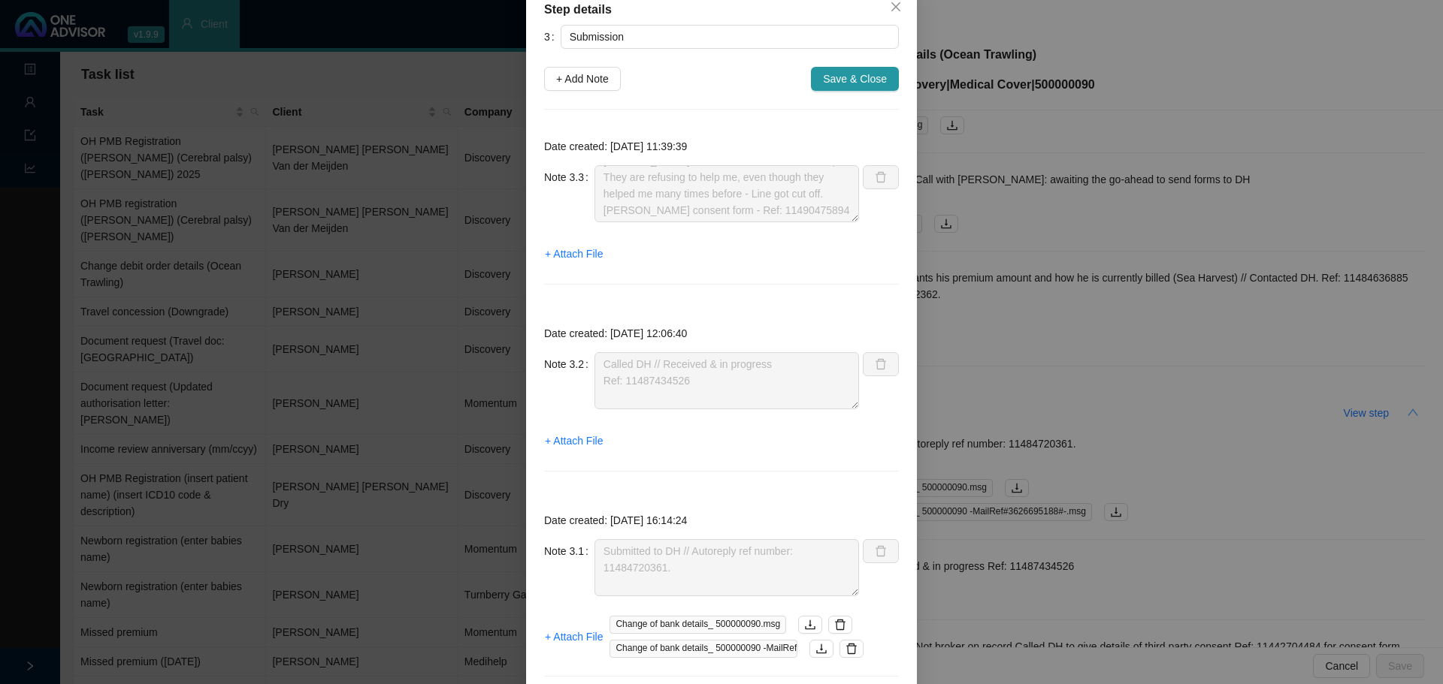
scroll to position [0, 0]
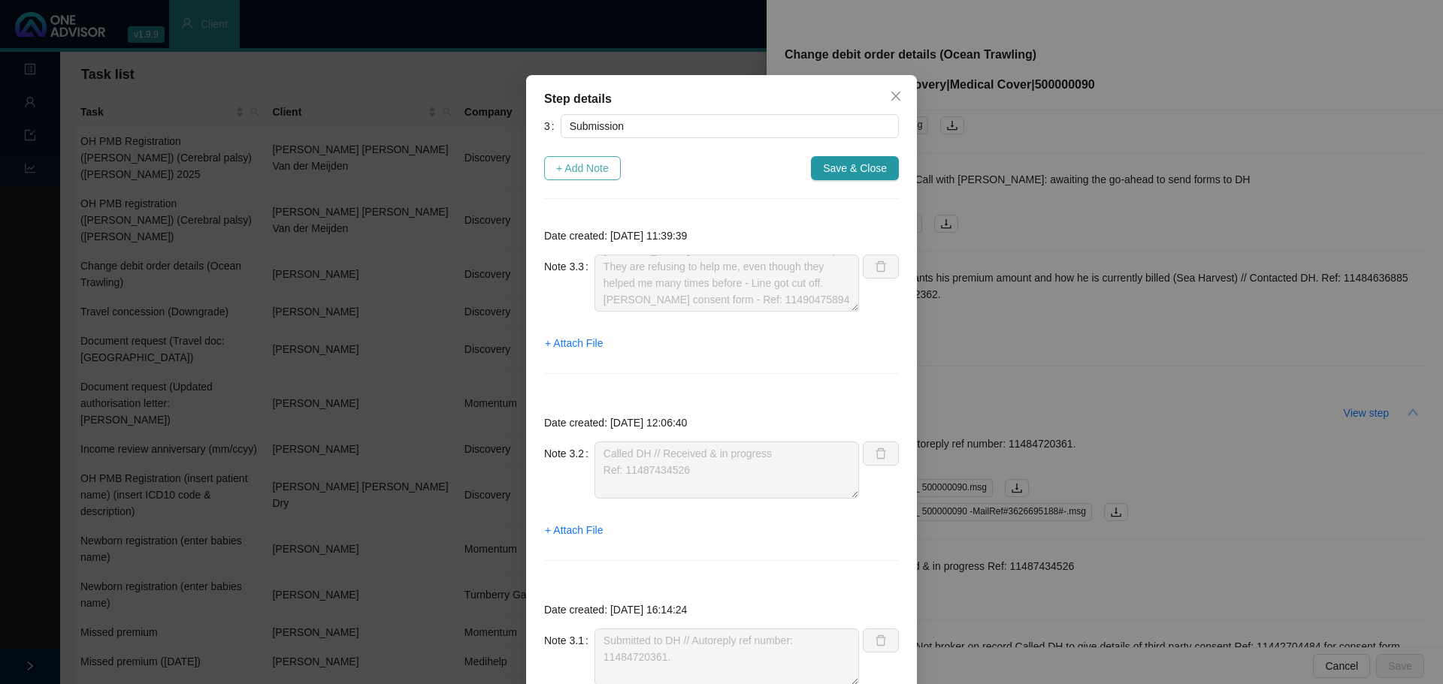
click at [609, 170] on button "+ Add Note" at bounding box center [582, 168] width 77 height 24
type textarea "DH correspondence: Not broker on record Called DH to give details of third part…"
type textarea "Called DH // Received & in progress Ref: 11487434526"
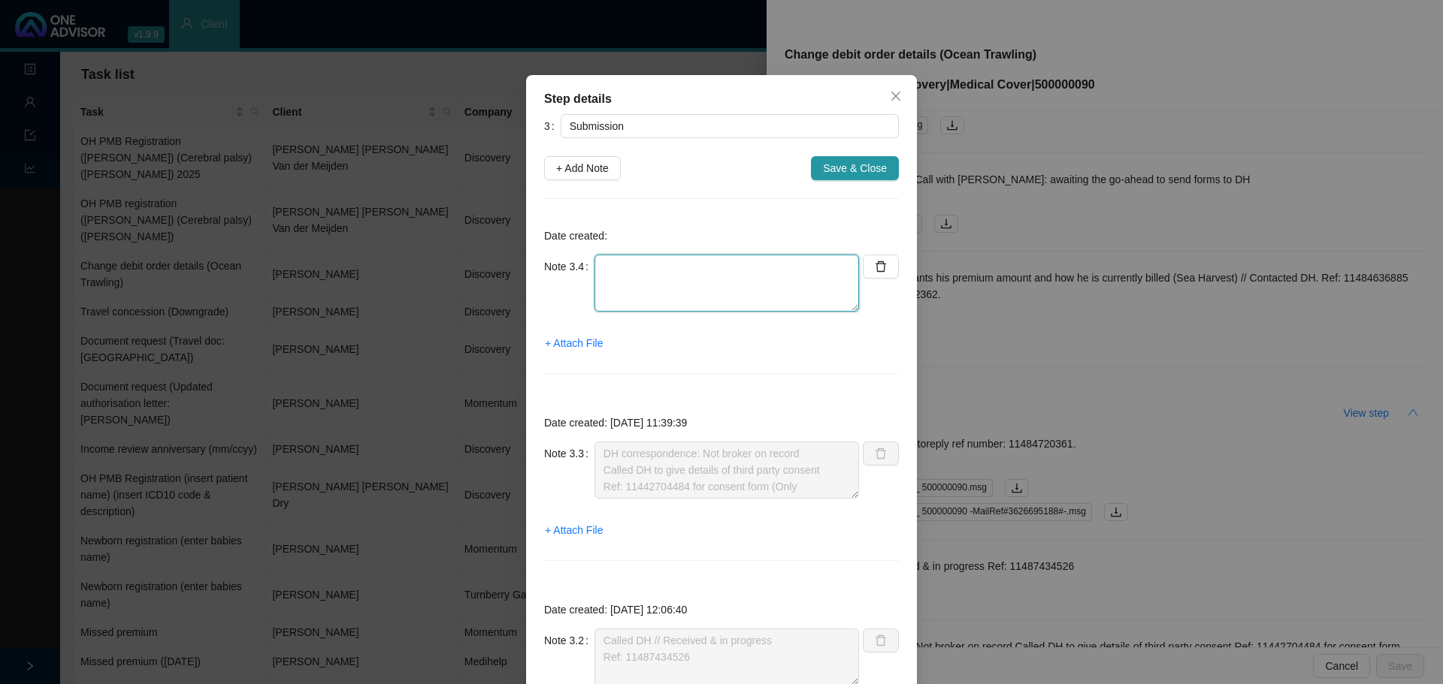
click at [637, 264] on textarea at bounding box center [726, 283] width 264 height 57
type textarea "Contacted DH"
click at [344, 274] on div "Step details 3 Submission + Add Note Save & Close Date created: Note 3.4 Contac…" at bounding box center [721, 342] width 1443 height 684
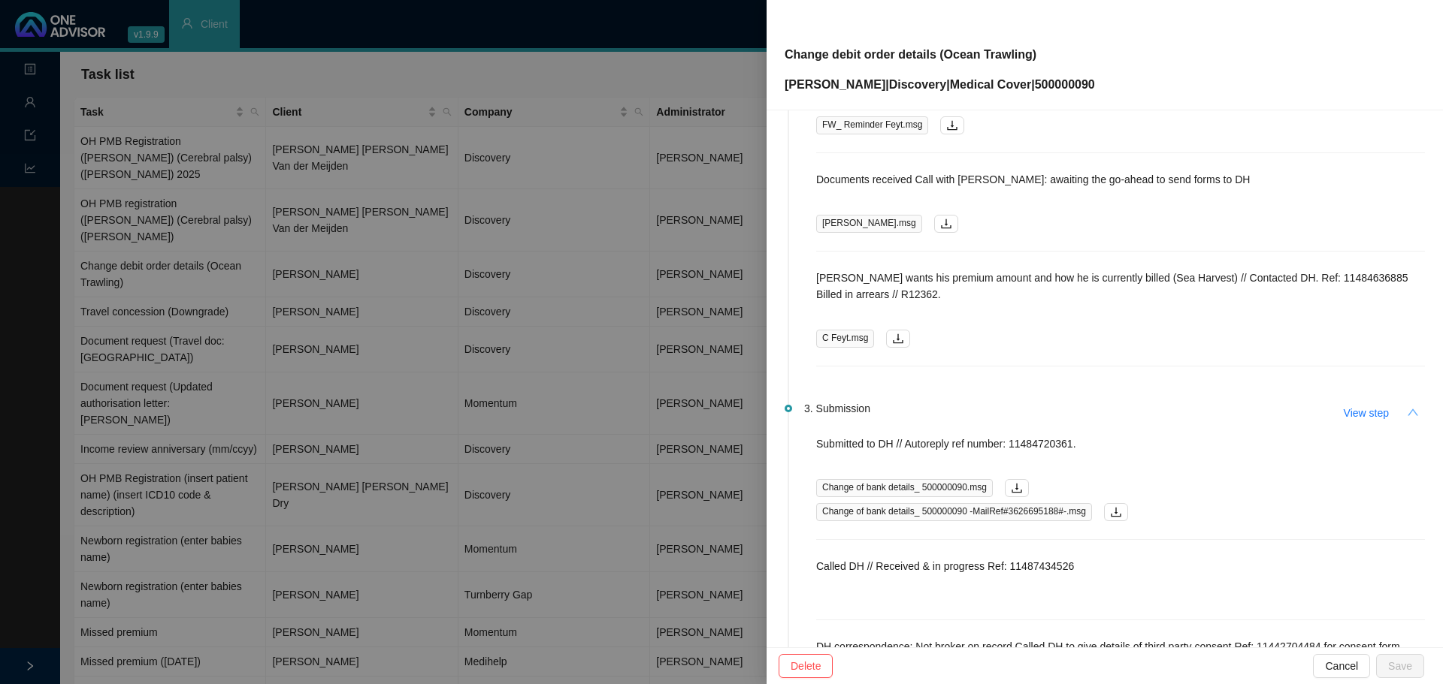
click at [550, 273] on div at bounding box center [721, 342] width 1443 height 684
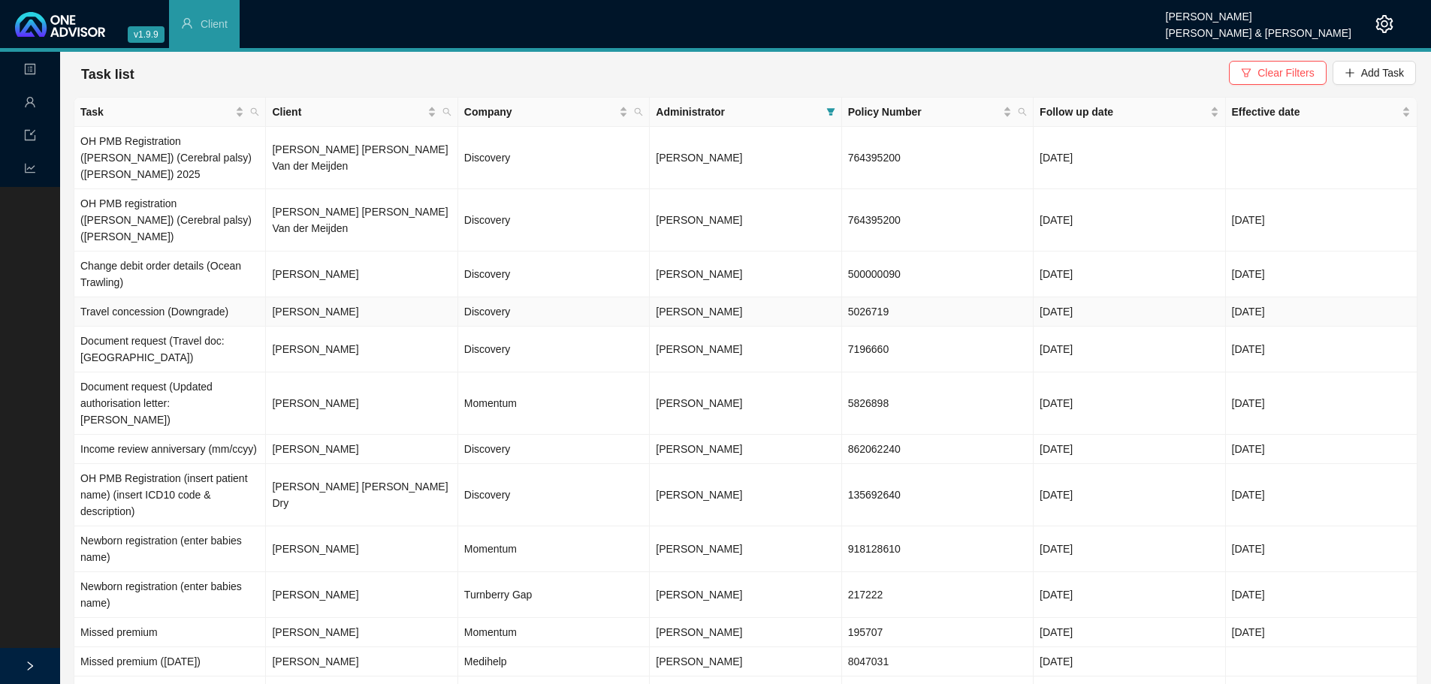
click at [919, 298] on td "5026719" at bounding box center [938, 312] width 192 height 29
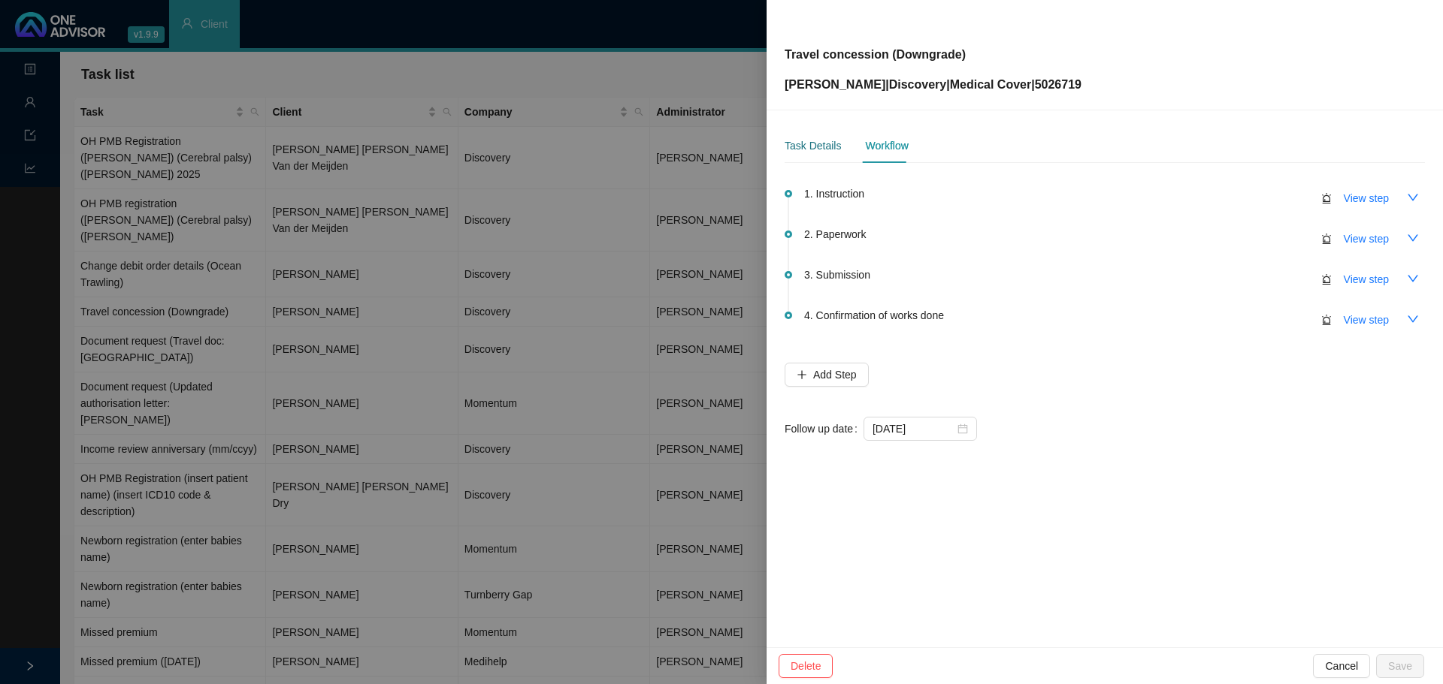
click at [805, 144] on div "Task Details" at bounding box center [812, 145] width 56 height 17
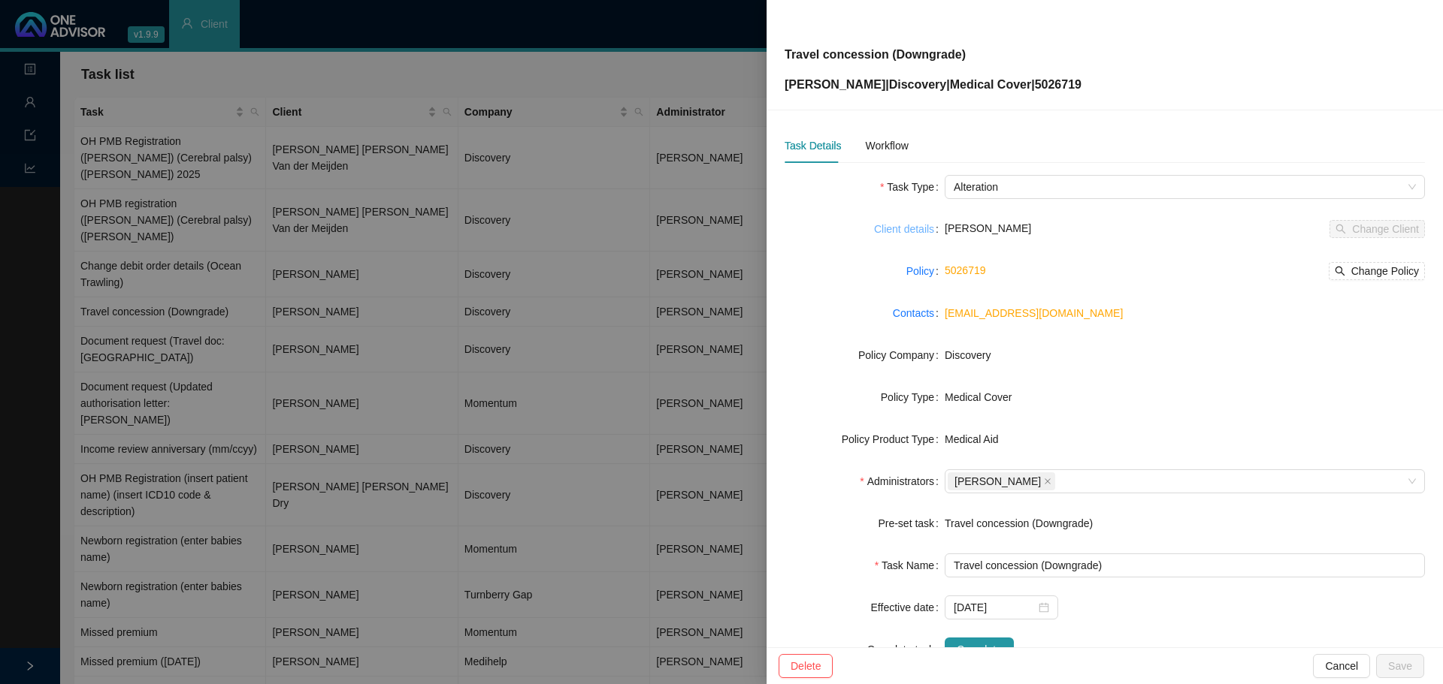
click at [899, 225] on link "Client details" at bounding box center [904, 229] width 60 height 17
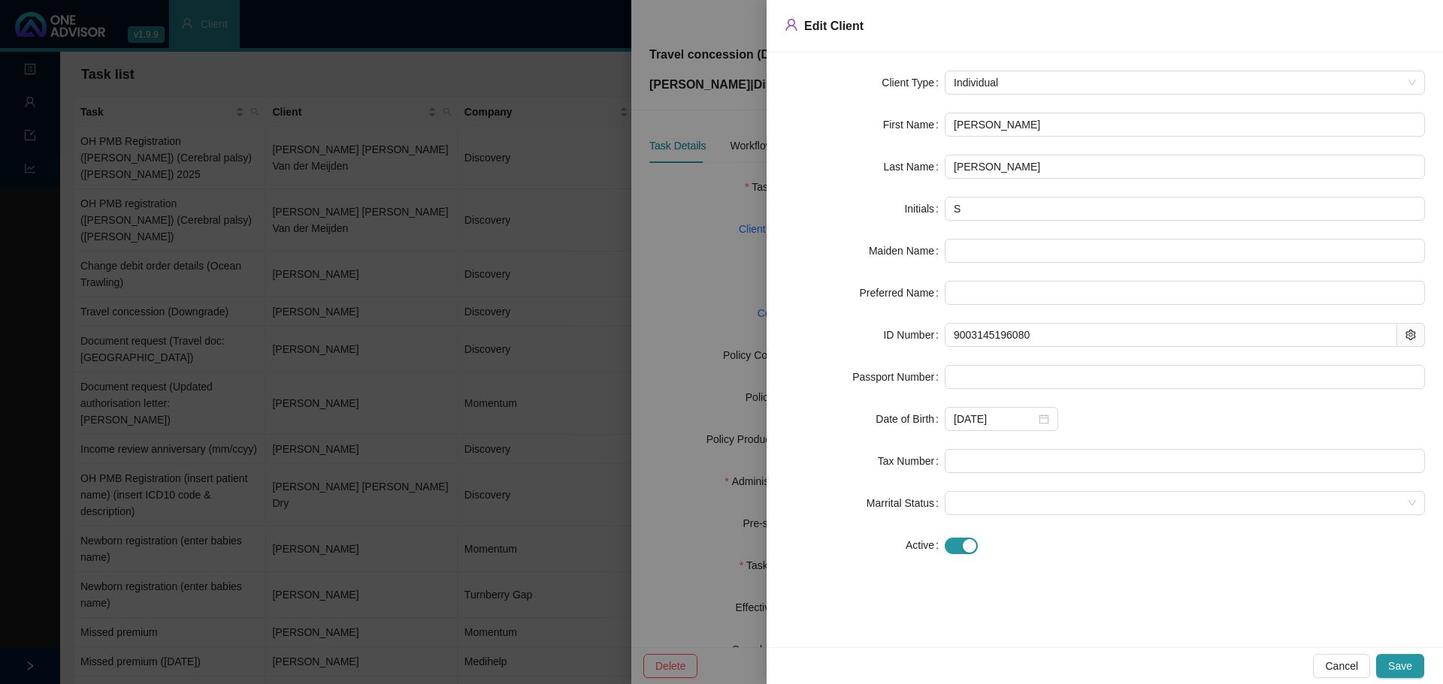
drag, startPoint x: 666, startPoint y: 387, endPoint x: 731, endPoint y: 246, distance: 155.6
click at [666, 382] on div at bounding box center [721, 342] width 1443 height 684
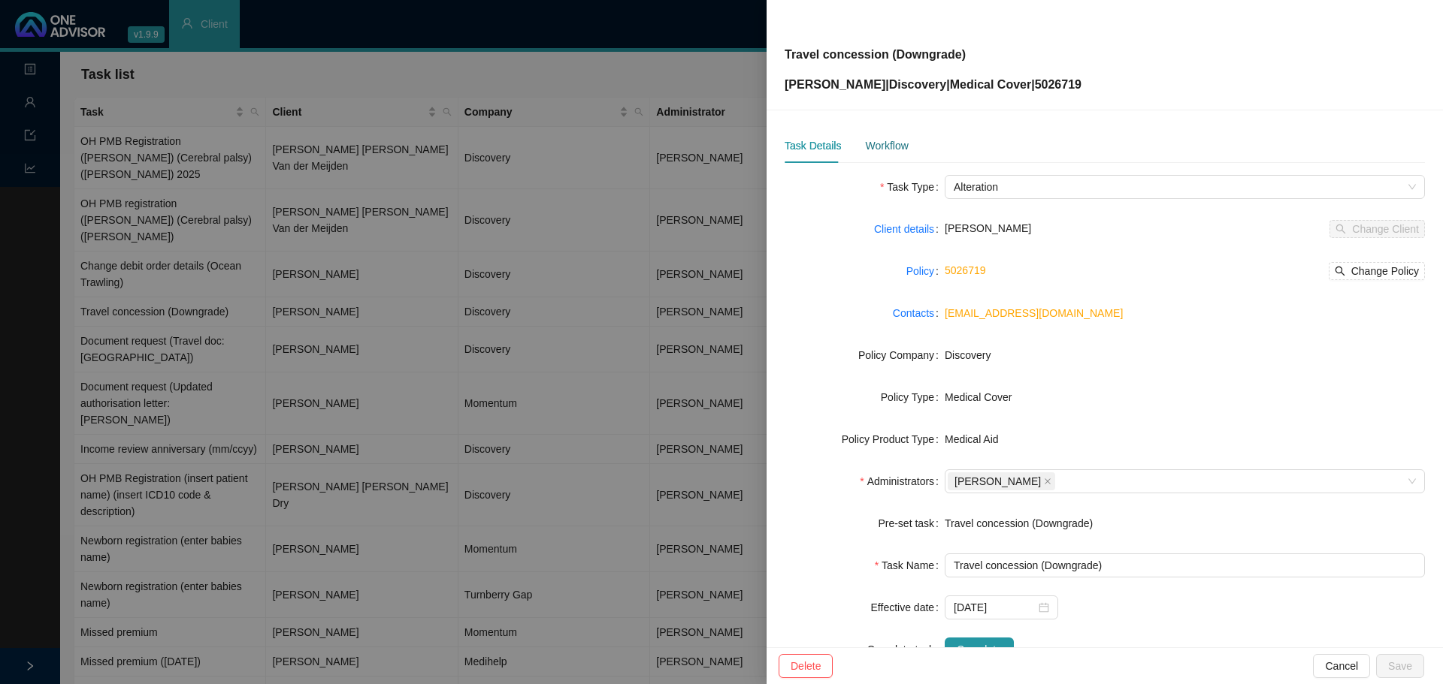
click at [894, 140] on div "Workflow" at bounding box center [886, 145] width 43 height 17
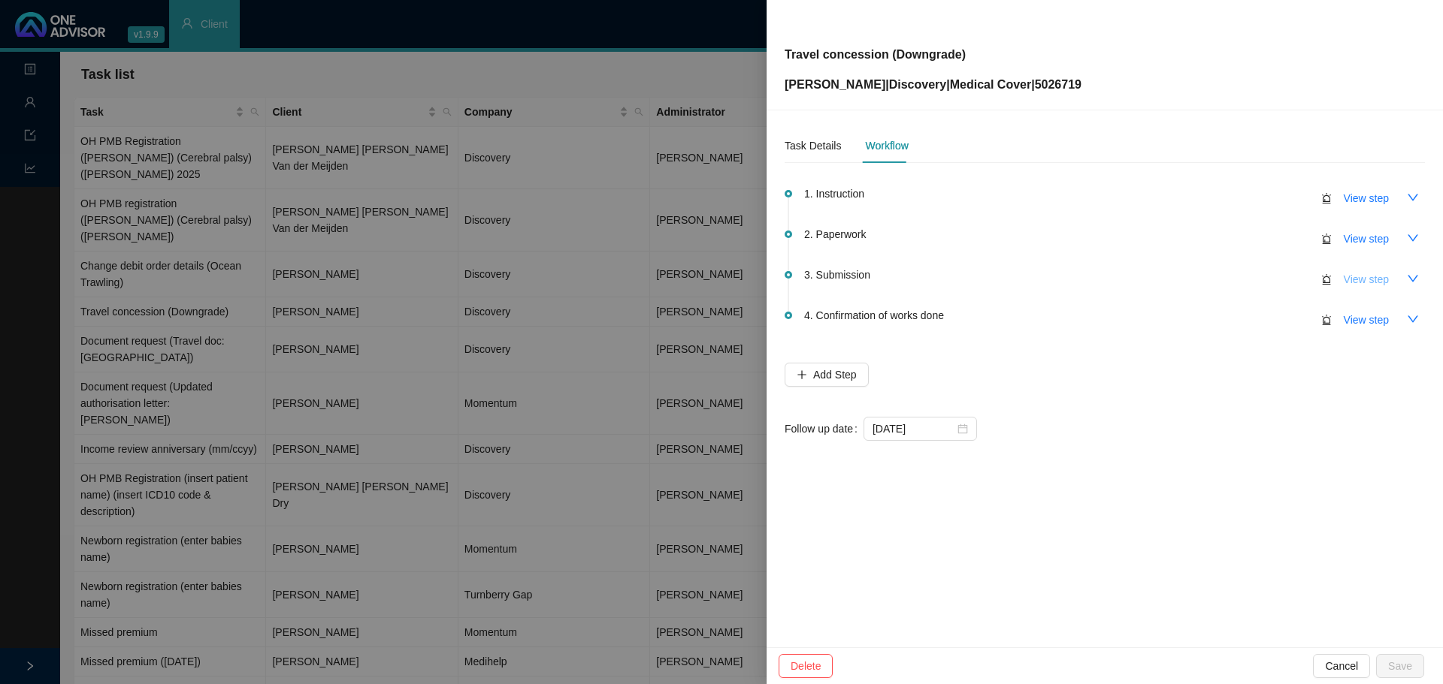
click at [1371, 278] on span "View step" at bounding box center [1365, 279] width 45 height 17
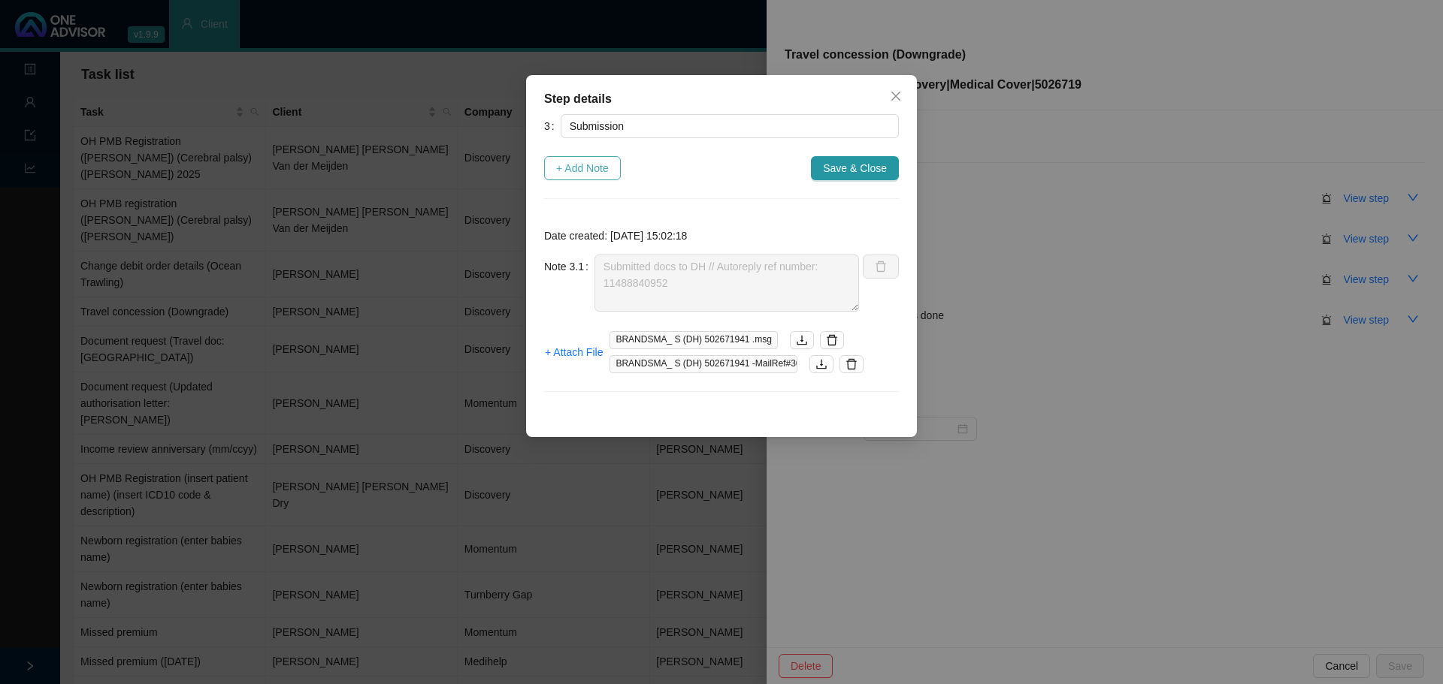
click at [595, 168] on span "+ Add Note" at bounding box center [582, 168] width 53 height 17
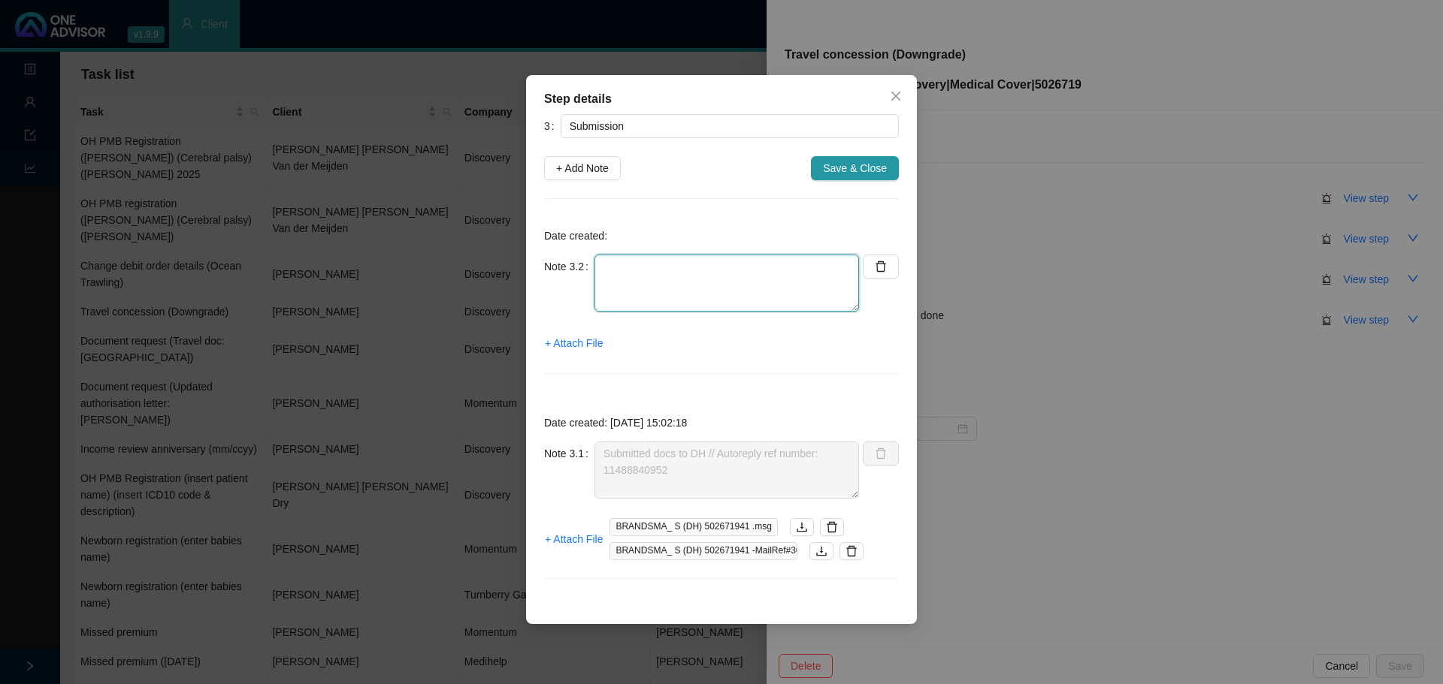
click at [633, 281] on textarea at bounding box center [726, 283] width 264 height 57
click at [752, 292] on textarea "Contacted DH // Received & in progress Update debit order date too" at bounding box center [726, 283] width 264 height 57
click at [751, 281] on textarea "Contacted DH // Received & in progress Update debit order date too" at bounding box center [726, 283] width 264 height 57
drag, startPoint x: 801, startPoint y: 269, endPoint x: 736, endPoint y: 261, distance: 65.1
click at [736, 261] on textarea "Contacted DH // Received & in progress Update debit order date too (1st of ever…" at bounding box center [726, 283] width 264 height 57
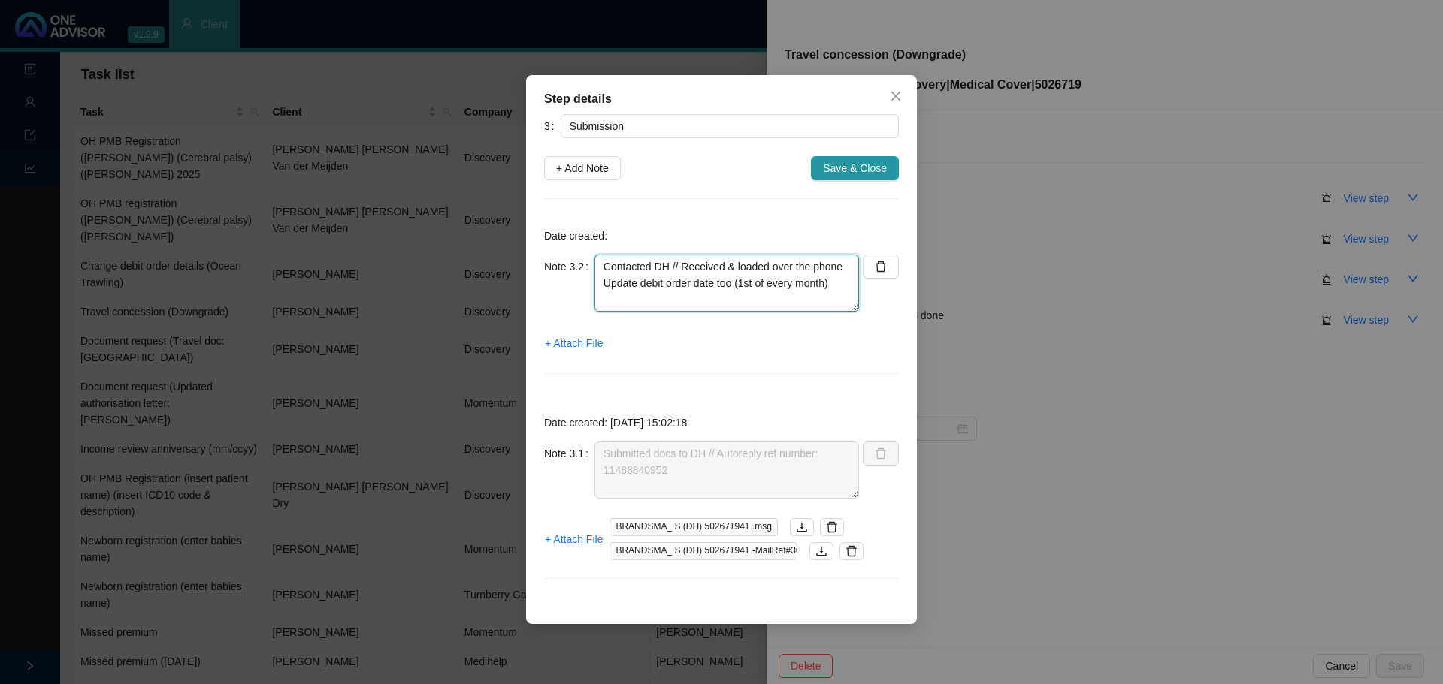
click at [842, 286] on textarea "Contacted DH // Received & loaded over the phone Update debit order date too (1…" at bounding box center [726, 283] width 264 height 57
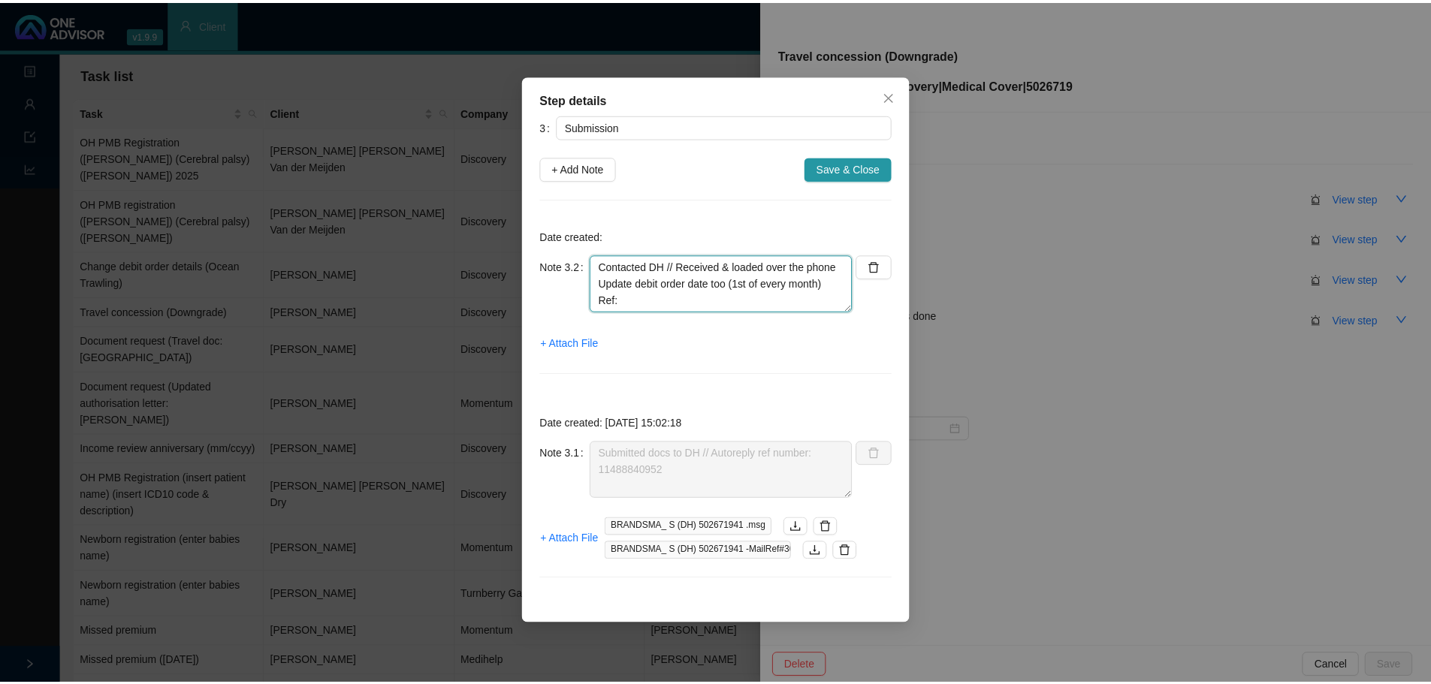
scroll to position [33, 0]
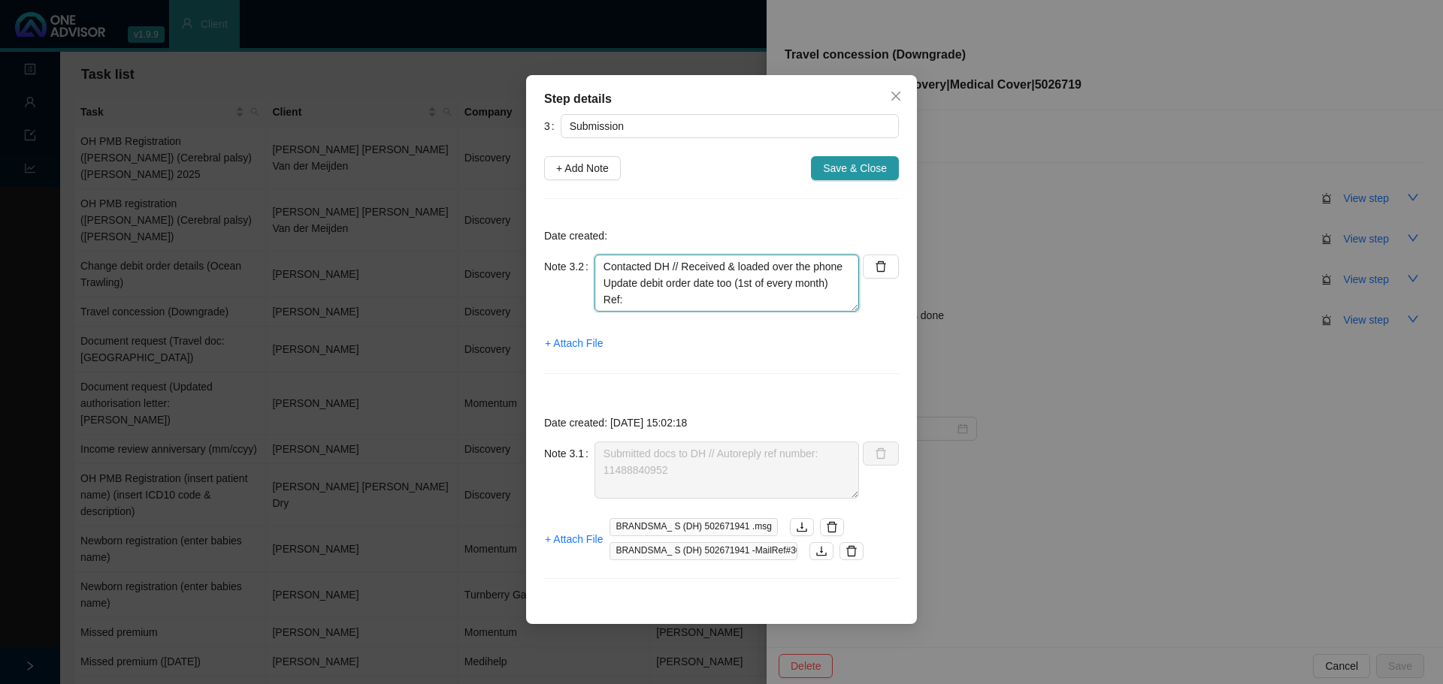
click at [642, 281] on textarea "Contacted DH // Received & loaded over the phone Update debit order date too (1…" at bounding box center [726, 283] width 264 height 57
type textarea "Contacted DH // Received & loaded over the phone Update debit order date too (1…"
click at [857, 165] on span "Save & Close" at bounding box center [855, 168] width 64 height 17
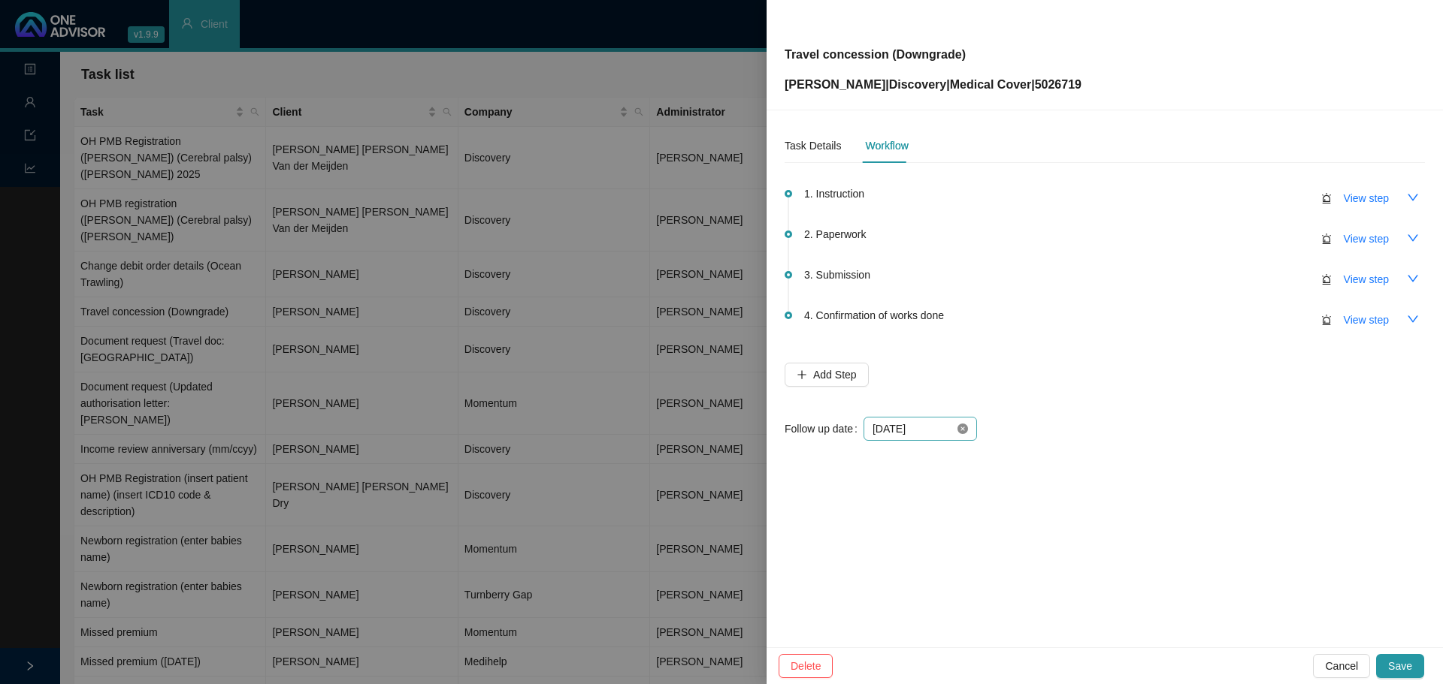
click at [958, 428] on icon "close-circle" at bounding box center [962, 429] width 11 height 11
click at [964, 429] on div at bounding box center [919, 429] width 95 height 17
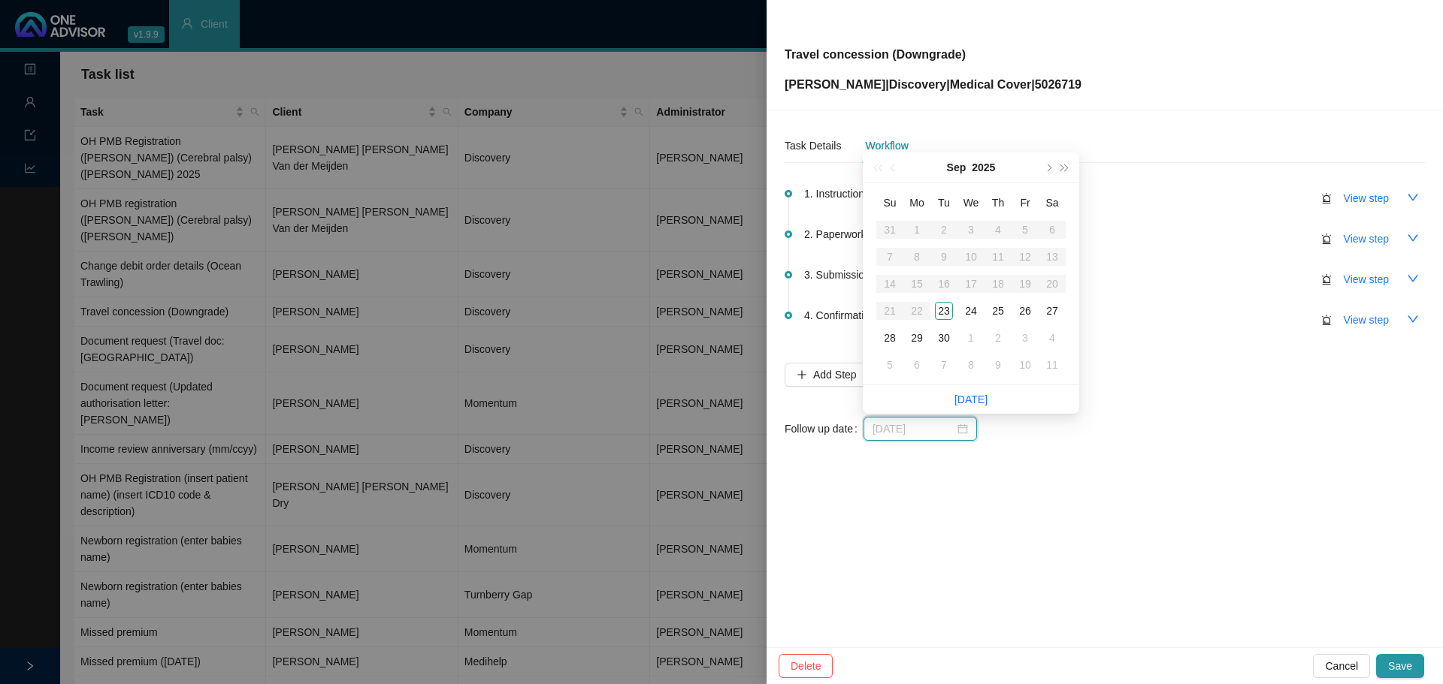
type input "2025-09-24"
click at [975, 307] on div "24" at bounding box center [971, 311] width 18 height 18
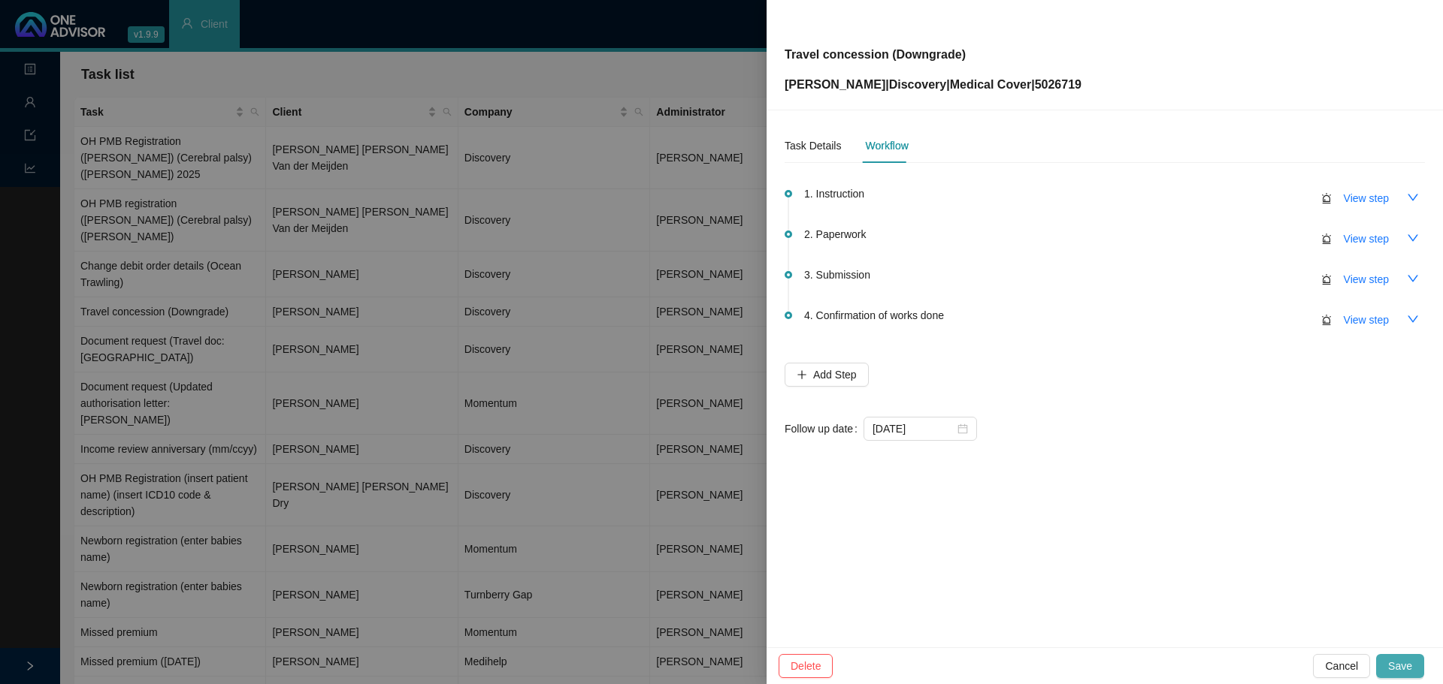
click at [1404, 669] on span "Save" at bounding box center [1400, 666] width 24 height 17
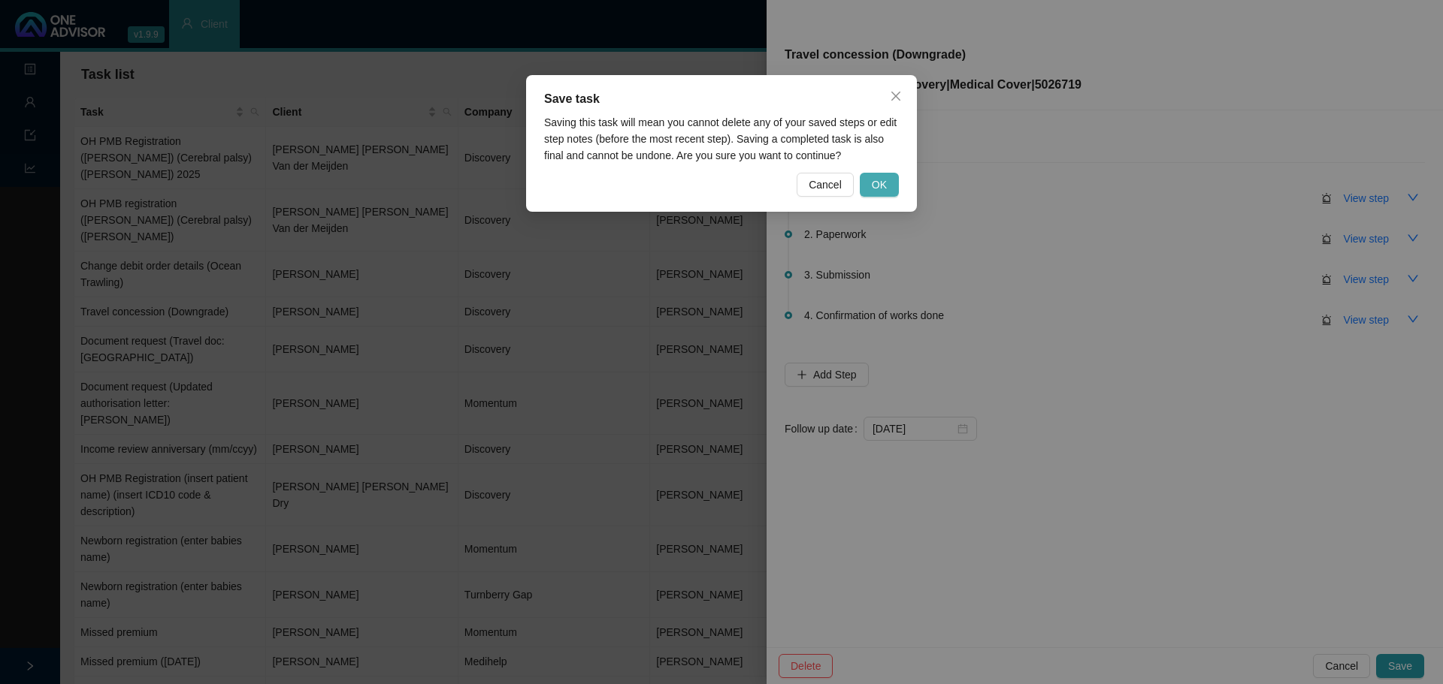
click at [894, 189] on button "OK" at bounding box center [879, 185] width 39 height 24
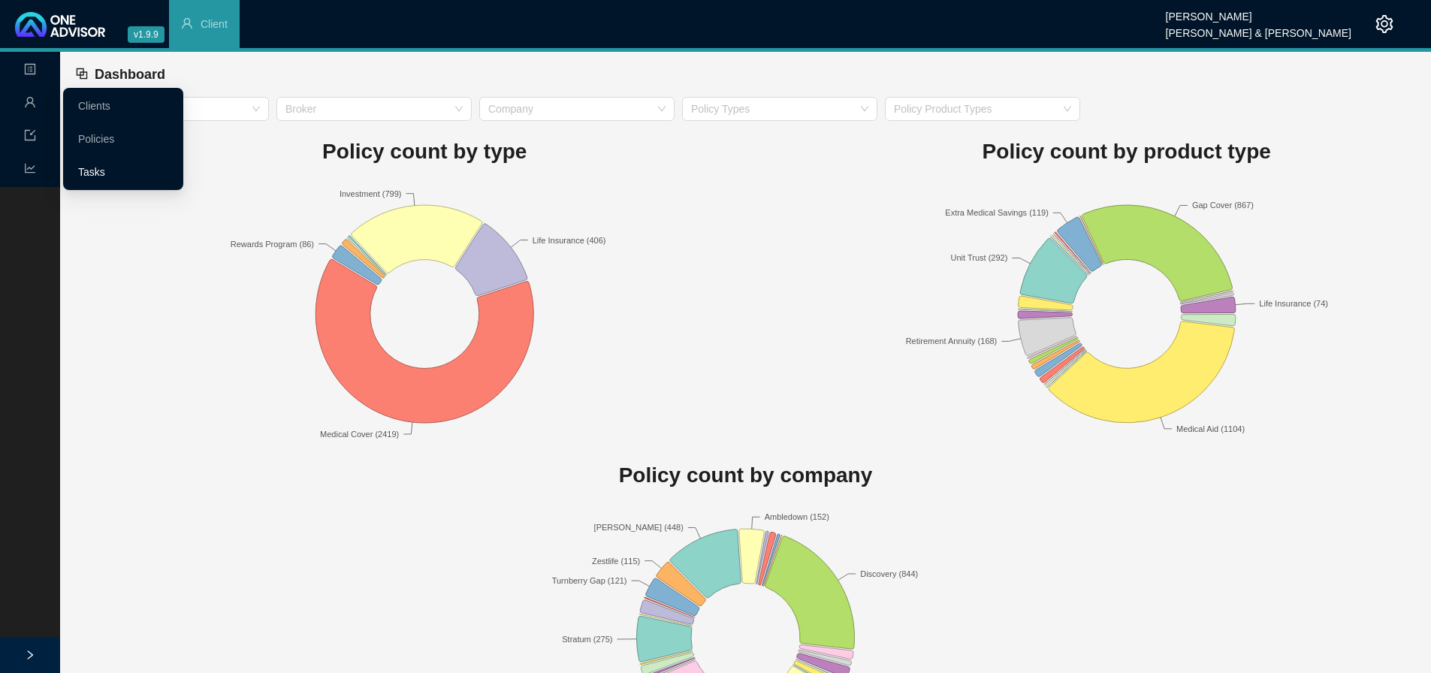
click at [105, 171] on link "Tasks" at bounding box center [91, 172] width 27 height 12
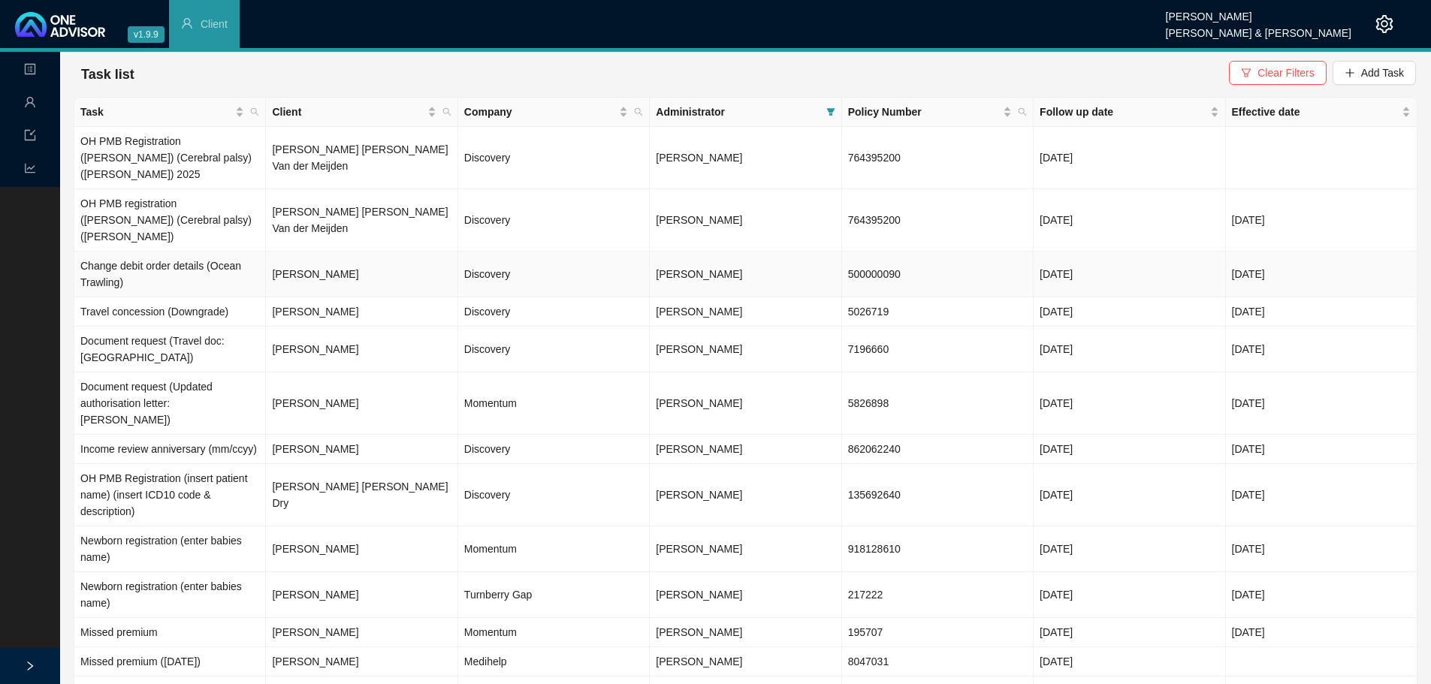
click at [322, 252] on td "[PERSON_NAME]" at bounding box center [362, 275] width 192 height 46
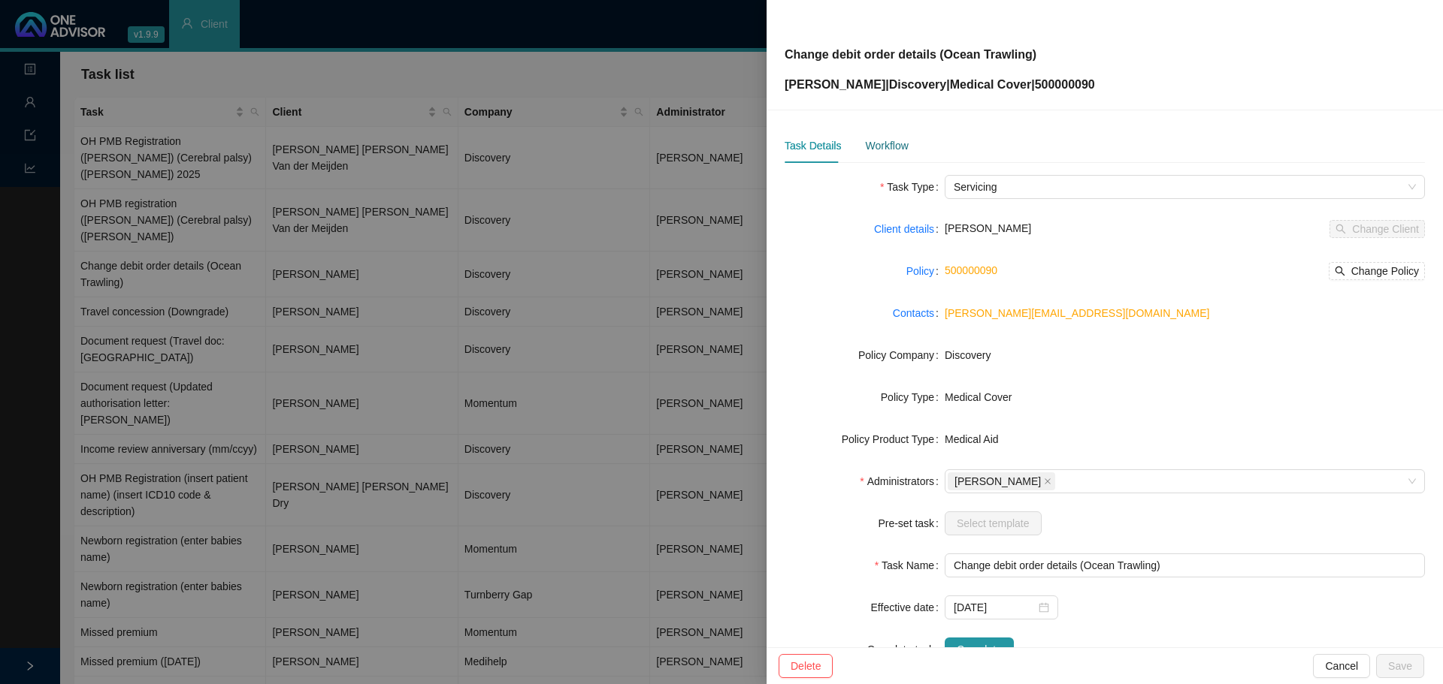
click at [883, 147] on div "Workflow" at bounding box center [886, 145] width 43 height 17
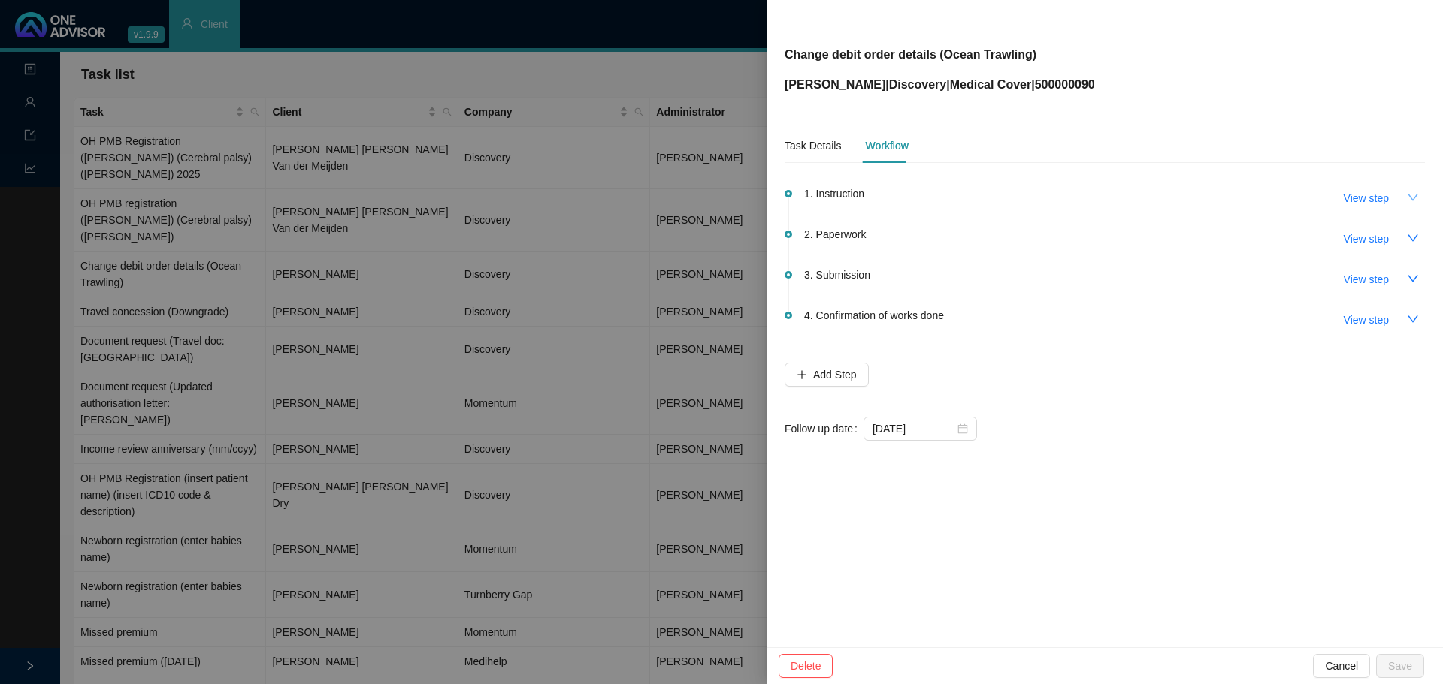
click at [1401, 201] on button "button" at bounding box center [1413, 198] width 24 height 24
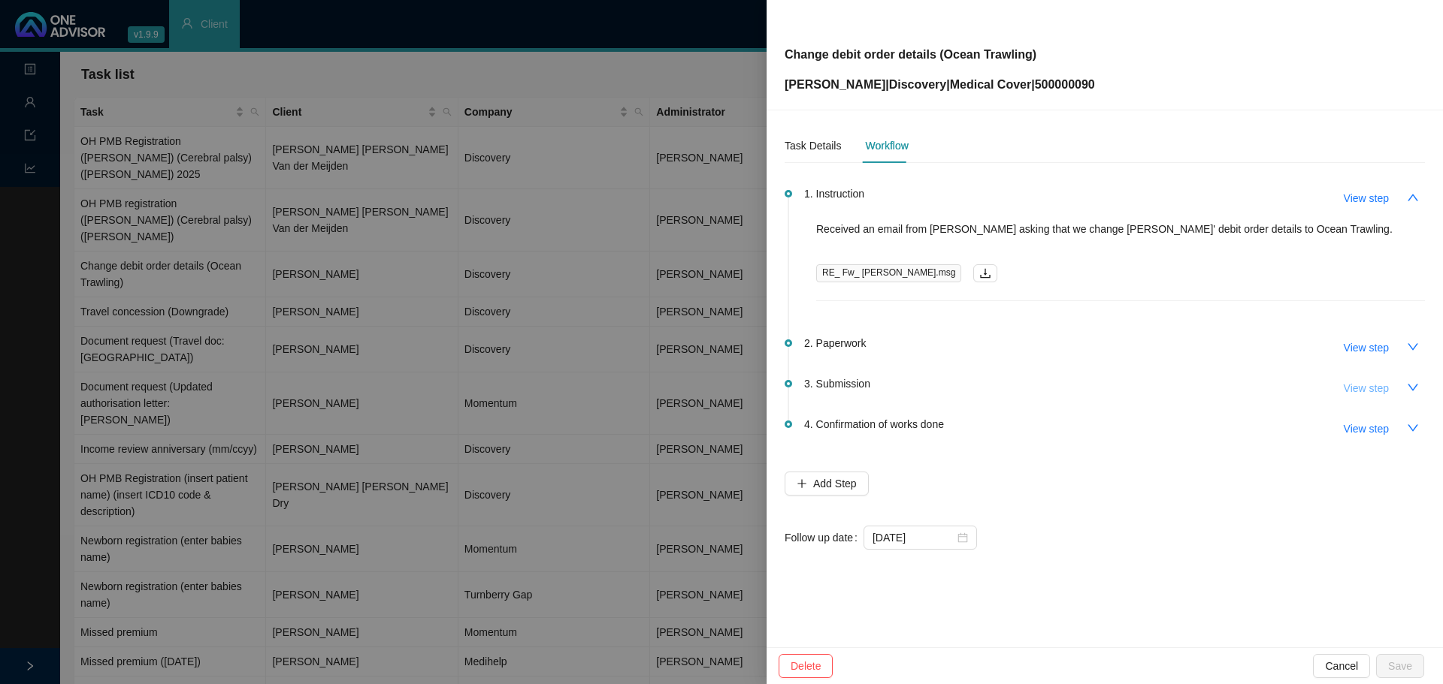
click at [1383, 383] on span "View step" at bounding box center [1365, 388] width 45 height 17
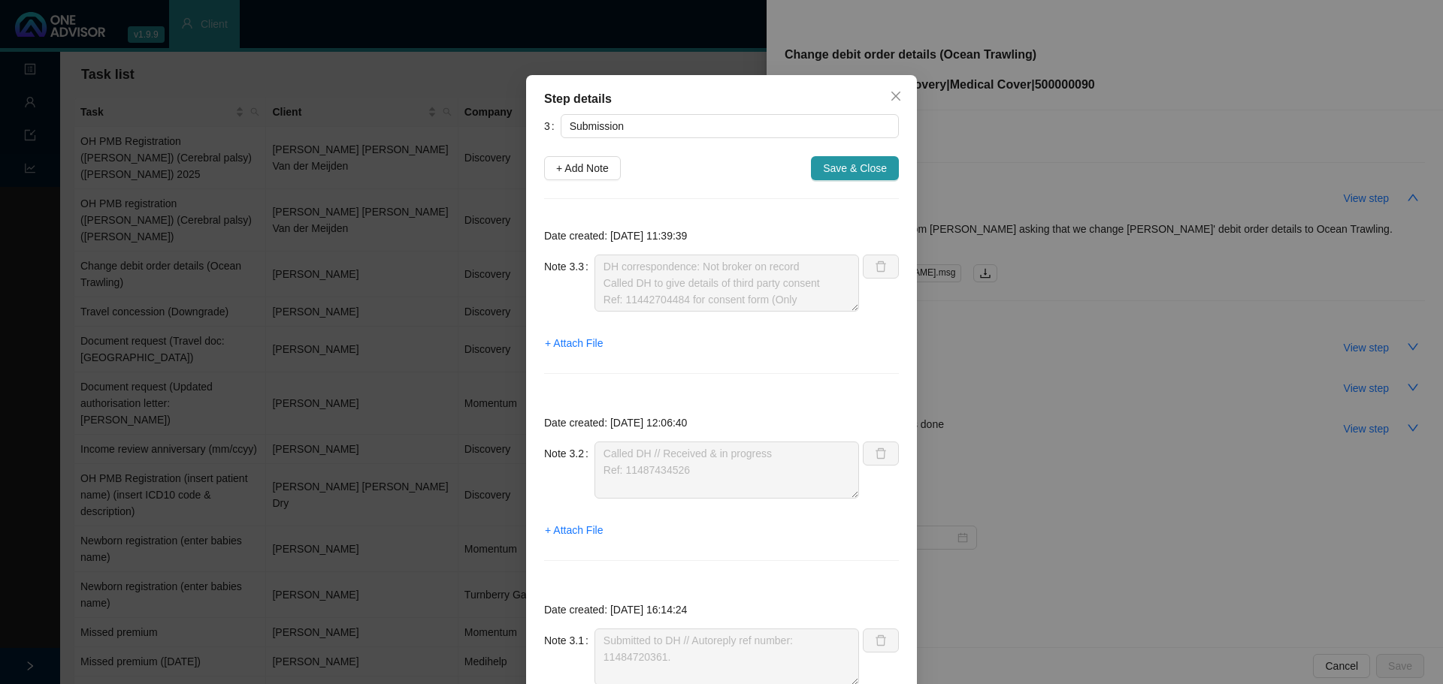
click at [592, 252] on div "Date created: [DATE] 11:39:39 Note 3.3 DH correspondence: Not broker on record …" at bounding box center [721, 304] width 355 height 175
click at [655, 178] on div "+ Add Note Save & Close" at bounding box center [721, 168] width 355 height 24
click at [585, 340] on span "+ Attach File" at bounding box center [574, 343] width 58 height 17
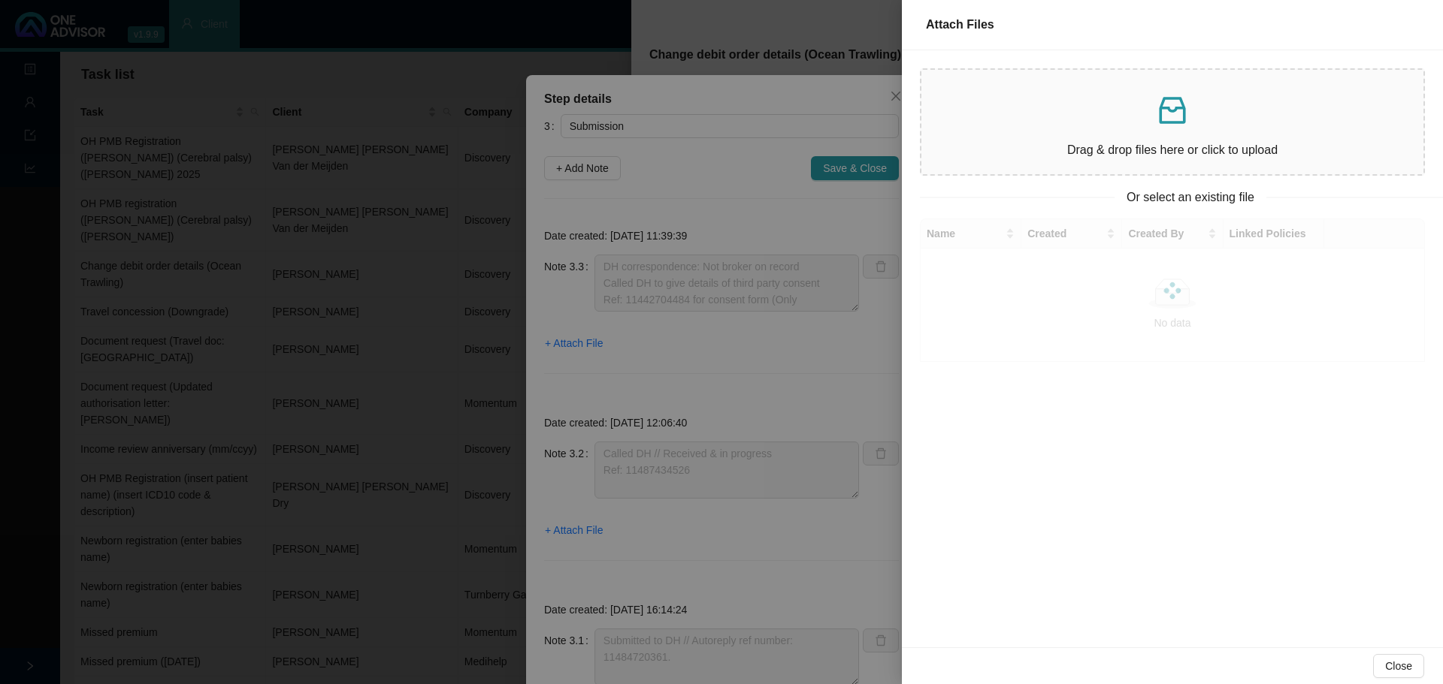
click at [647, 152] on div at bounding box center [721, 342] width 1443 height 684
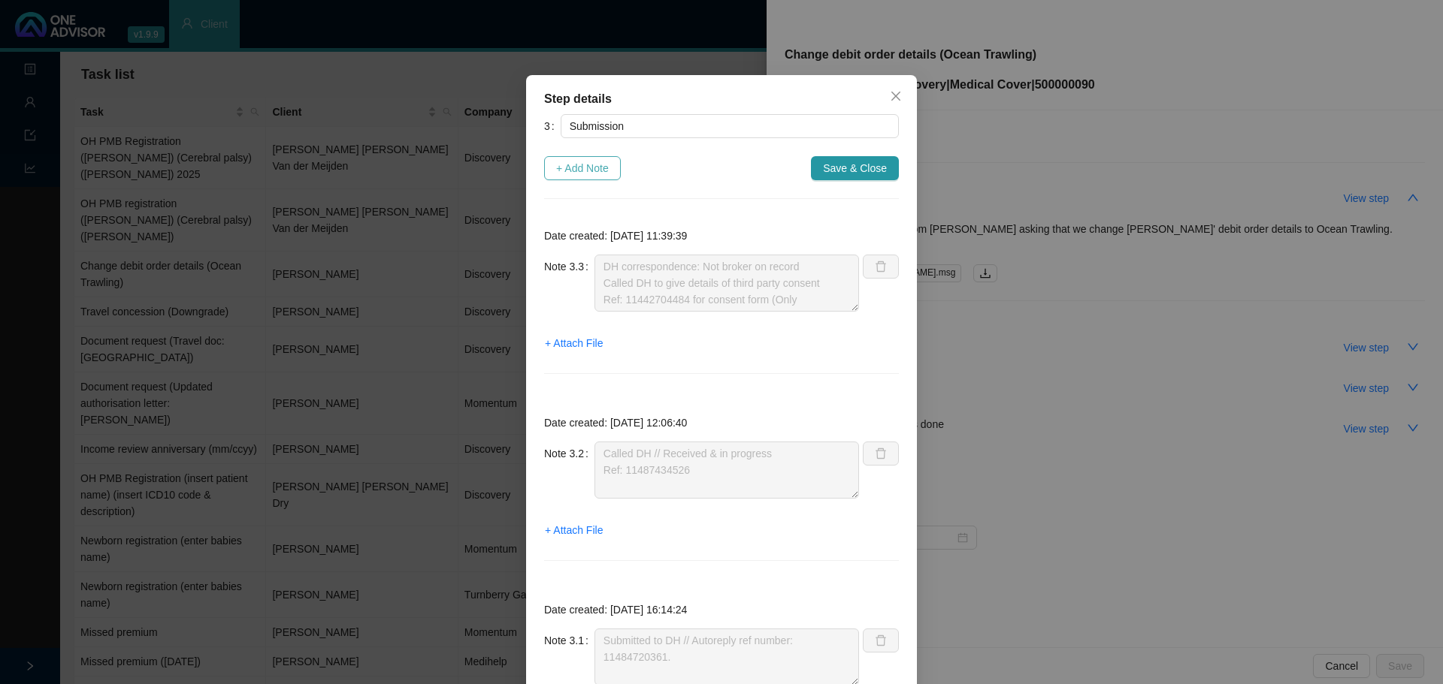
click at [568, 168] on span "+ Add Note" at bounding box center [582, 168] width 53 height 17
type textarea "DH correspondence: Not broker on record Called DH to give details of third part…"
type textarea "Called DH // Received & in progress Ref: 11487434526"
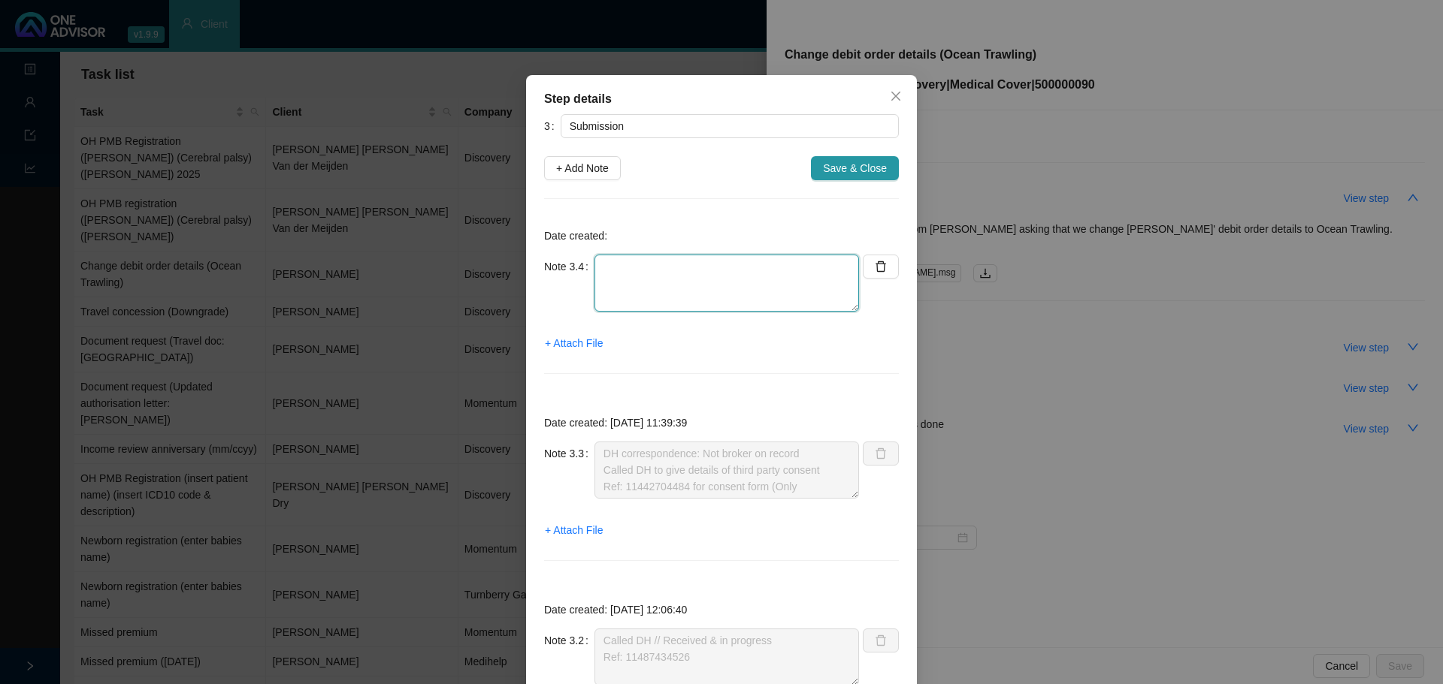
click at [638, 273] on textarea at bounding box center [726, 283] width 264 height 57
type textarea "D"
type textarea "t"
click at [576, 352] on button "+ Attach File" at bounding box center [573, 343] width 59 height 24
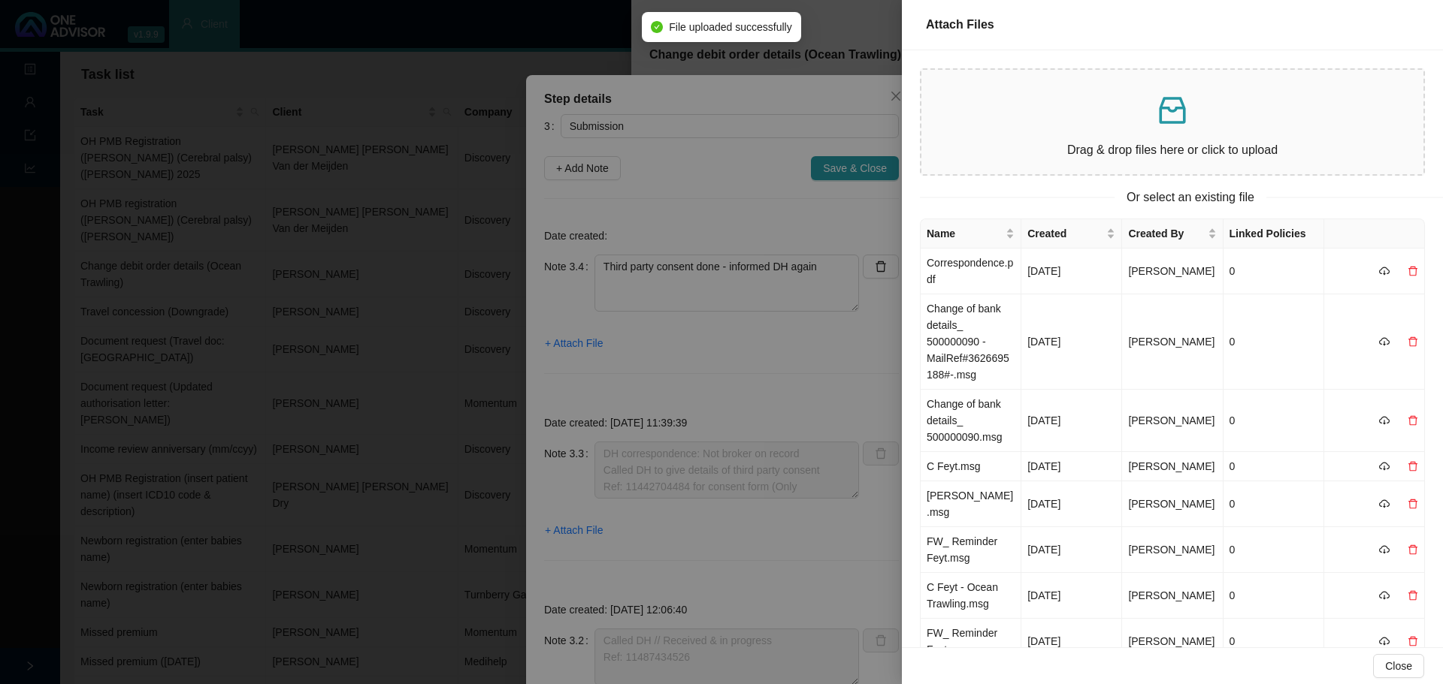
click at [828, 268] on div at bounding box center [721, 342] width 1443 height 684
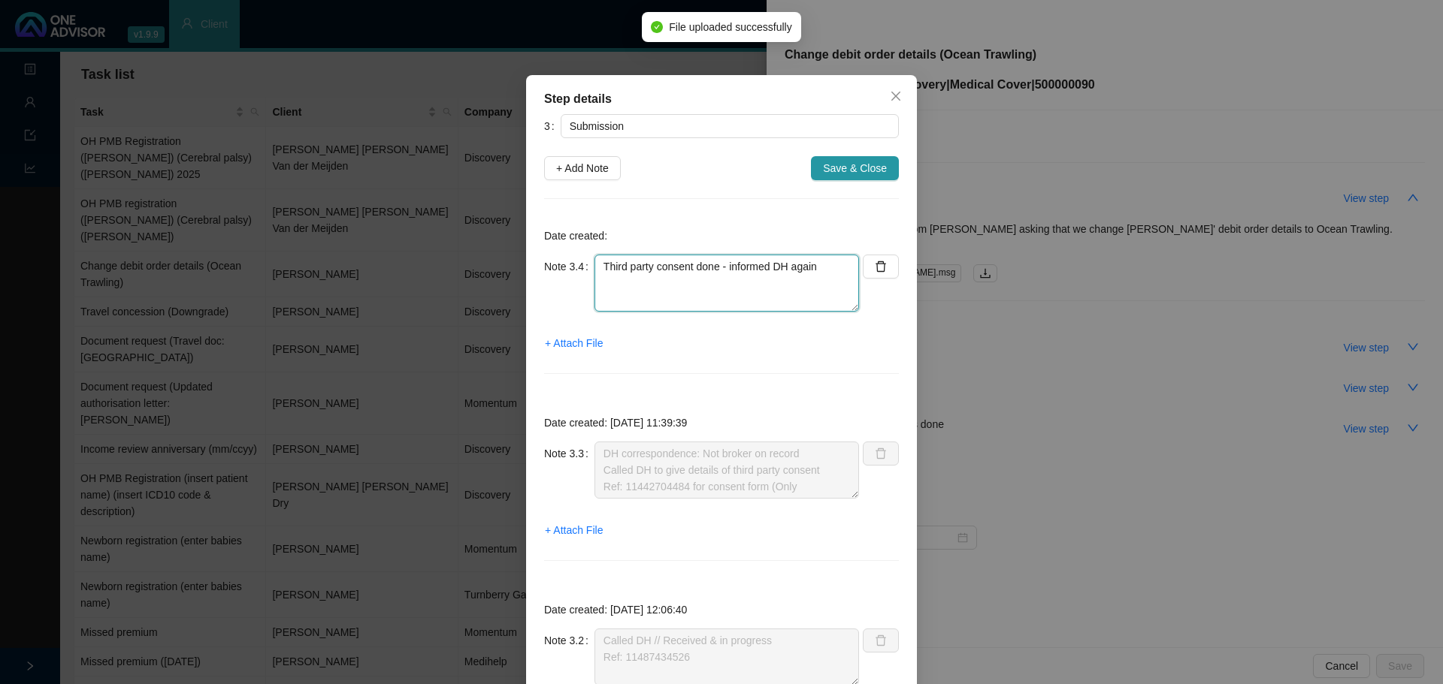
click at [817, 267] on textarea "Third party consent done - informed DH again" at bounding box center [726, 283] width 264 height 57
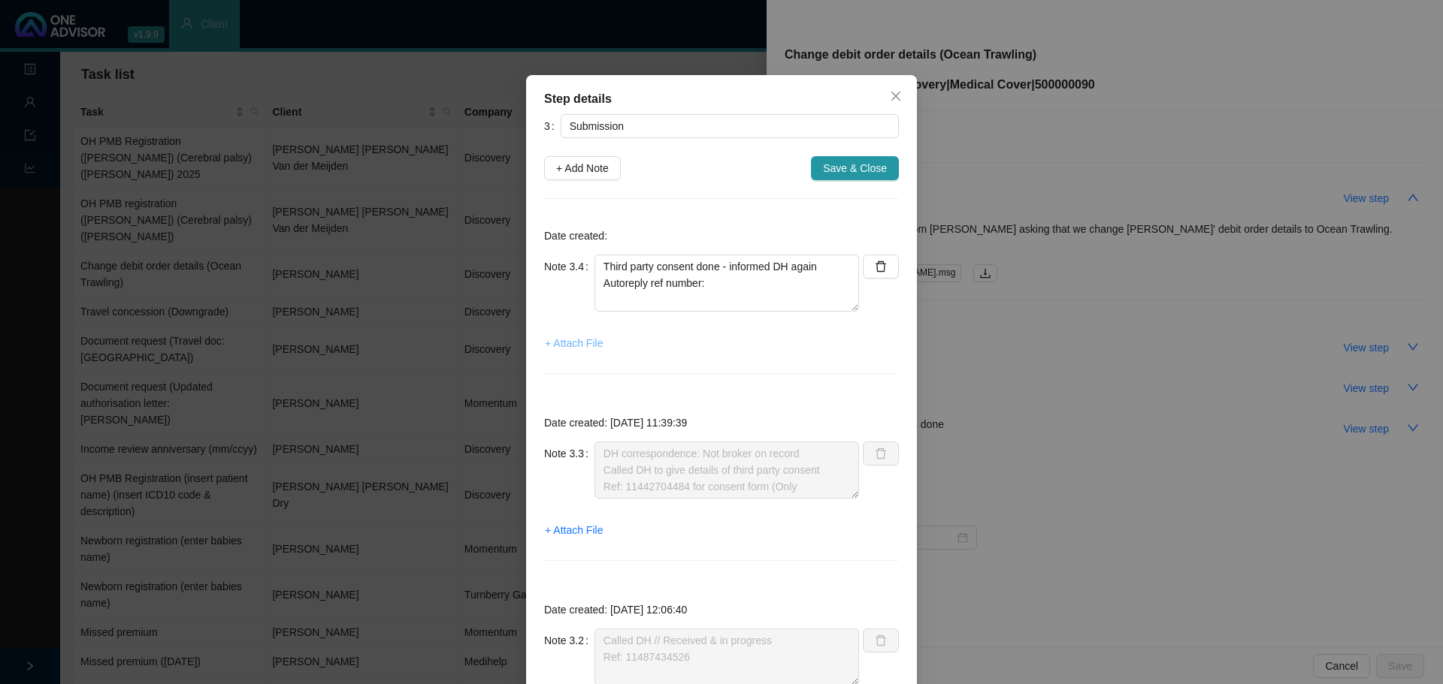
click at [559, 340] on span "+ Attach File" at bounding box center [574, 343] width 58 height 17
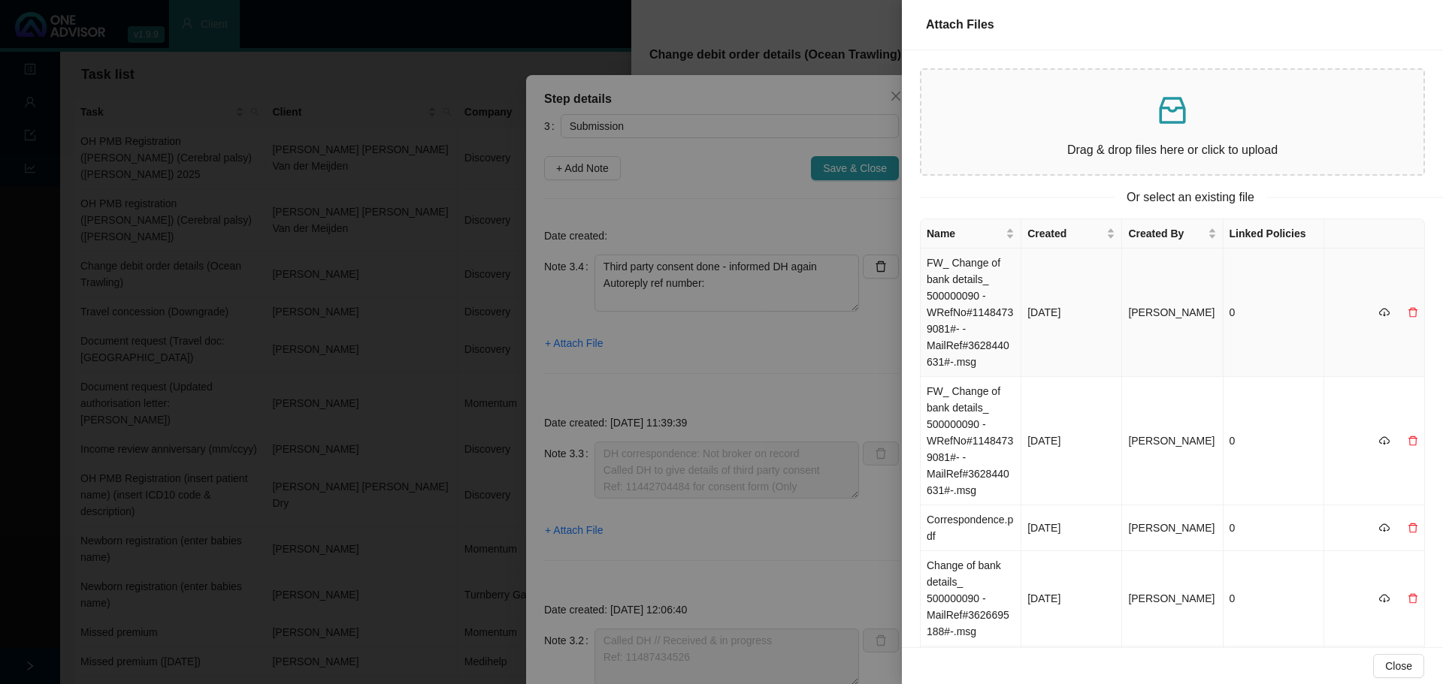
click at [981, 302] on td "FW_ Change of bank details_ 500000090 -WRefNo#11484739081#- -MailRef#3628440631…" at bounding box center [970, 313] width 101 height 128
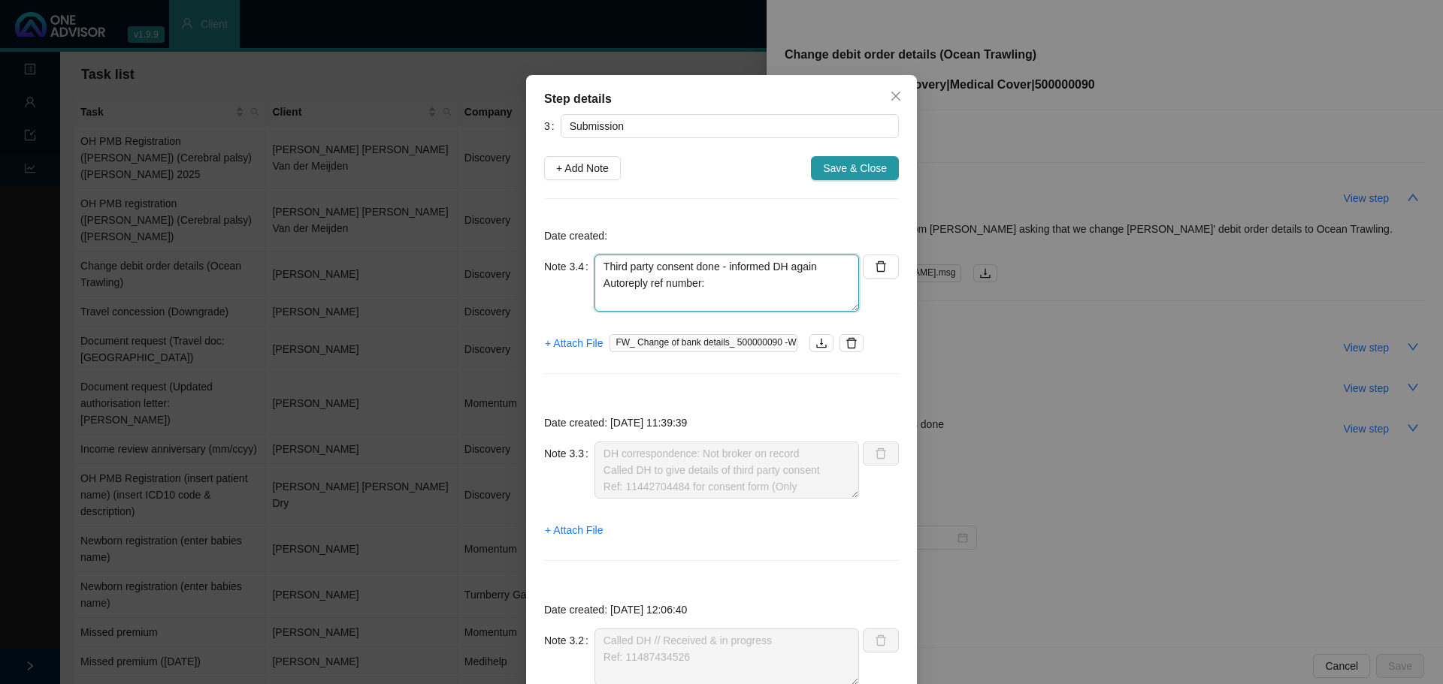
click at [709, 298] on textarea "Third party consent done - informed DH again Autoreply ref number:" at bounding box center [726, 283] width 264 height 57
click at [563, 340] on span "+ Attach File" at bounding box center [574, 343] width 58 height 17
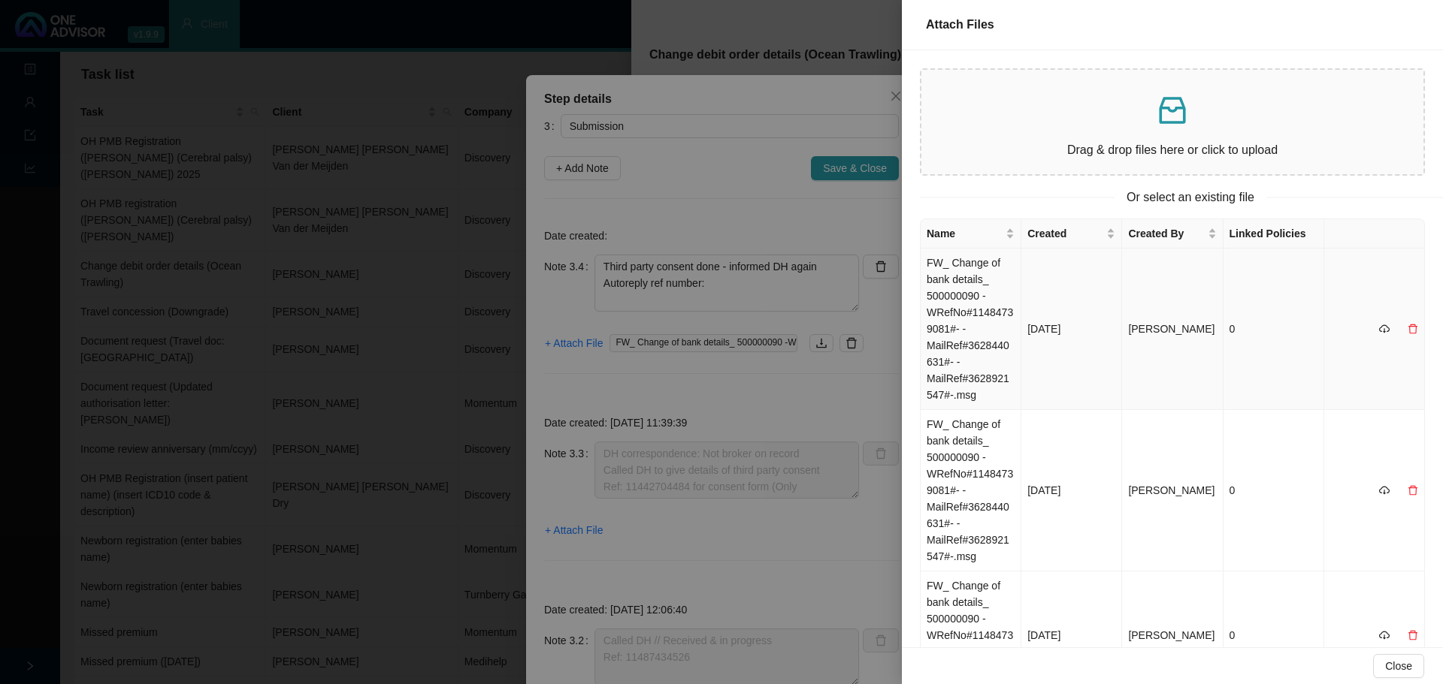
click at [1000, 315] on td "FW_ Change of bank details_ 500000090 -WRefNo#11484739081#- -MailRef#3628440631…" at bounding box center [970, 330] width 101 height 162
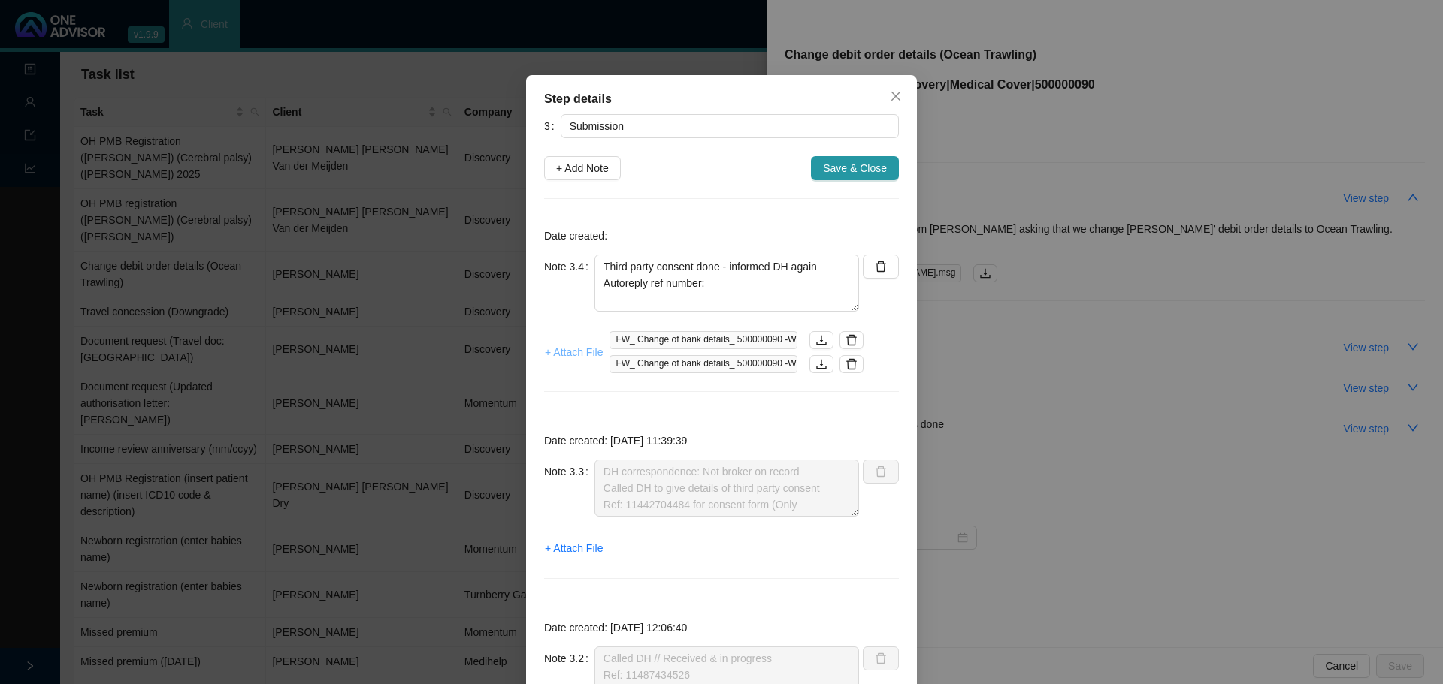
click at [545, 349] on span "+ Attach File" at bounding box center [574, 352] width 58 height 17
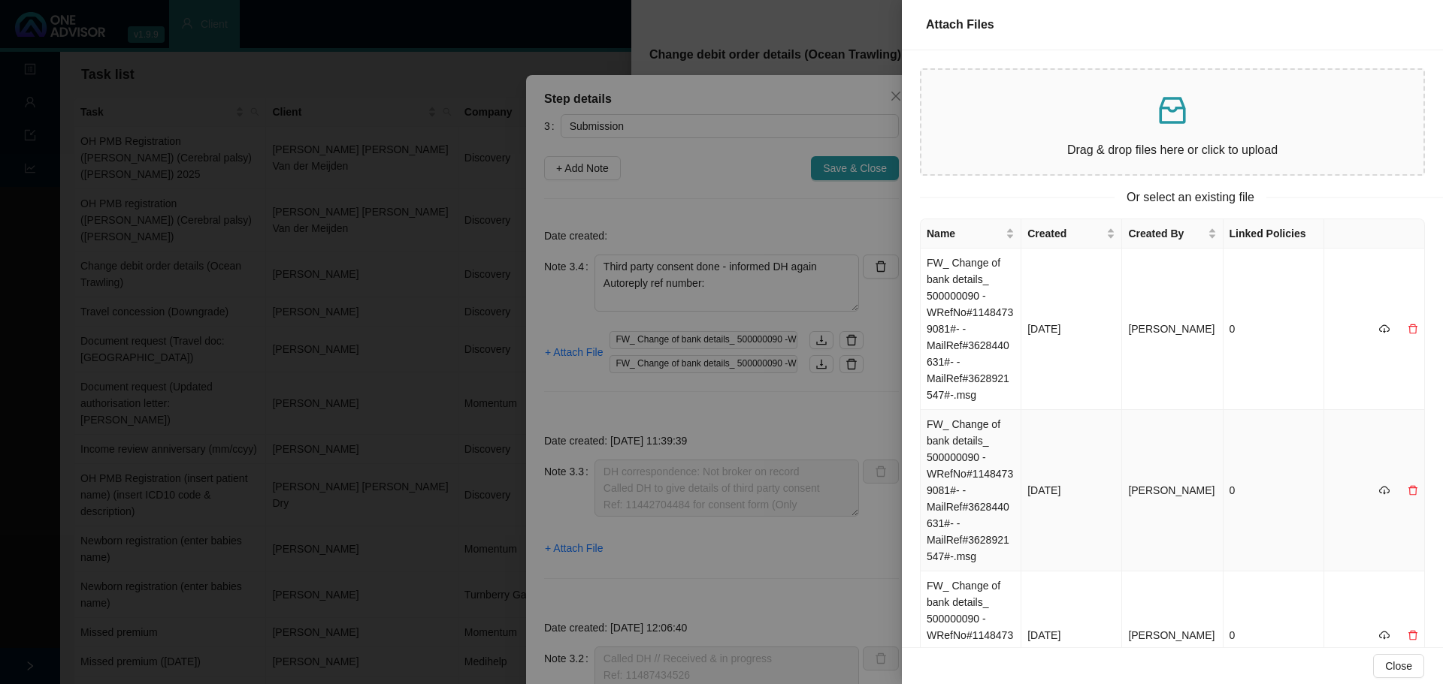
click at [1407, 493] on icon "delete" at bounding box center [1412, 490] width 11 height 11
click at [1425, 461] on span "Yes" at bounding box center [1419, 458] width 17 height 17
click at [732, 286] on div at bounding box center [721, 342] width 1443 height 684
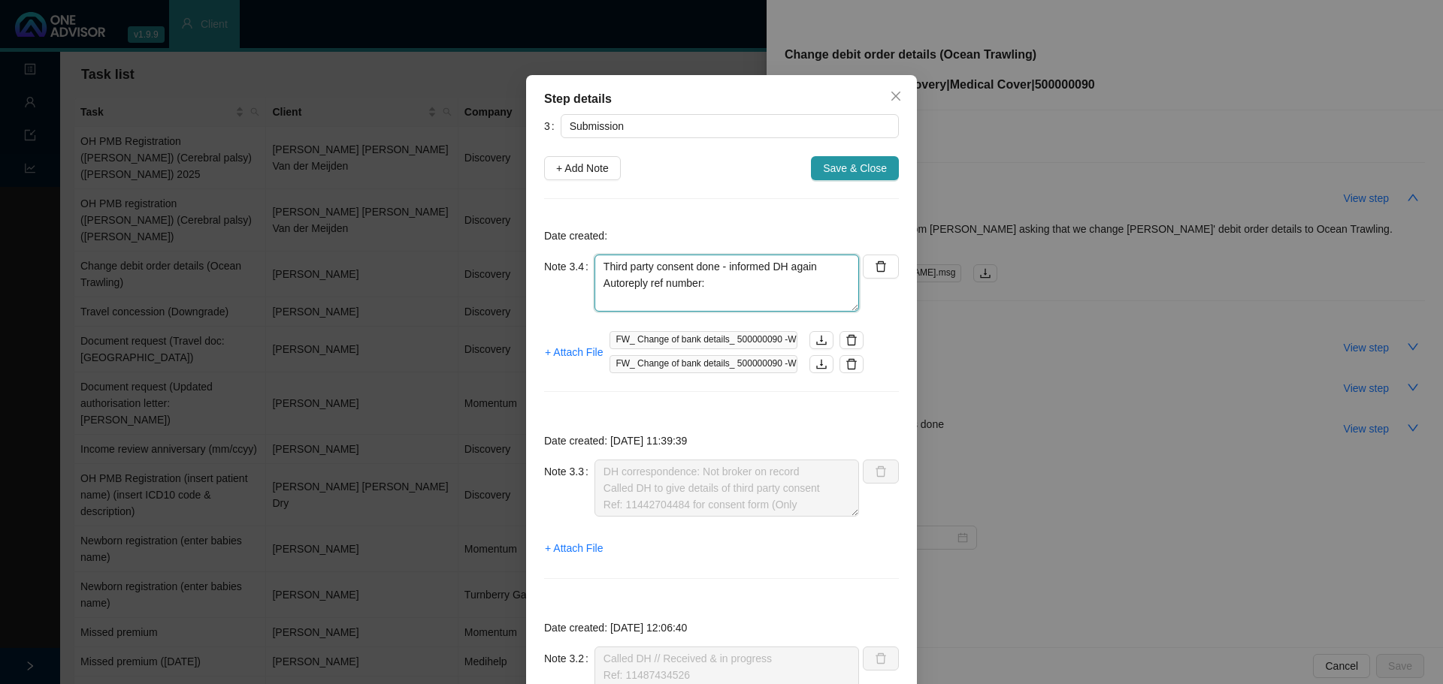
click at [709, 288] on textarea "Third party consent done - informed DH again Autoreply ref number:" at bounding box center [726, 283] width 264 height 57
paste textarea "11490937174."
type textarea "Third party consent done - informed DH again Autoreply ref number: 11490937174"
click at [857, 165] on span "Save & Close" at bounding box center [855, 168] width 64 height 17
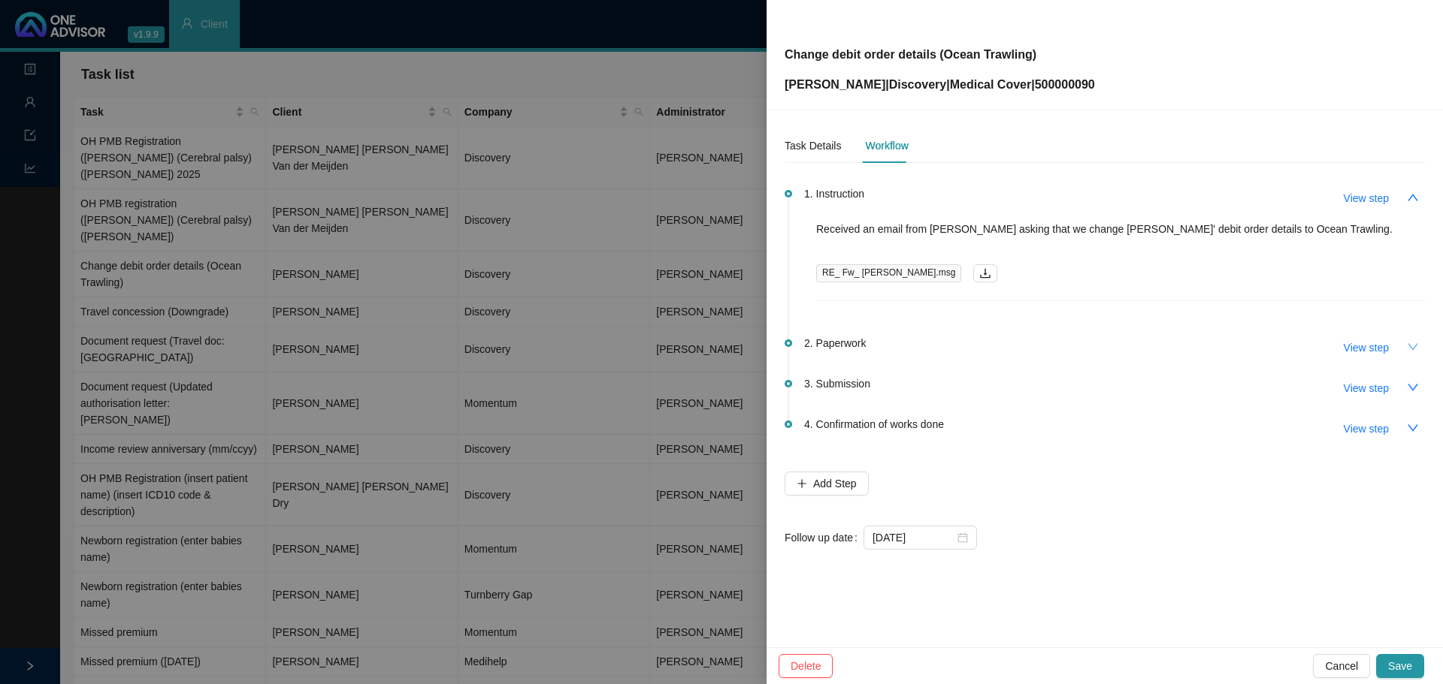
click at [1414, 351] on icon "down" at bounding box center [1413, 347] width 12 height 12
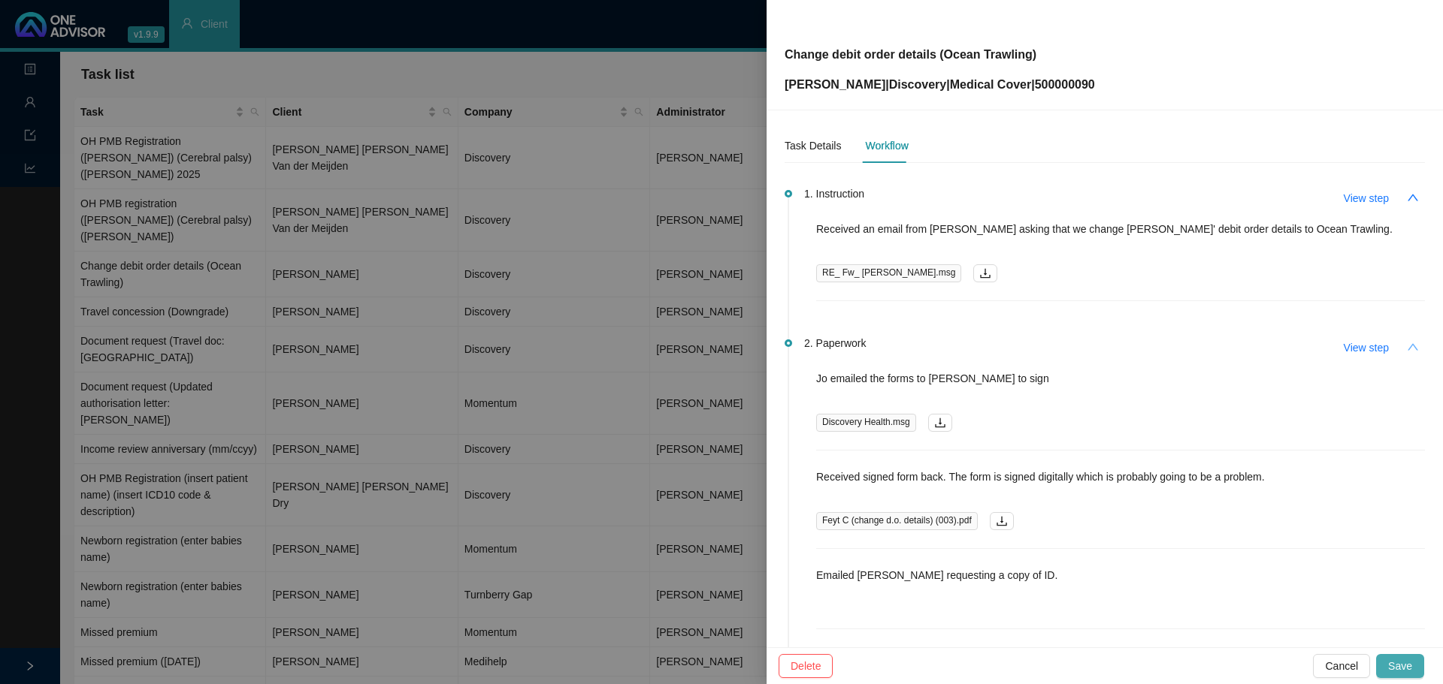
click at [1409, 657] on button "Save" at bounding box center [1400, 666] width 48 height 24
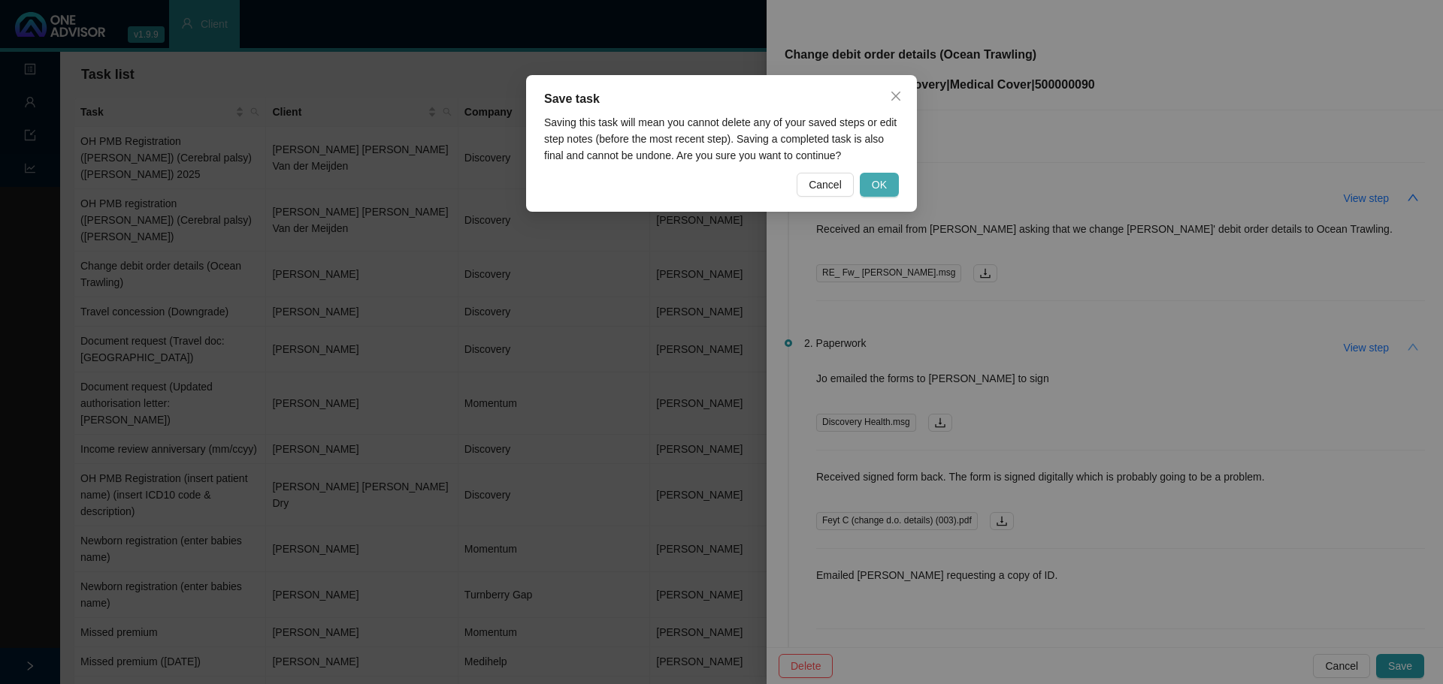
click at [888, 187] on button "OK" at bounding box center [879, 185] width 39 height 24
